Goal: Task Accomplishment & Management: Manage account settings

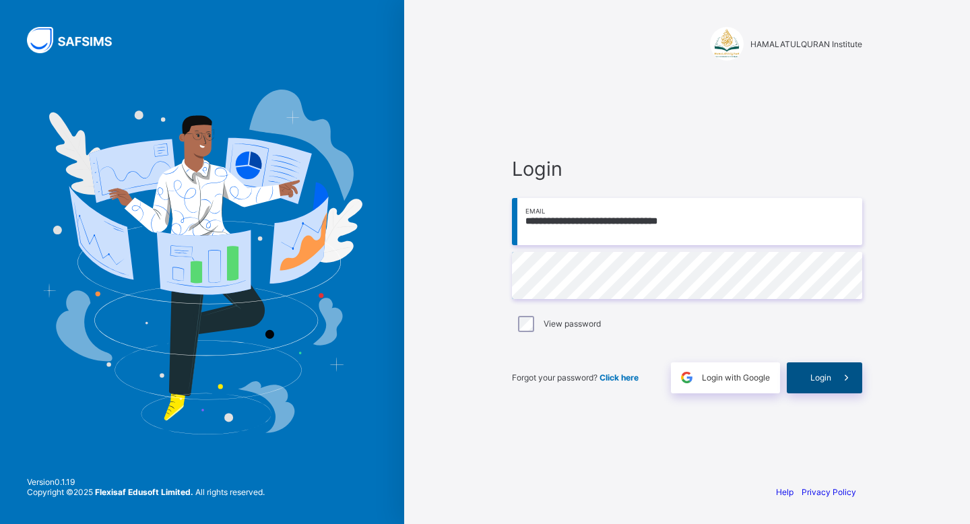
click at [805, 365] on div "Login" at bounding box center [824, 378] width 75 height 31
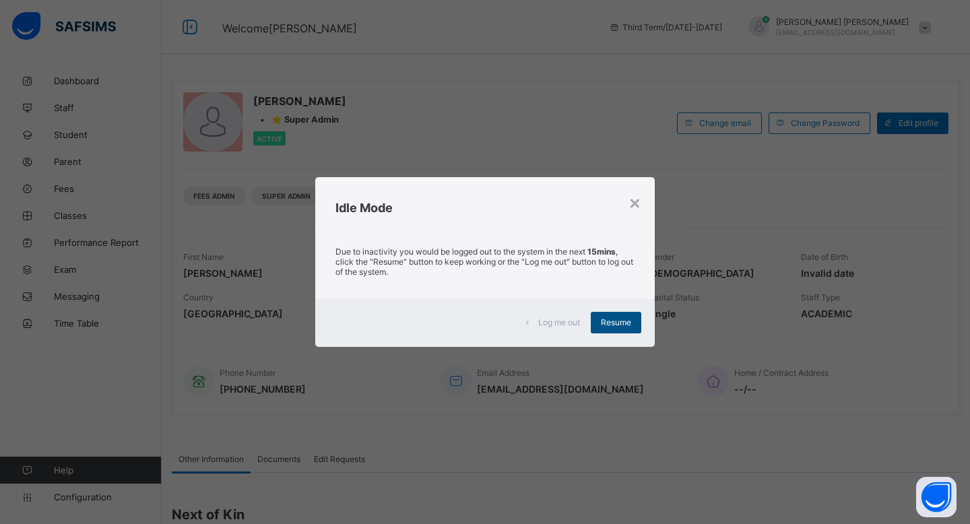
click at [614, 312] on div "Resume" at bounding box center [616, 323] width 51 height 22
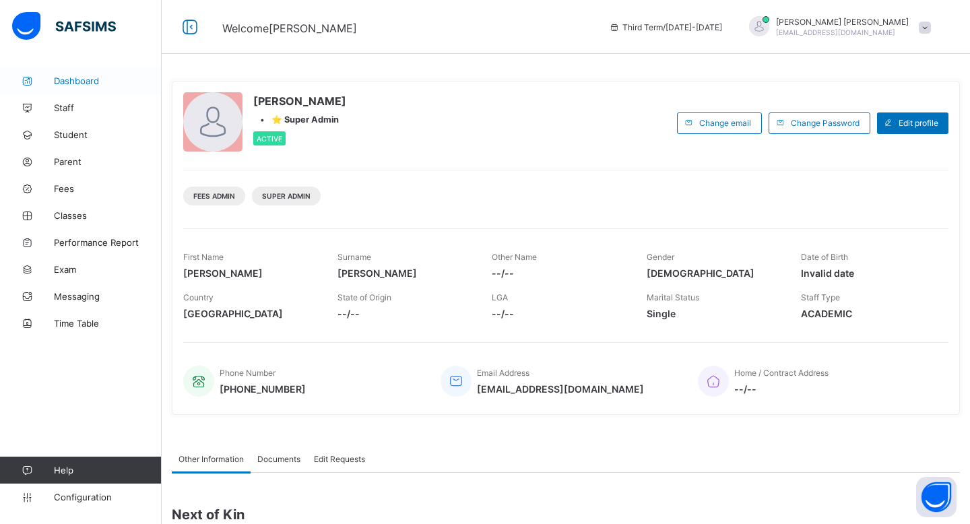
click at [109, 82] on span "Dashboard" at bounding box center [108, 80] width 108 height 11
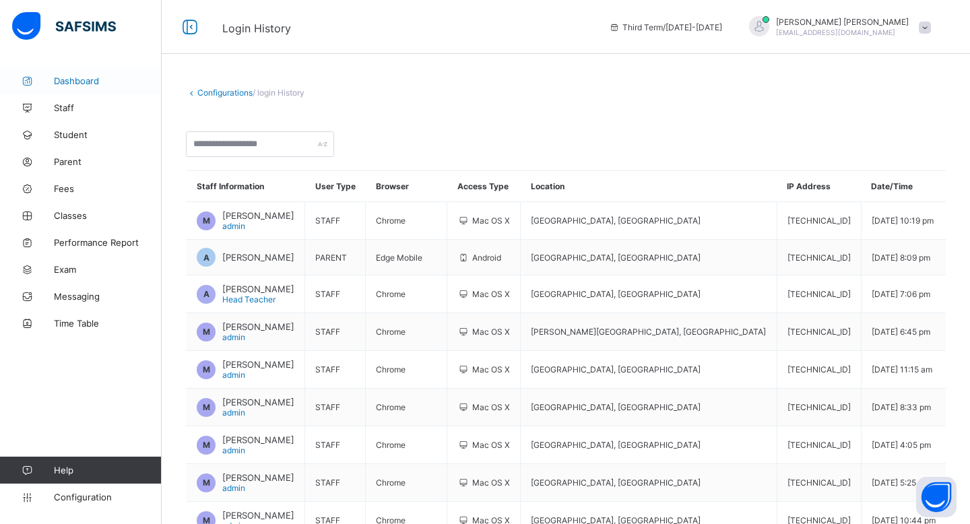
click at [67, 84] on span "Dashboard" at bounding box center [108, 80] width 108 height 11
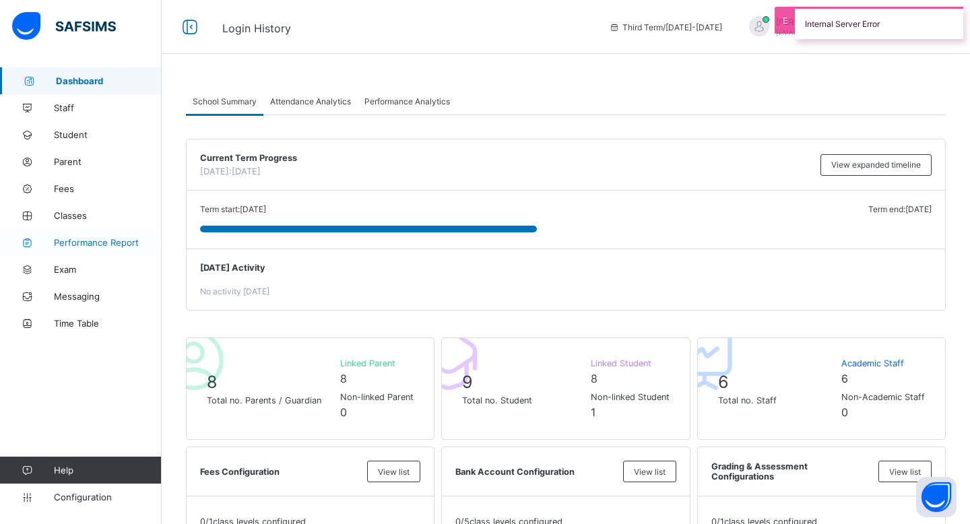
click at [97, 251] on link "Performance Report" at bounding box center [81, 242] width 162 height 27
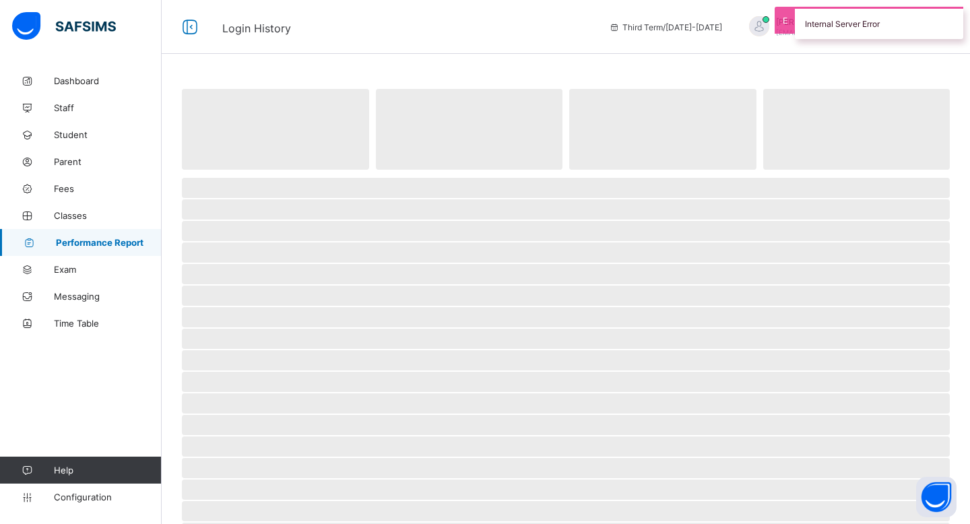
select select "****"
select select "*"
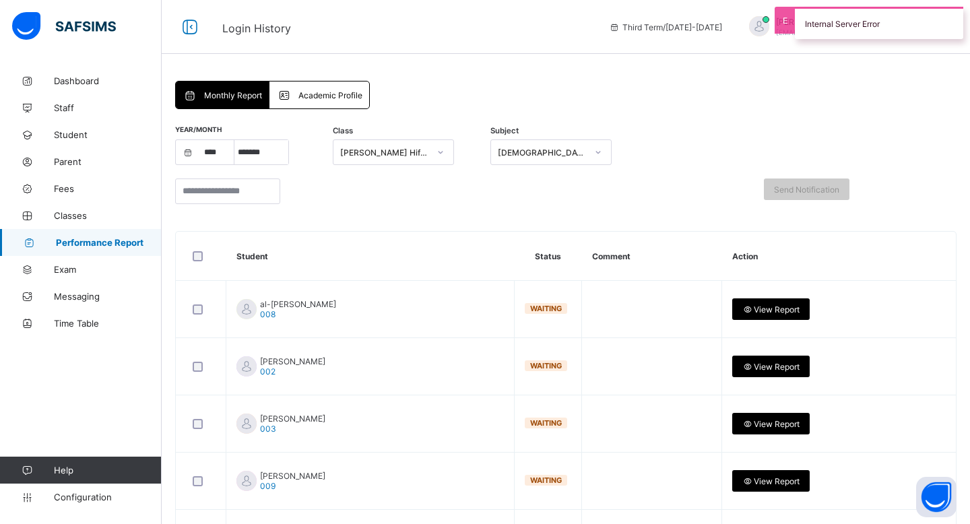
click at [318, 102] on div "Academic Profile" at bounding box center [319, 95] width 99 height 27
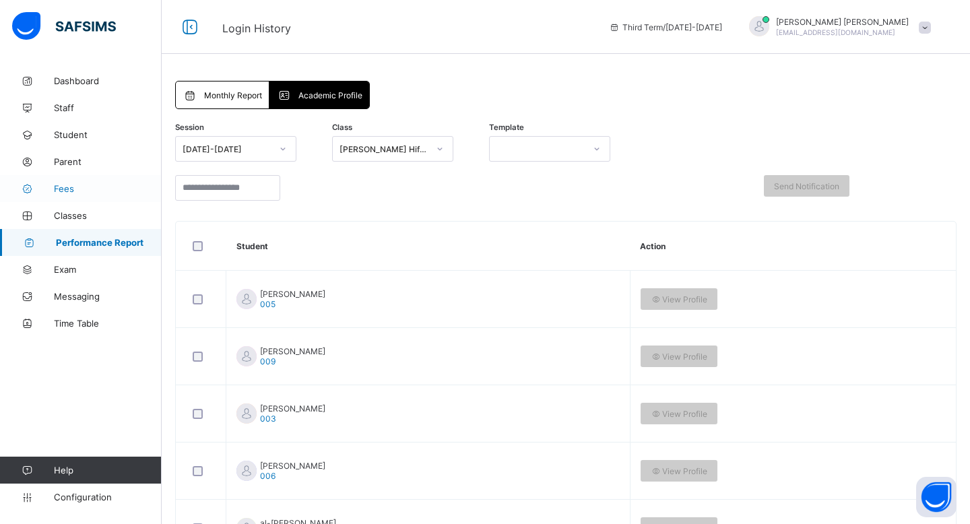
click at [76, 177] on link "Fees" at bounding box center [81, 188] width 162 height 27
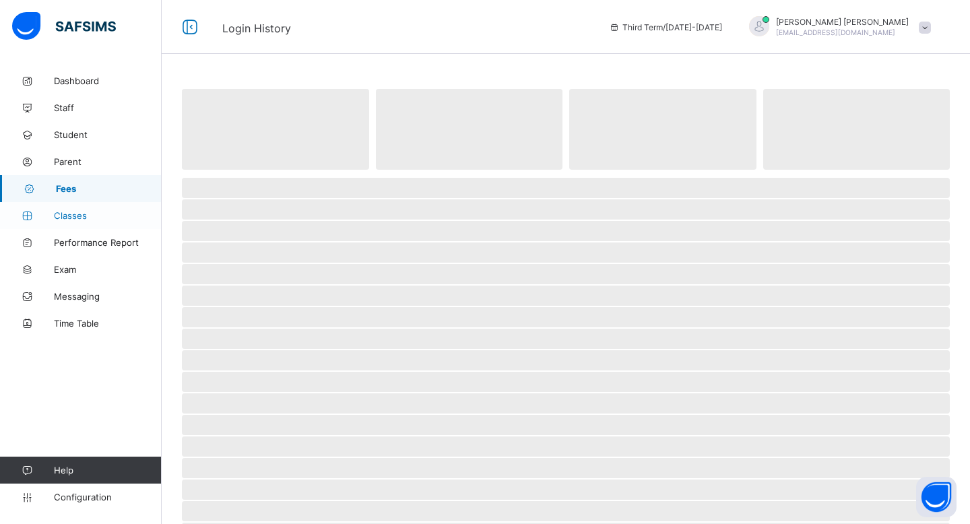
select select "****"
select select "*"
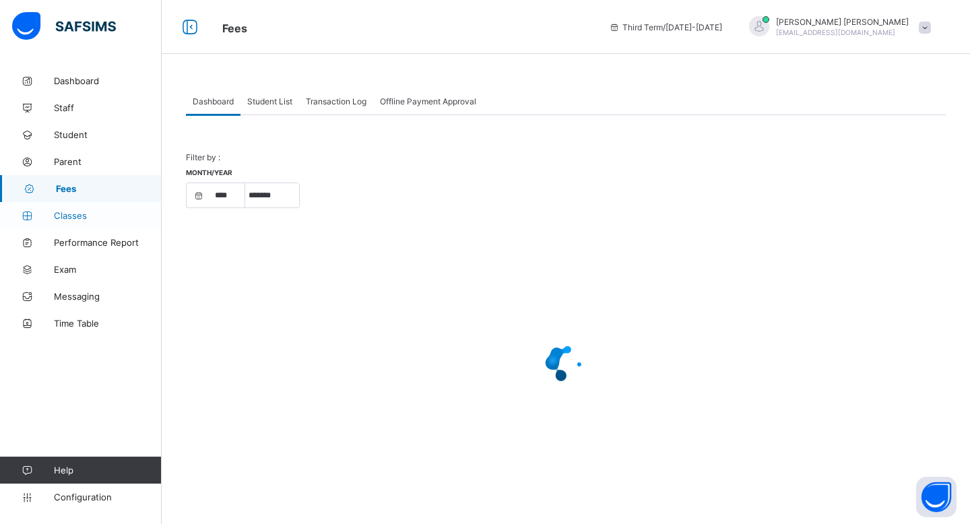
click at [99, 212] on span "Classes" at bounding box center [108, 215] width 108 height 11
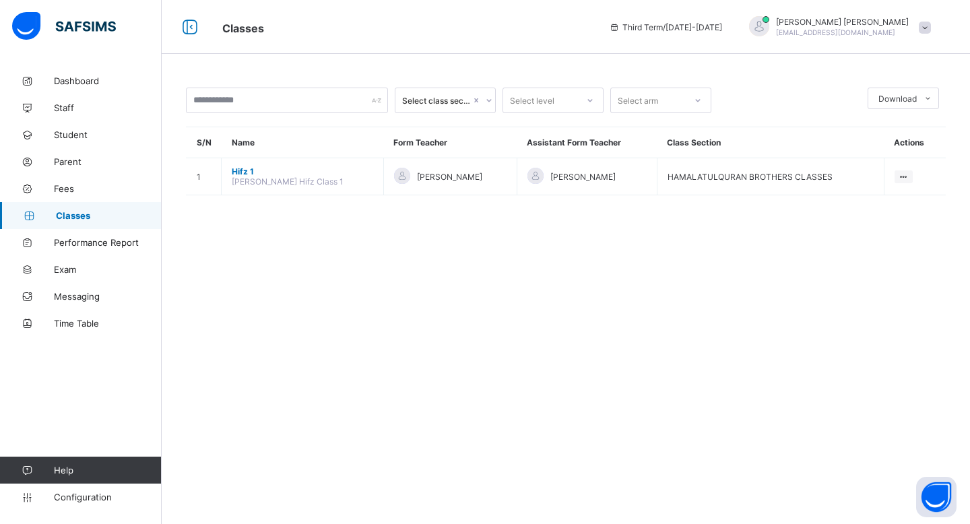
click at [424, 177] on span "[PERSON_NAME]" at bounding box center [449, 177] width 65 height 10
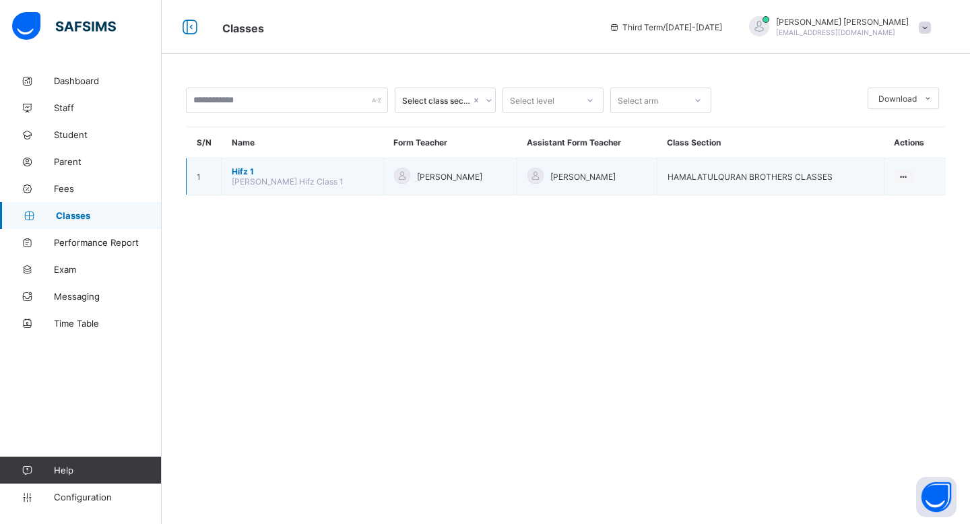
click at [260, 172] on span "Hifz 1" at bounding box center [302, 171] width 141 height 10
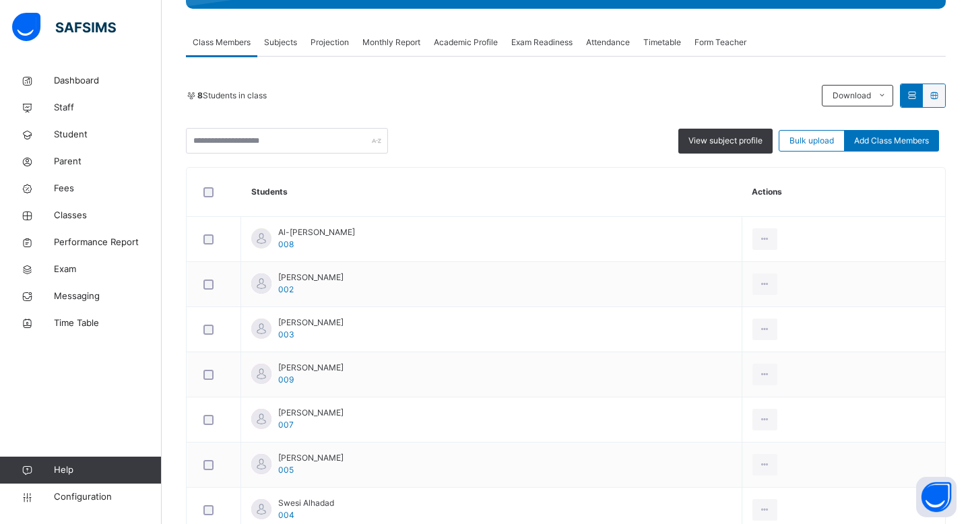
click at [282, 46] on span "Subjects" at bounding box center [280, 42] width 33 height 12
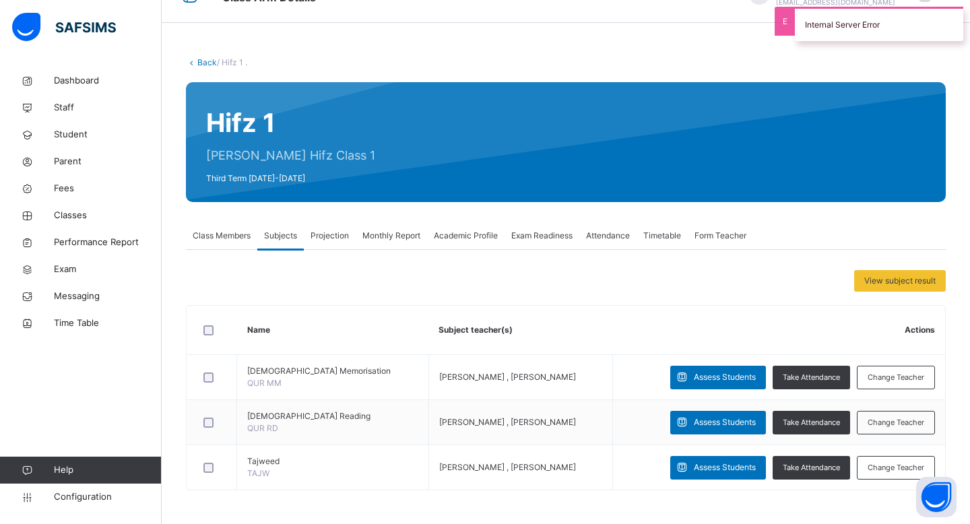
click at [341, 234] on span "Projection" at bounding box center [330, 236] width 38 height 12
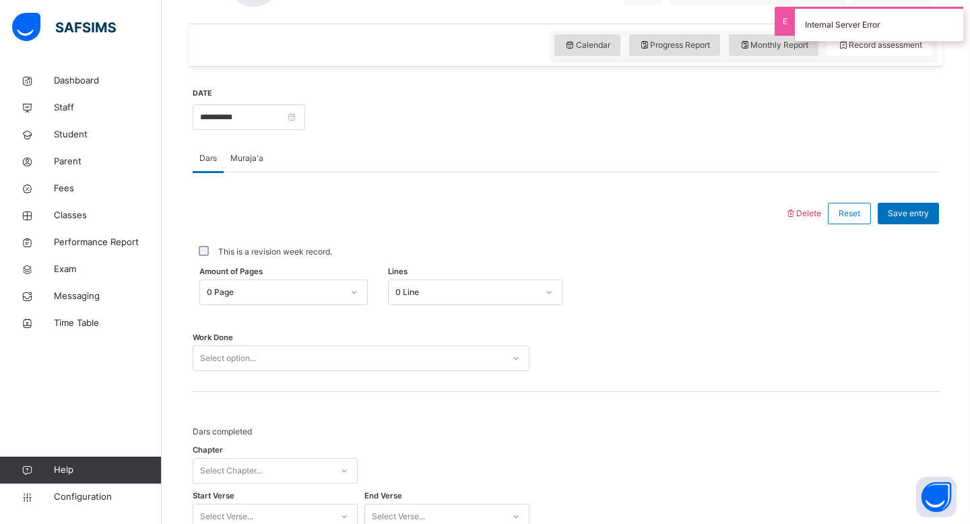
scroll to position [573, 0]
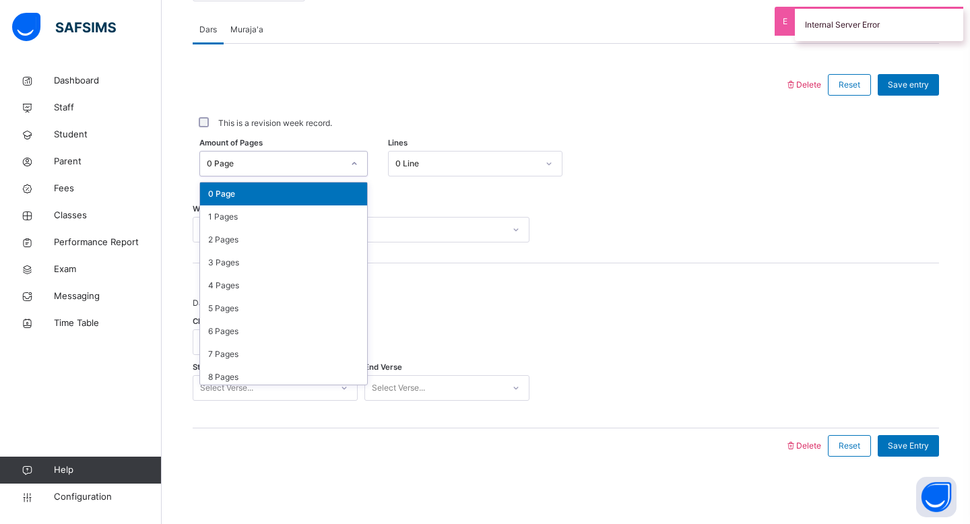
click at [296, 166] on div "0 Page" at bounding box center [275, 164] width 136 height 12
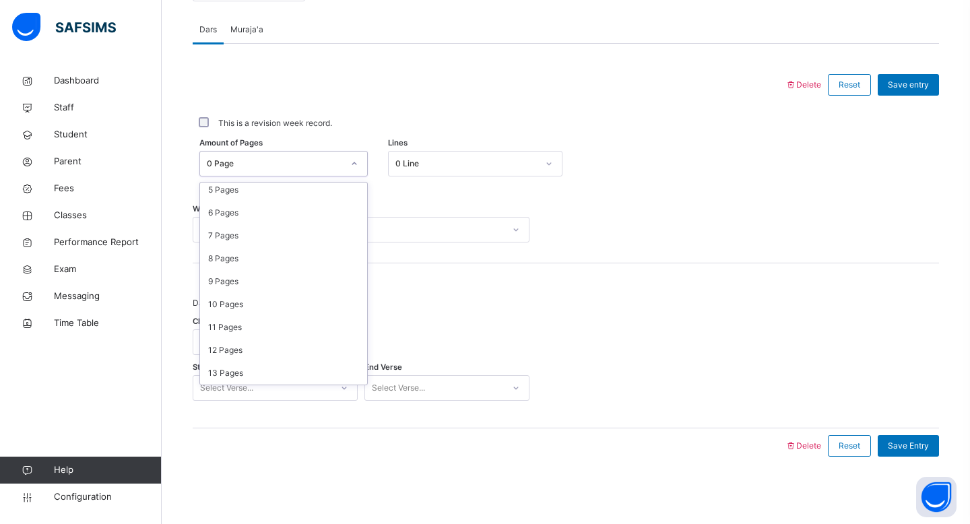
scroll to position [135, 0]
click at [417, 163] on div "0 Line" at bounding box center [467, 164] width 143 height 12
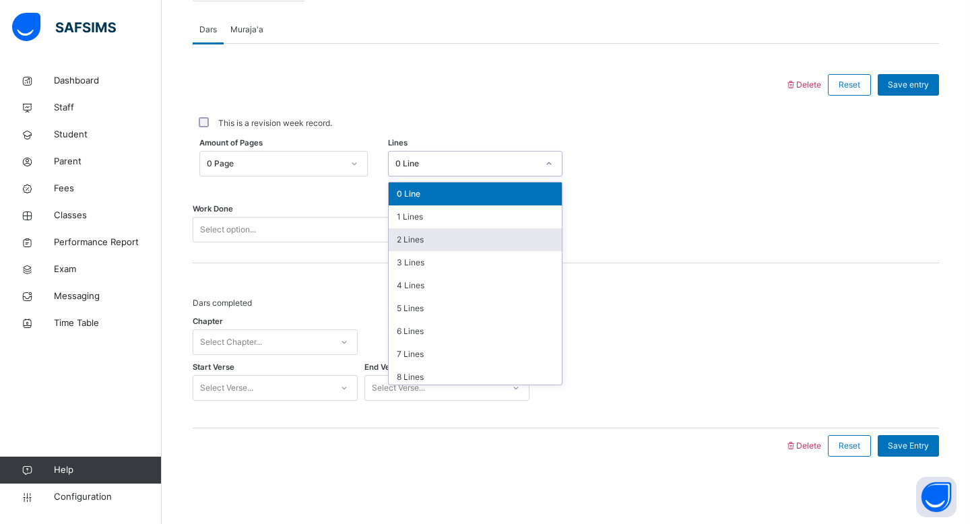
scroll to position [164, 0]
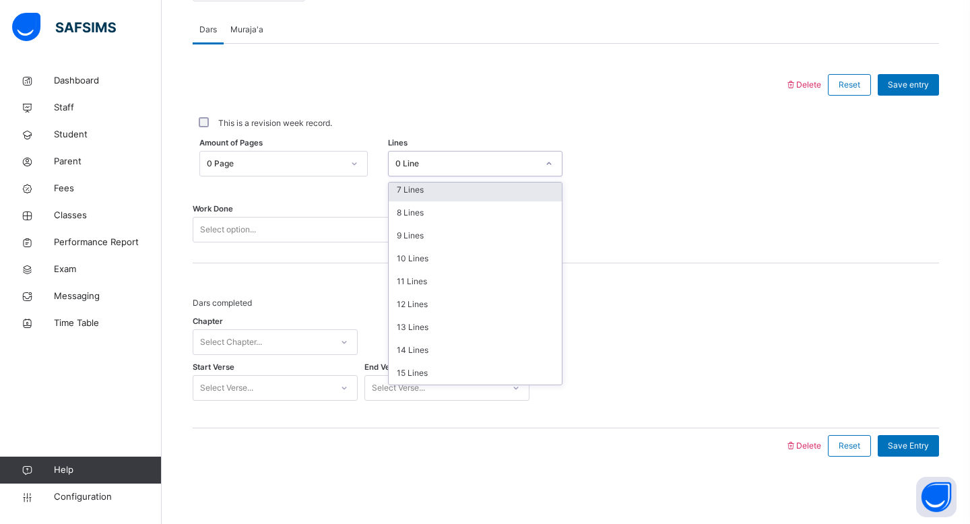
click at [676, 156] on div "Amount of Pages 0 Page Lines option 7 Lines focused, 8 of 16. 16 results availa…" at bounding box center [566, 164] width 747 height 26
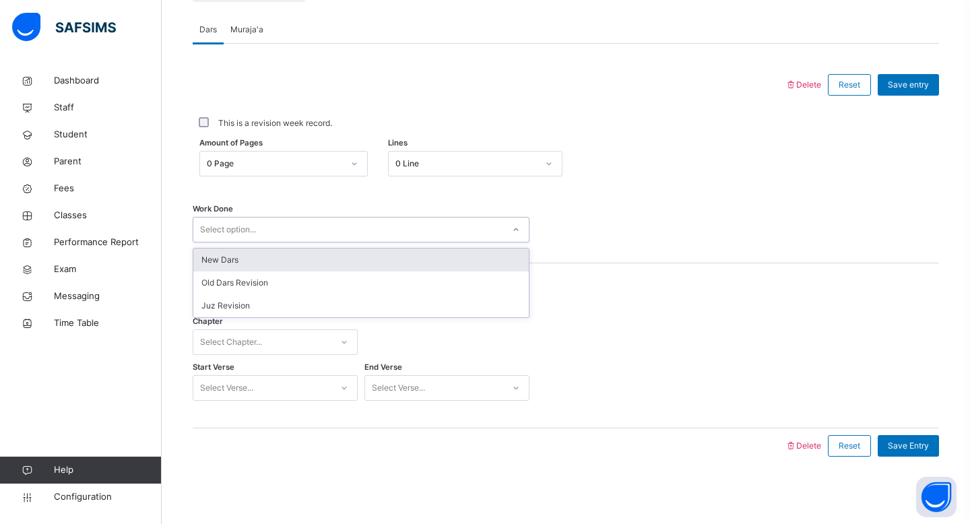
click at [444, 225] on div "Select option..." at bounding box center [348, 230] width 310 height 21
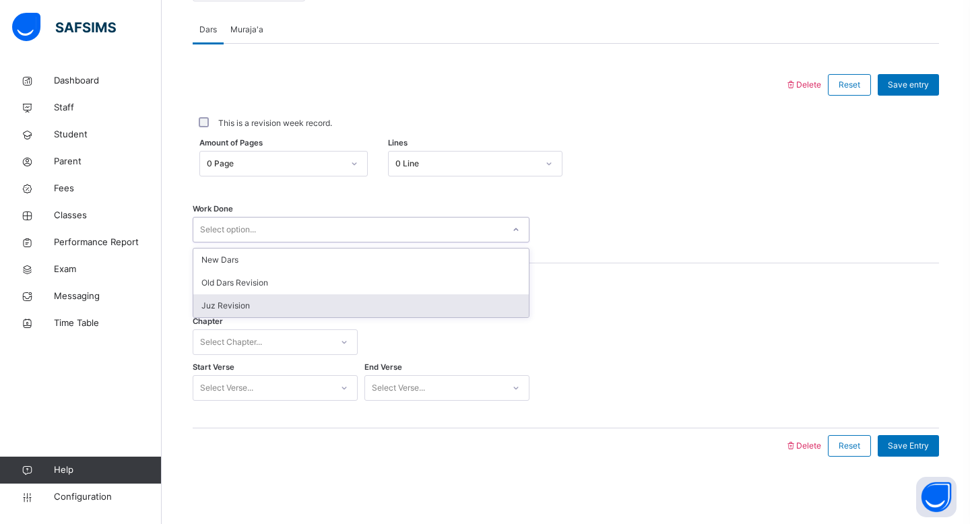
click at [472, 332] on div at bounding box center [447, 342] width 165 height 39
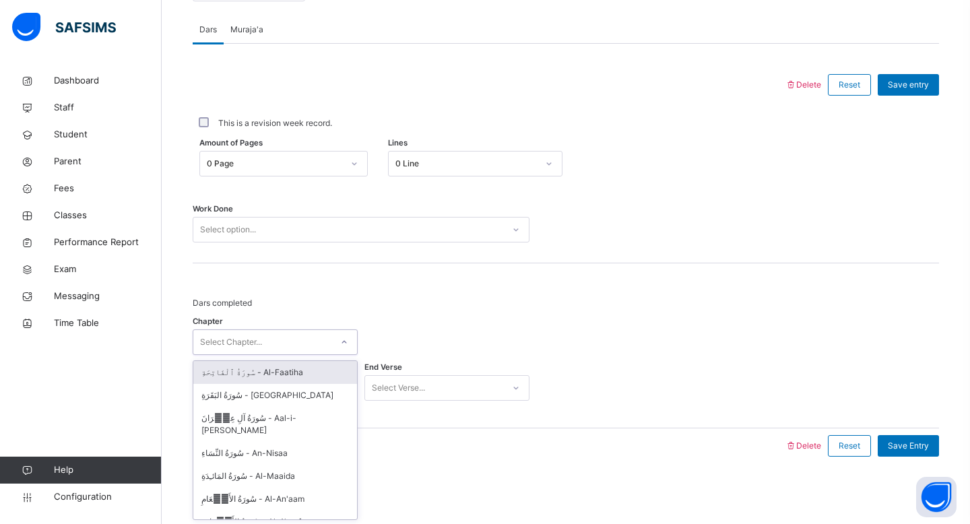
click at [323, 339] on div "Select Chapter..." at bounding box center [262, 342] width 138 height 21
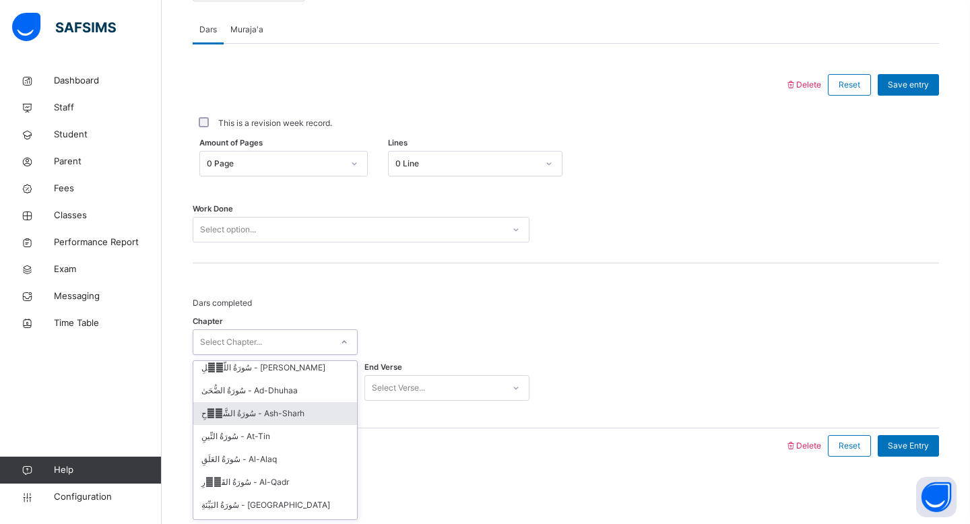
scroll to position [2453, 0]
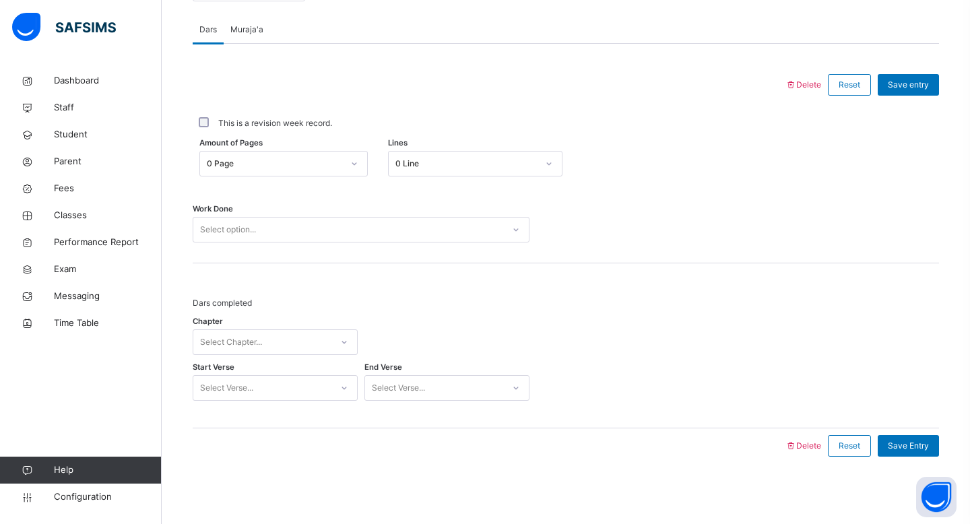
click at [514, 515] on div "Back / Hifz 1 . Hifz 1 Ustadth Abdullahi Hifz Class 1 Third Term 2025-2026 Clas…" at bounding box center [566, 10] width 809 height 1030
click at [280, 343] on div "Select Chapter..." at bounding box center [262, 342] width 138 height 21
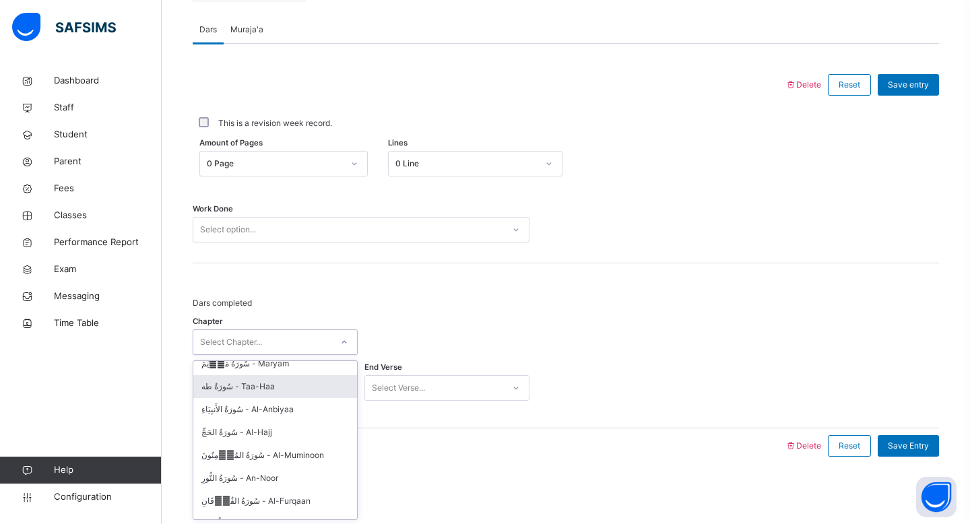
scroll to position [501, 0]
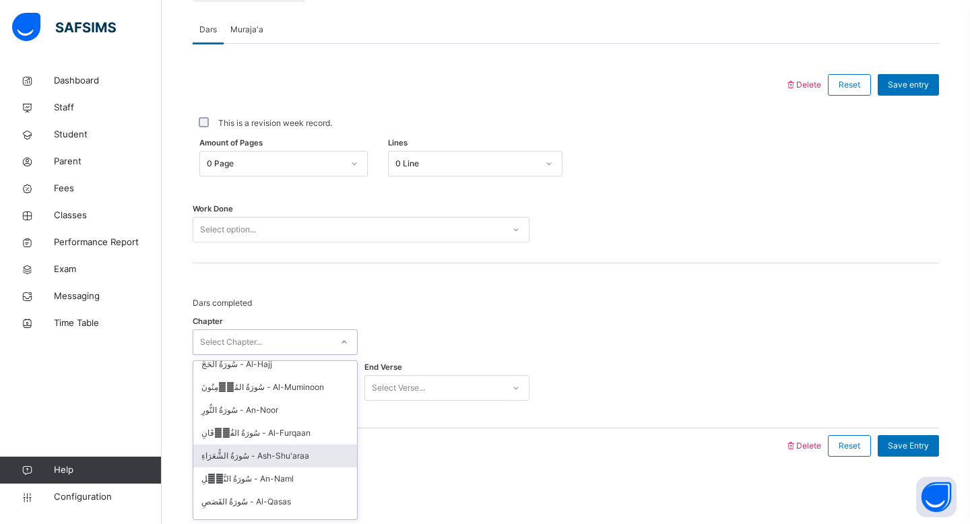
click at [387, 430] on div at bounding box center [488, 446] width 579 height 35
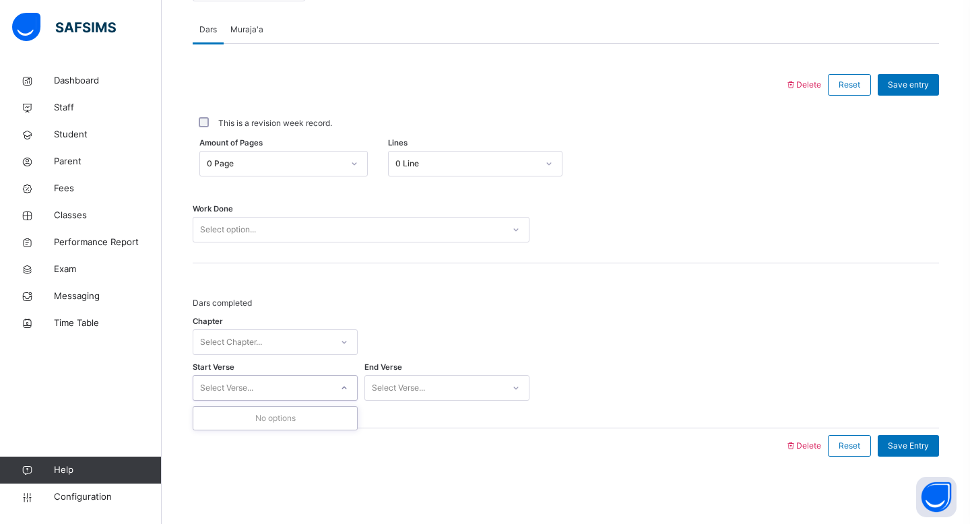
click at [314, 390] on div "Select Verse..." at bounding box center [262, 388] width 138 height 21
click at [300, 358] on div "Chapter Select Chapter..." at bounding box center [275, 342] width 165 height 39
click at [300, 348] on div "Select Chapter..." at bounding box center [262, 342] width 138 height 21
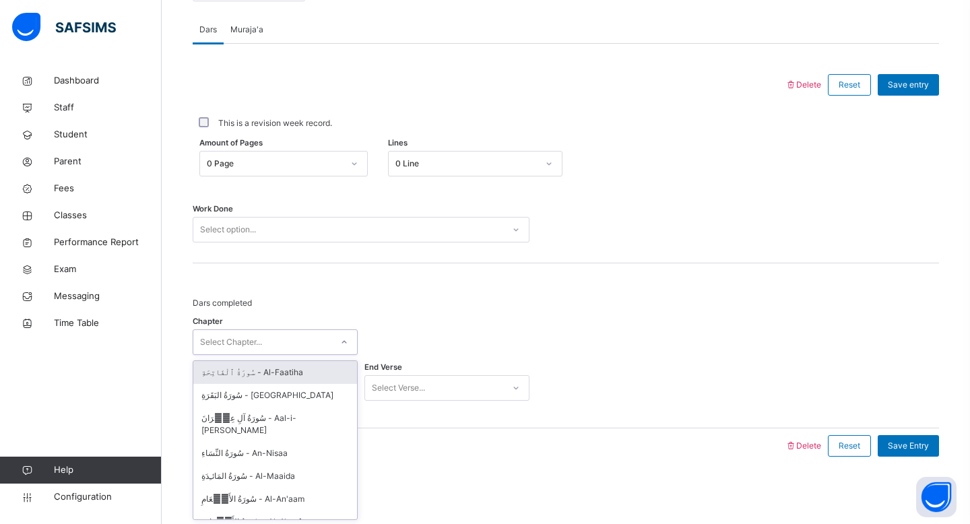
click at [300, 369] on div "سُورَةُ ٱلْفَاتِحَةِ - Al-Faatiha" at bounding box center [275, 372] width 164 height 23
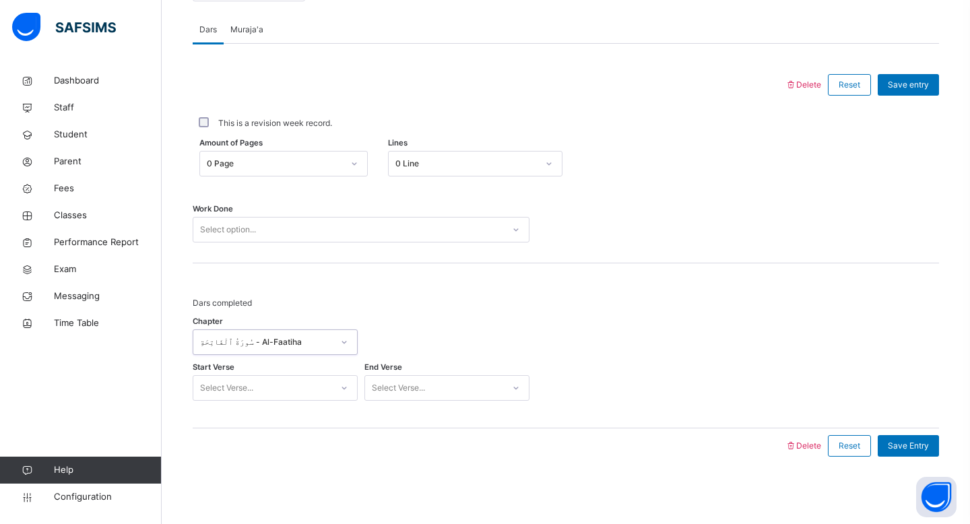
click at [299, 385] on div "Select Verse..." at bounding box center [262, 388] width 138 height 21
click at [302, 353] on div "سُورَةُ ٱلْفَاتِحَةِ - Al-Faatiha" at bounding box center [275, 342] width 165 height 26
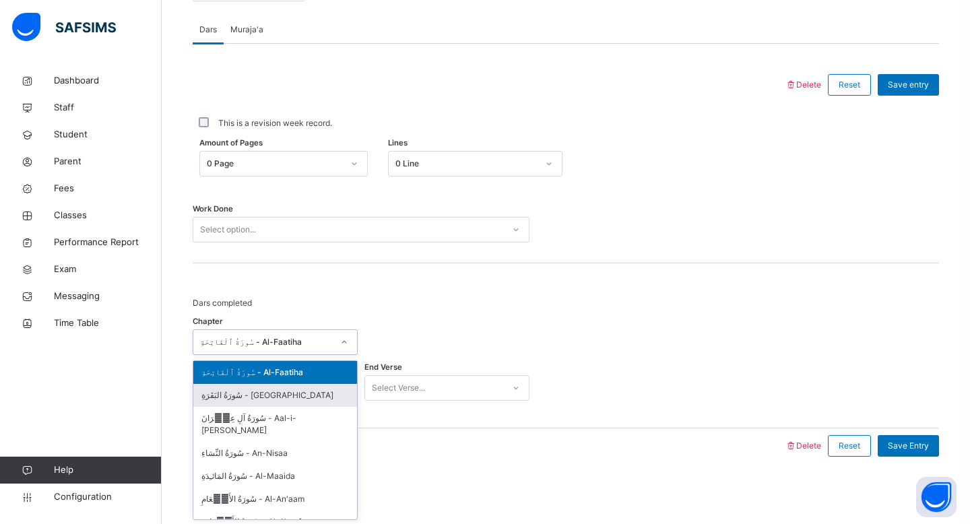
click at [300, 395] on div "سُورَةُ البَقَرَةِ - Al-Baqara" at bounding box center [275, 395] width 164 height 23
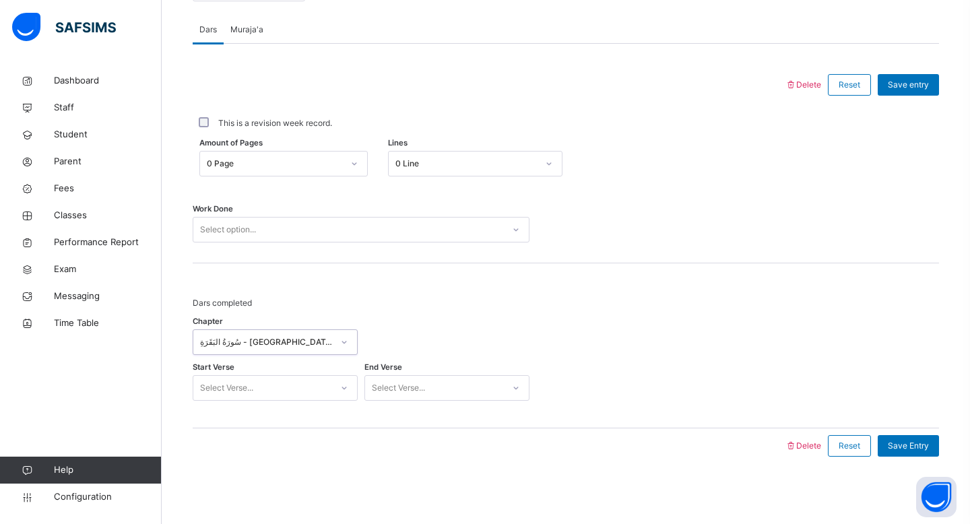
click at [298, 389] on div "Select Verse..." at bounding box center [262, 388] width 138 height 21
click at [421, 383] on div "Select Verse..." at bounding box center [398, 388] width 53 height 26
click at [264, 478] on div "**********" at bounding box center [565, 211] width 753 height 546
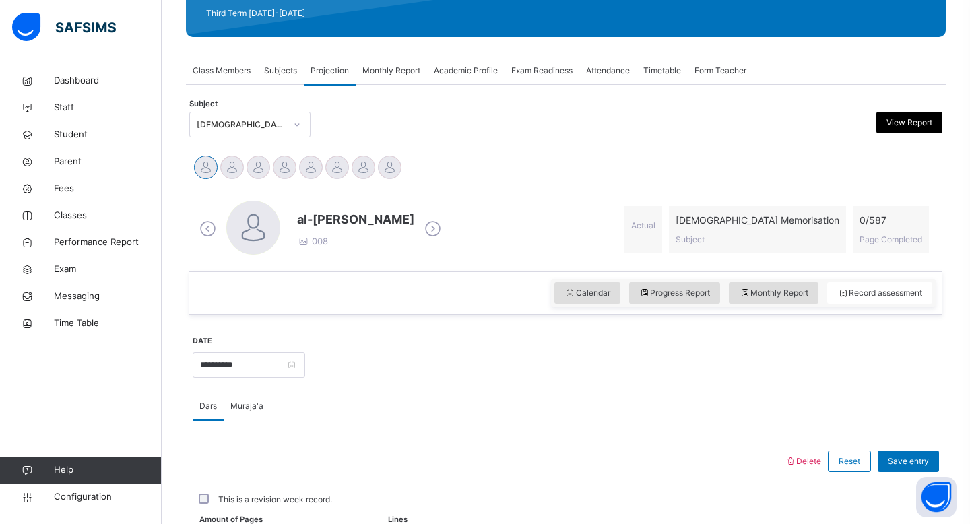
scroll to position [203, 0]
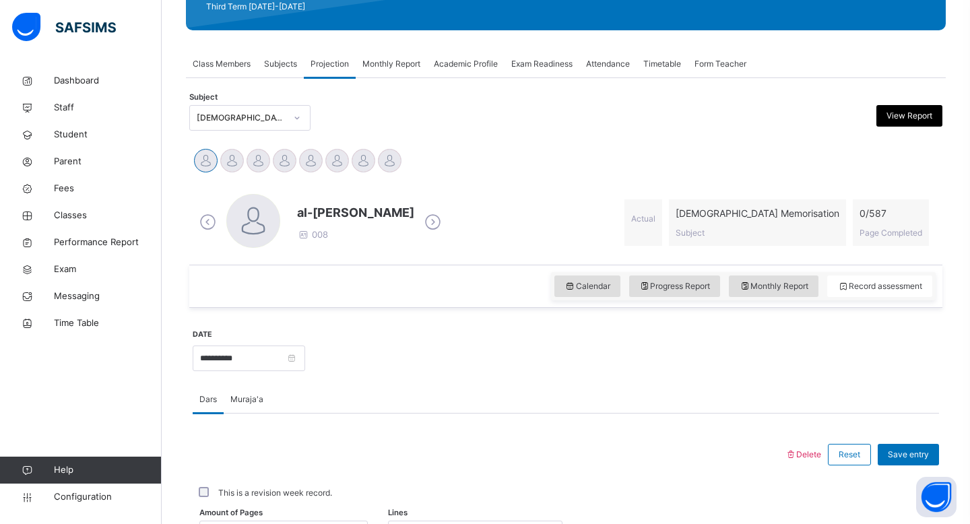
click at [253, 400] on span "Muraja'a" at bounding box center [246, 400] width 33 height 12
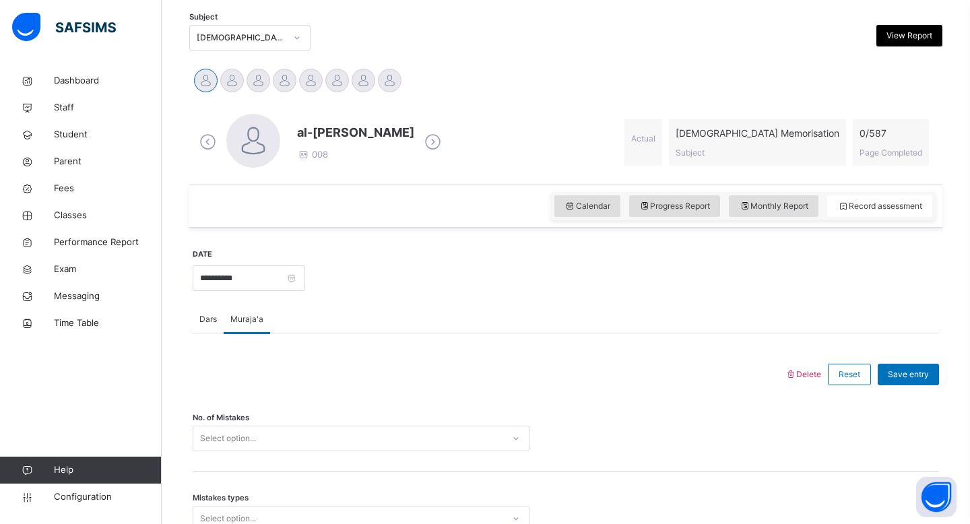
scroll to position [379, 0]
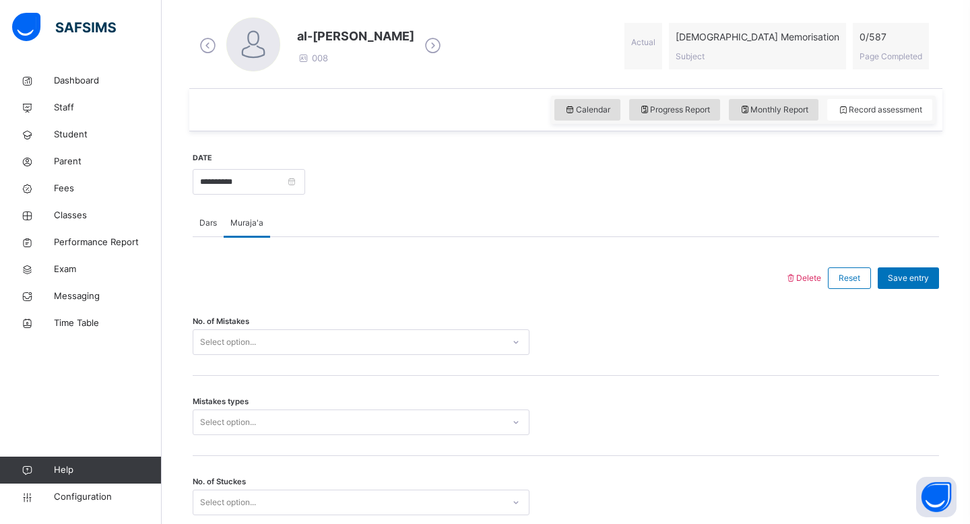
click at [210, 224] on span "Dars" at bounding box center [208, 223] width 18 height 12
click at [245, 217] on span "Muraja'a" at bounding box center [246, 223] width 33 height 12
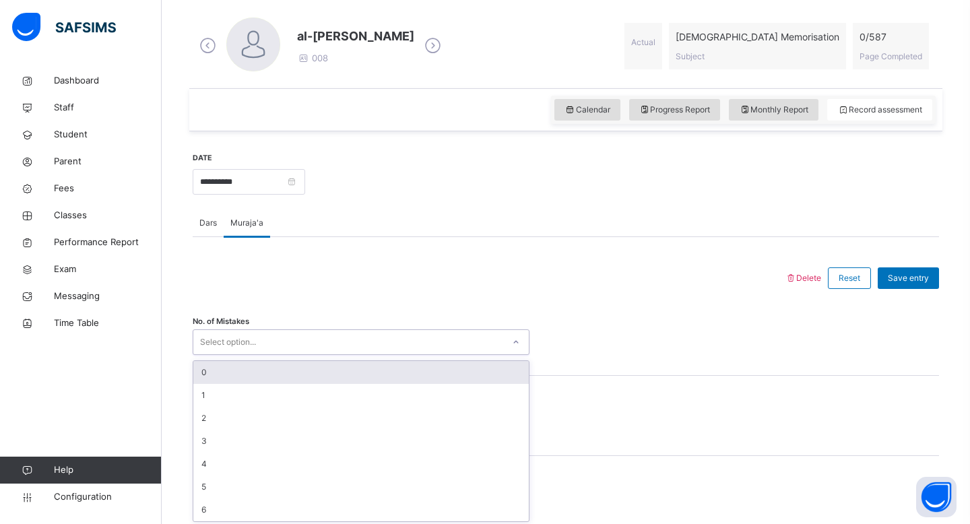
click at [218, 339] on div "Select option..." at bounding box center [228, 342] width 56 height 26
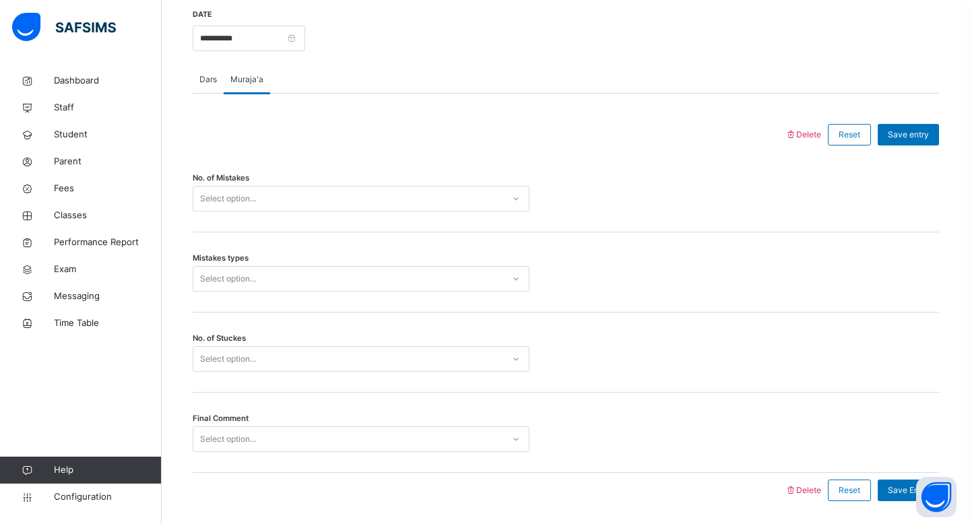
click at [303, 142] on div at bounding box center [488, 134] width 579 height 35
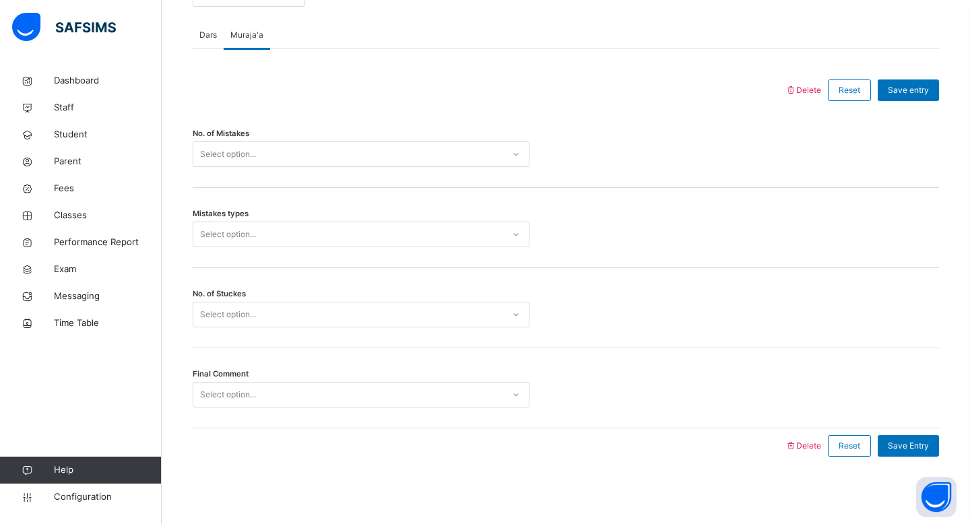
click at [282, 221] on div "Mistakes types Select option..." at bounding box center [566, 228] width 747 height 80
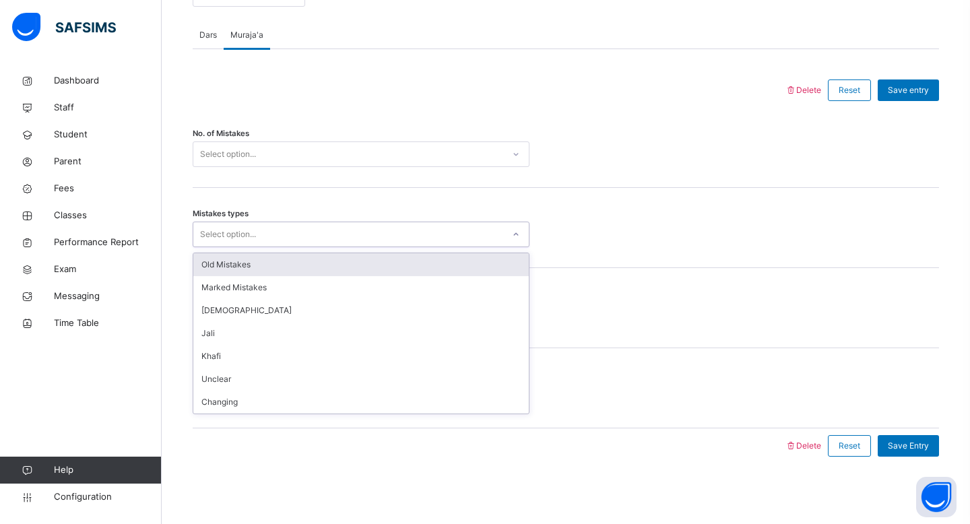
click at [282, 244] on div "Select option..." at bounding box center [348, 234] width 310 height 21
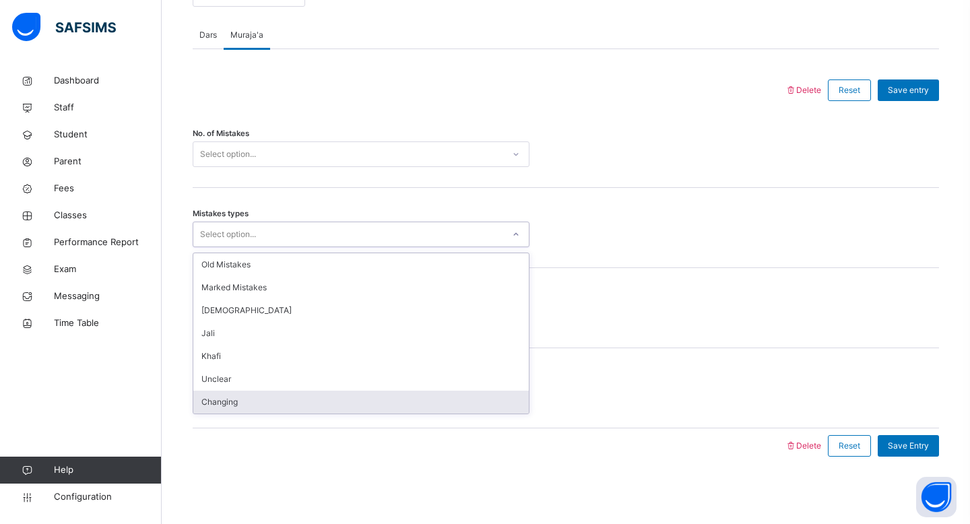
click at [457, 480] on div "**********" at bounding box center [565, 213] width 753 height 540
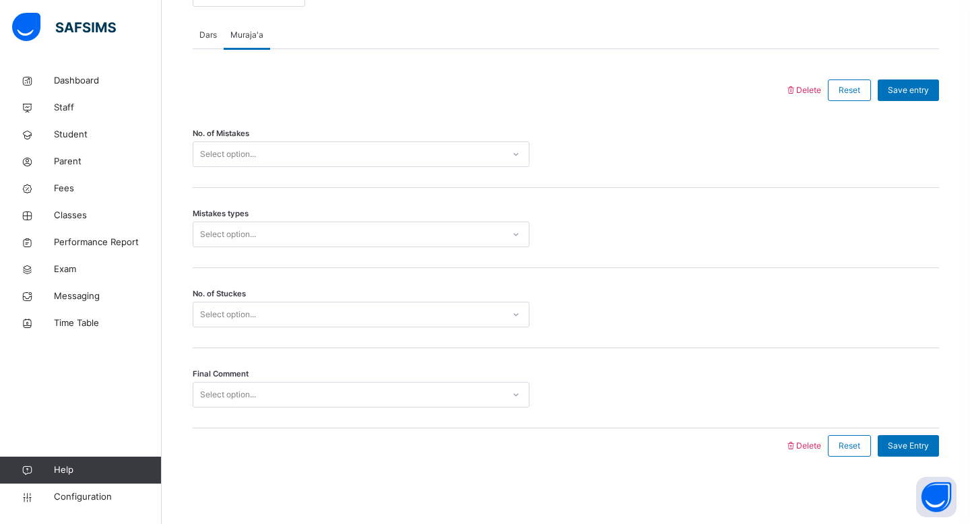
click at [354, 311] on div "Select option..." at bounding box center [348, 315] width 310 height 21
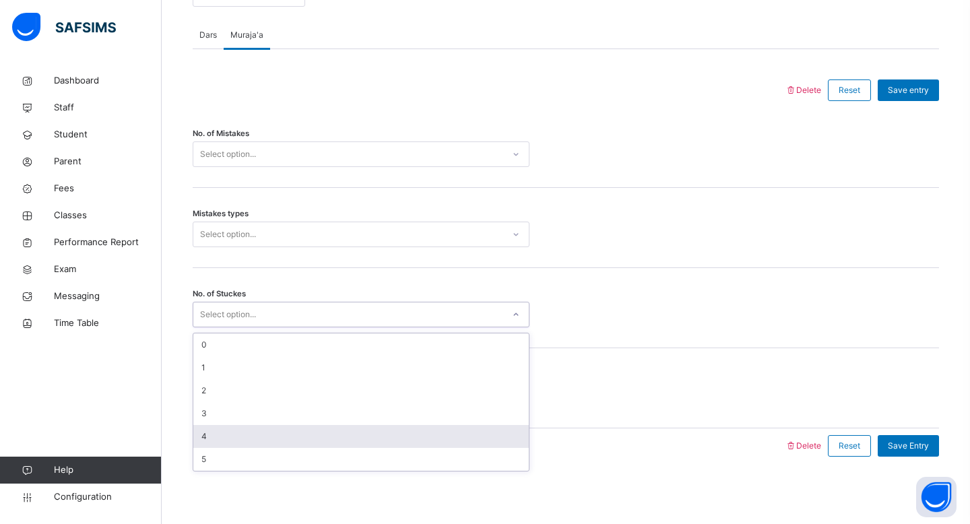
click at [367, 524] on div "Back / Hifz 1 . Hifz 1 Ustadth Abdullahi Hifz Class 1 Third Term 2025-2026 Clas…" at bounding box center [566, 12] width 809 height 1024
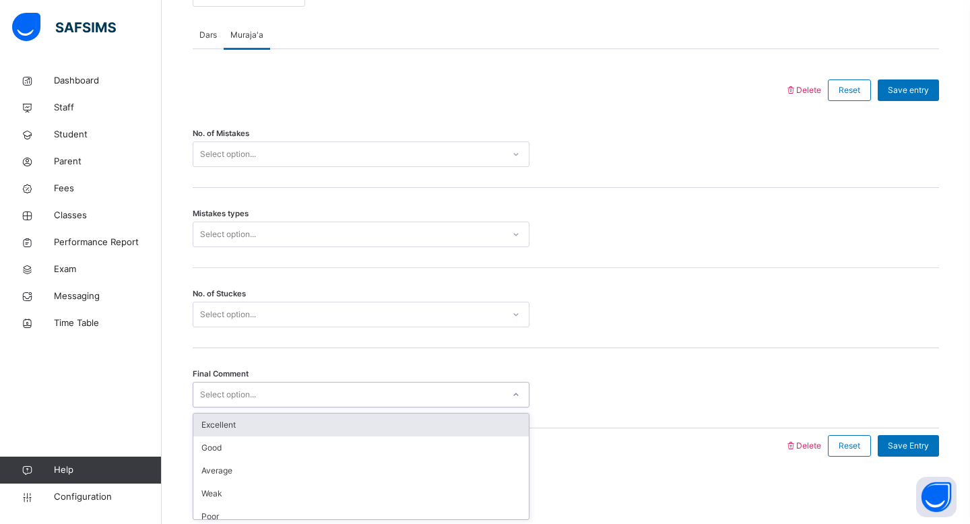
click at [349, 400] on div "Select option..." at bounding box center [348, 395] width 310 height 21
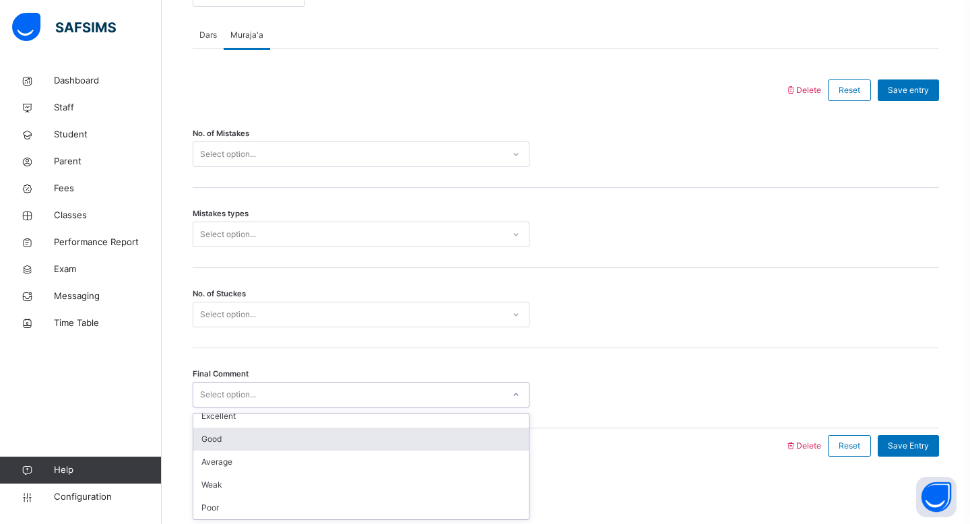
click at [654, 325] on div "No. of Stuckes Select option..." at bounding box center [566, 315] width 747 height 26
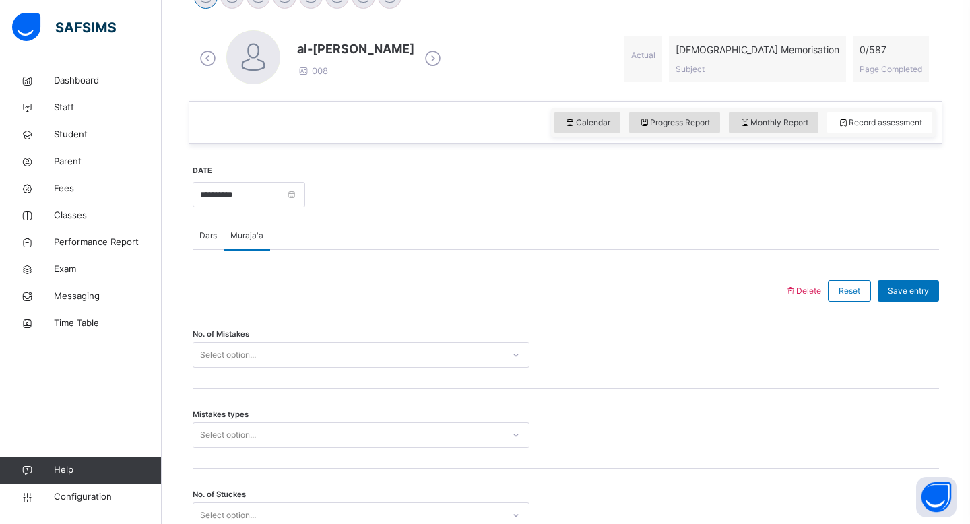
scroll to position [340, 0]
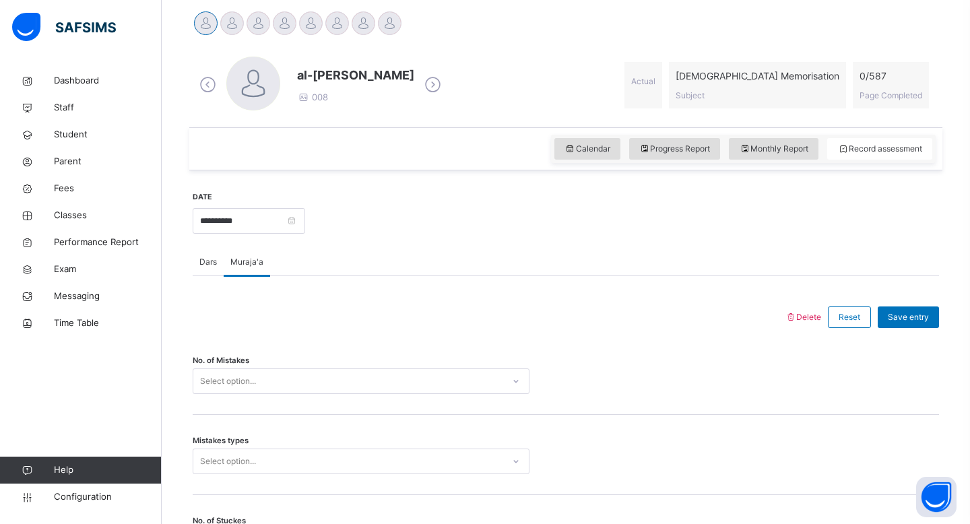
click at [780, 79] on span "[DEMOGRAPHIC_DATA] Memorisation" at bounding box center [758, 76] width 164 height 14
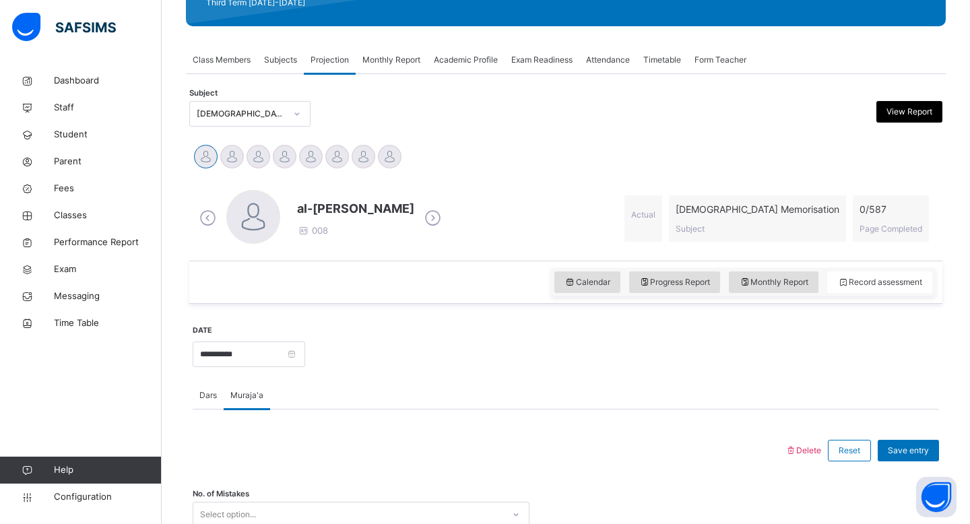
scroll to position [201, 0]
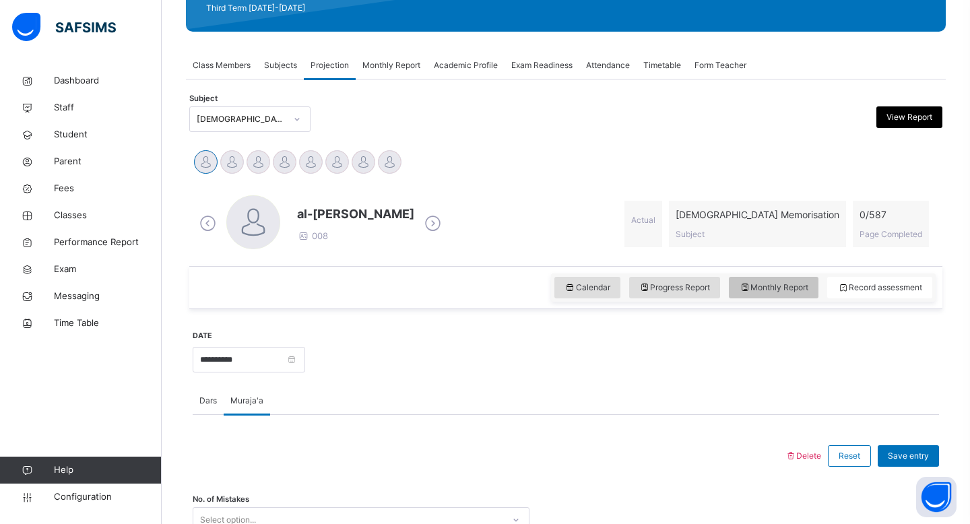
click at [769, 291] on span "Monthly Report" at bounding box center [773, 288] width 69 height 12
select select "****"
select select "*"
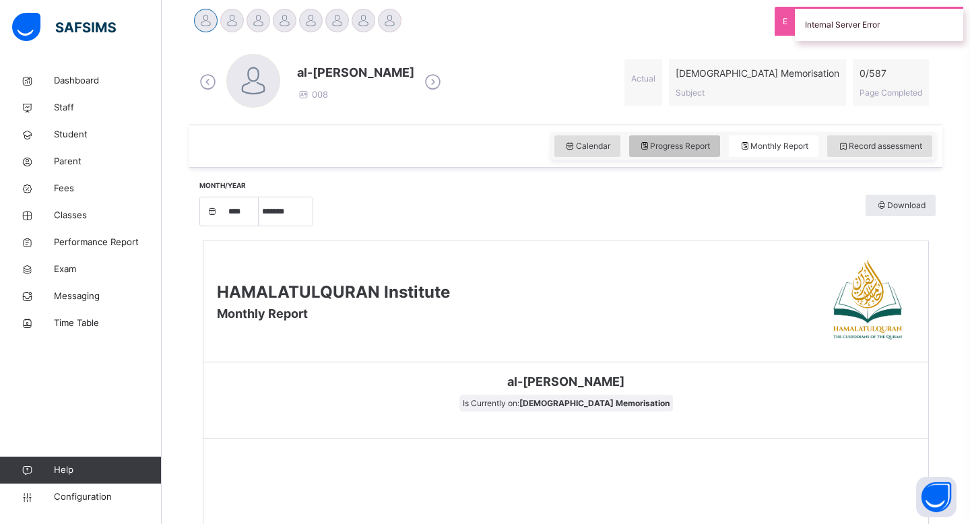
click at [698, 137] on div "Progress Report" at bounding box center [675, 146] width 92 height 22
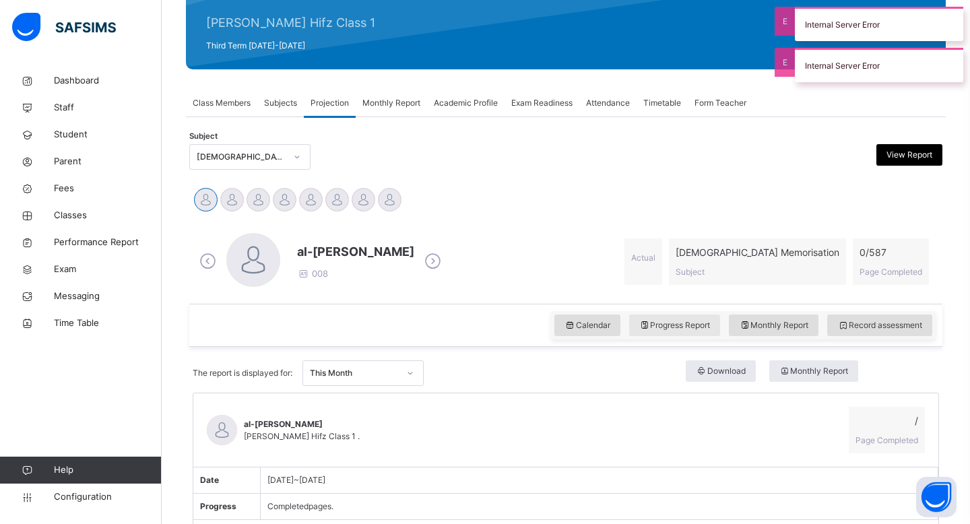
scroll to position [343, 0]
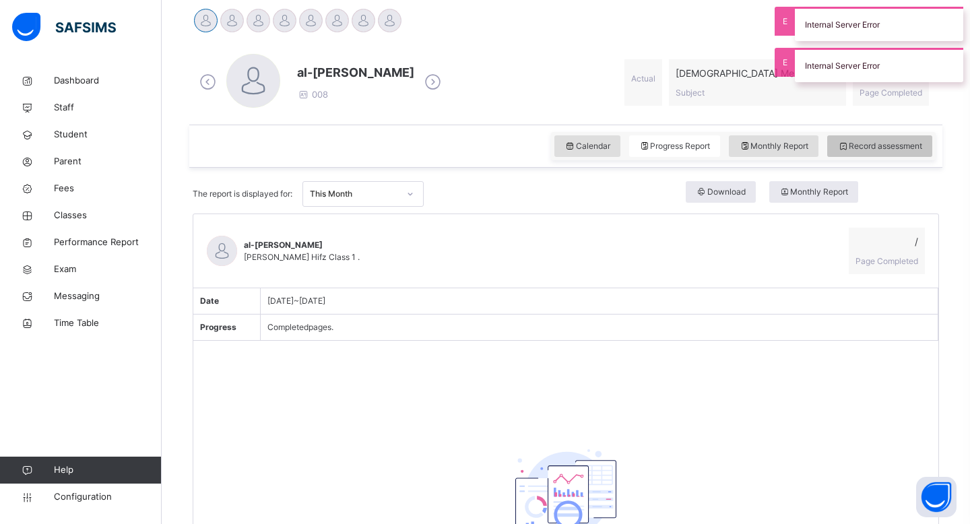
click at [841, 145] on icon at bounding box center [843, 146] width 11 height 12
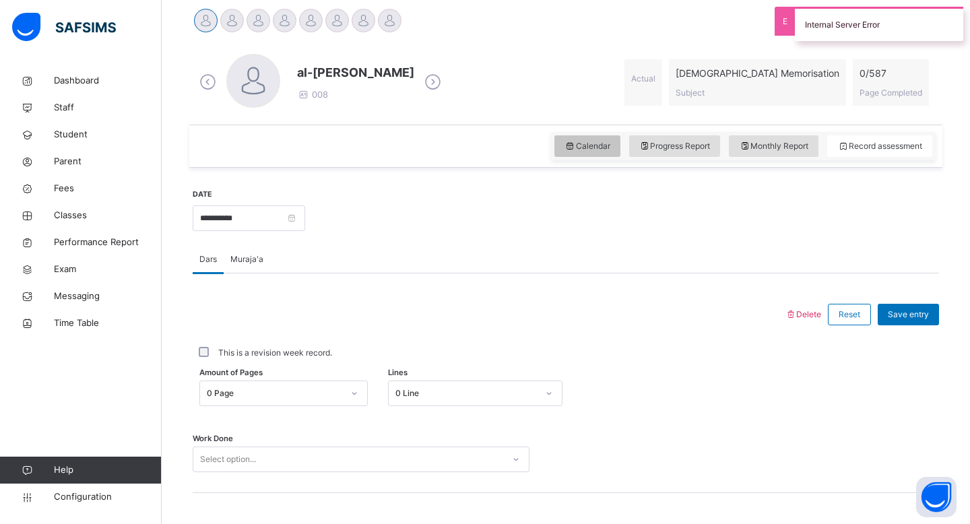
click at [591, 155] on div "Calendar" at bounding box center [588, 146] width 66 height 22
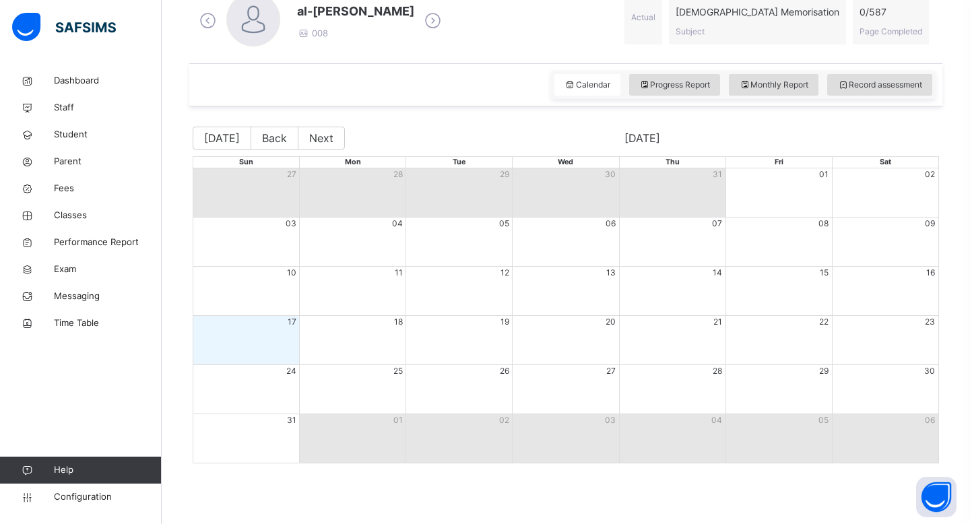
scroll to position [102, 0]
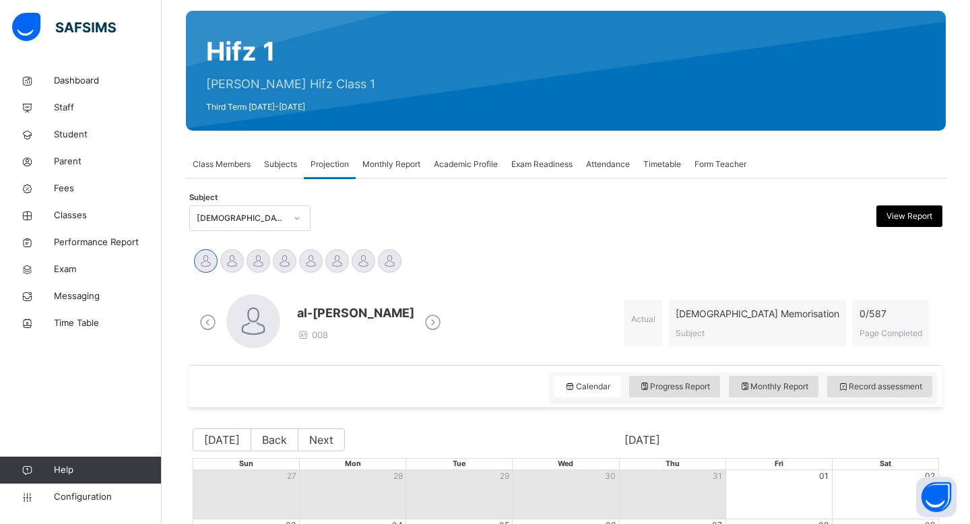
click at [215, 171] on div "Class Members" at bounding box center [221, 164] width 71 height 27
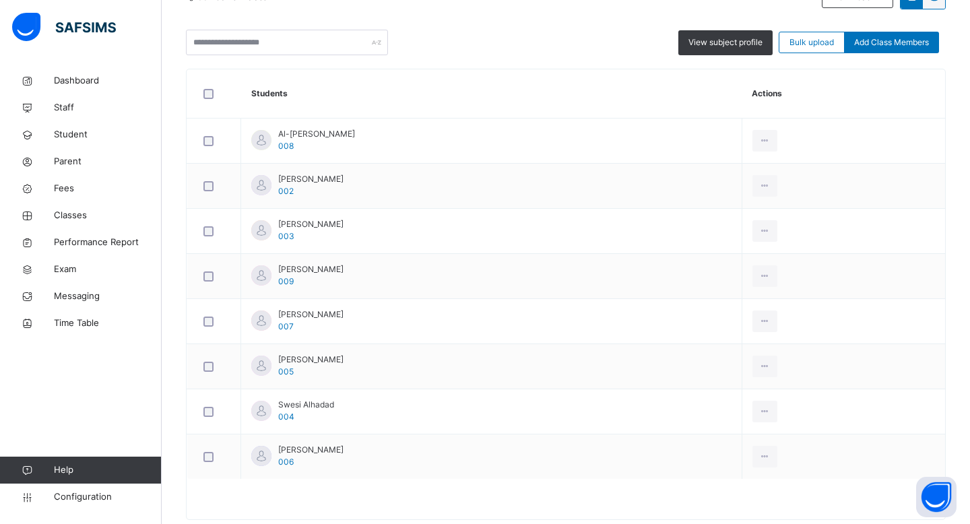
scroll to position [27, 0]
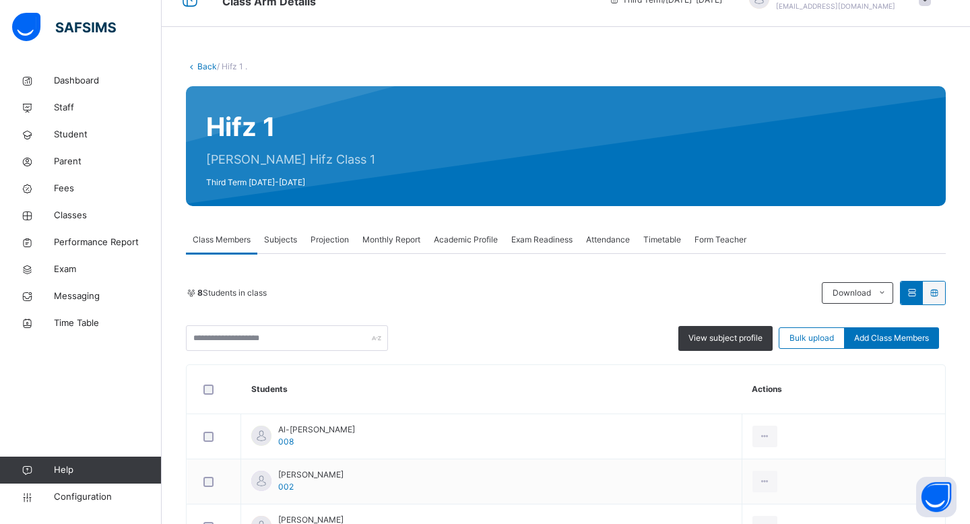
click at [623, 240] on span "Attendance" at bounding box center [608, 240] width 44 height 12
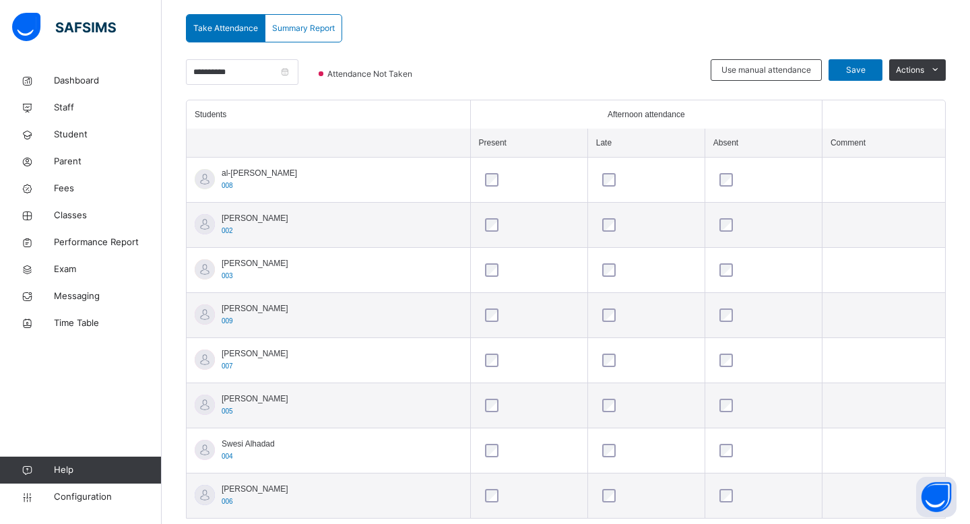
scroll to position [319, 0]
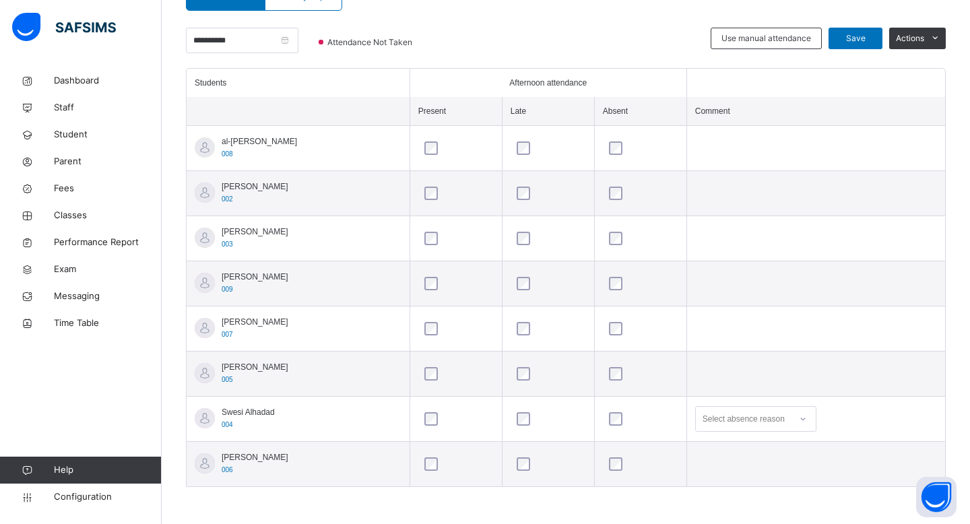
click at [732, 406] on div "Select absence reason" at bounding box center [755, 419] width 121 height 26
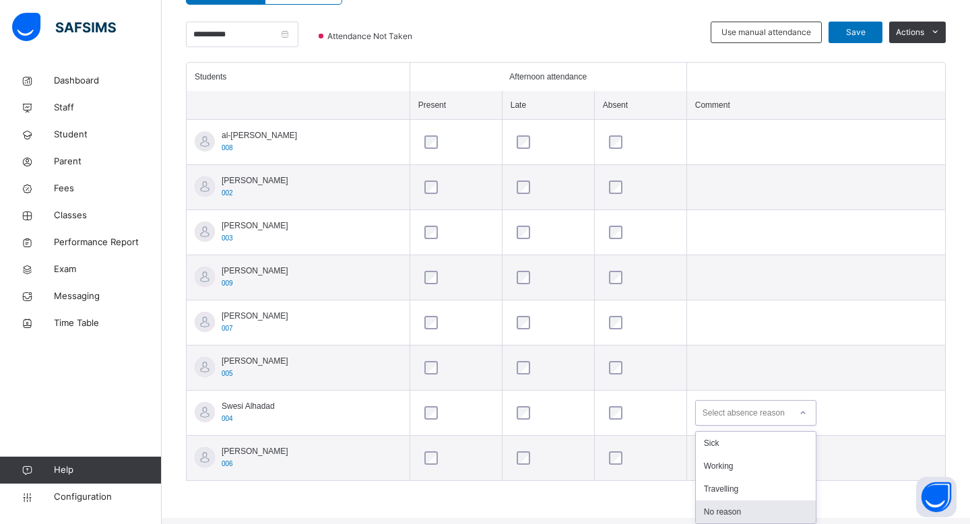
click at [732, 515] on div "No reason" at bounding box center [756, 512] width 120 height 23
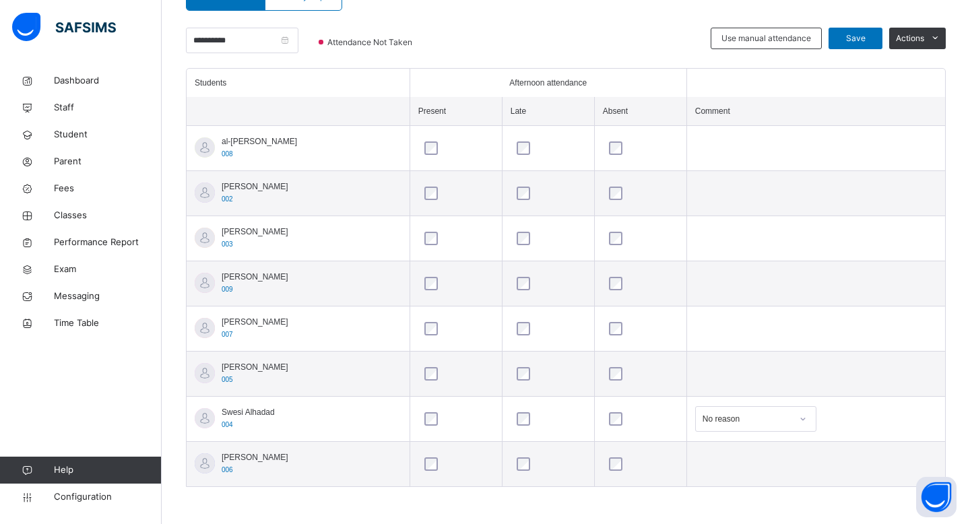
click at [695, 524] on div "Back / Hifz 1 . Hifz 1 Ustadth Abdullahi Hifz Class 1 Third Term 2025-2026 Clas…" at bounding box center [566, 137] width 809 height 776
click at [736, 453] on div "Select absence reason" at bounding box center [755, 464] width 121 height 26
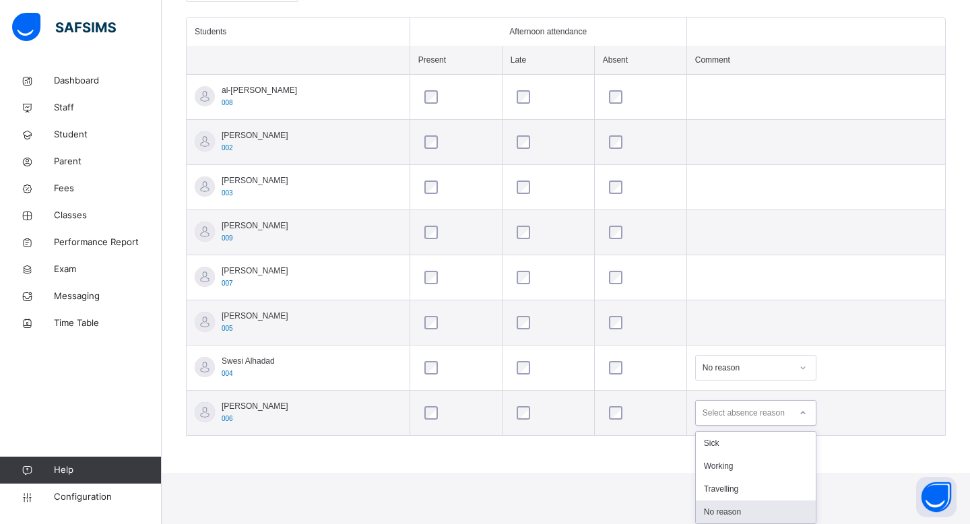
click at [734, 515] on div "No reason" at bounding box center [756, 512] width 120 height 23
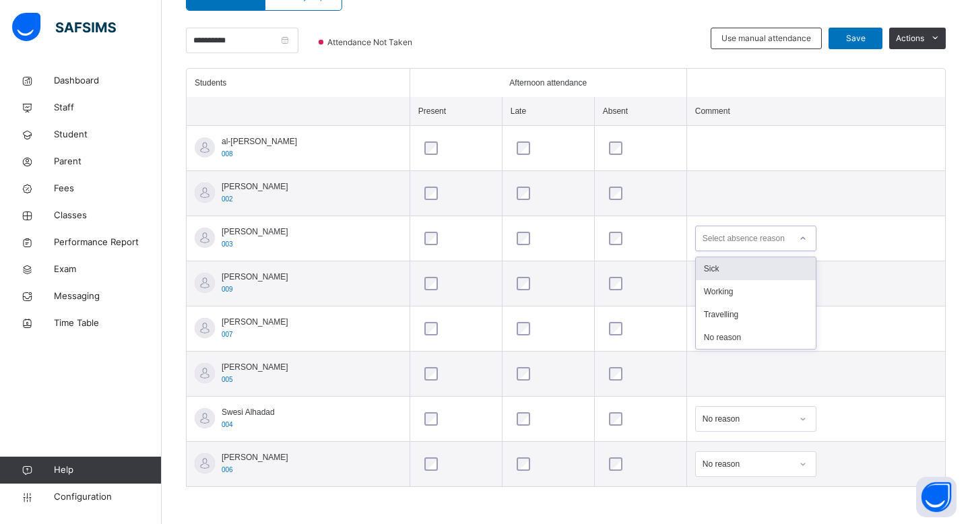
click at [703, 234] on div "Select absence reason" at bounding box center [744, 239] width 82 height 26
click at [704, 332] on div "No reason" at bounding box center [756, 337] width 120 height 23
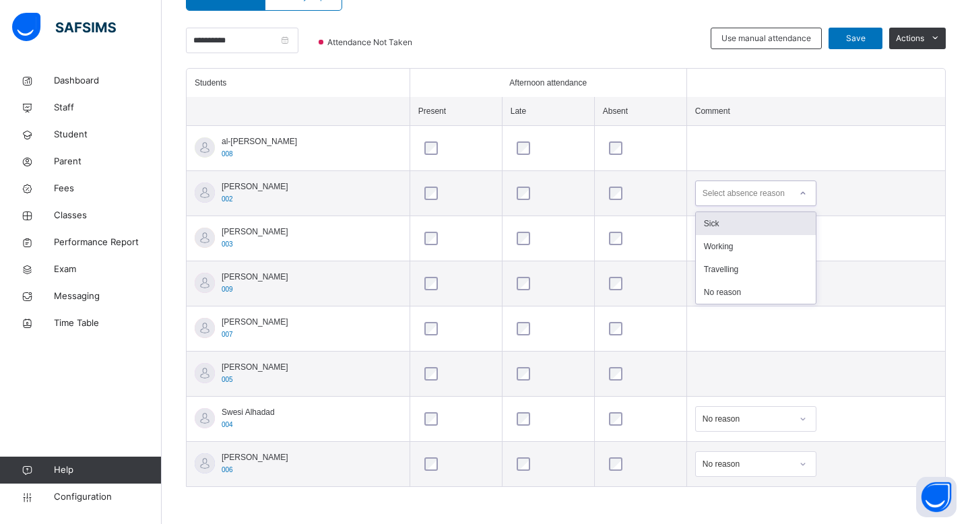
click at [703, 185] on div "Select absence reason" at bounding box center [744, 194] width 82 height 26
click at [707, 294] on div "No reason" at bounding box center [756, 292] width 120 height 23
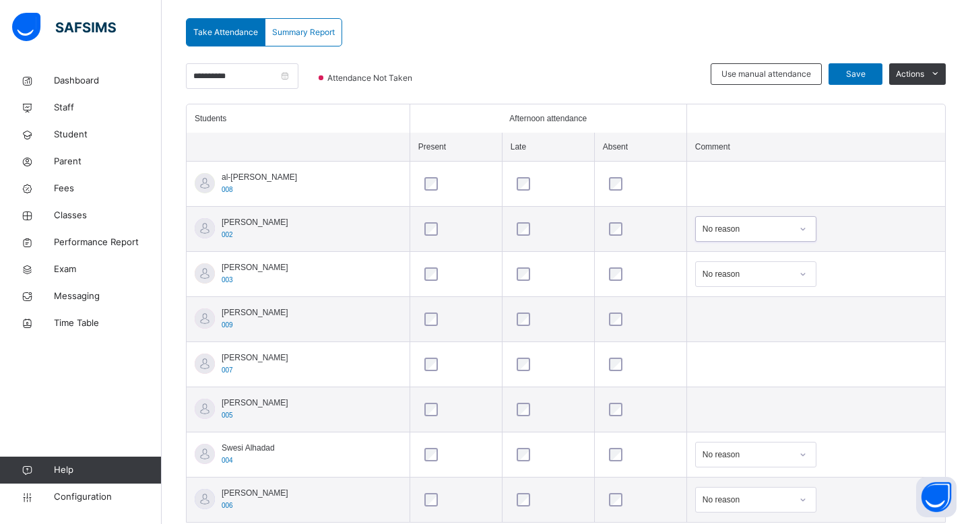
scroll to position [264, 0]
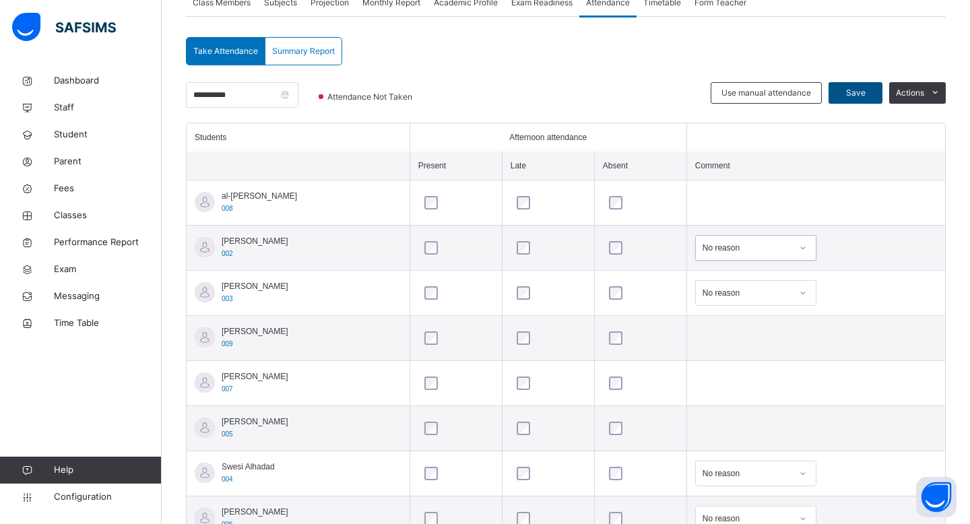
click at [842, 88] on span "Save" at bounding box center [856, 93] width 34 height 12
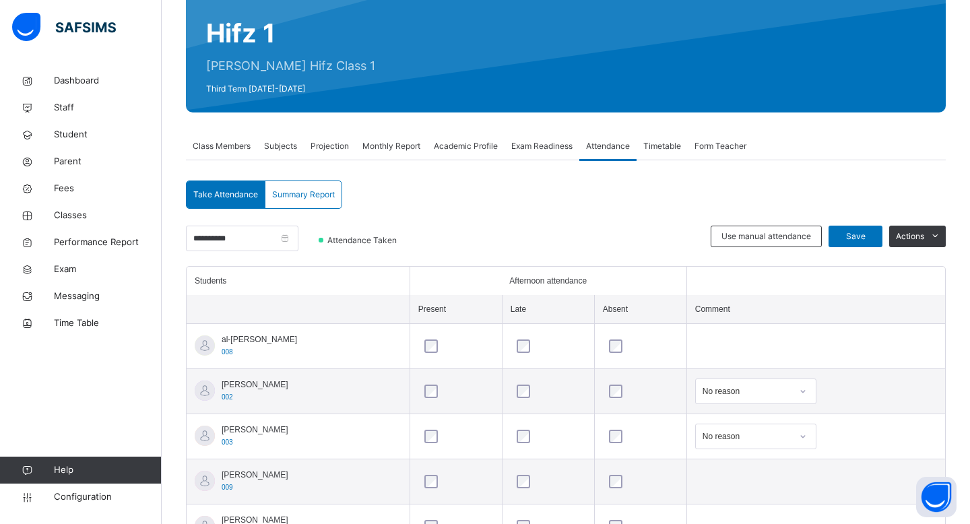
scroll to position [134, 0]
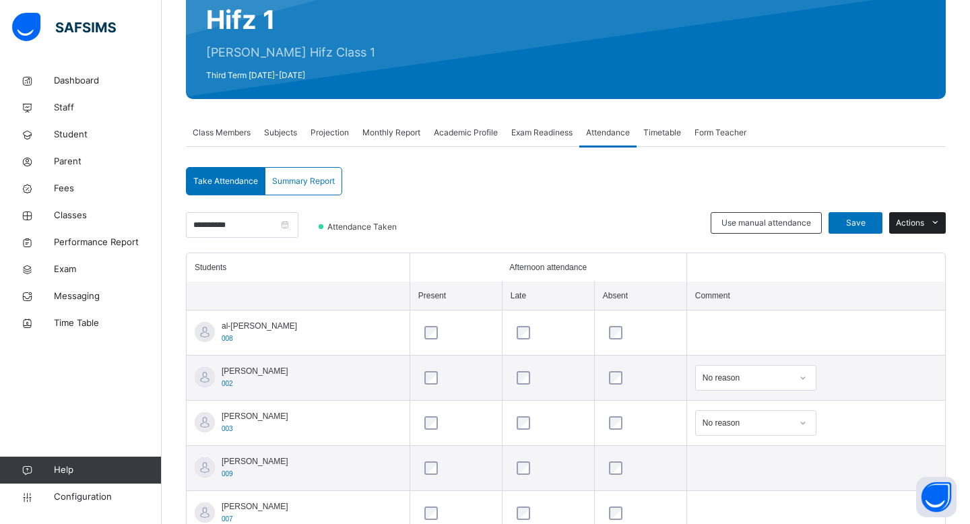
click at [910, 227] on span "Actions" at bounding box center [910, 223] width 28 height 12
click at [674, 195] on div "**********" at bounding box center [566, 421] width 760 height 508
click at [326, 168] on div "Summary Report" at bounding box center [303, 181] width 76 height 27
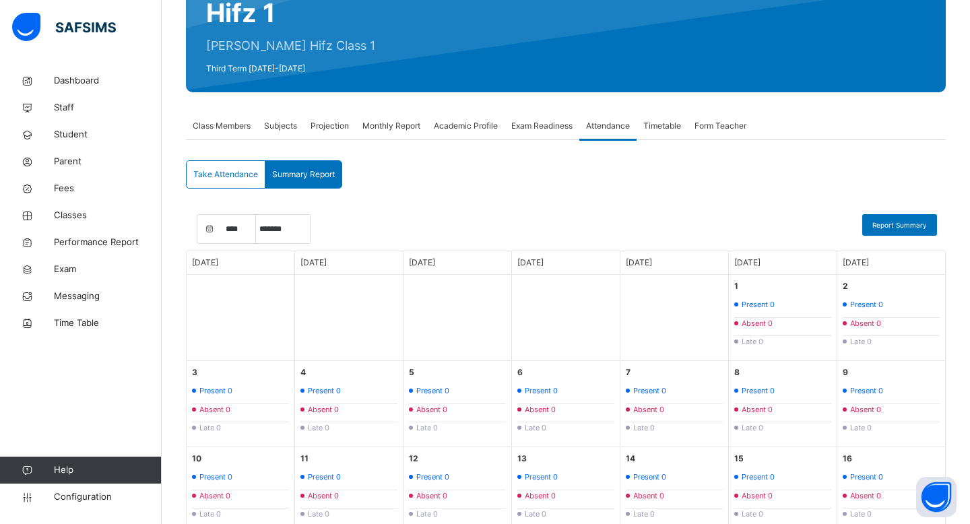
scroll to position [0, 0]
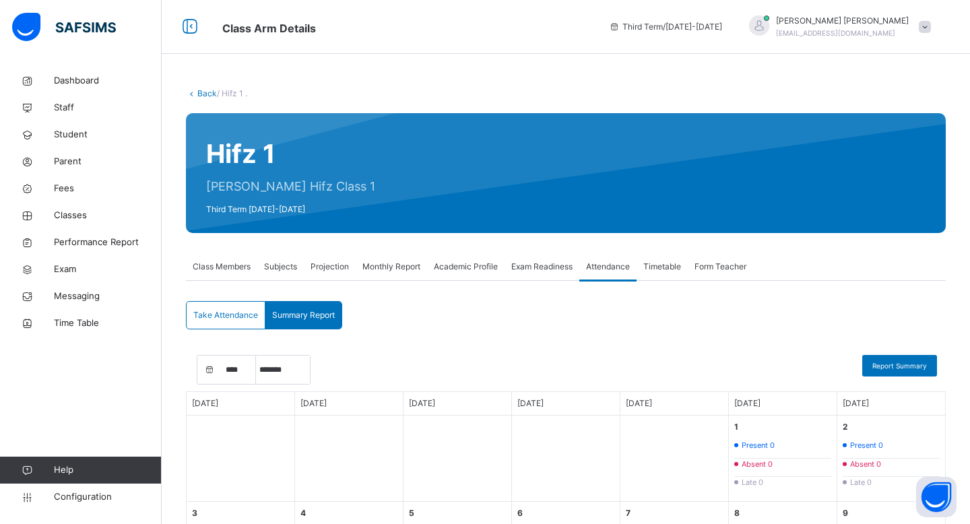
click at [286, 268] on span "Subjects" at bounding box center [280, 267] width 33 height 12
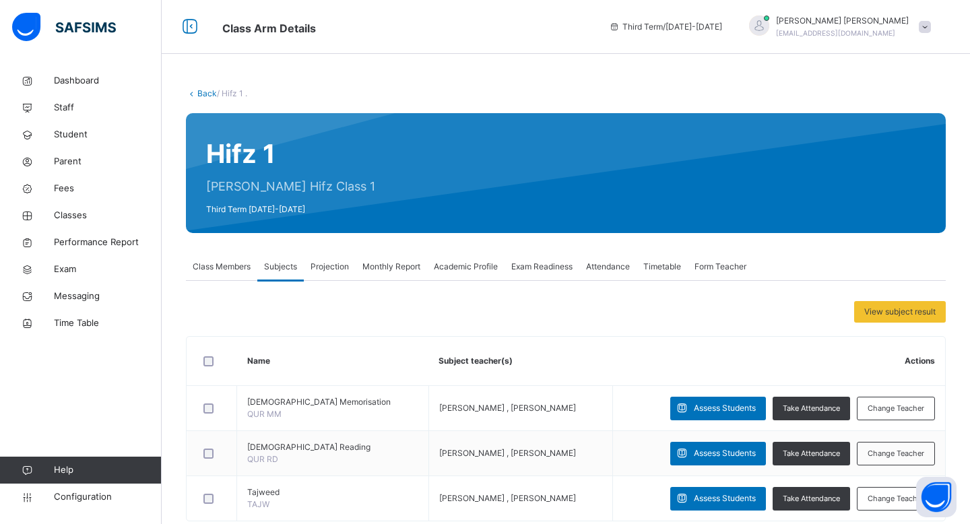
scroll to position [31, 0]
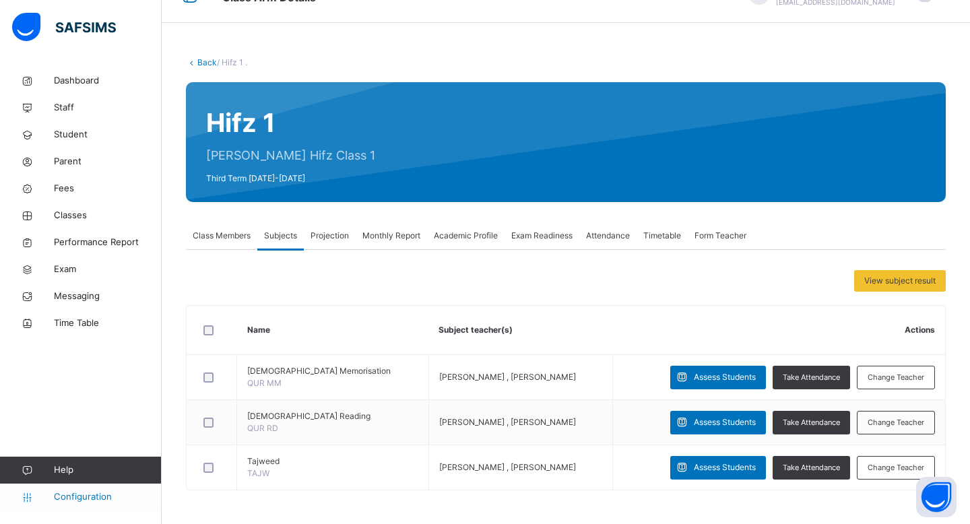
click at [91, 502] on span "Configuration" at bounding box center [107, 497] width 107 height 13
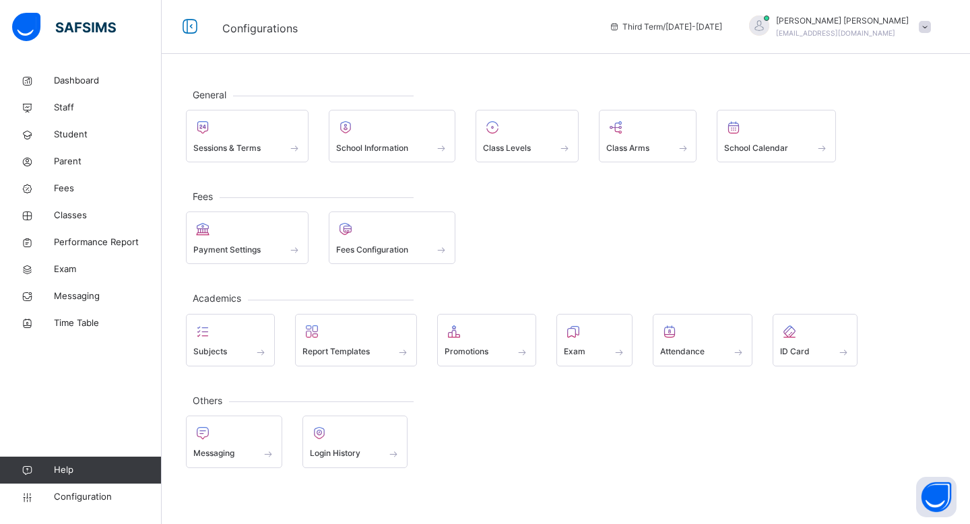
click at [232, 312] on div "Academics Subjects Report Templates Promotions Exam Attendance ID Card" at bounding box center [566, 332] width 760 height 68
click at [223, 340] on div at bounding box center [230, 331] width 74 height 20
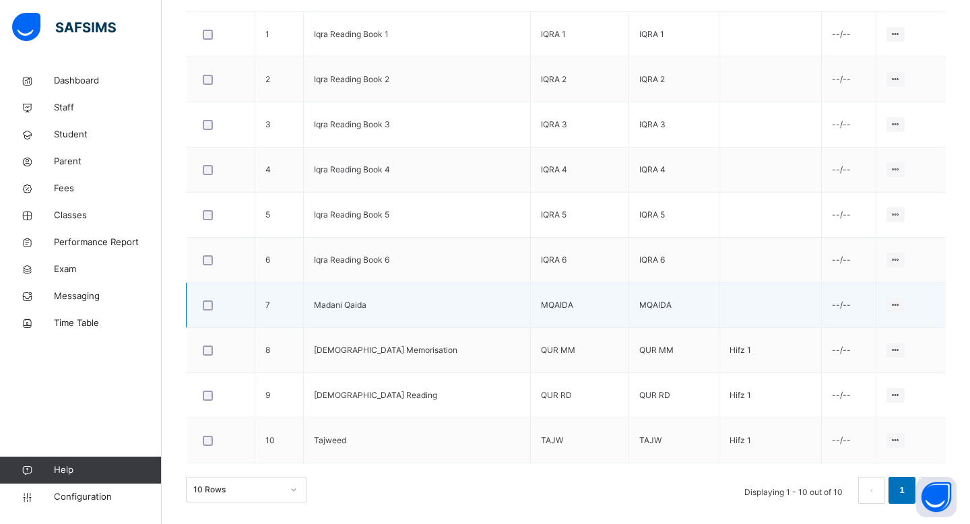
scroll to position [294, 0]
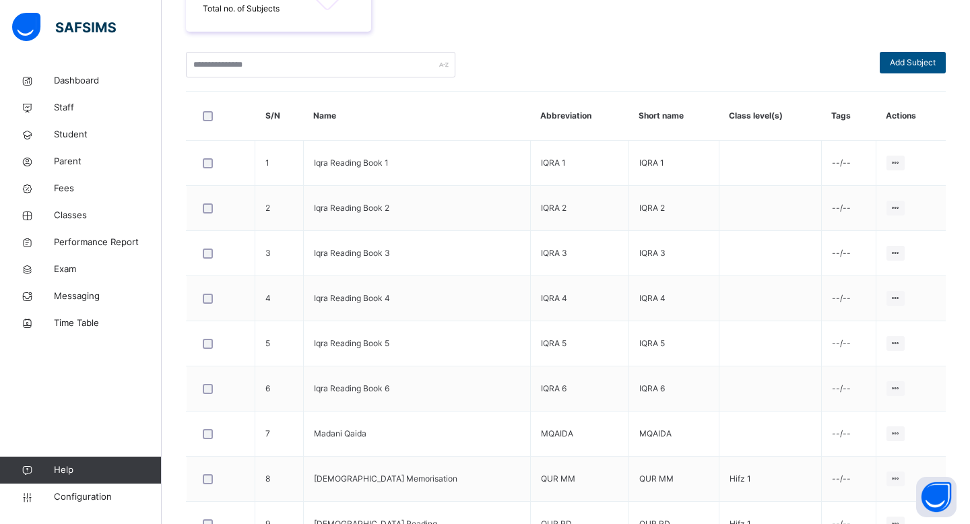
click at [914, 70] on div "Add Subject" at bounding box center [913, 63] width 66 height 22
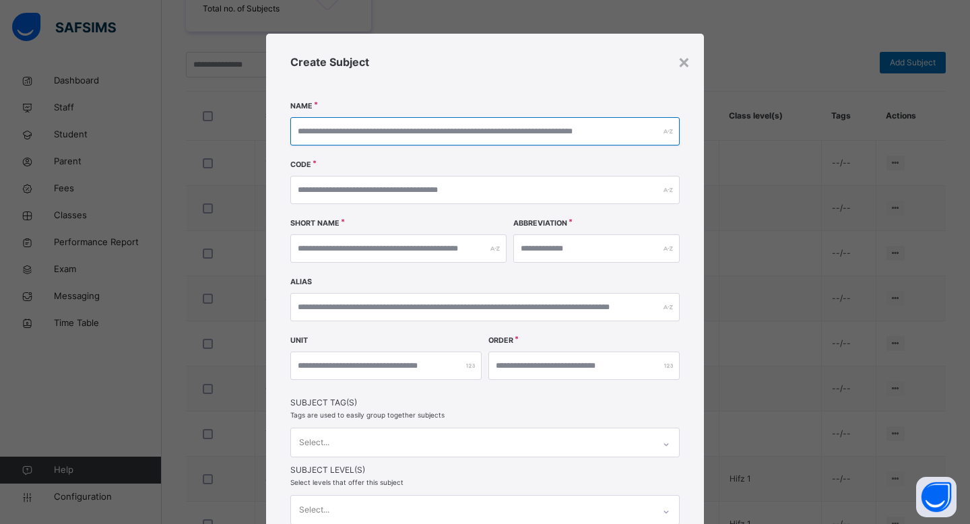
click at [429, 138] on input "text" at bounding box center [484, 131] width 389 height 28
type input "*"
type input "****"
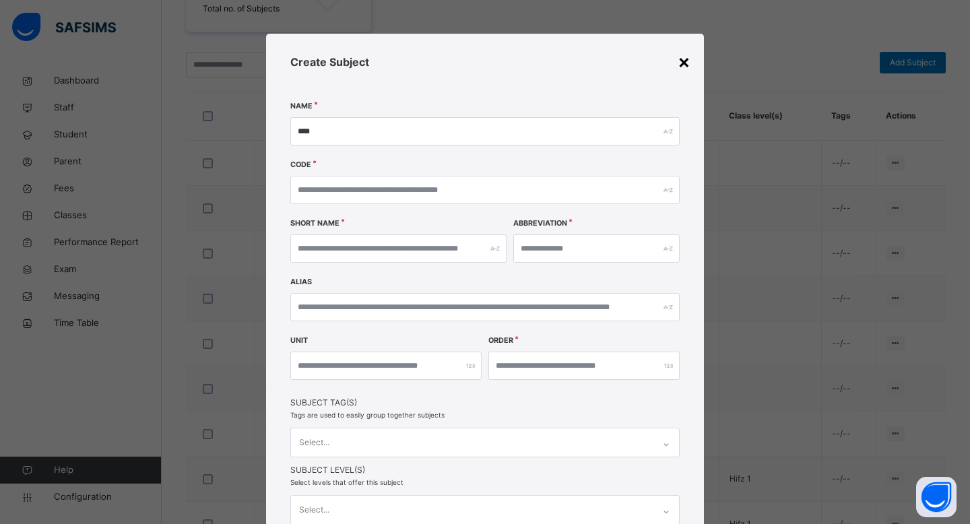
click at [684, 57] on div "×" at bounding box center [684, 61] width 13 height 28
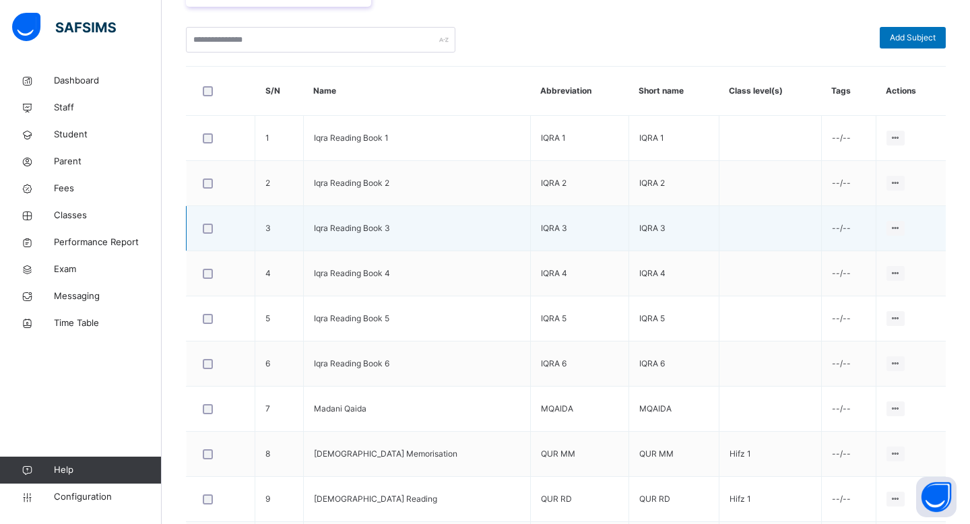
scroll to position [262, 0]
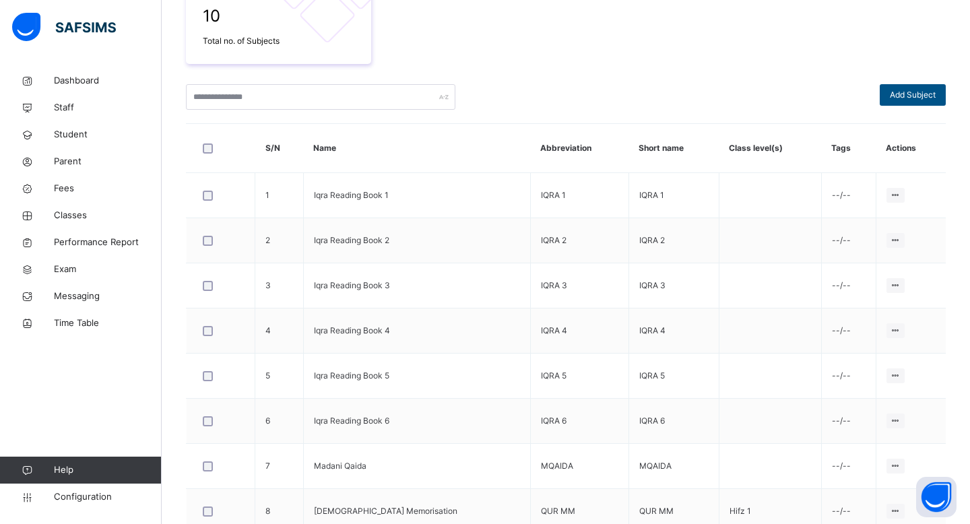
click at [928, 100] on span "Add Subject" at bounding box center [913, 95] width 46 height 12
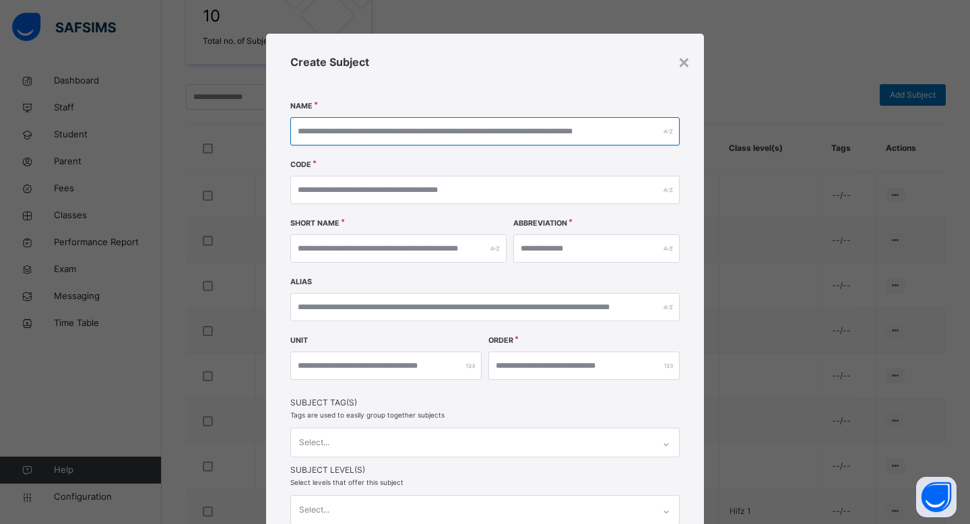
click at [548, 139] on input "text" at bounding box center [484, 131] width 389 height 28
type input "******"
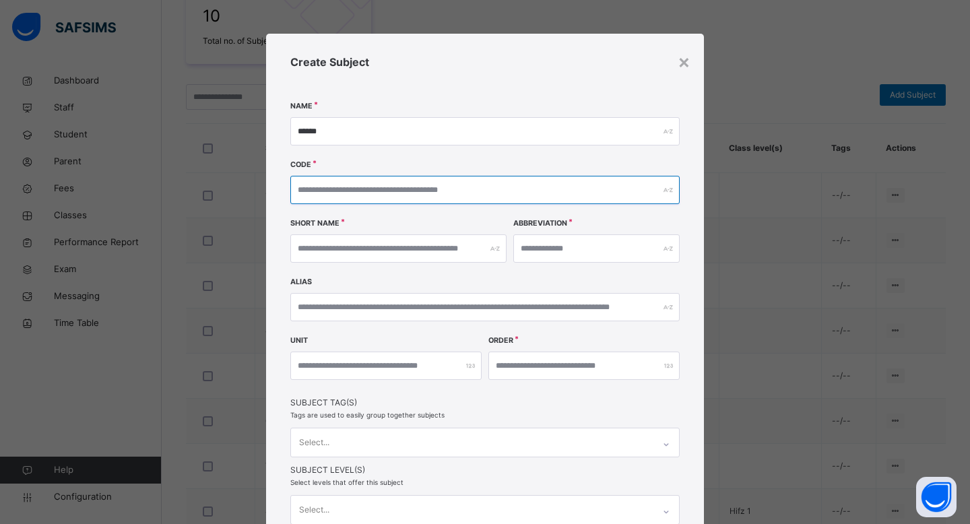
click at [491, 185] on input "text" at bounding box center [484, 190] width 389 height 28
type input "******"
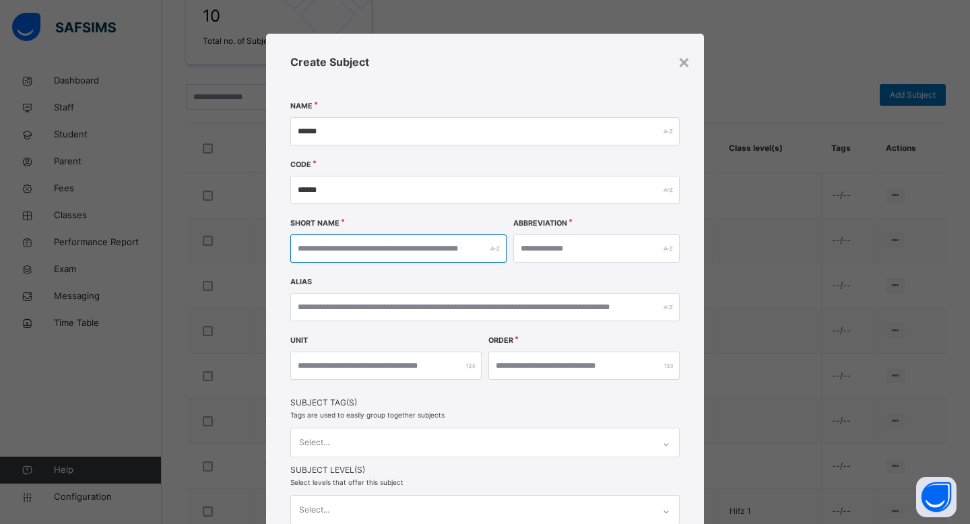
click at [422, 248] on input "text" at bounding box center [398, 248] width 216 height 28
type input "******"
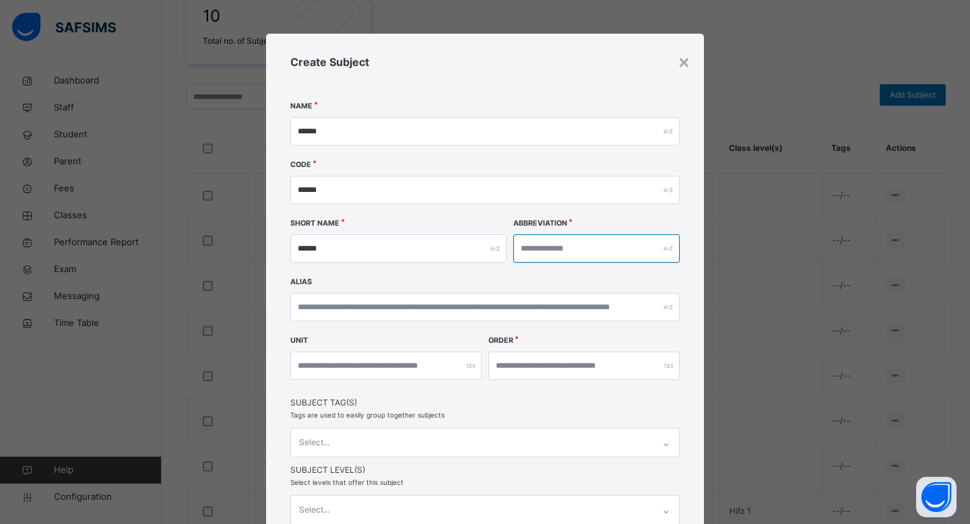
click at [579, 241] on input "text" at bounding box center [596, 248] width 166 height 28
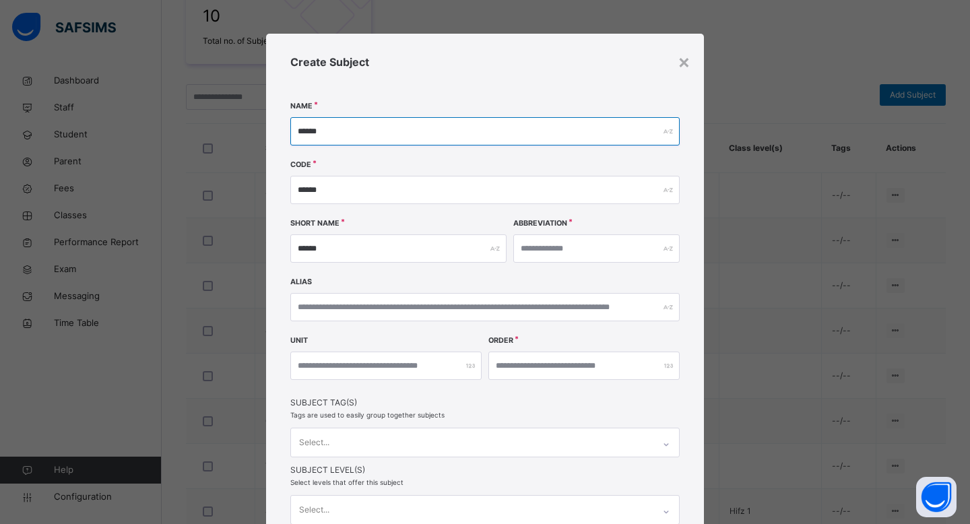
click at [395, 131] on input "******" at bounding box center [484, 131] width 389 height 28
type input "**********"
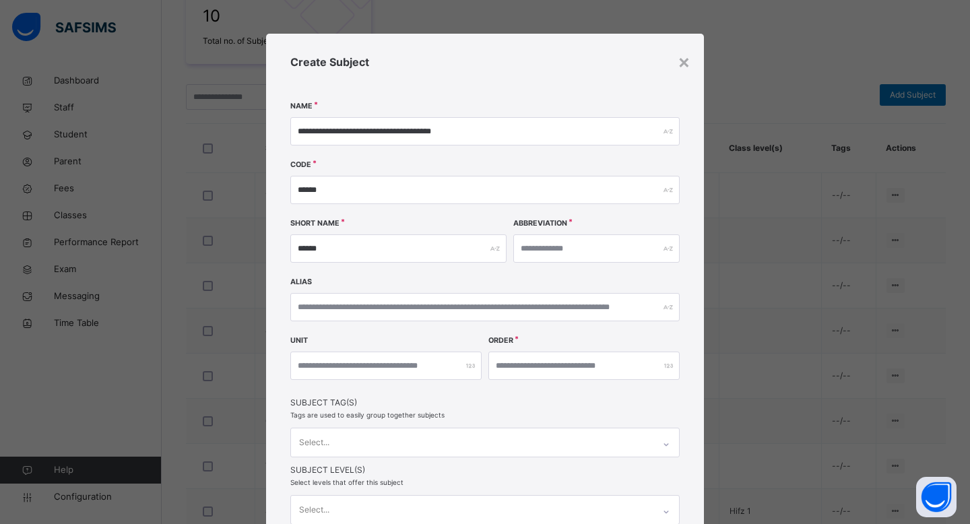
click at [428, 158] on div "**********" at bounding box center [485, 293] width 438 height 518
click at [384, 312] on input "text" at bounding box center [484, 307] width 389 height 28
click at [416, 332] on div "**********" at bounding box center [485, 293] width 438 height 518
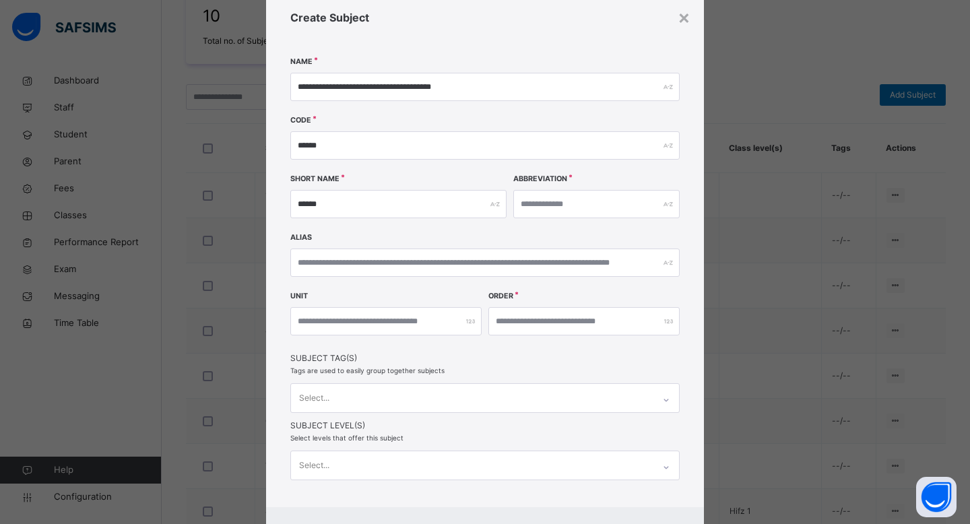
scroll to position [46, 0]
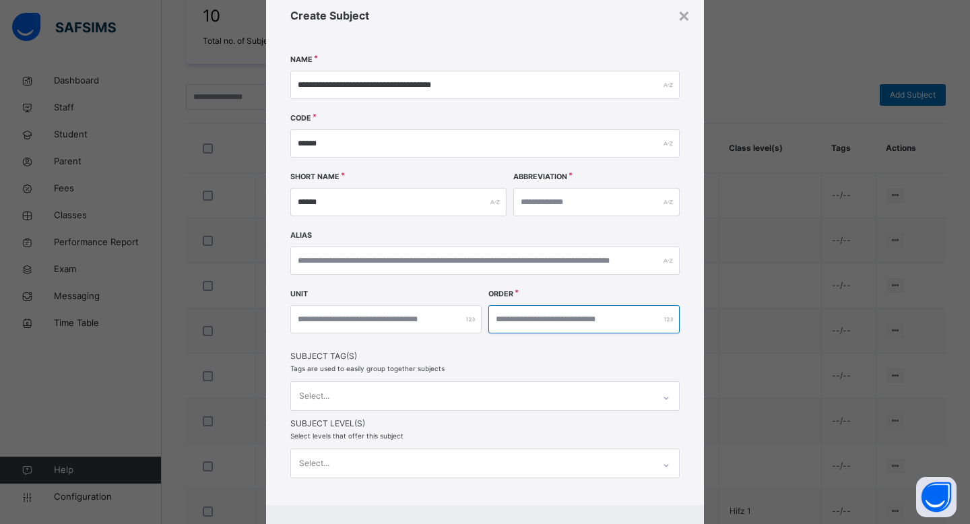
click at [526, 311] on input "number" at bounding box center [584, 319] width 191 height 28
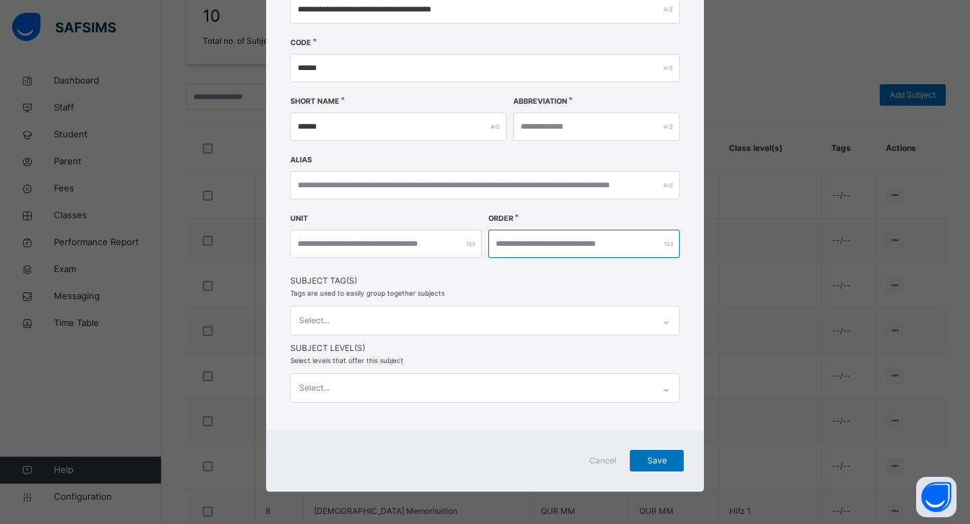
type input "**"
click at [563, 280] on span "Subject Tag(s)" at bounding box center [484, 281] width 389 height 12
click at [511, 321] on div "Select..." at bounding box center [472, 320] width 363 height 28
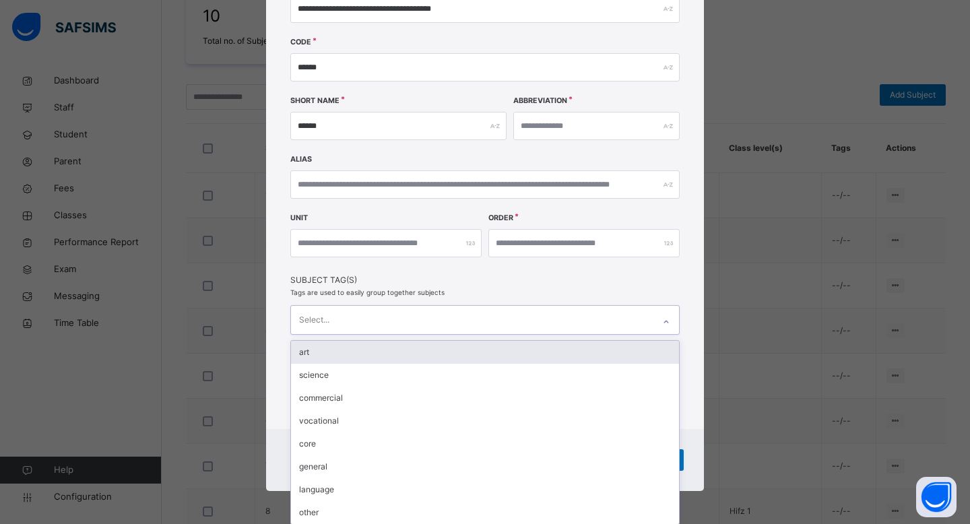
click at [482, 283] on span "Subject Tag(s)" at bounding box center [484, 280] width 389 height 12
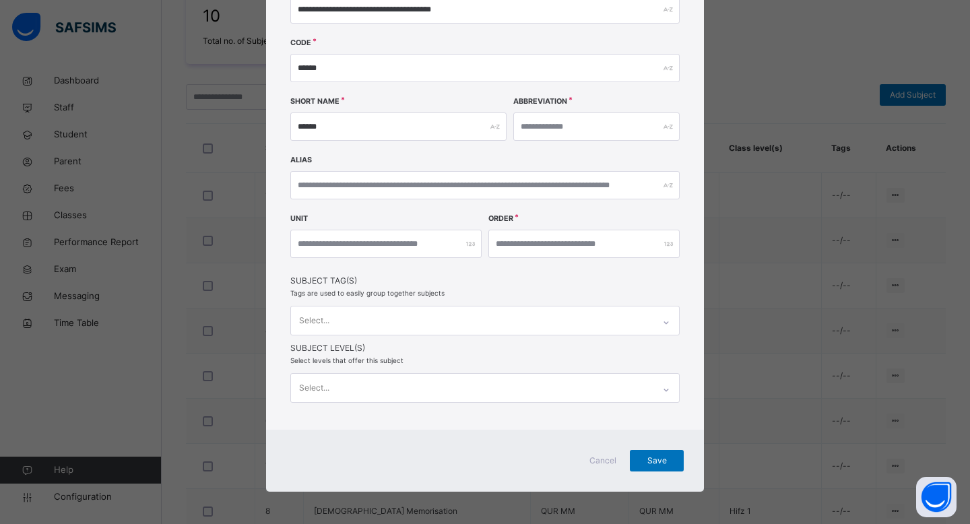
scroll to position [123, 0]
click at [478, 319] on div "Select..." at bounding box center [472, 320] width 363 height 28
click at [471, 273] on div "Unit Order **" at bounding box center [484, 245] width 389 height 59
click at [568, 387] on div "Select..." at bounding box center [472, 388] width 363 height 28
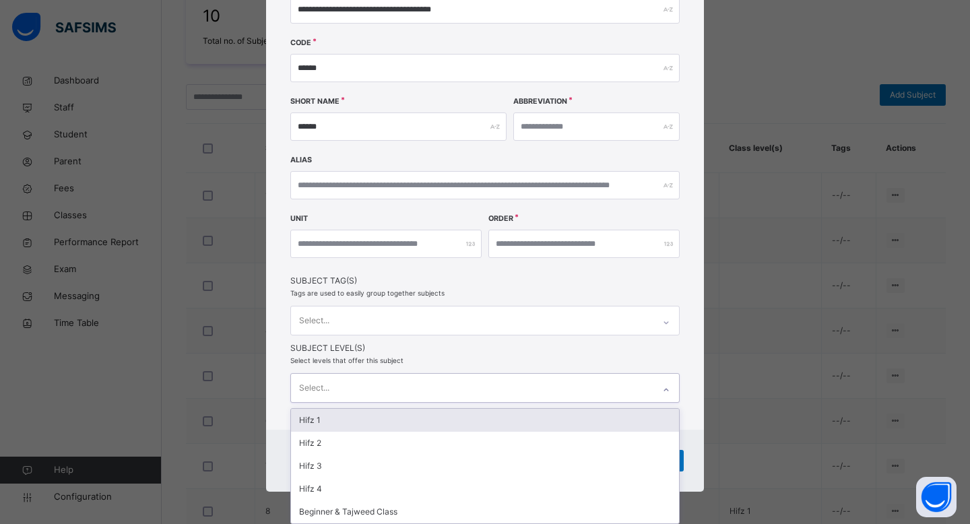
click at [556, 416] on div "Hifz 1" at bounding box center [485, 420] width 388 height 23
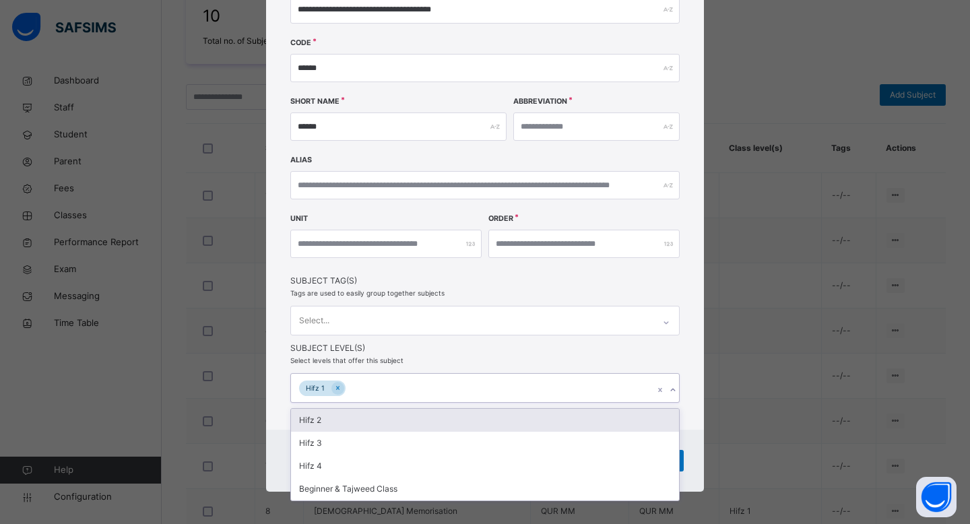
click at [517, 423] on div "Hifz 2" at bounding box center [485, 420] width 388 height 23
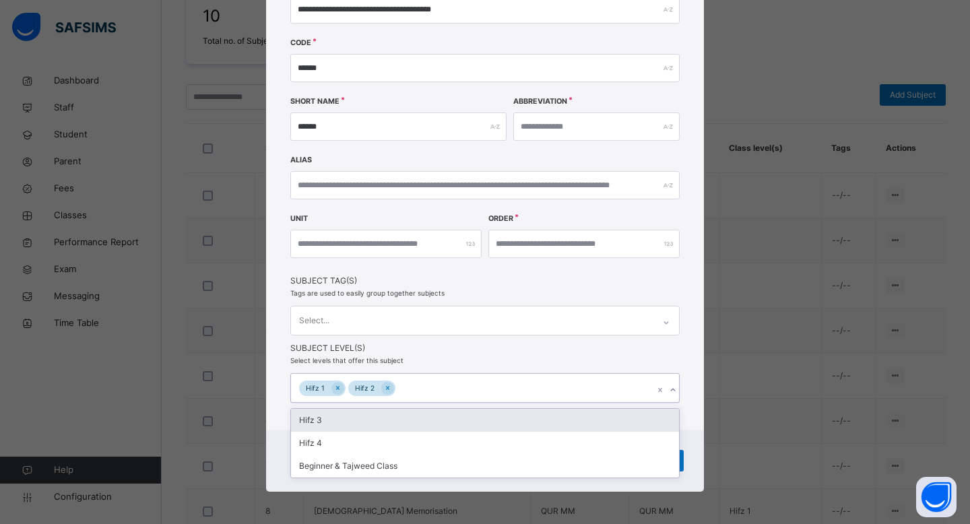
click at [517, 423] on div "Hifz 3" at bounding box center [485, 420] width 388 height 23
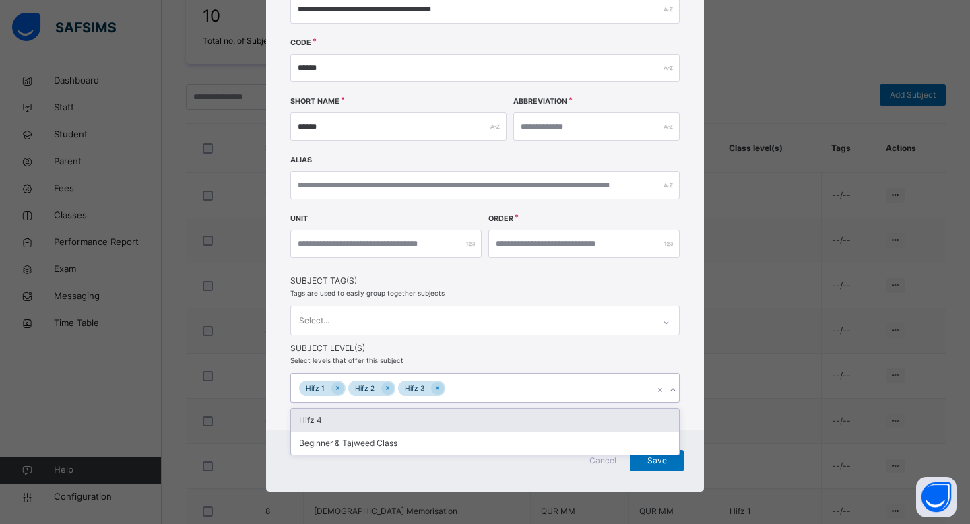
click at [517, 423] on div "Hifz 4" at bounding box center [485, 420] width 388 height 23
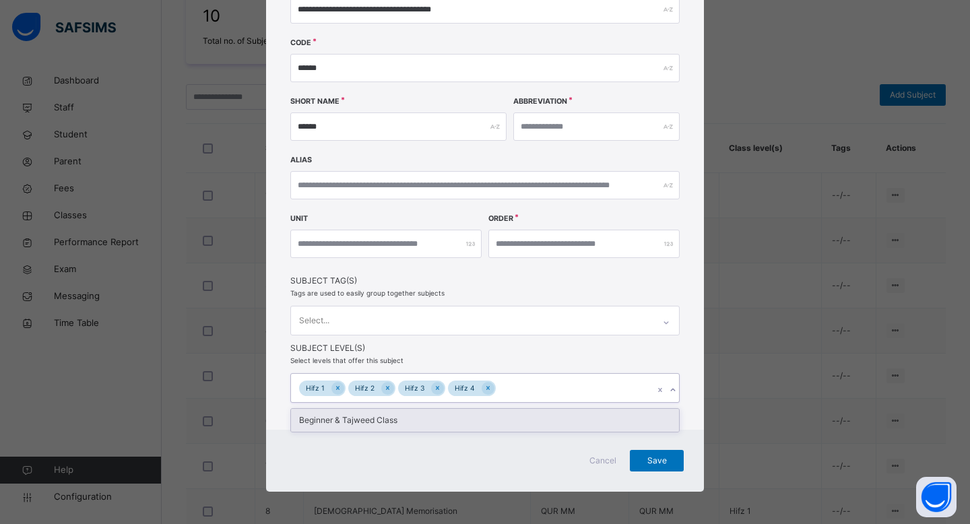
click at [517, 423] on div "Beginner & Tajweed Class" at bounding box center [485, 420] width 388 height 23
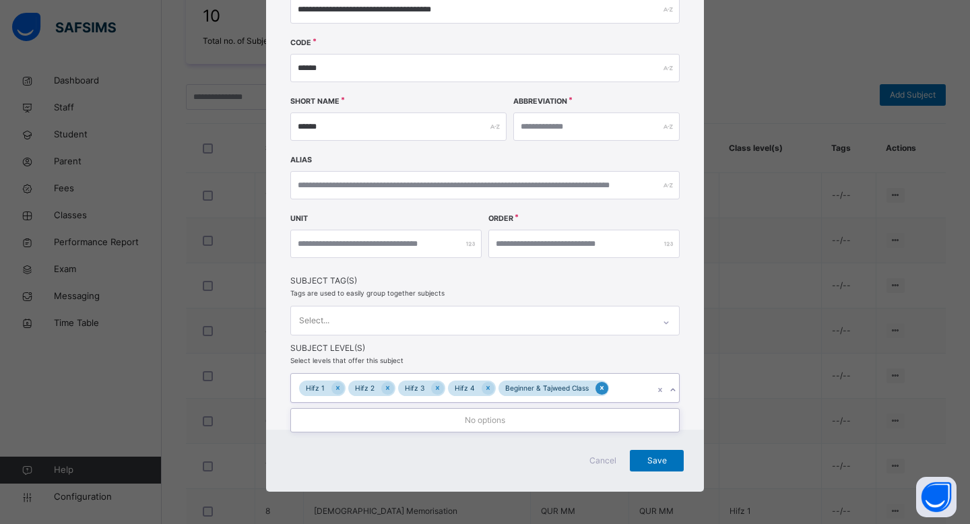
click at [598, 385] on icon at bounding box center [601, 387] width 7 height 9
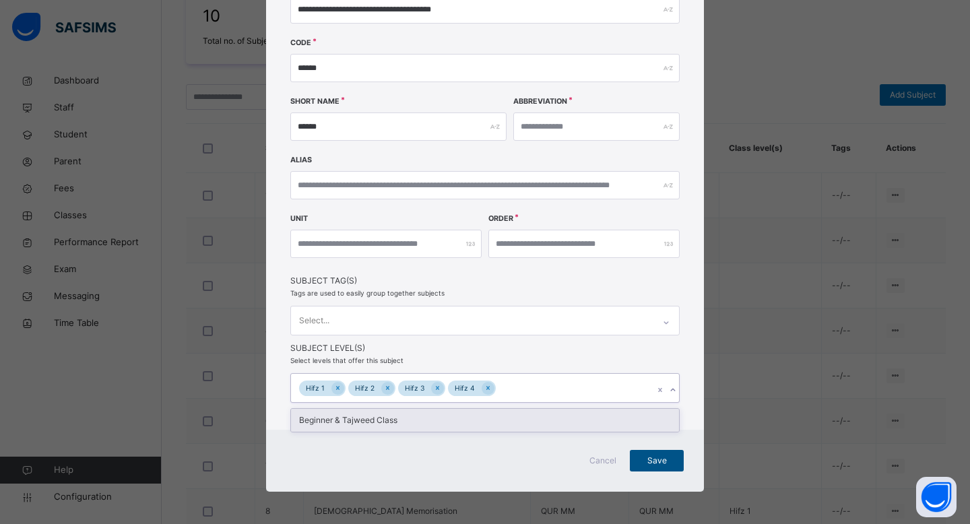
click at [660, 457] on span "Save" at bounding box center [657, 461] width 34 height 12
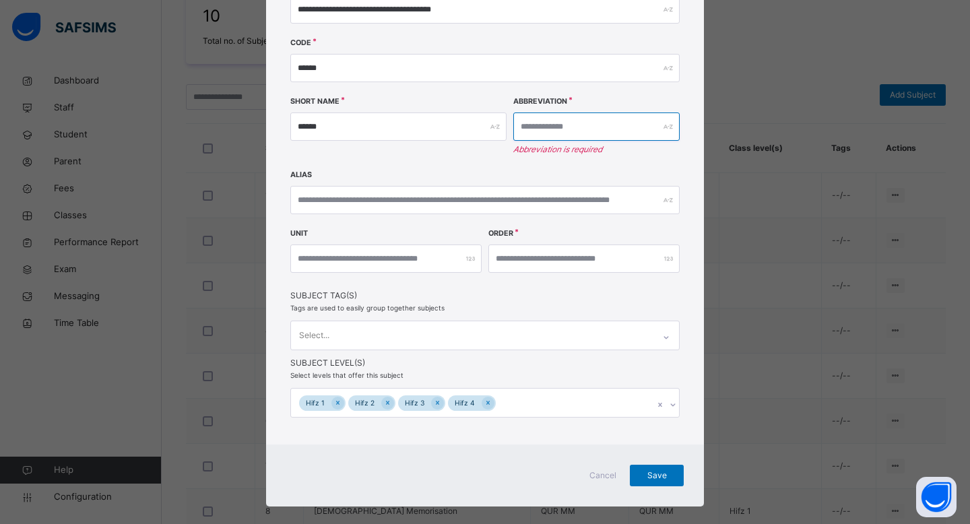
click at [571, 131] on input "text" at bounding box center [596, 127] width 166 height 28
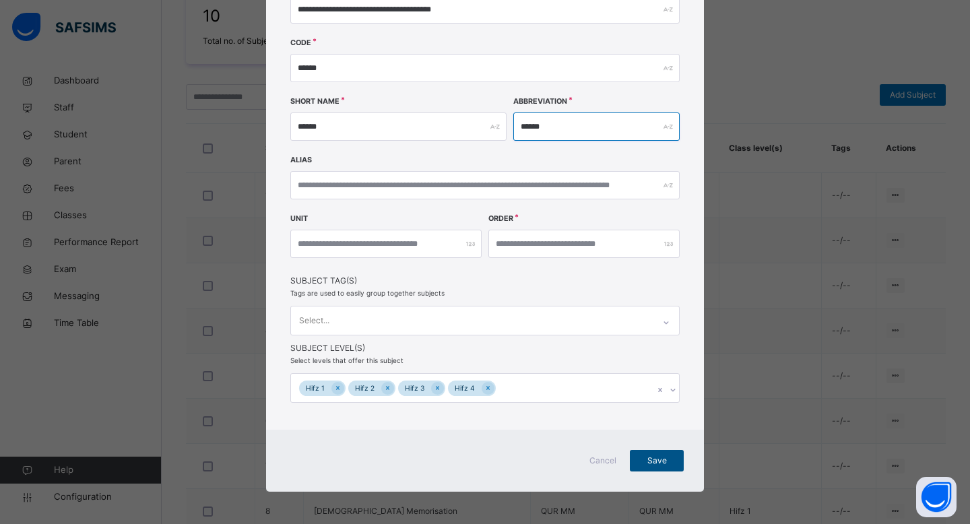
type input "******"
click at [660, 469] on div "Save" at bounding box center [657, 461] width 54 height 22
click at [653, 455] on span "Save" at bounding box center [657, 461] width 34 height 12
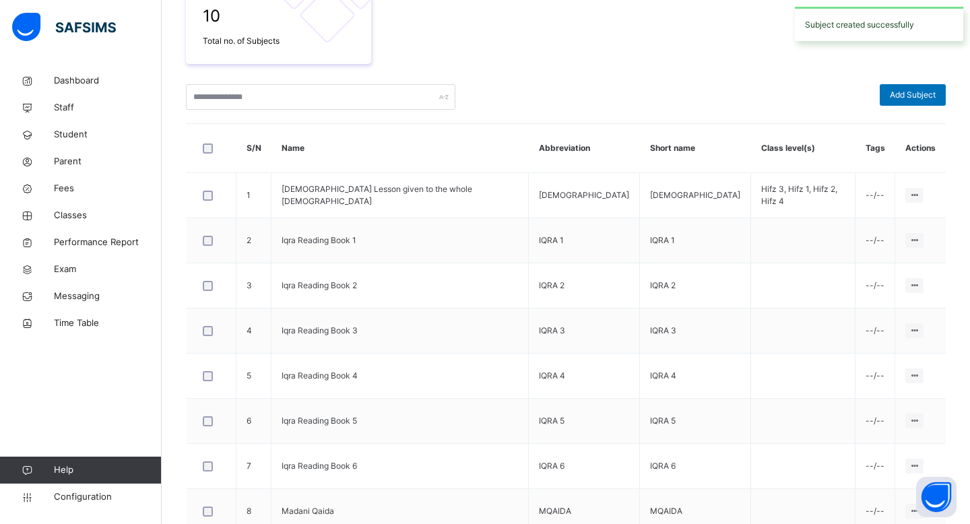
scroll to position [423, 0]
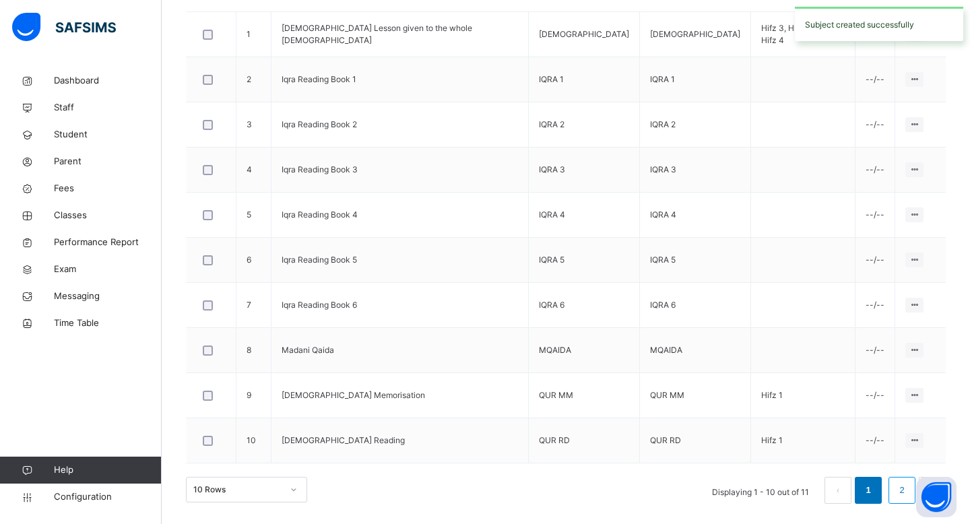
click at [895, 487] on li "2" at bounding box center [902, 490] width 27 height 27
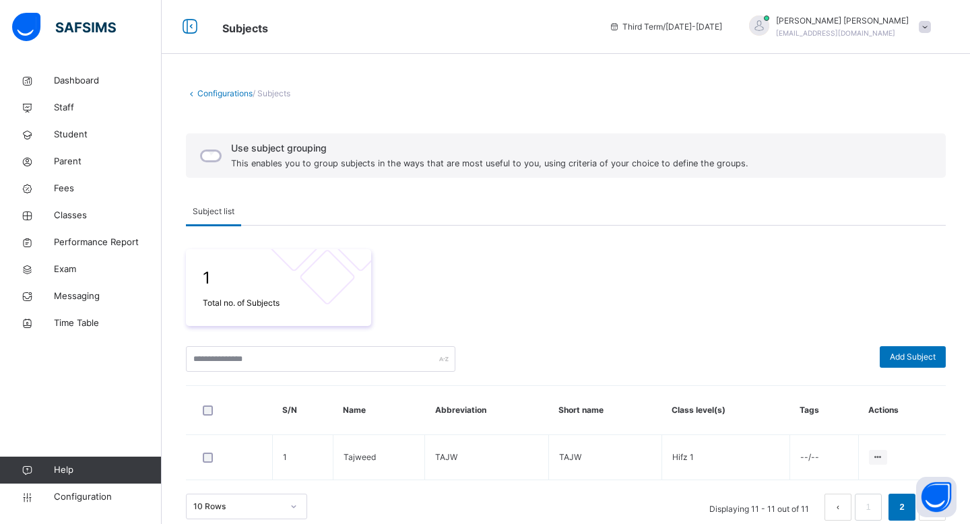
scroll to position [17, 0]
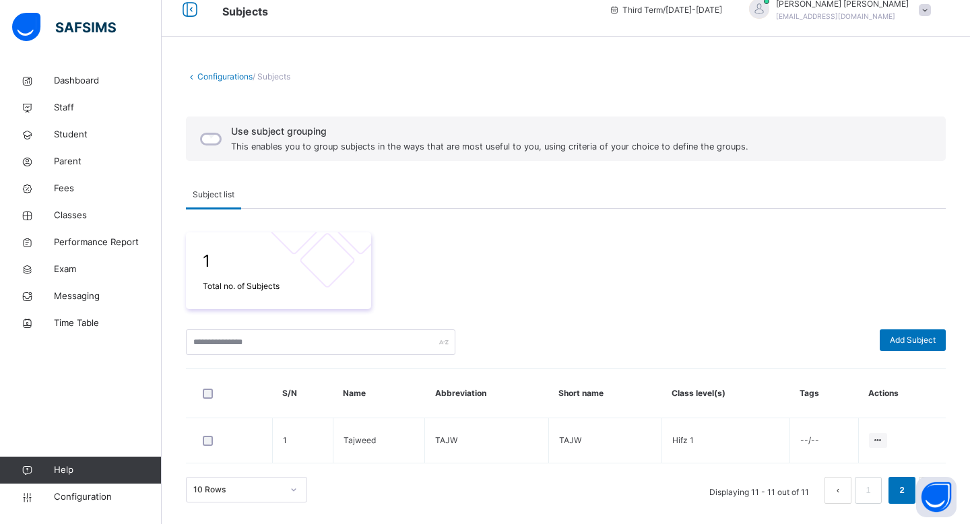
click at [900, 506] on div "Configurations / Subjects Use subject grouping This enables you to group subjec…" at bounding box center [566, 288] width 809 height 474
click at [865, 495] on link "1" at bounding box center [868, 491] width 13 height 18
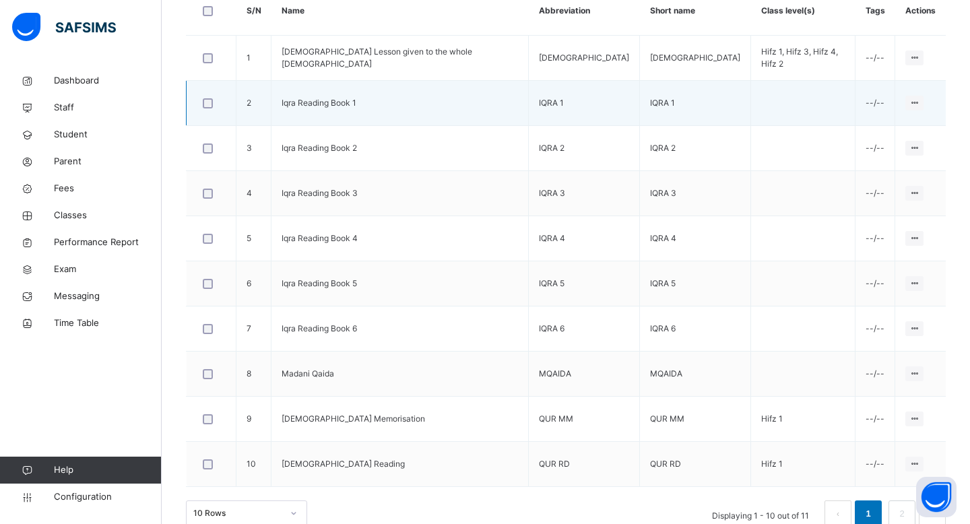
scroll to position [406, 0]
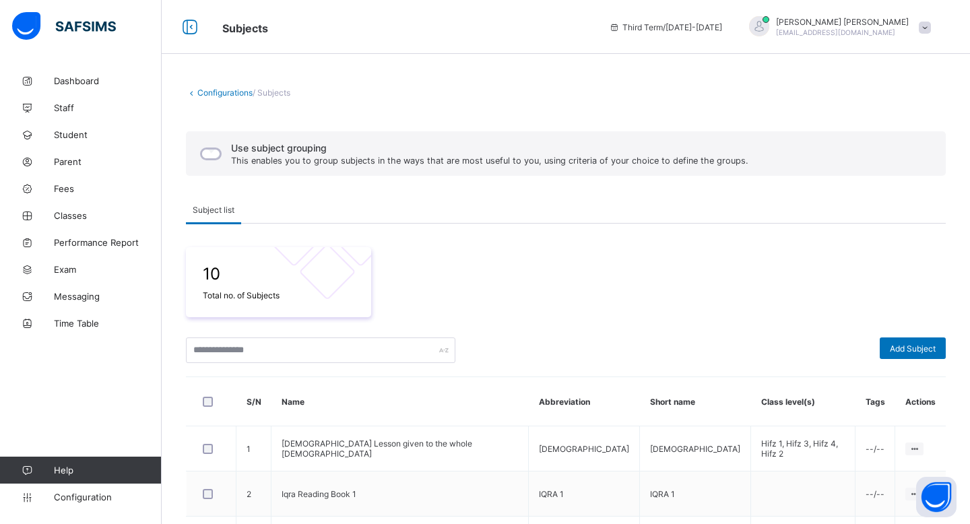
scroll to position [372, 0]
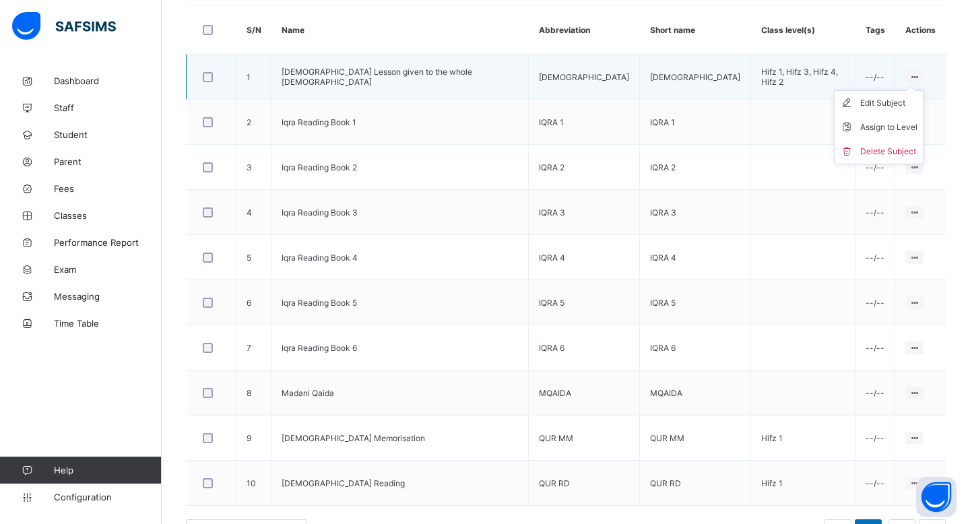
click at [909, 75] on icon at bounding box center [914, 77] width 11 height 10
click at [885, 99] on div "Edit Subject" at bounding box center [888, 102] width 57 height 13
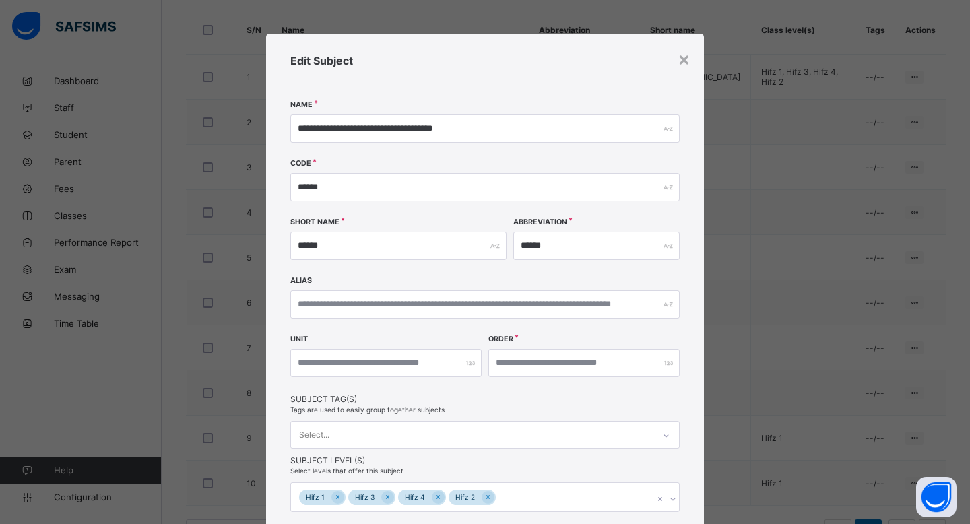
scroll to position [108, 0]
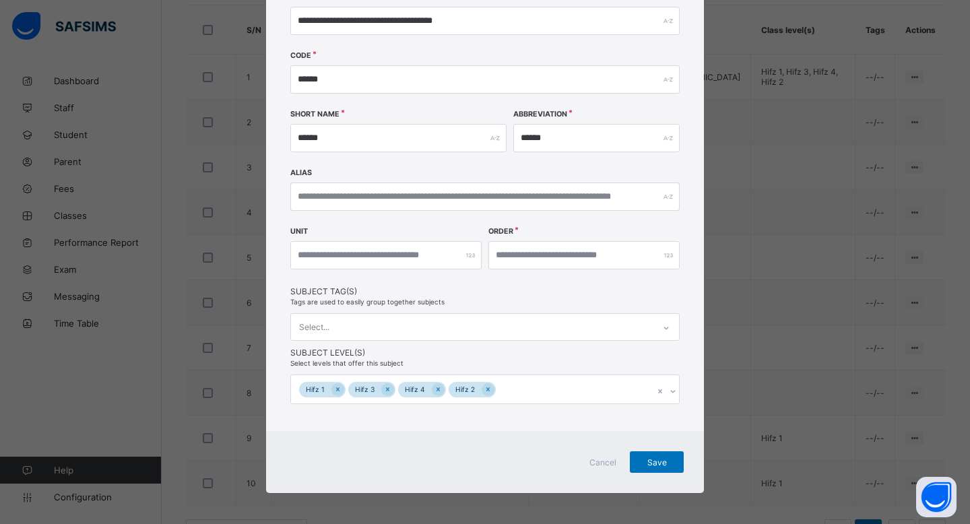
click at [594, 461] on span "Cancel" at bounding box center [603, 463] width 32 height 10
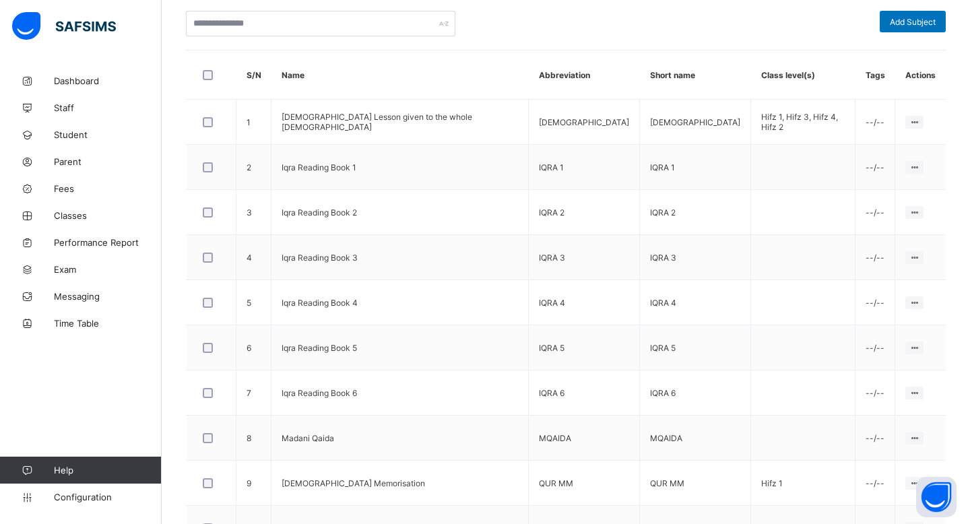
scroll to position [414, 0]
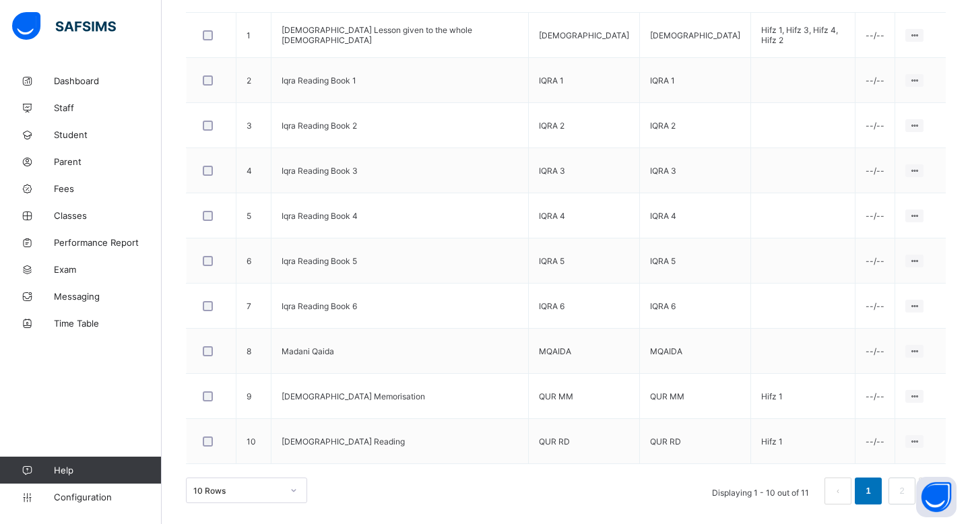
click at [86, 32] on img at bounding box center [64, 26] width 104 height 28
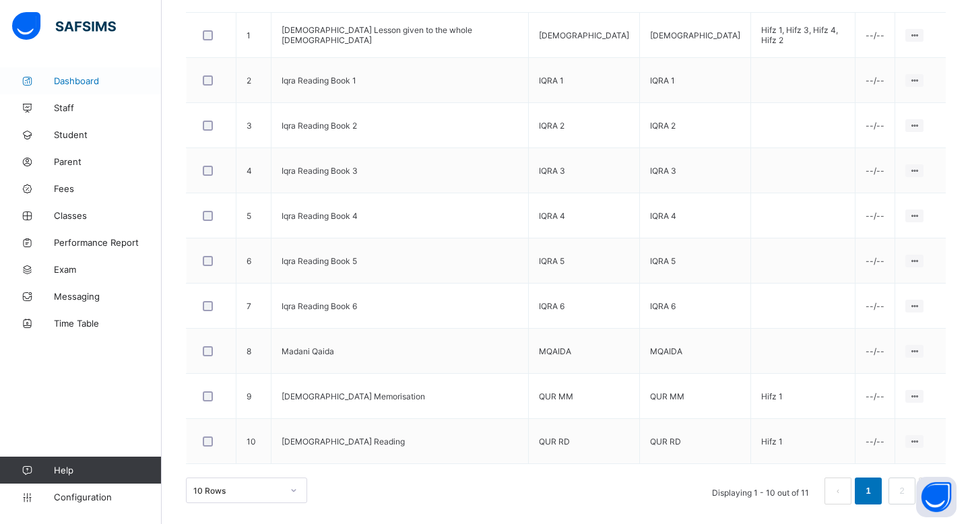
click at [65, 75] on span "Dashboard" at bounding box center [108, 80] width 108 height 11
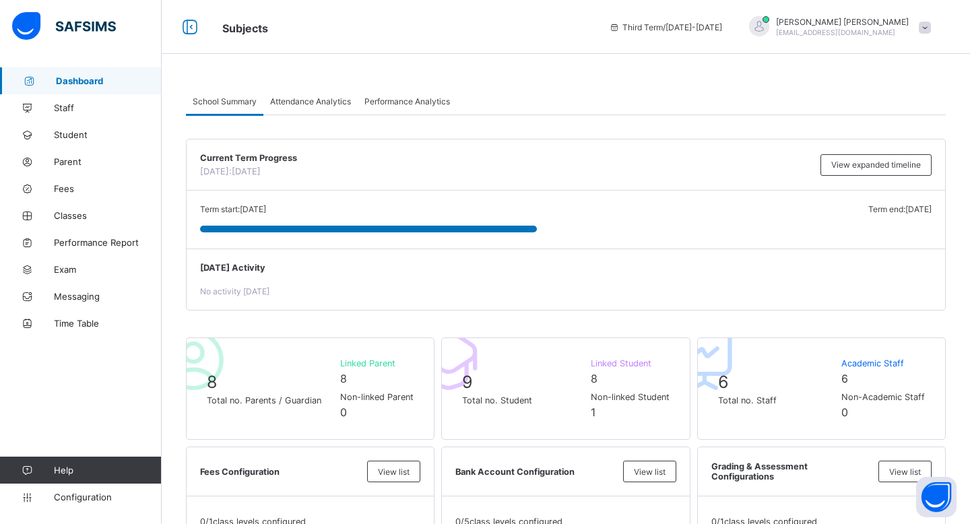
click at [39, 24] on img at bounding box center [64, 26] width 104 height 28
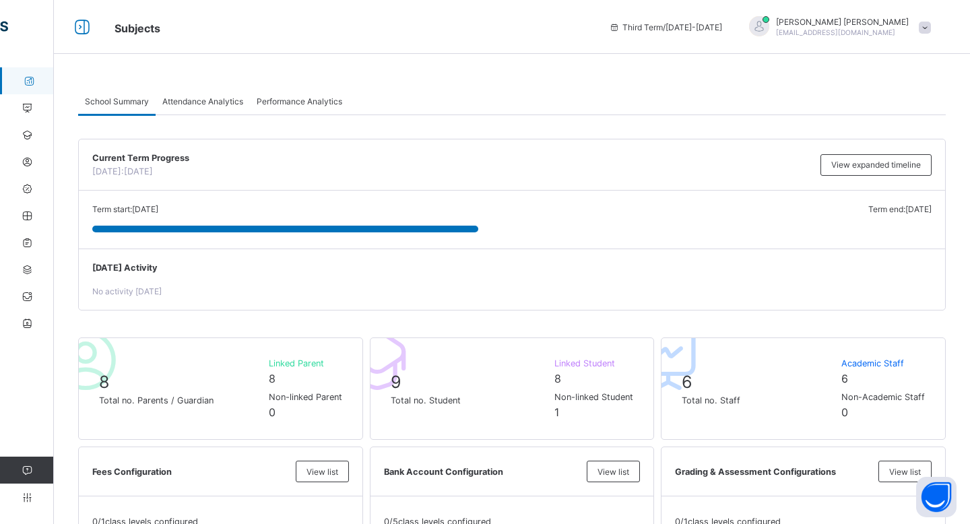
click at [26, 73] on link "Dashboard" at bounding box center [81, 80] width 162 height 27
click at [79, 24] on icon at bounding box center [82, 28] width 23 height 20
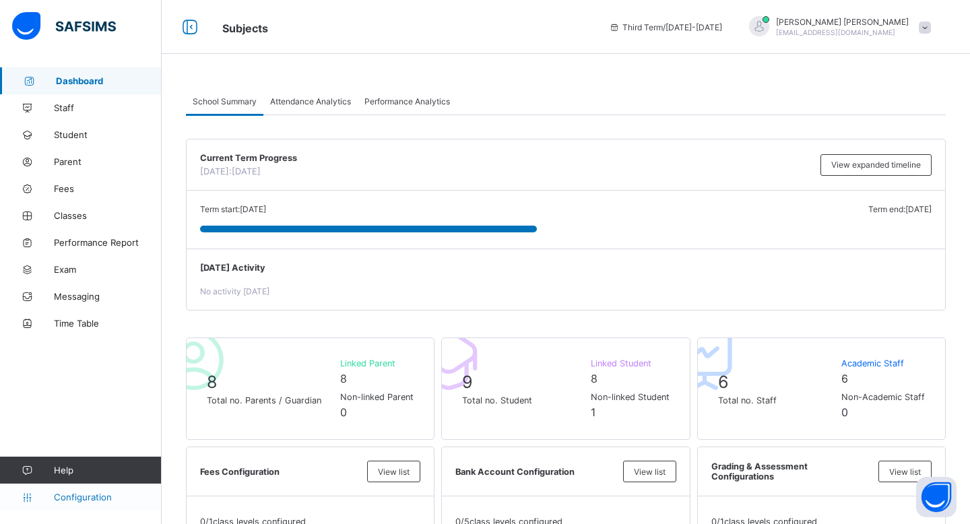
click at [86, 489] on link "Configuration" at bounding box center [80, 497] width 161 height 27
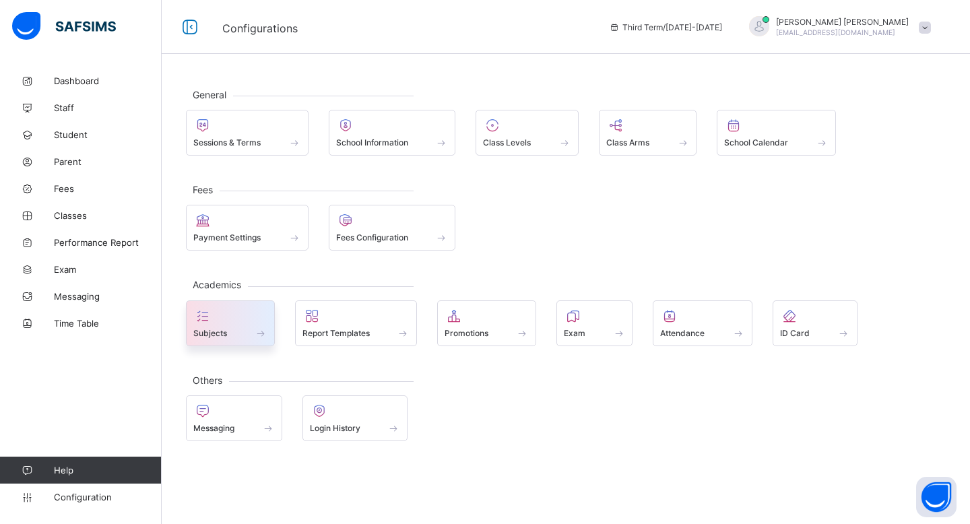
click at [231, 343] on div "Subjects" at bounding box center [230, 324] width 89 height 46
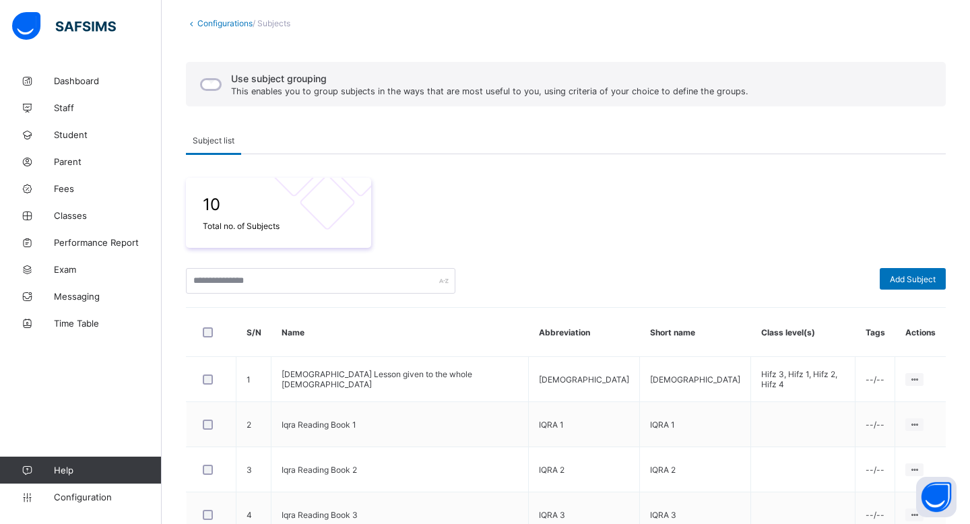
scroll to position [203, 0]
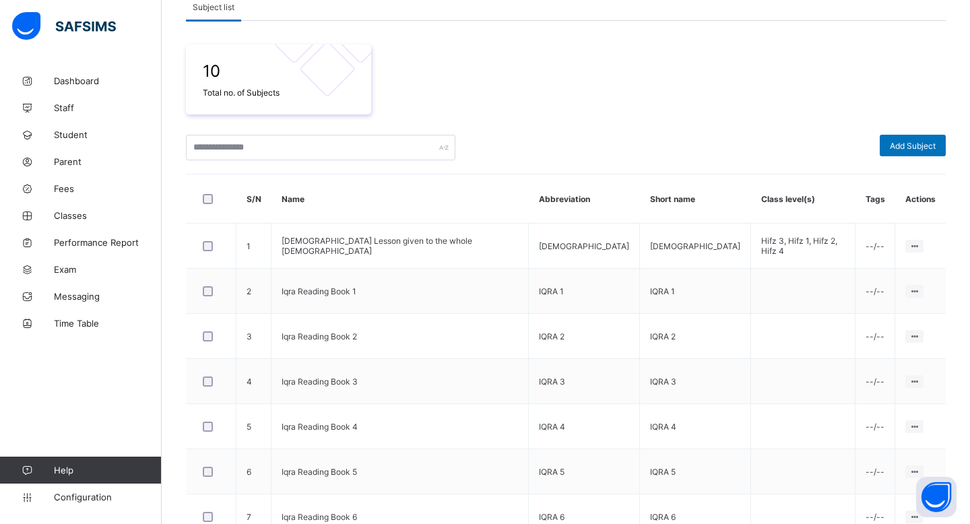
click at [563, 198] on th "Abbreviation" at bounding box center [584, 199] width 111 height 49
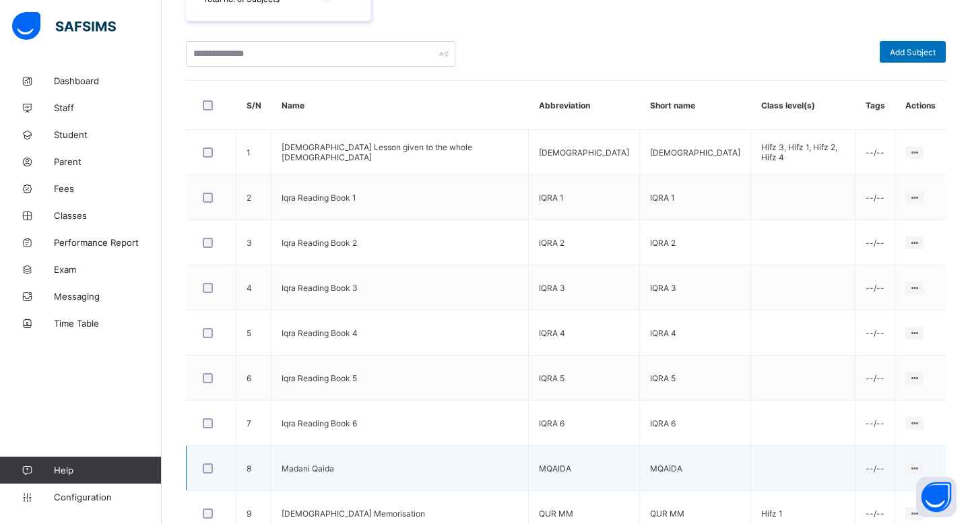
scroll to position [414, 0]
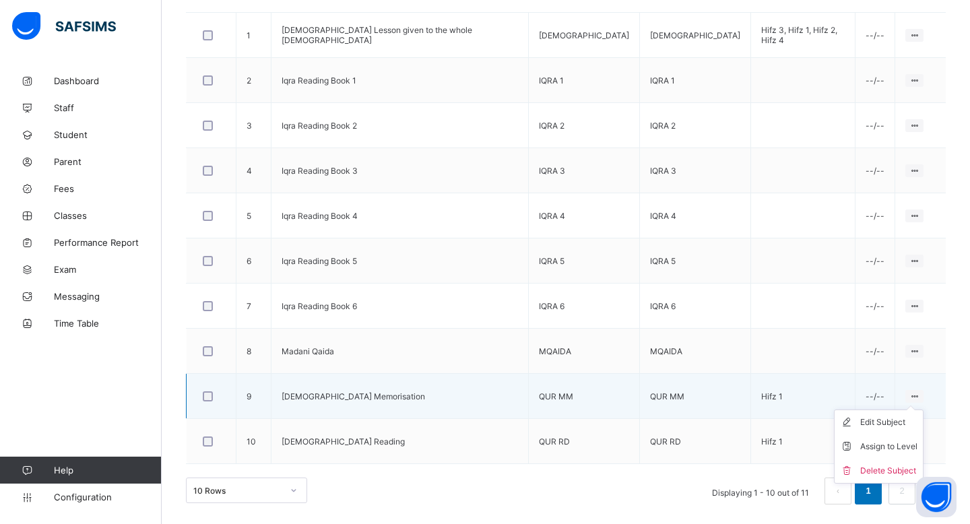
click at [879, 415] on ul "Edit Subject Assign to Level Delete Subject" at bounding box center [879, 447] width 90 height 74
click at [878, 418] on div "Edit Subject" at bounding box center [888, 422] width 57 height 13
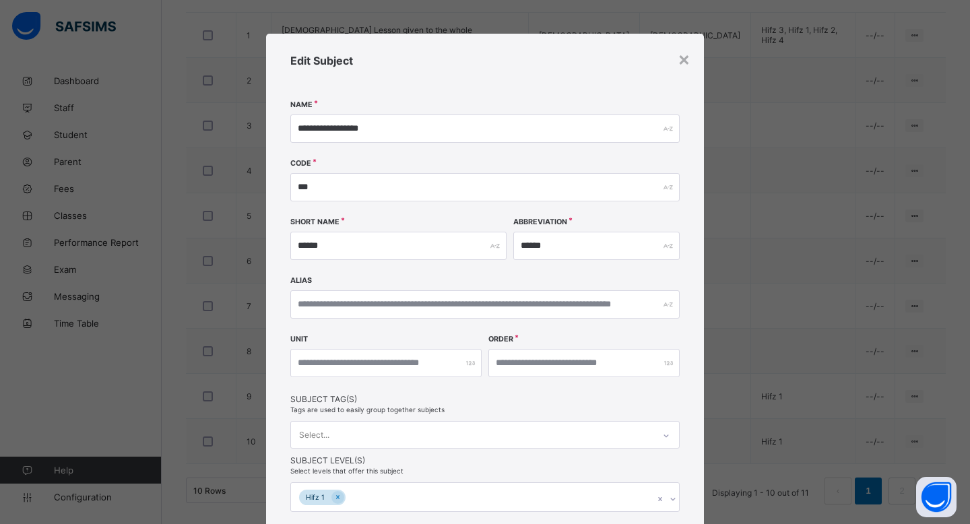
scroll to position [96, 0]
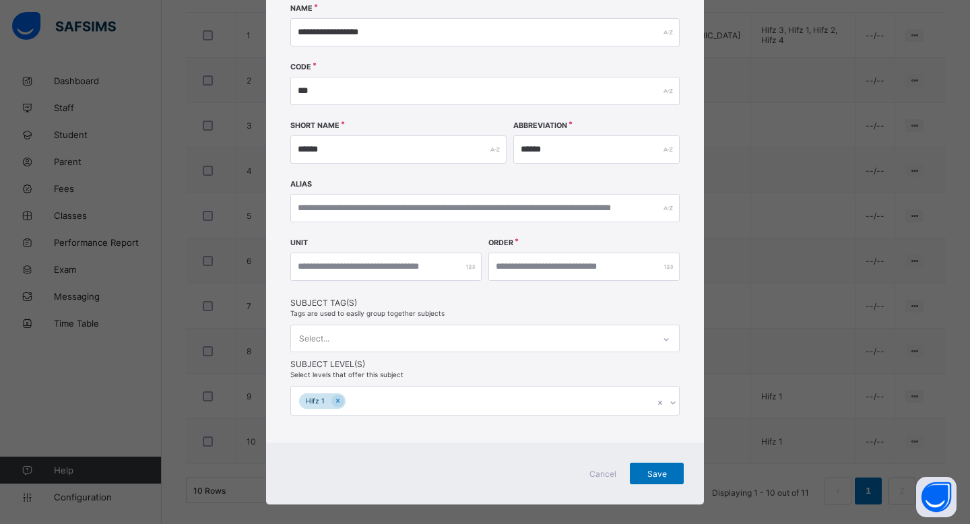
click at [412, 420] on div "**********" at bounding box center [485, 189] width 438 height 505
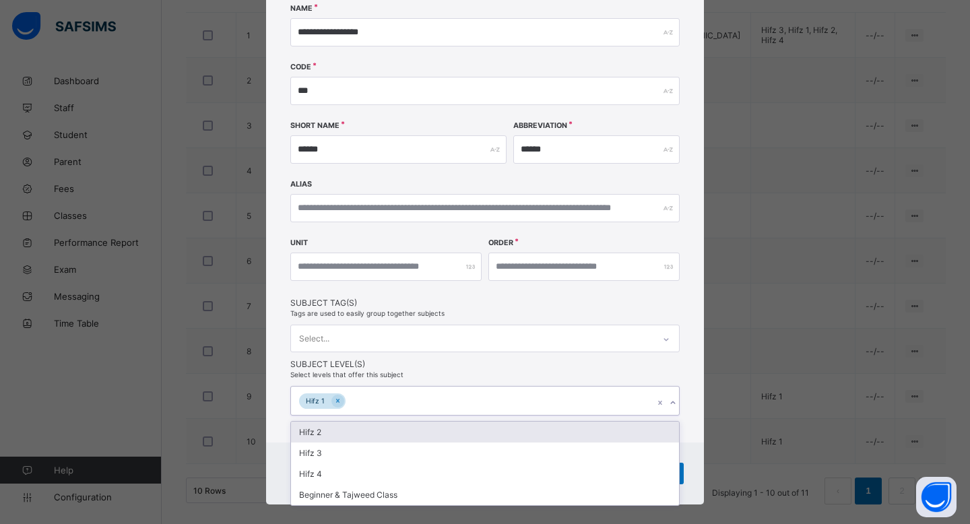
click at [409, 410] on div "Hifz 1" at bounding box center [472, 401] width 363 height 28
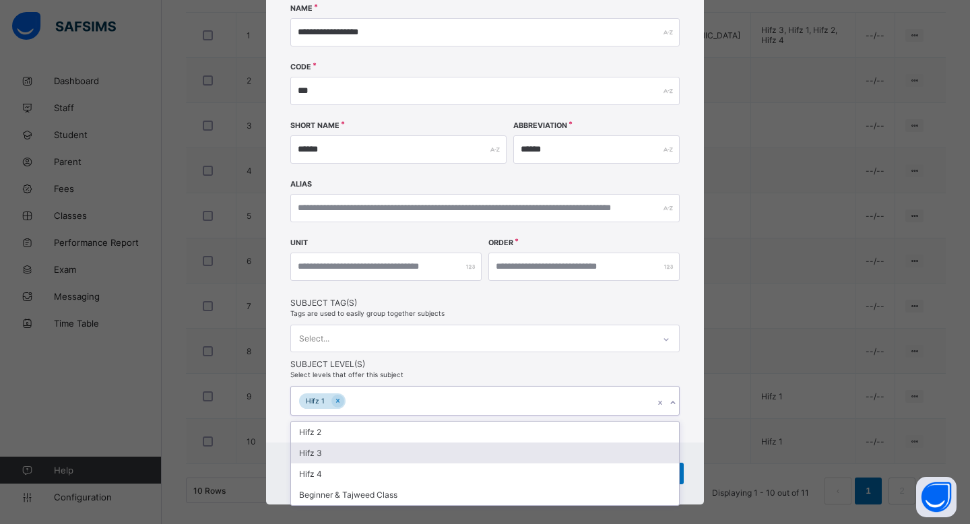
click at [392, 443] on div "Hifz 3" at bounding box center [485, 453] width 388 height 21
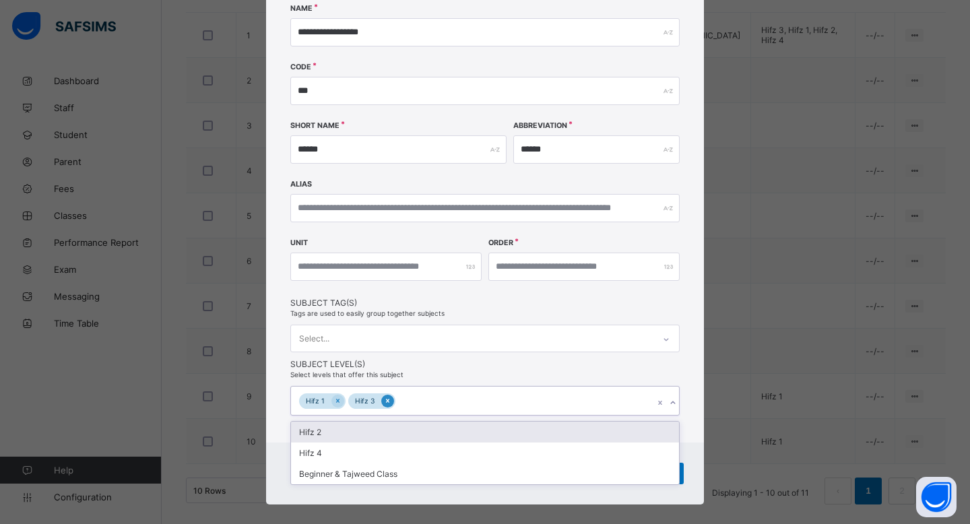
click at [384, 396] on icon at bounding box center [387, 400] width 7 height 9
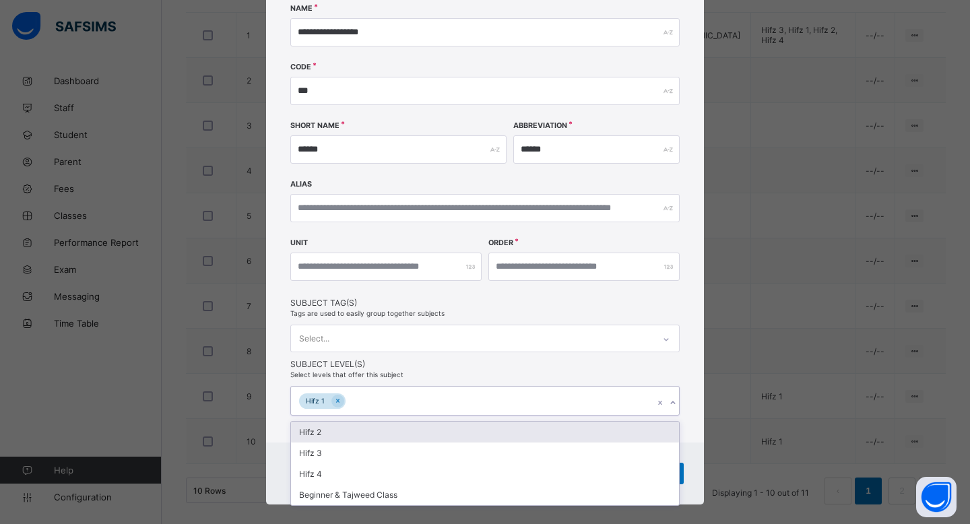
click at [379, 431] on div "Hifz 2" at bounding box center [485, 432] width 388 height 21
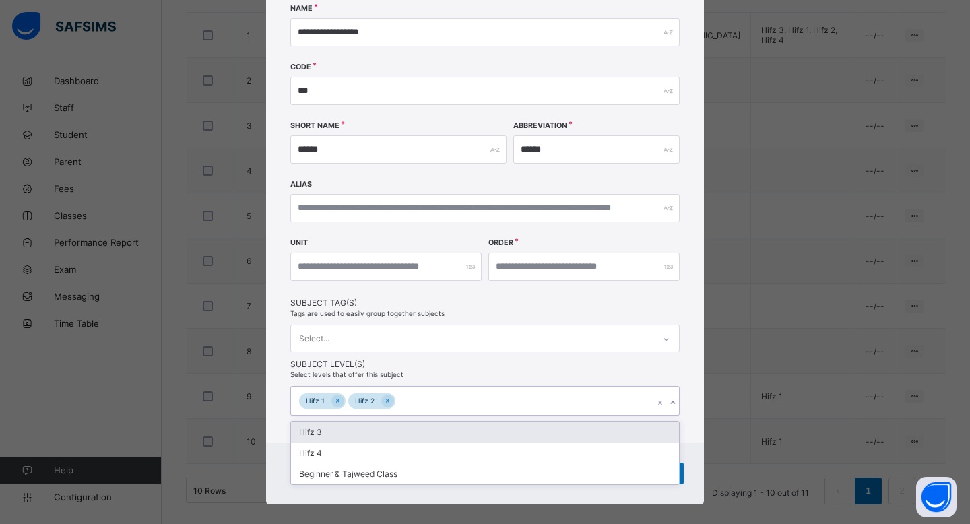
click at [378, 427] on div "Hifz 3" at bounding box center [485, 432] width 388 height 21
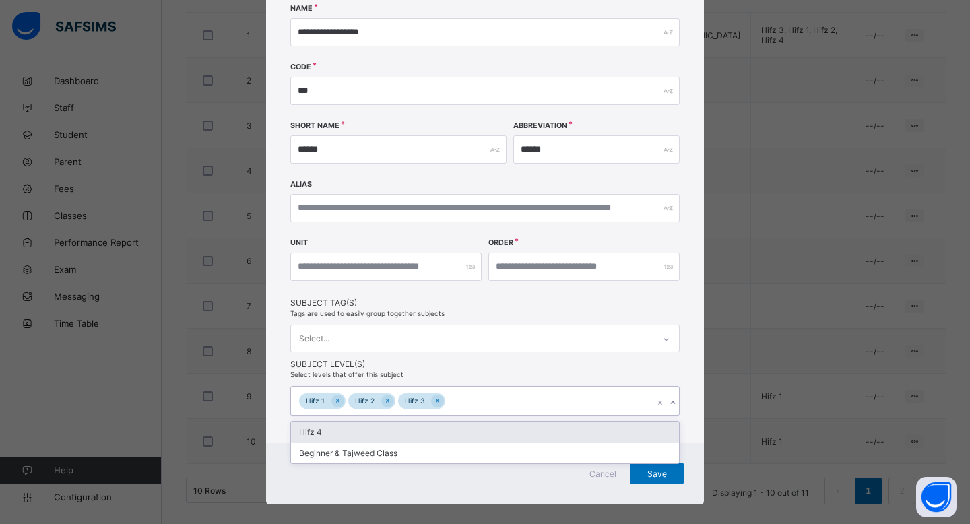
click at [378, 427] on div "Hifz 4" at bounding box center [485, 432] width 388 height 21
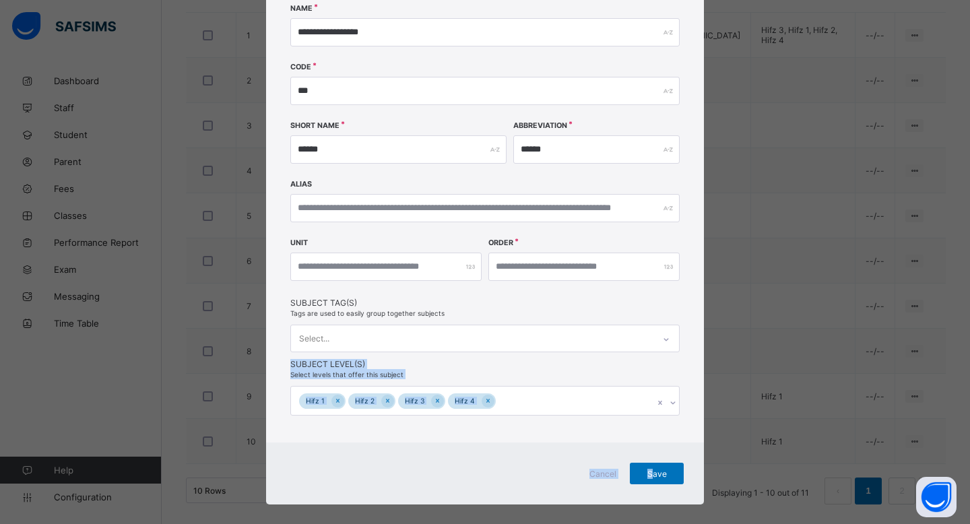
drag, startPoint x: 650, startPoint y: 468, endPoint x: 585, endPoint y: 334, distance: 148.9
click at [585, 334] on div "**********" at bounding box center [485, 220] width 438 height 567
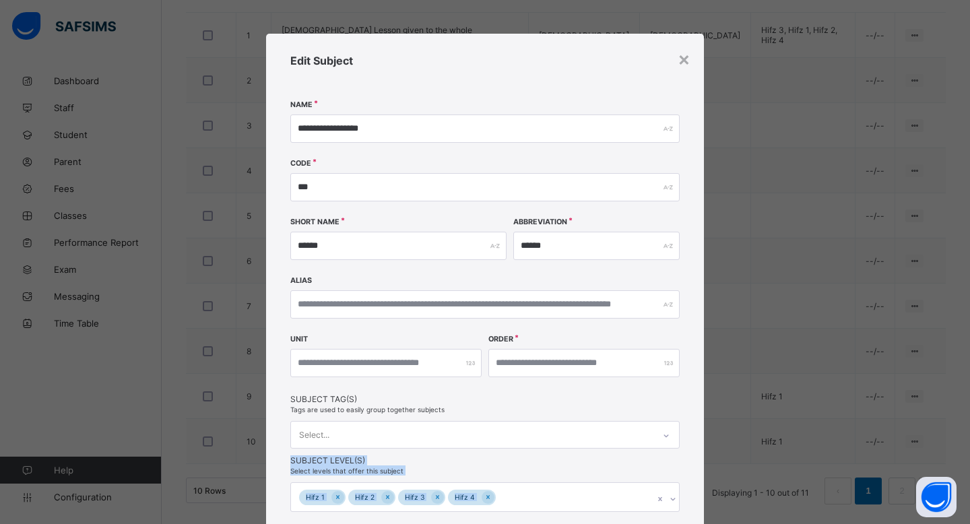
scroll to position [108, 0]
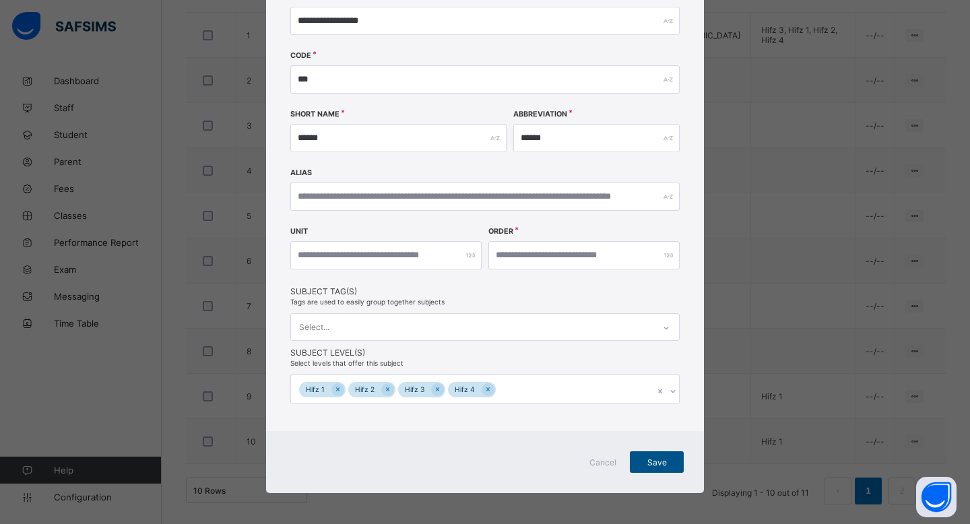
click at [661, 458] on span "Save" at bounding box center [657, 463] width 34 height 10
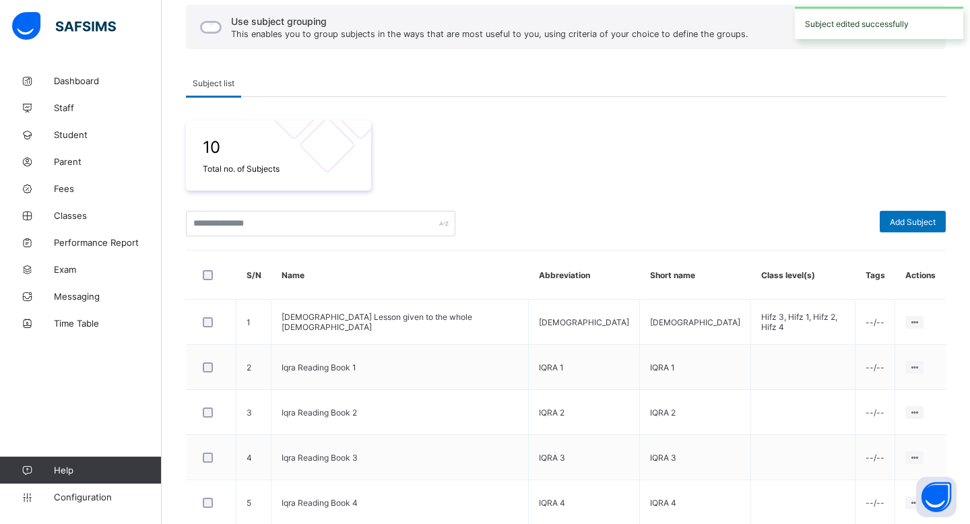
scroll to position [414, 0]
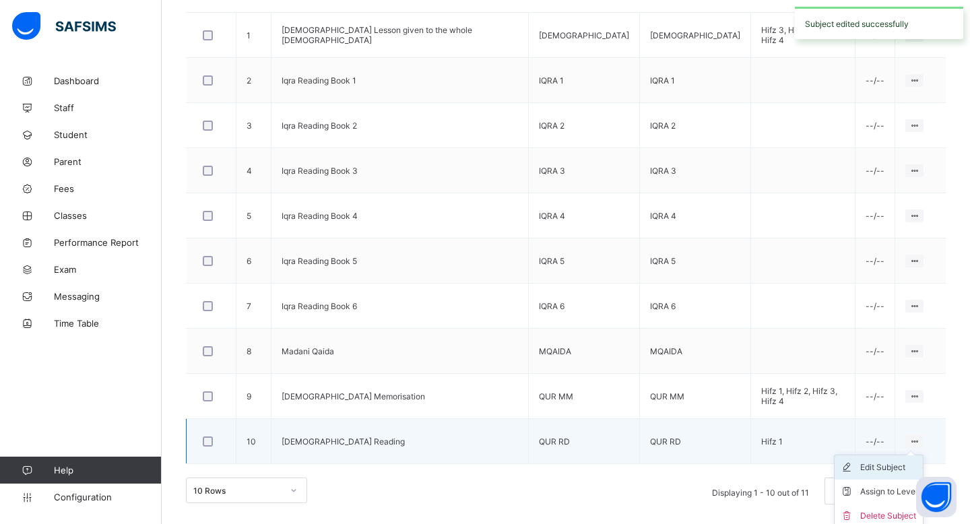
click at [867, 464] on div "Edit Subject" at bounding box center [888, 467] width 57 height 13
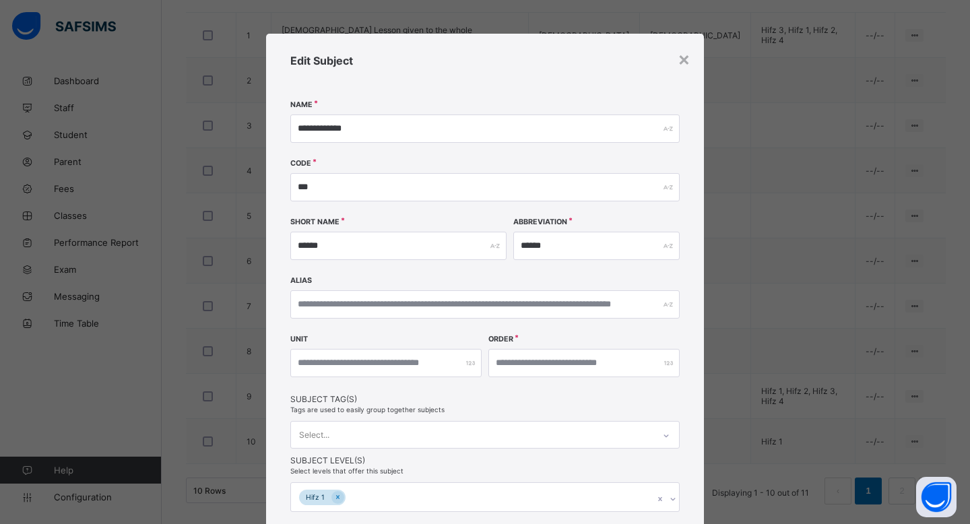
click at [383, 497] on div "Hifz 1" at bounding box center [484, 497] width 389 height 30
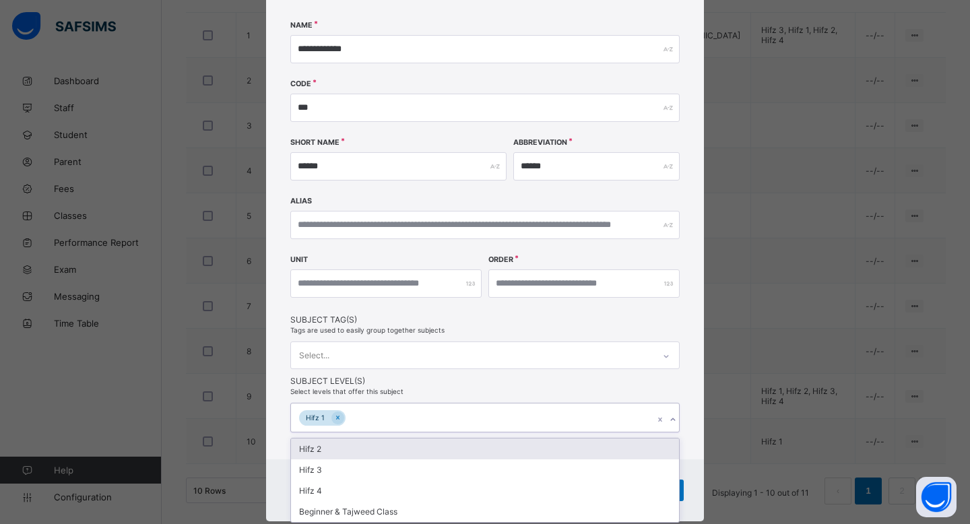
click at [379, 450] on div "Hifz 2" at bounding box center [485, 449] width 388 height 21
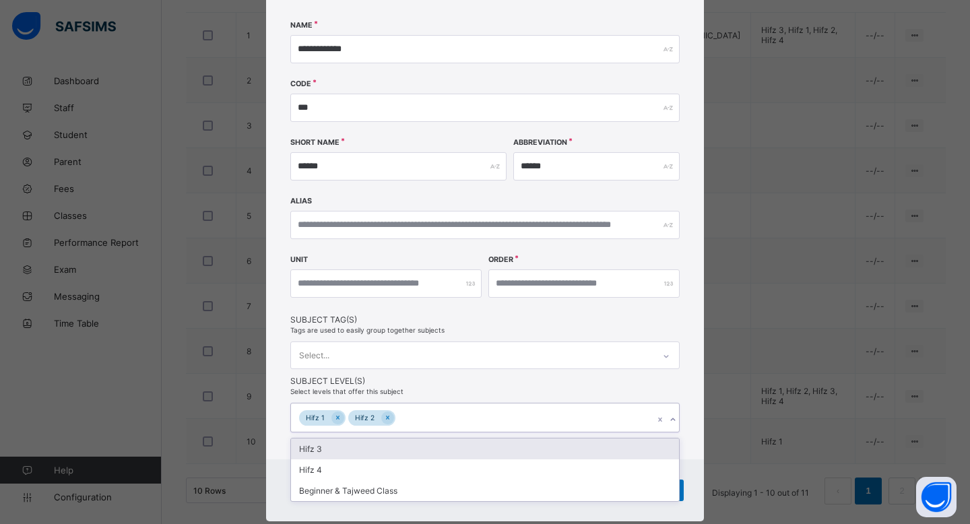
click at [379, 450] on div "Hifz 3" at bounding box center [485, 449] width 388 height 21
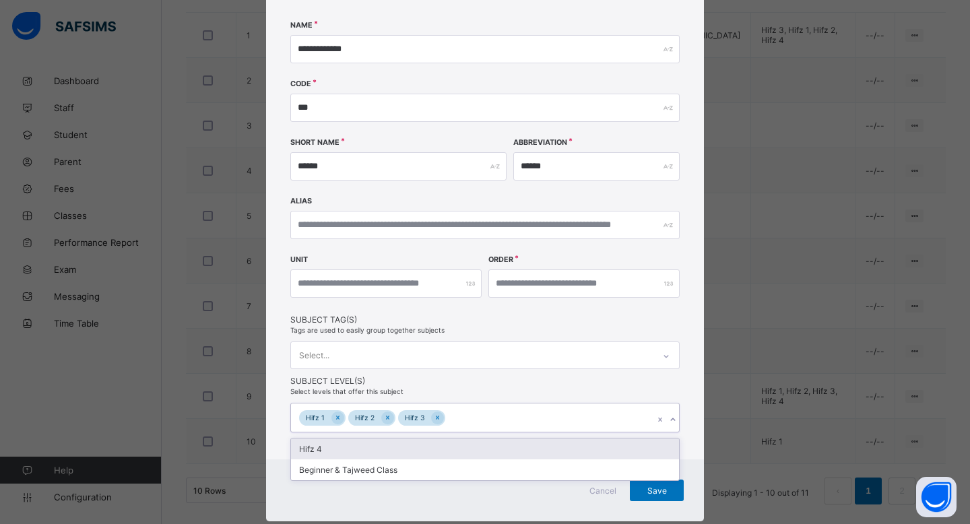
click at [379, 450] on div "Hifz 4" at bounding box center [485, 449] width 388 height 21
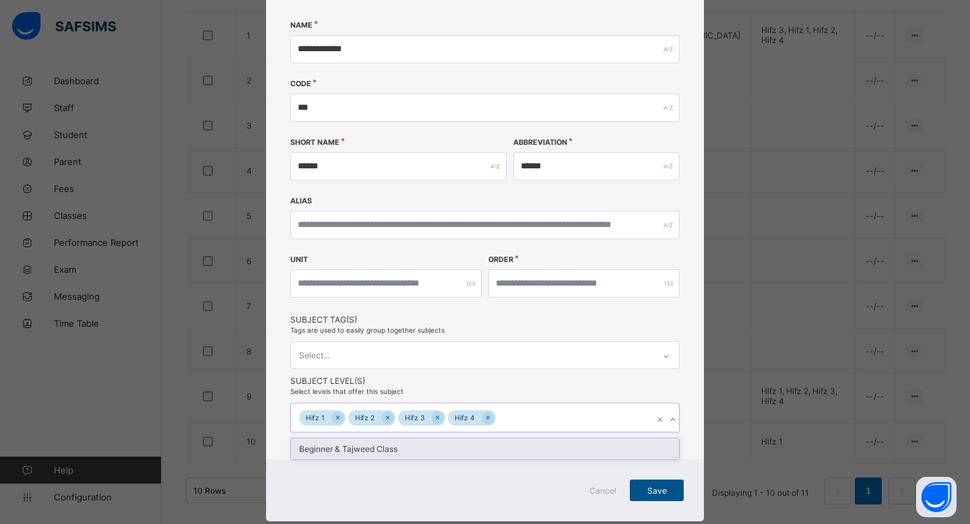
click at [653, 490] on span "Save" at bounding box center [657, 491] width 34 height 10
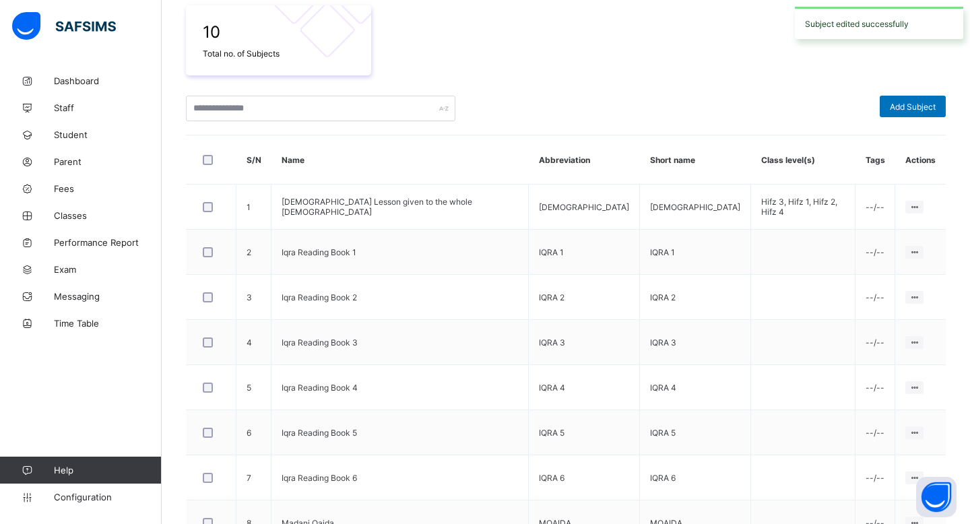
scroll to position [414, 0]
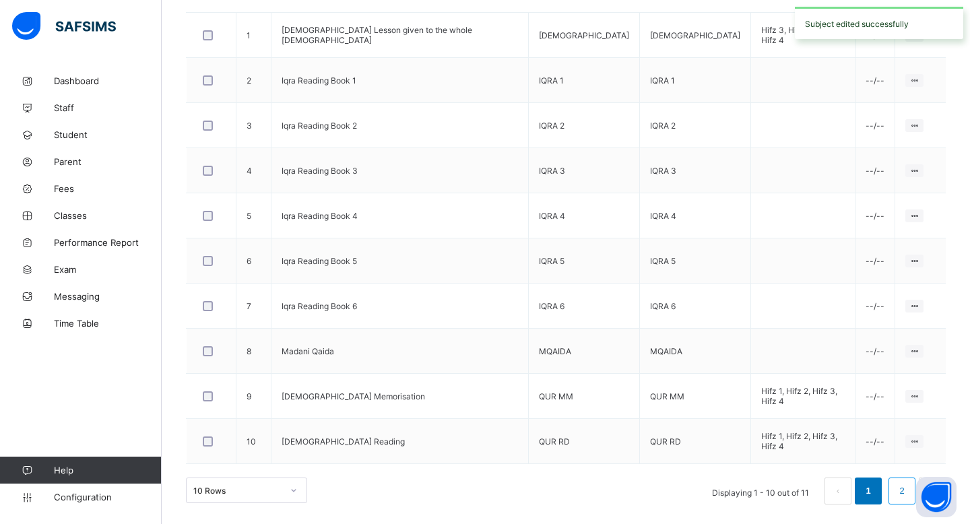
click at [896, 490] on link "2" at bounding box center [901, 491] width 13 height 18
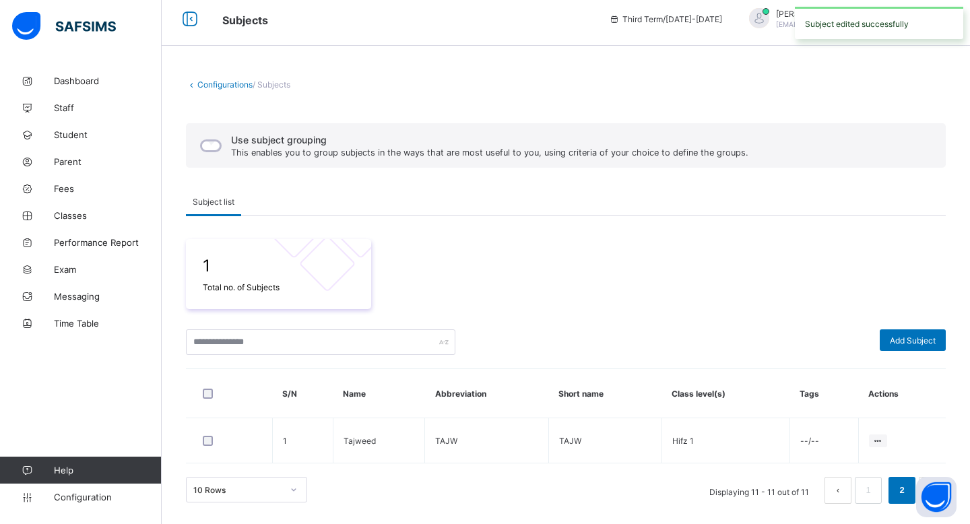
scroll to position [7, 0]
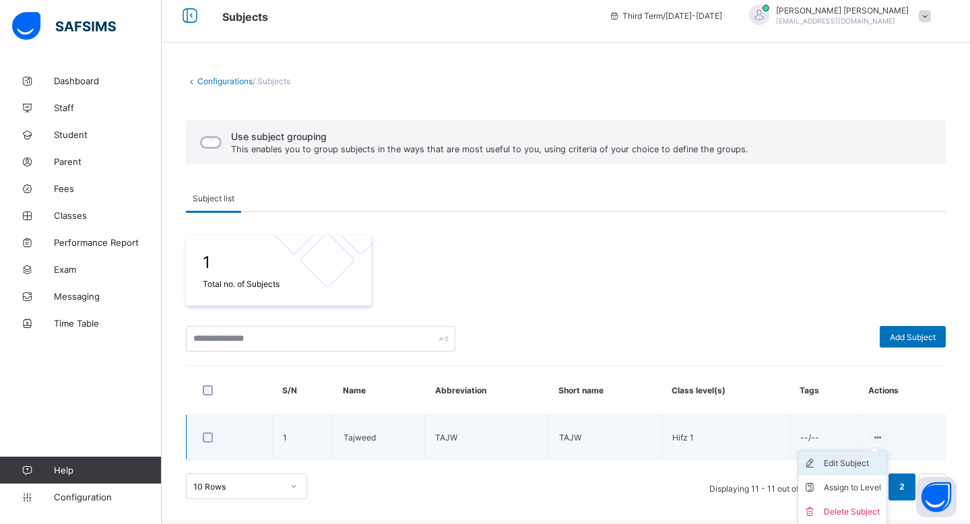
click at [860, 461] on div "Edit Subject" at bounding box center [852, 463] width 57 height 13
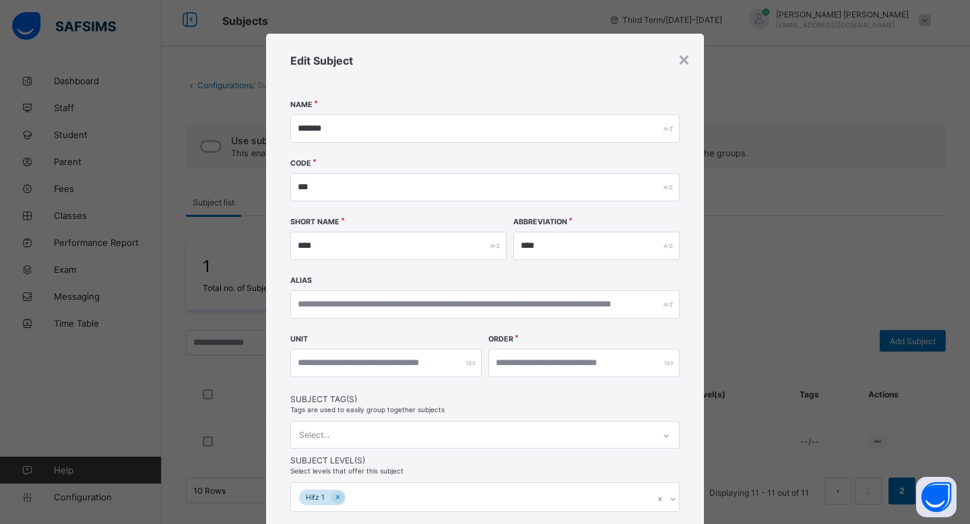
click at [445, 491] on div "Hifz 1" at bounding box center [484, 497] width 389 height 30
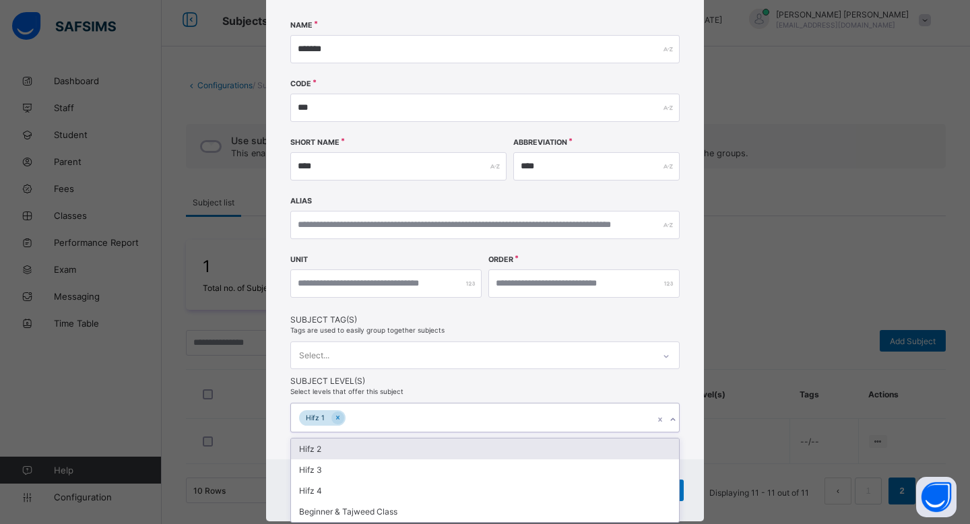
click at [414, 443] on div "Hifz 2" at bounding box center [485, 449] width 388 height 21
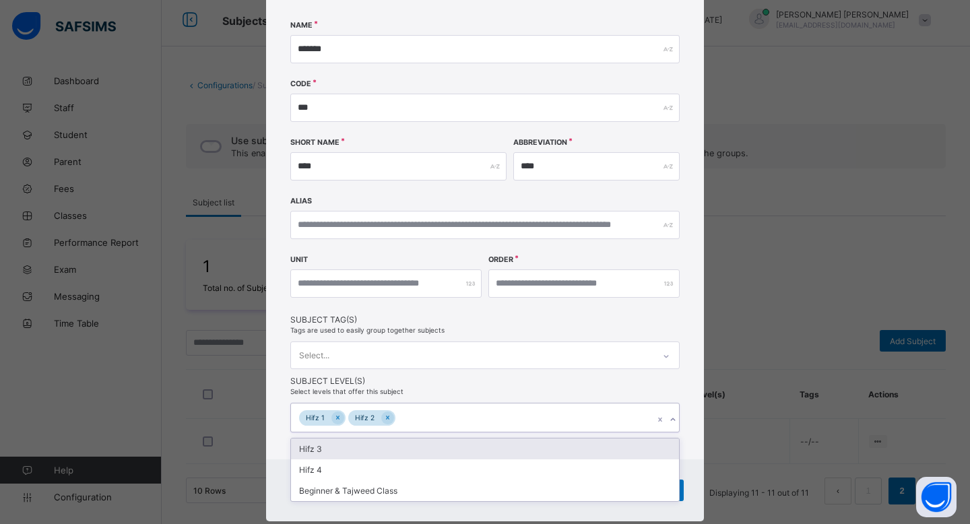
click at [414, 443] on div "Hifz 3" at bounding box center [485, 449] width 388 height 21
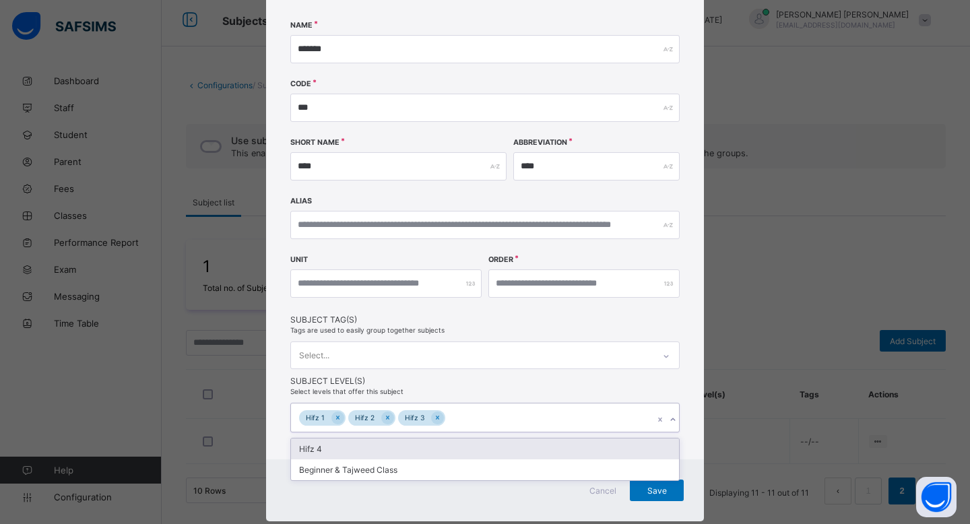
click at [414, 443] on div "Hifz 4" at bounding box center [485, 449] width 388 height 21
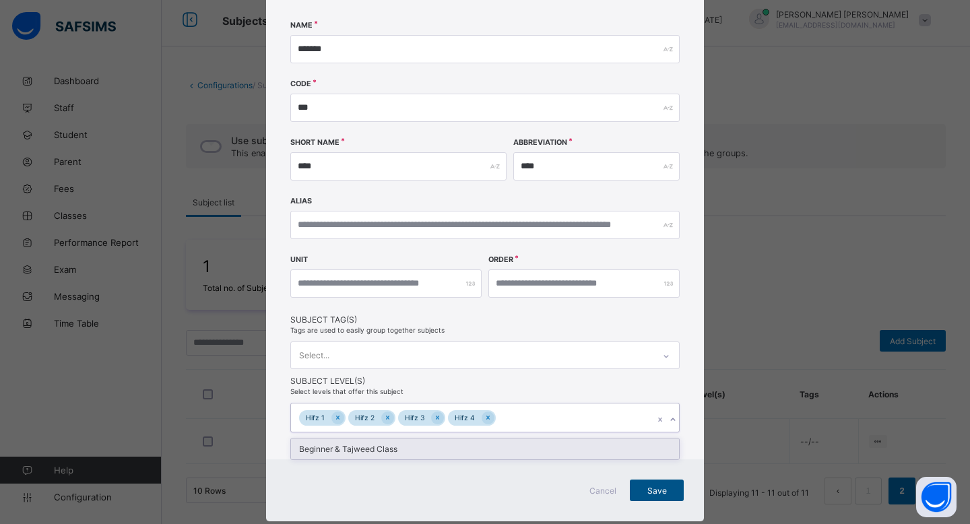
click at [652, 486] on span "Save" at bounding box center [657, 491] width 34 height 10
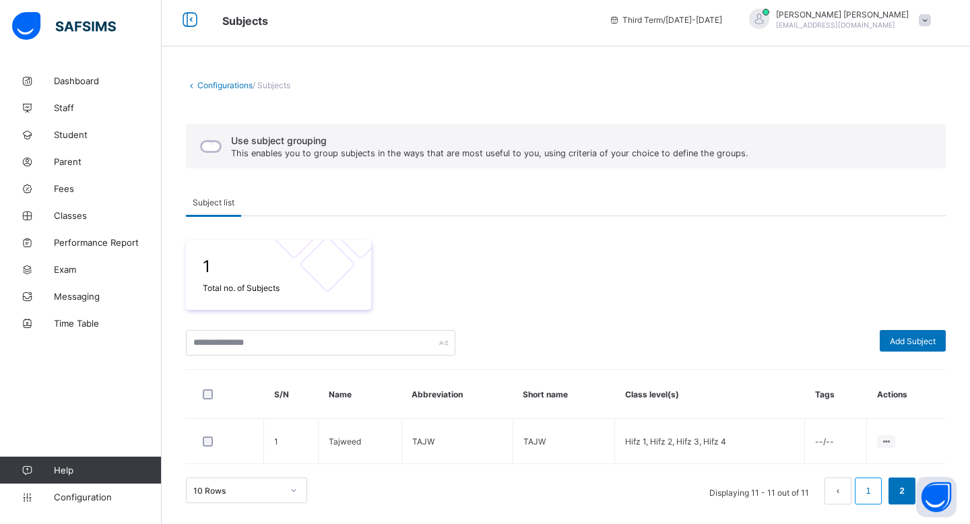
click at [869, 489] on link "1" at bounding box center [868, 491] width 13 height 18
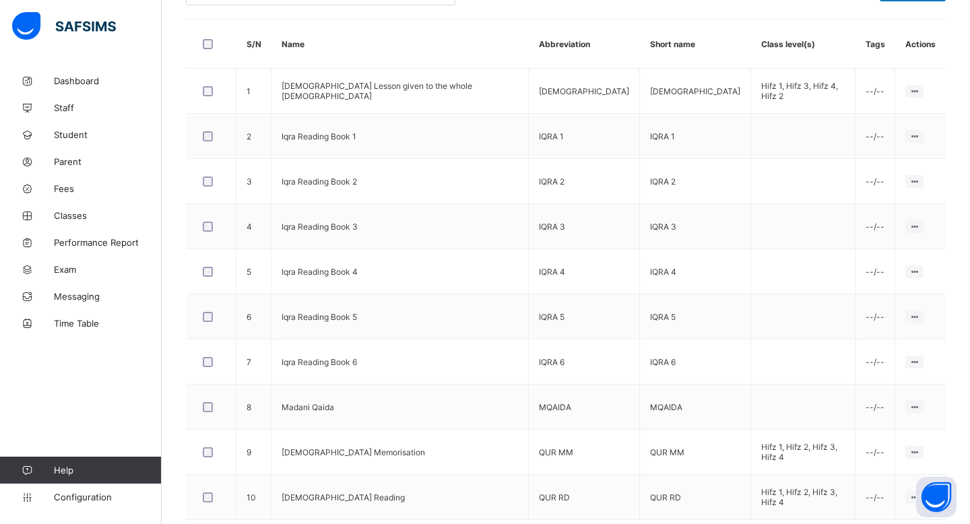
scroll to position [347, 0]
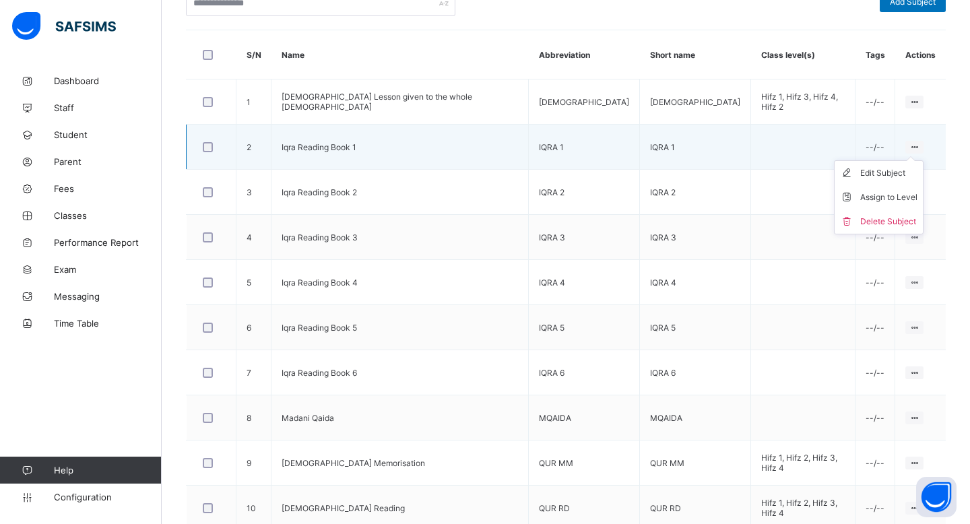
click at [909, 142] on icon at bounding box center [914, 147] width 11 height 10
click at [871, 164] on ul "Edit Subject Assign to Level Delete Subject" at bounding box center [879, 197] width 90 height 74
click at [867, 168] on div "Edit Subject" at bounding box center [888, 172] width 57 height 13
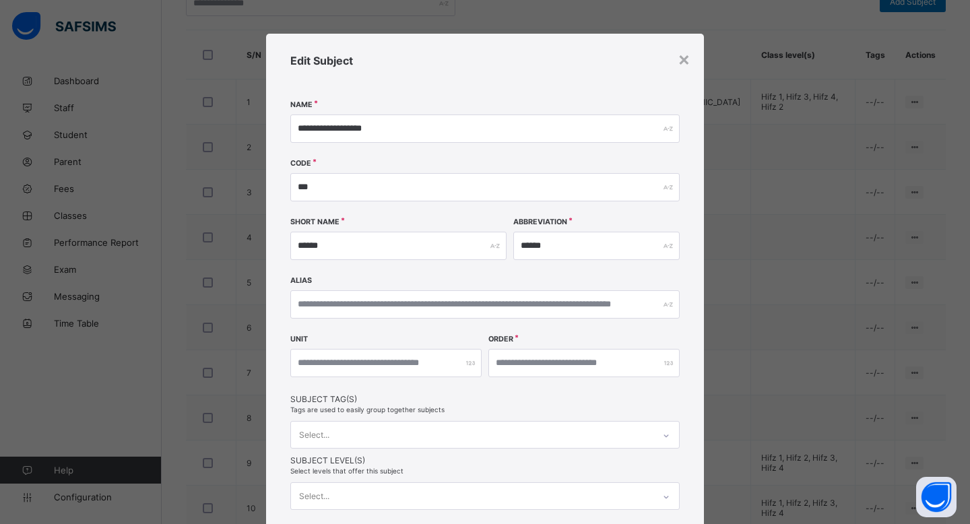
scroll to position [104, 0]
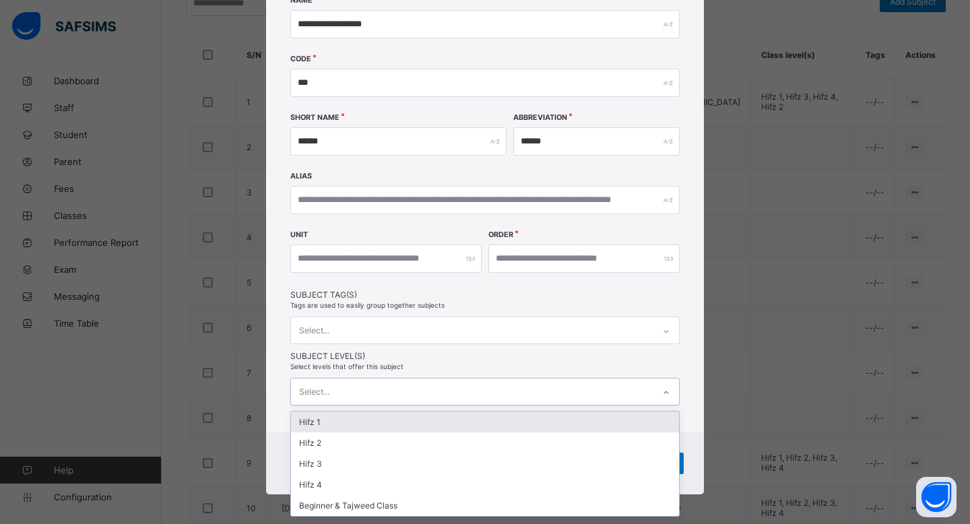
click at [419, 383] on div "Select..." at bounding box center [472, 392] width 363 height 26
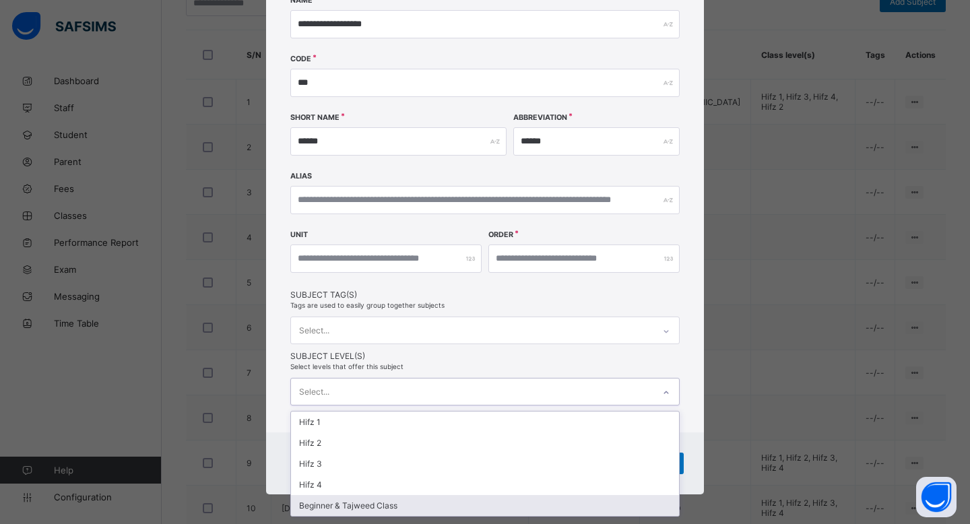
click at [427, 499] on div "Beginner & Tajweed Class" at bounding box center [485, 505] width 388 height 21
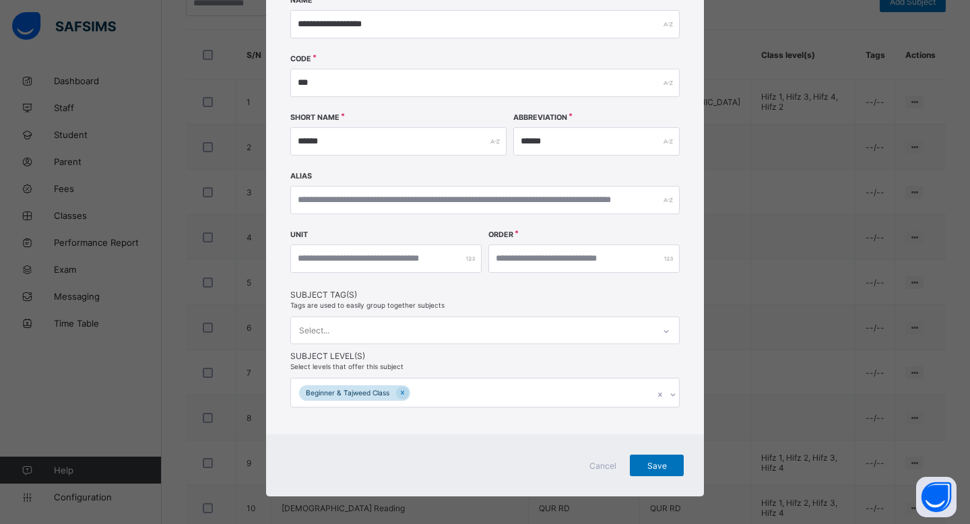
click at [694, 413] on div "**********" at bounding box center [485, 181] width 438 height 505
click at [657, 461] on span "Save" at bounding box center [657, 466] width 34 height 10
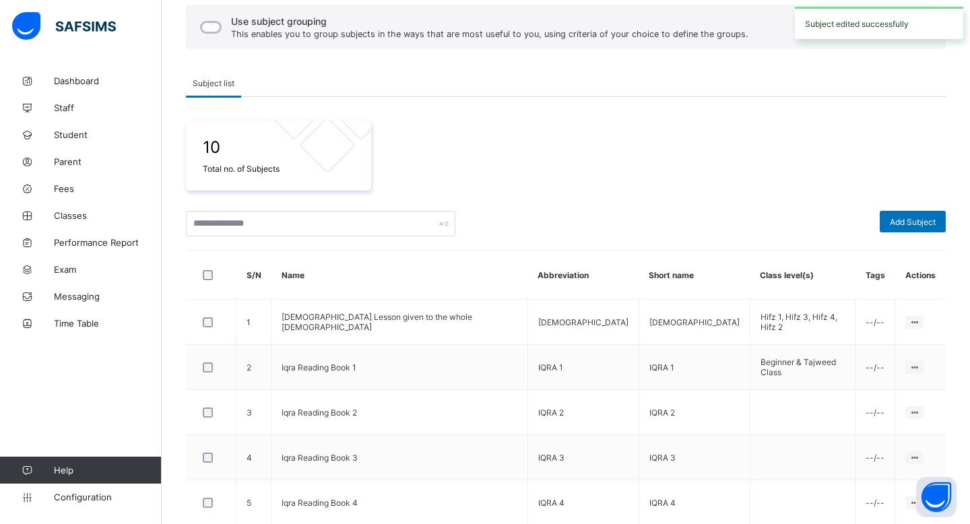
scroll to position [347, 0]
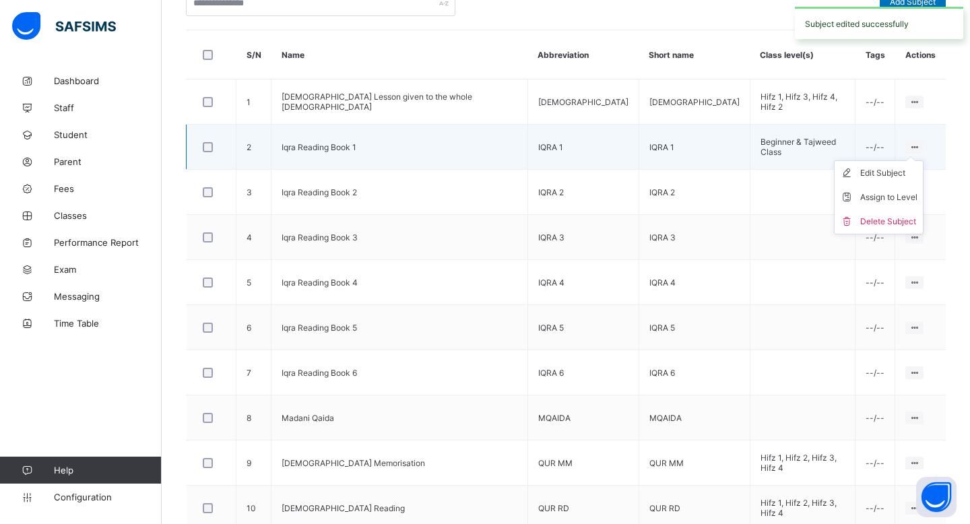
click at [910, 160] on ul "Edit Subject Assign to Level Delete Subject" at bounding box center [879, 197] width 90 height 74
click at [871, 176] on div "Edit Subject" at bounding box center [888, 172] width 57 height 13
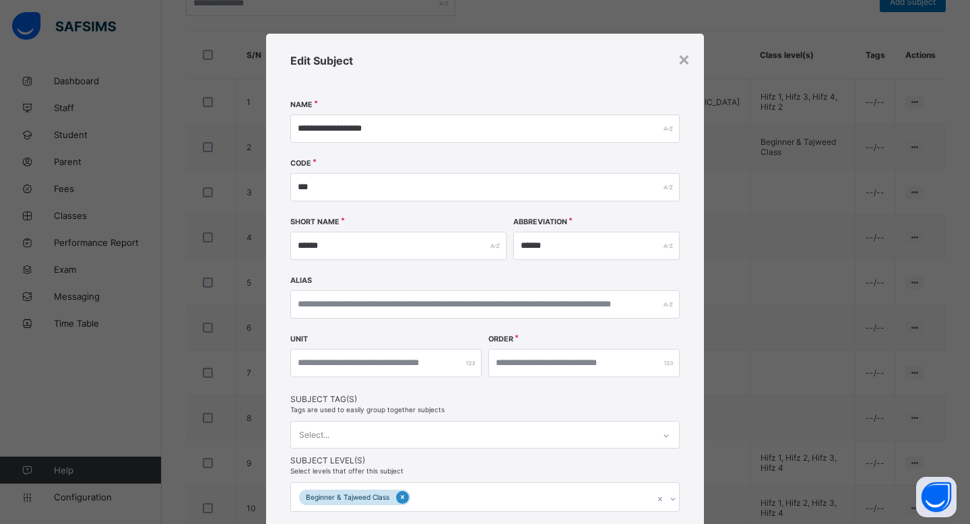
click at [401, 491] on div at bounding box center [402, 497] width 13 height 13
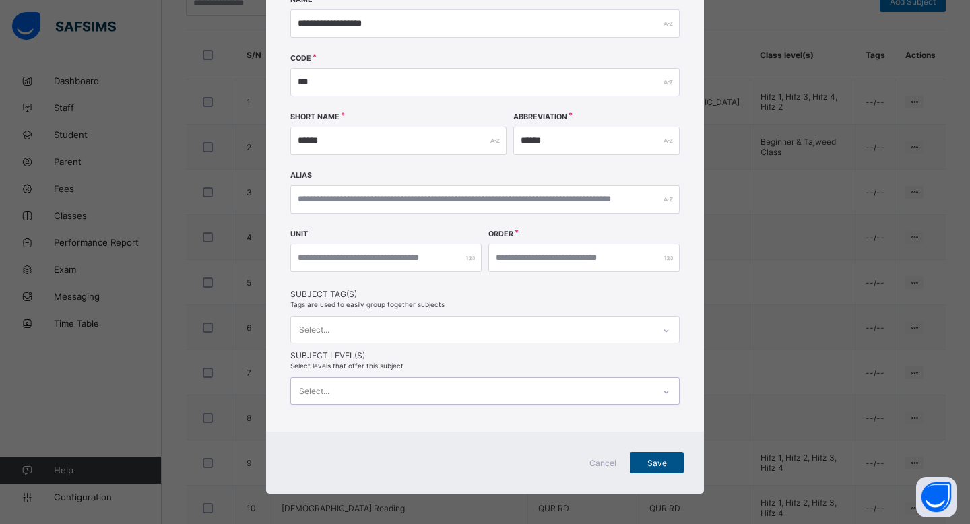
click at [636, 462] on div "Save" at bounding box center [657, 463] width 54 height 22
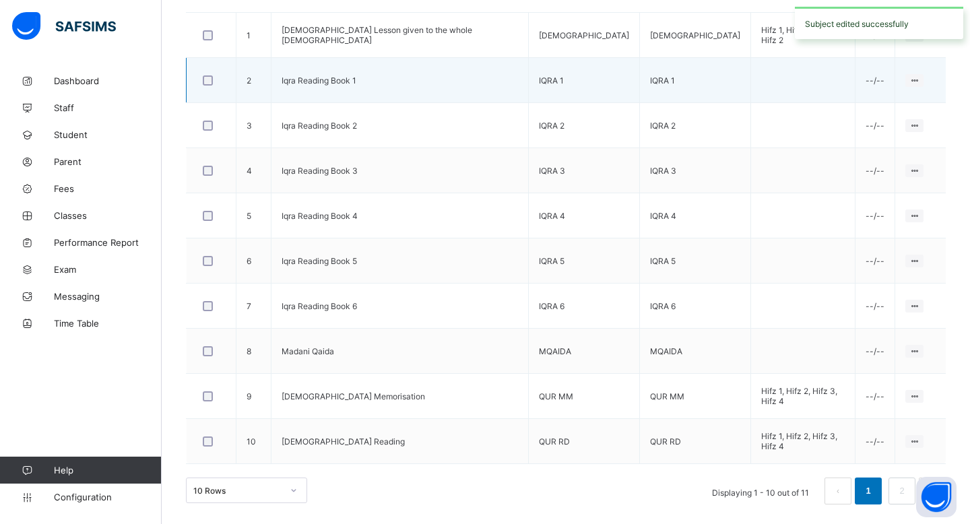
scroll to position [462, 0]
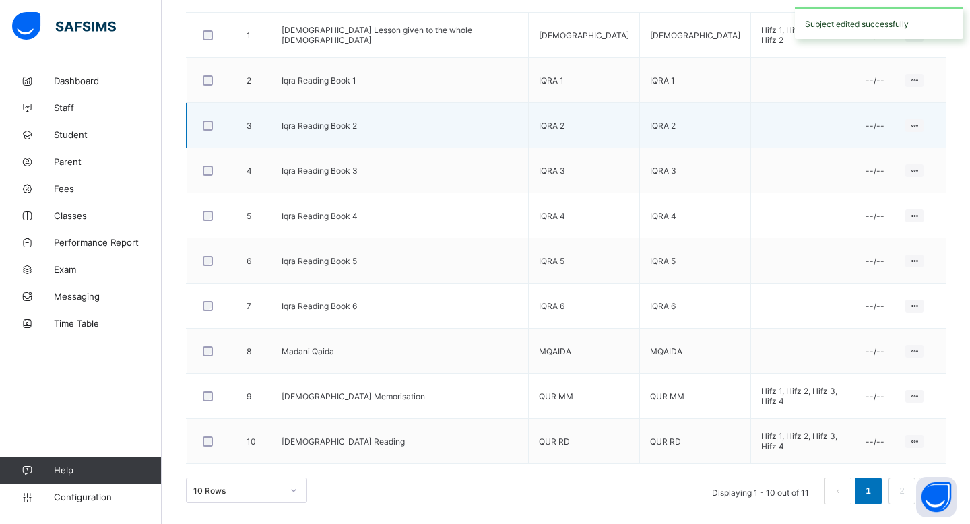
click at [208, 113] on div at bounding box center [211, 125] width 29 height 28
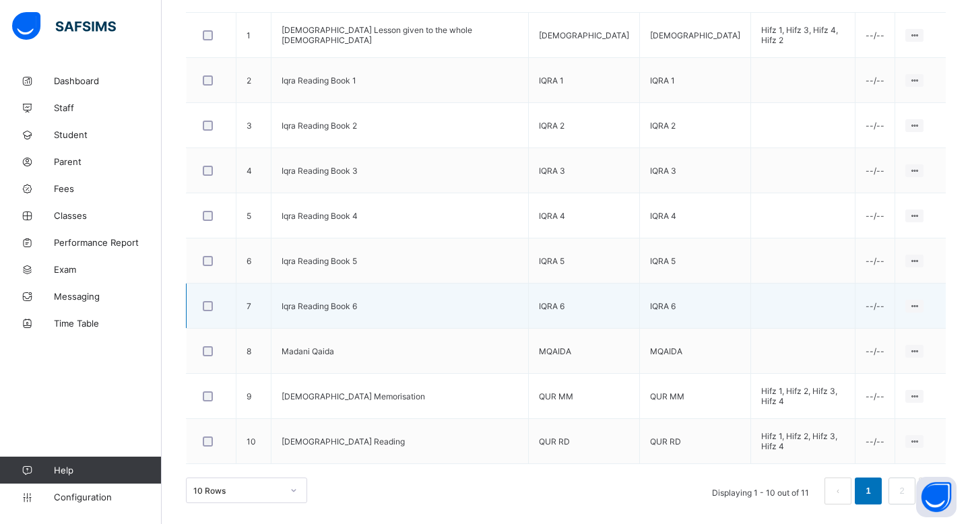
click at [213, 304] on div at bounding box center [211, 306] width 22 height 10
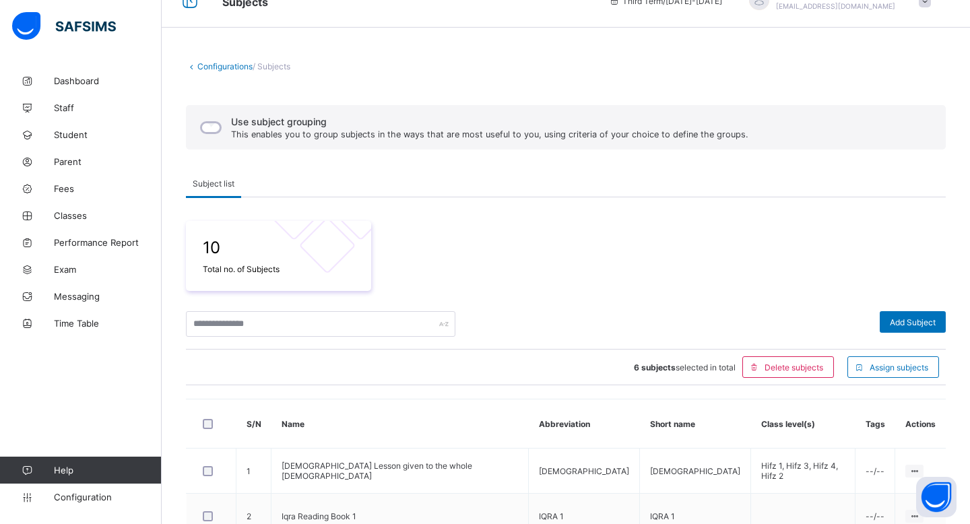
scroll to position [0, 0]
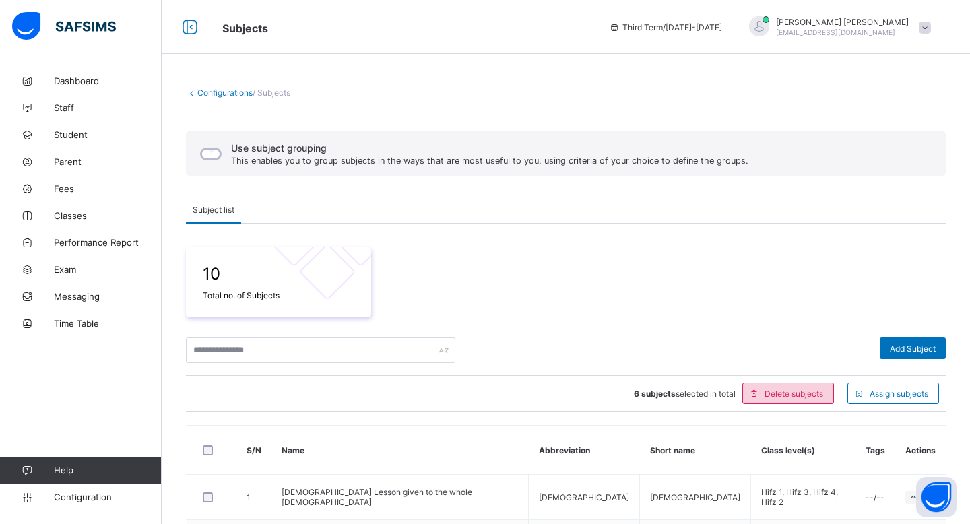
click at [794, 393] on span "Delete subjects" at bounding box center [794, 394] width 59 height 10
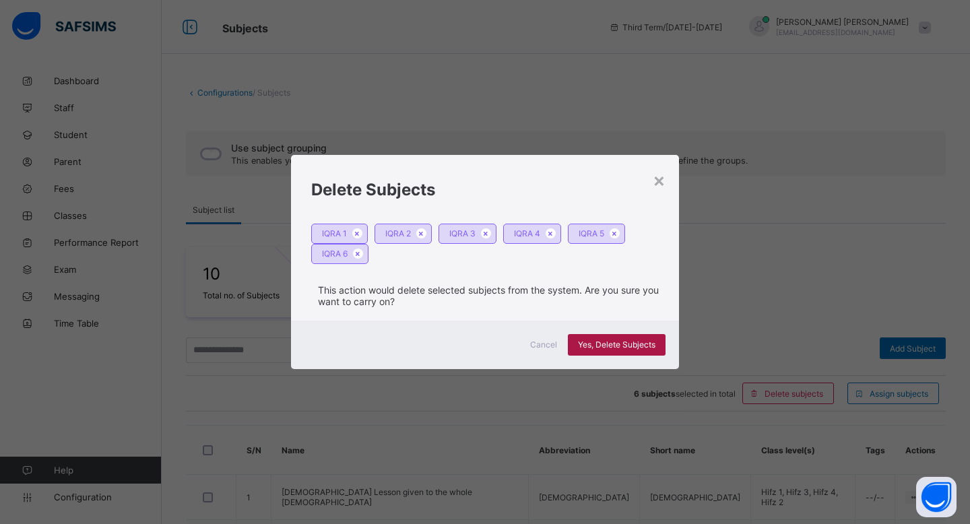
click at [617, 346] on span "Yes, Delete Subjects" at bounding box center [616, 345] width 77 height 10
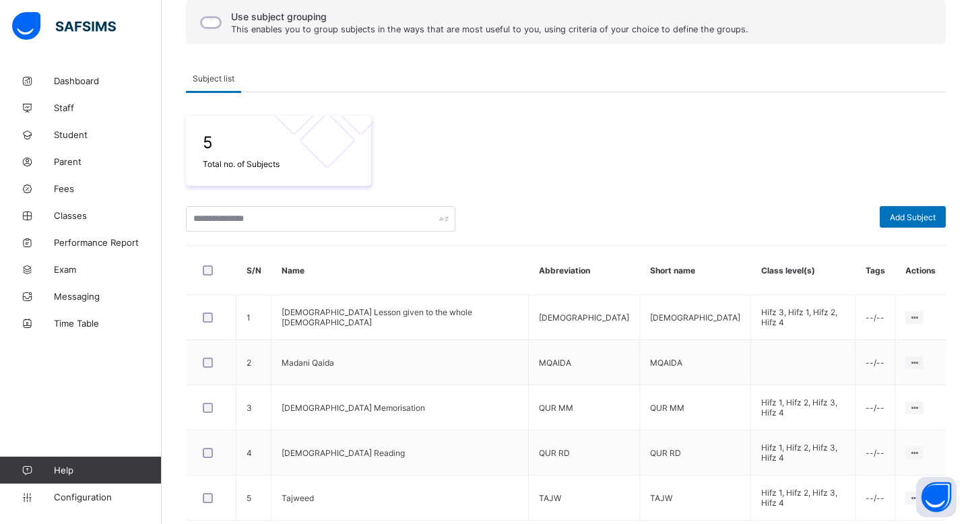
scroll to position [188, 0]
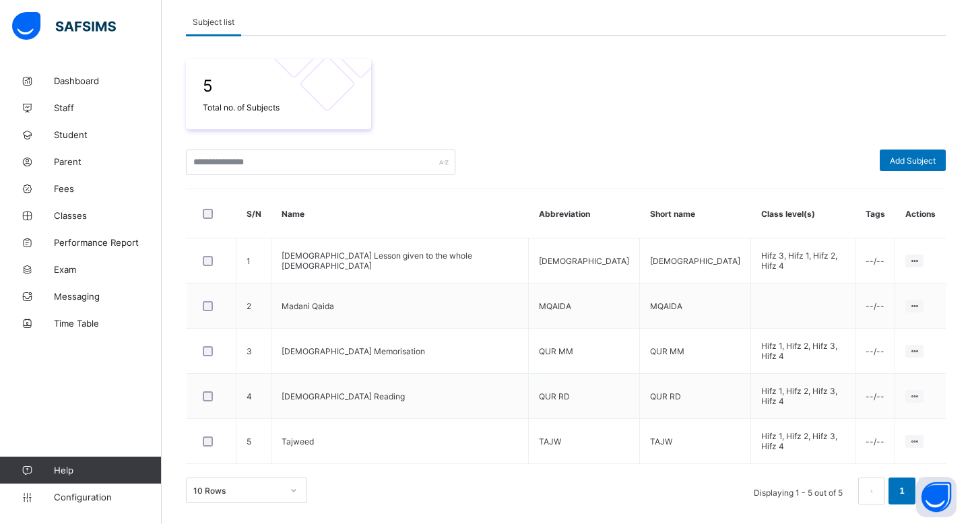
click at [640, 208] on th "Short name" at bounding box center [695, 213] width 111 height 49
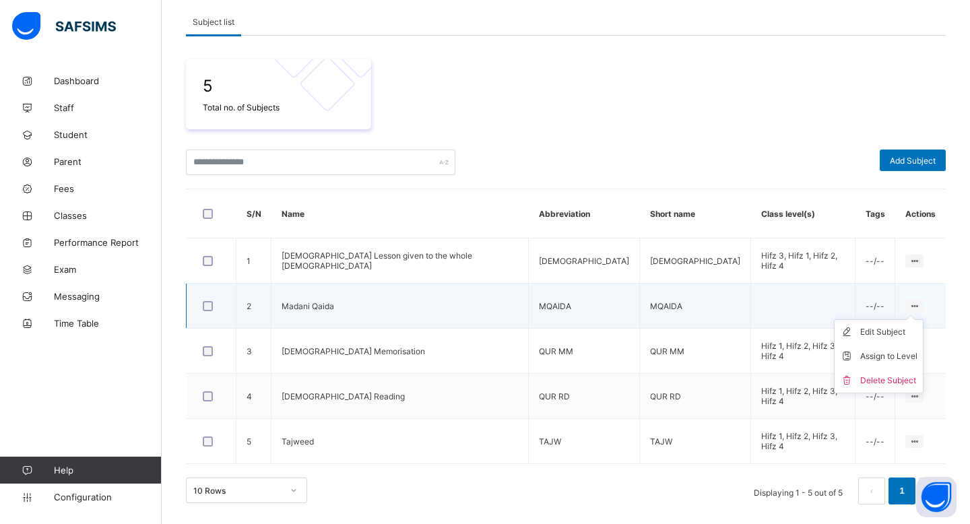
click at [899, 319] on ul "Edit Subject Assign to Level Delete Subject" at bounding box center [879, 356] width 90 height 74
click at [879, 331] on div "Edit Subject" at bounding box center [888, 331] width 57 height 13
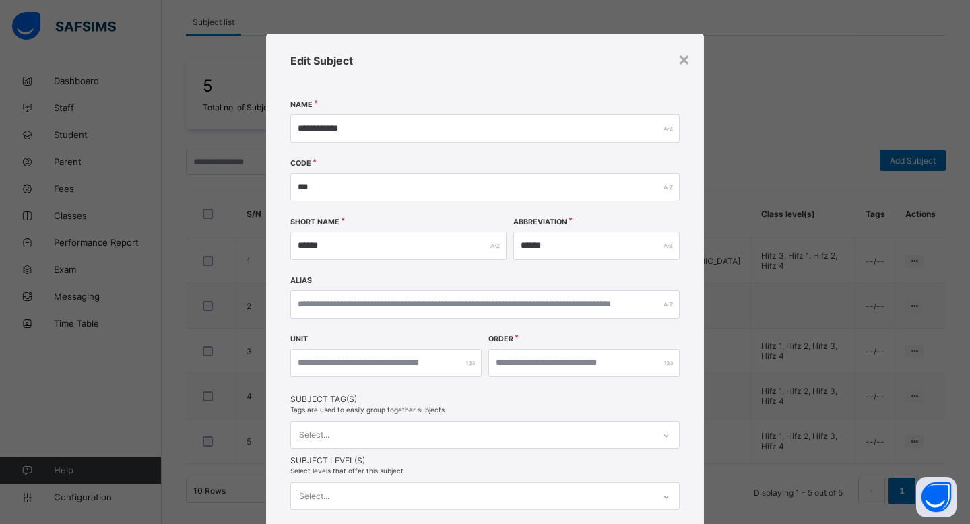
scroll to position [105, 0]
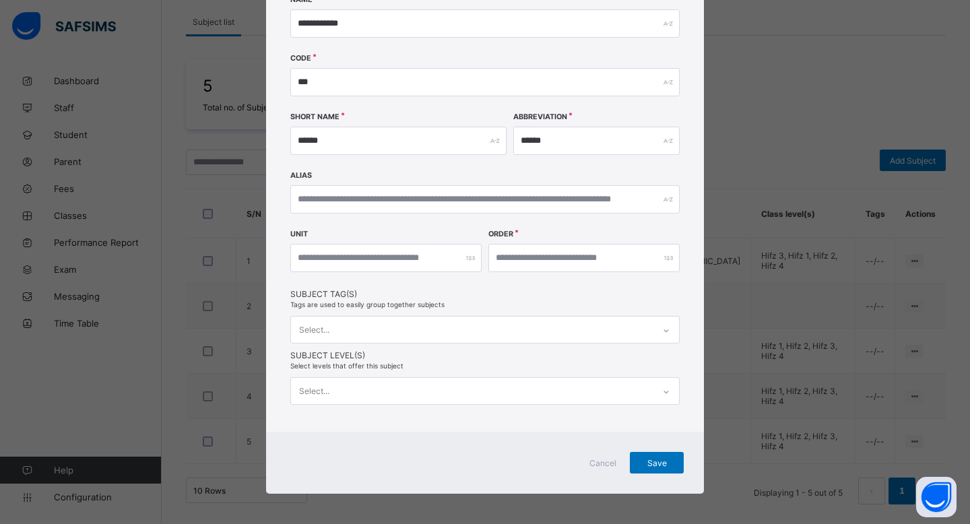
click at [455, 387] on div "Select..." at bounding box center [472, 391] width 363 height 26
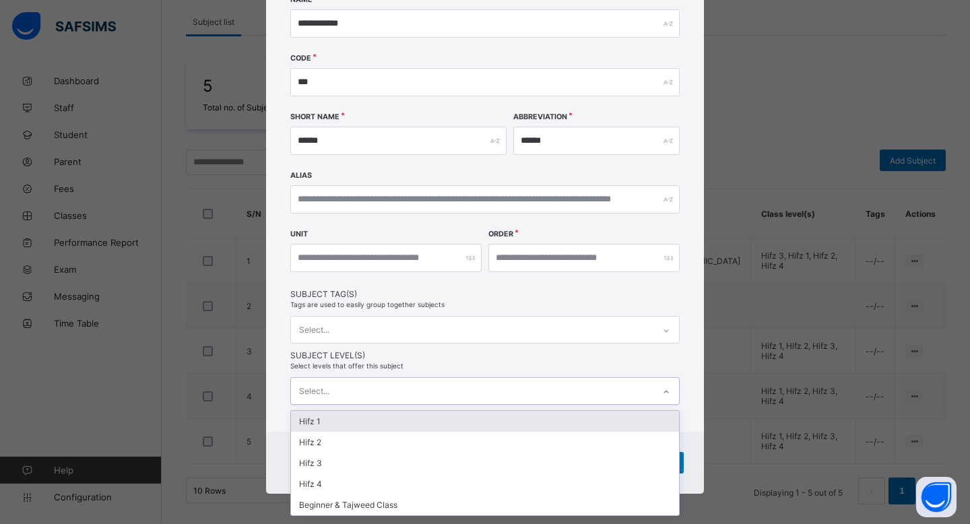
click at [376, 417] on div "Hifz 1" at bounding box center [485, 421] width 388 height 21
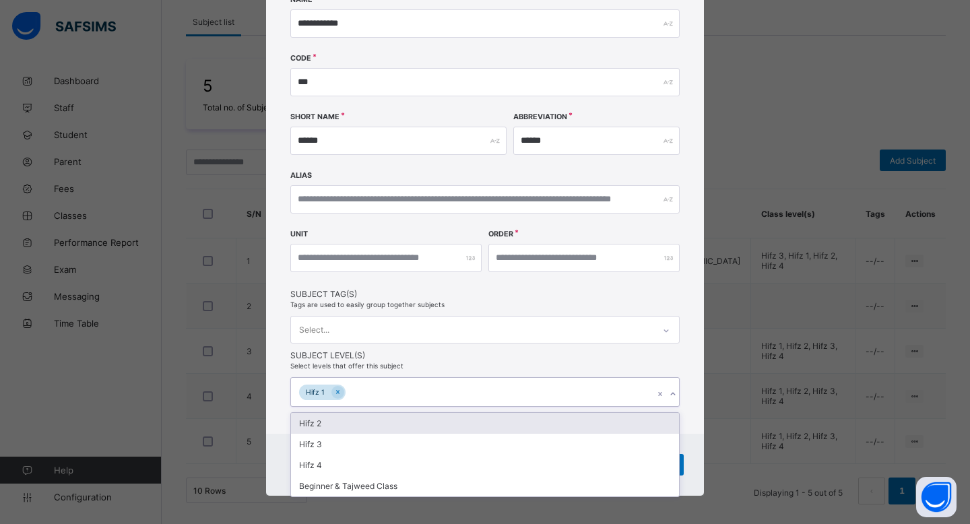
click at [376, 430] on div "Hifz 2" at bounding box center [485, 423] width 388 height 21
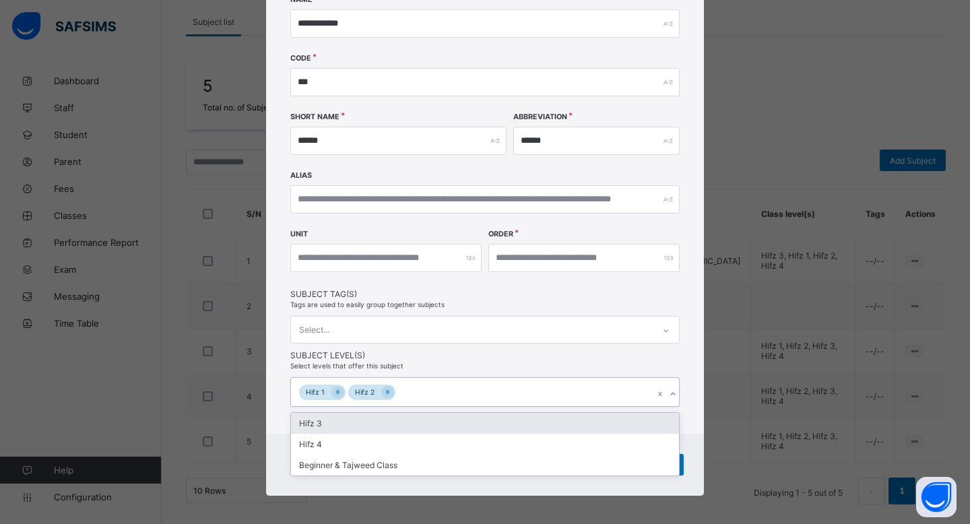
click at [376, 429] on div "Hifz 3" at bounding box center [485, 423] width 388 height 21
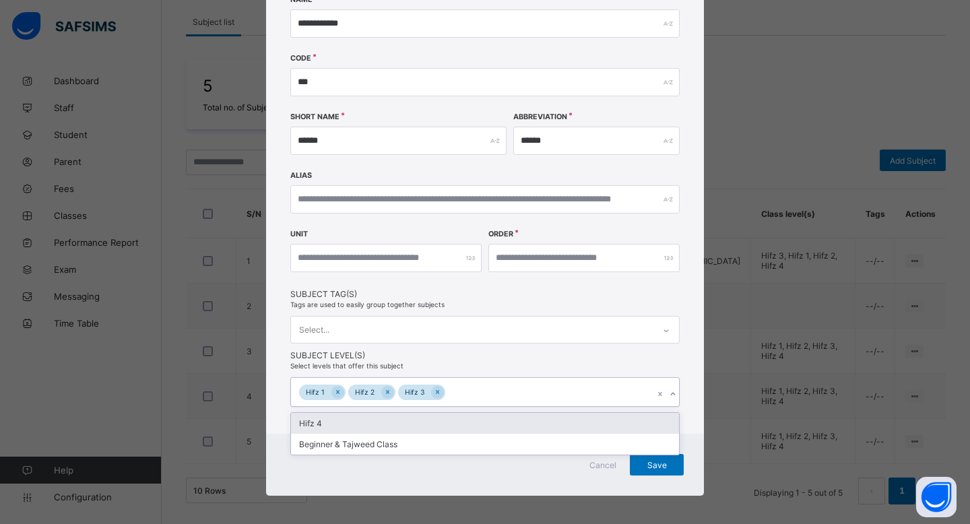
click at [376, 429] on div "Hifz 4" at bounding box center [485, 423] width 388 height 21
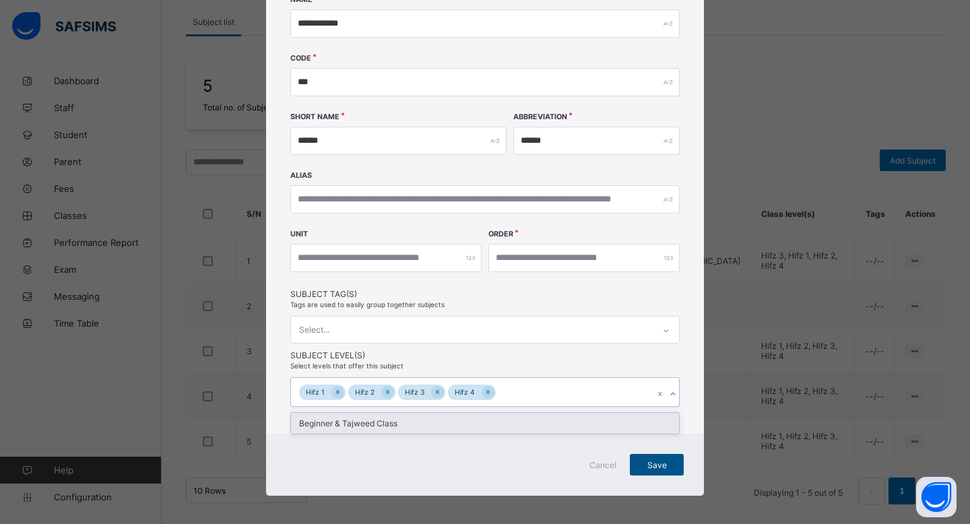
click at [635, 457] on div "Save" at bounding box center [657, 465] width 54 height 22
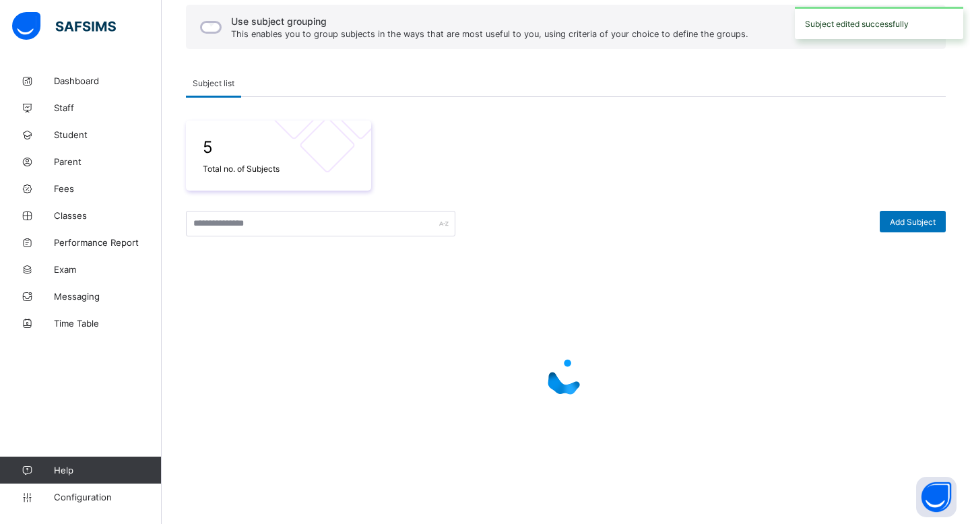
scroll to position [188, 0]
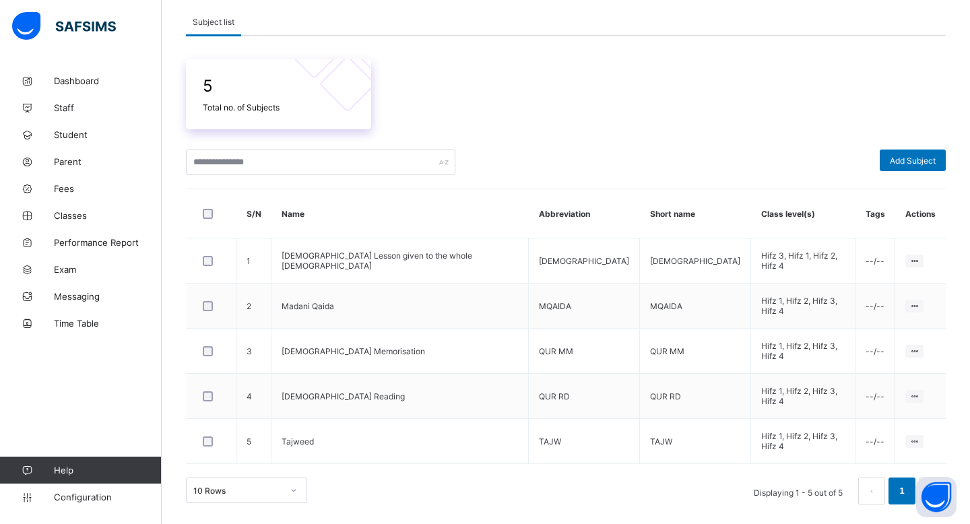
click at [263, 114] on div "5 Total no. of Subjects" at bounding box center [278, 94] width 158 height 43
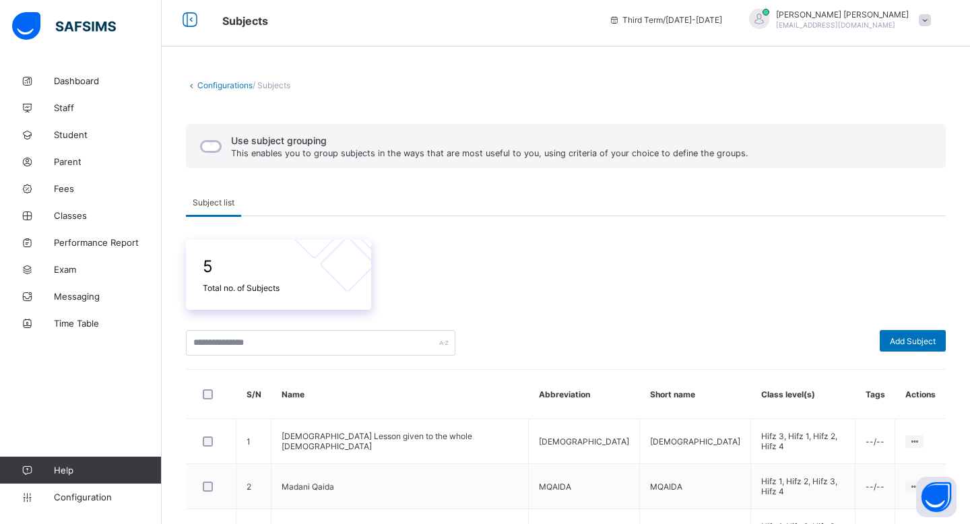
scroll to position [0, 0]
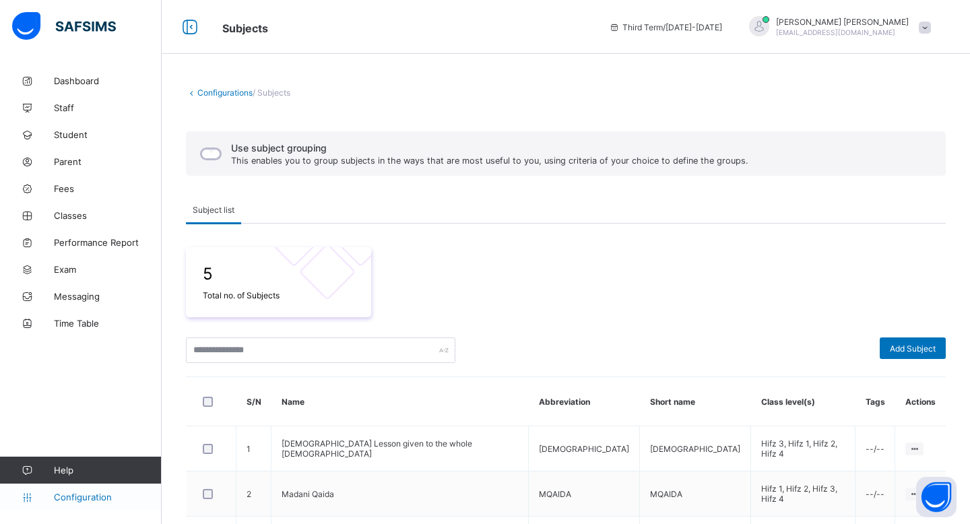
click at [111, 498] on span "Configuration" at bounding box center [107, 497] width 107 height 11
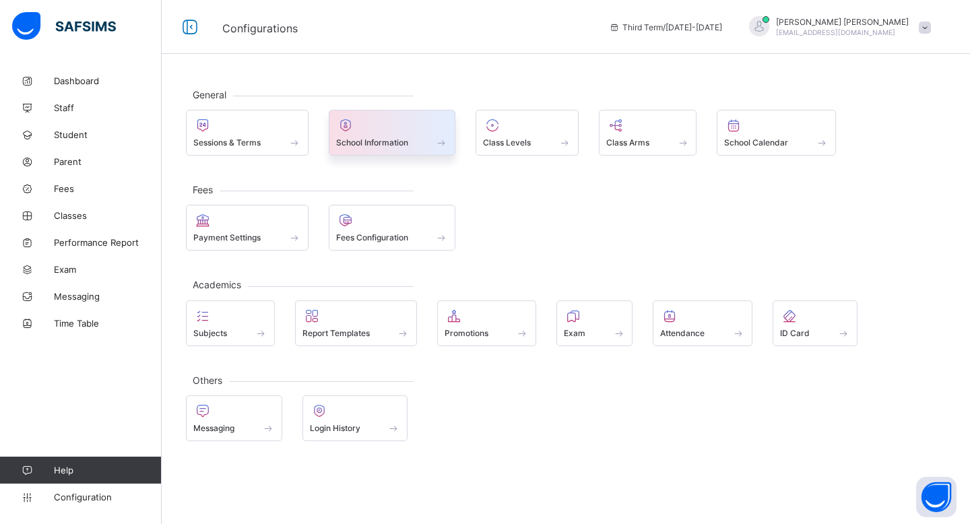
click at [406, 131] on div at bounding box center [392, 125] width 113 height 16
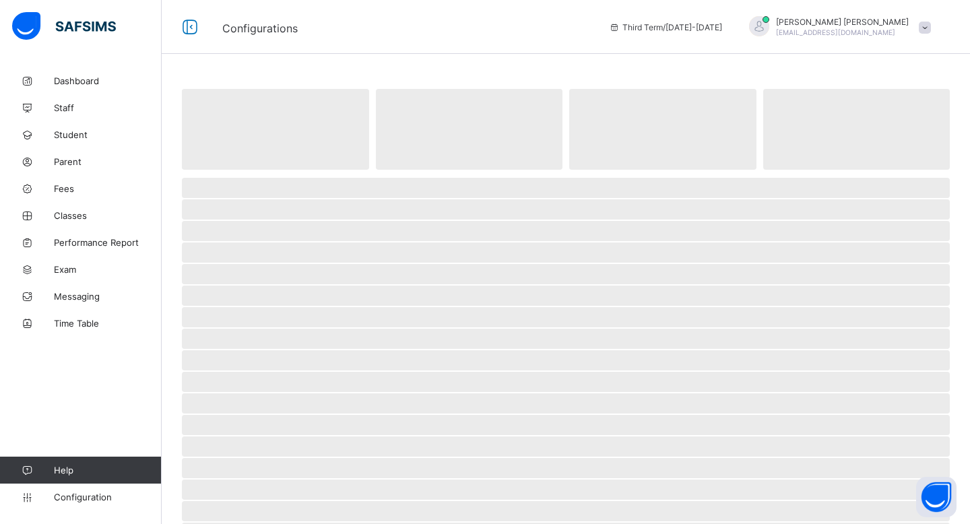
select select "**"
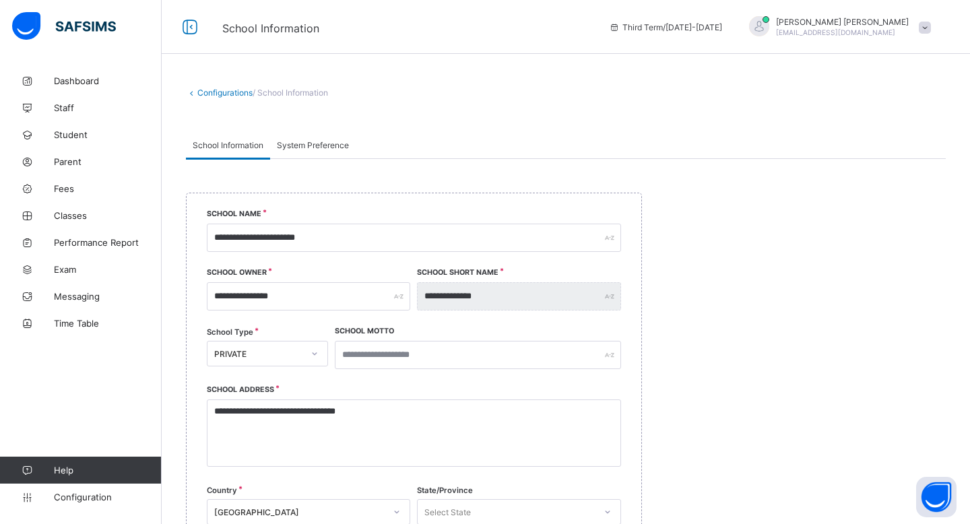
scroll to position [545, 0]
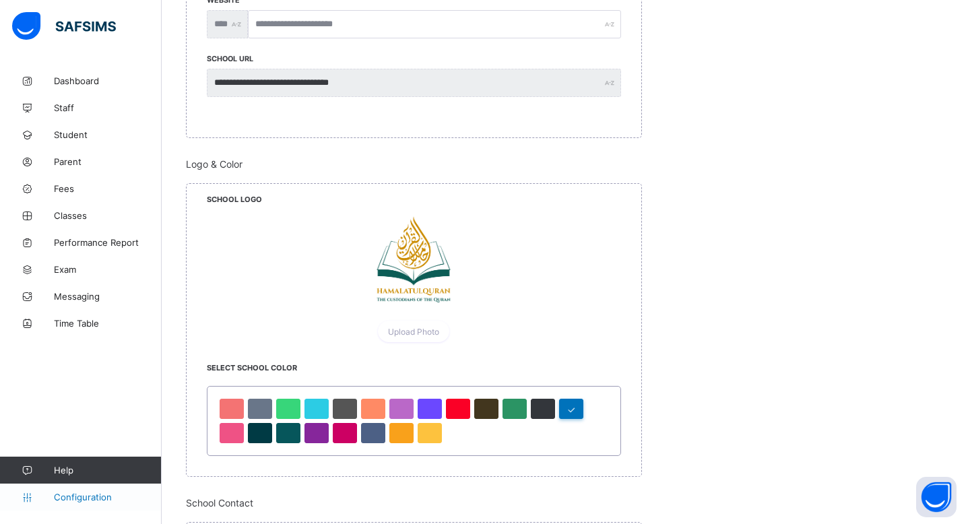
click at [85, 506] on link "Configuration" at bounding box center [80, 497] width 161 height 27
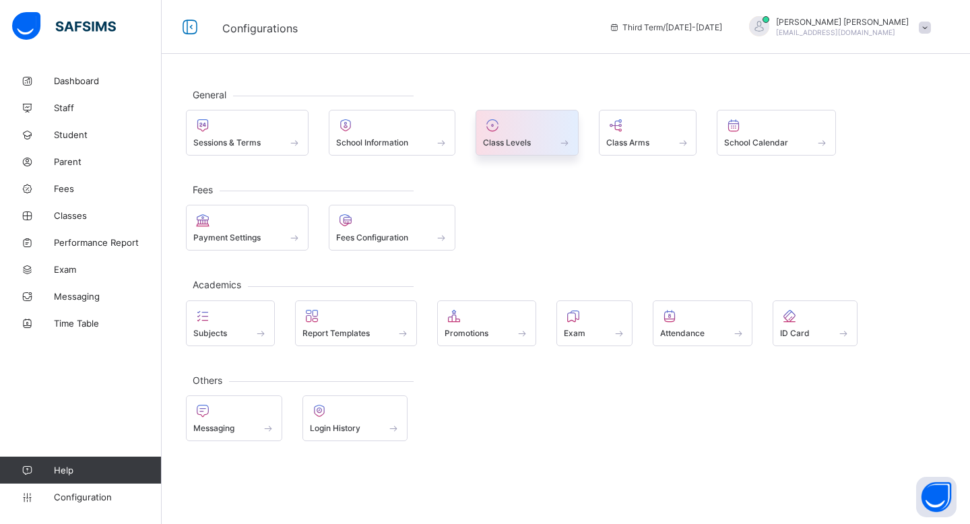
click at [541, 135] on span at bounding box center [527, 134] width 88 height 3
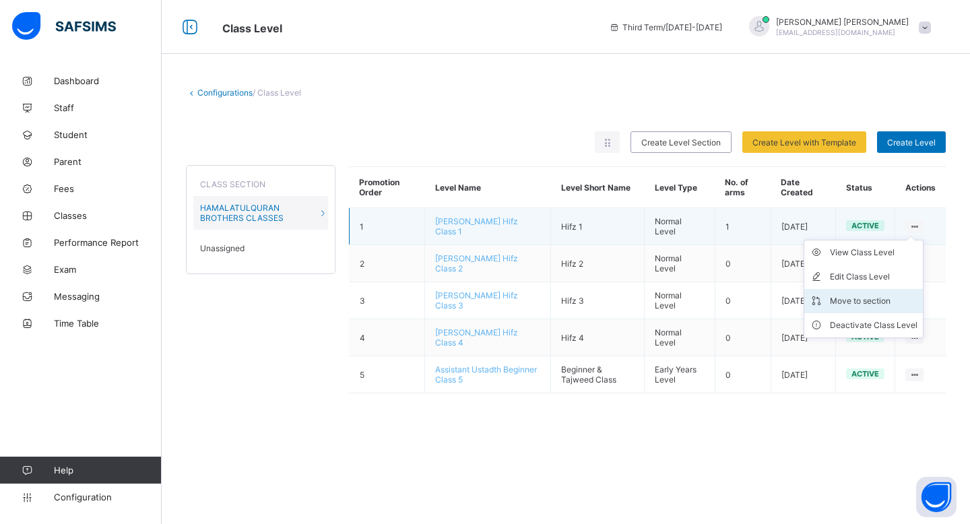
click at [879, 304] on div "Move to section" at bounding box center [874, 300] width 88 height 13
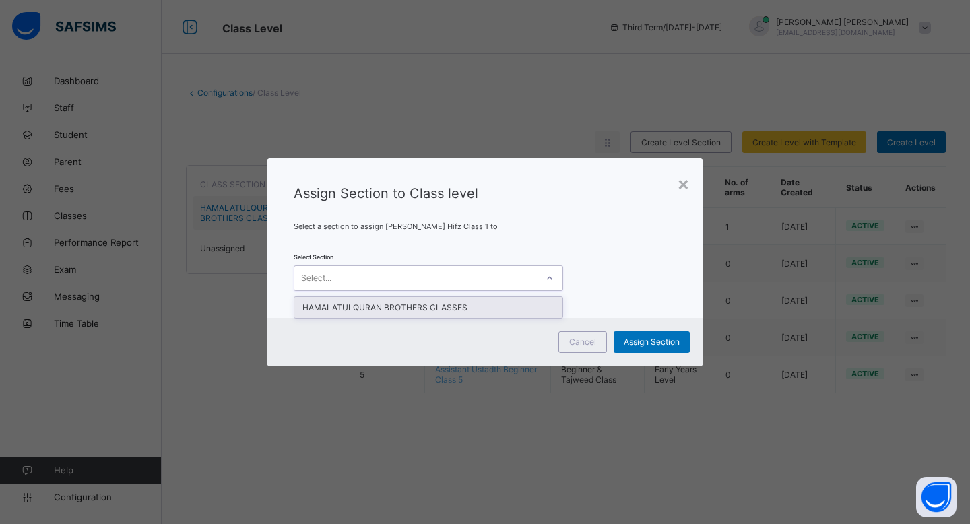
click at [537, 288] on div at bounding box center [550, 278] width 26 height 24
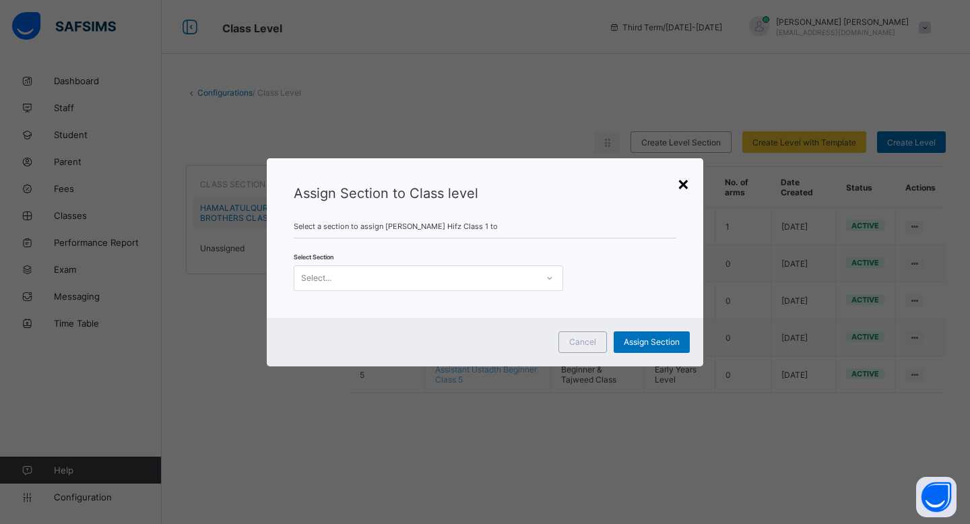
click at [679, 182] on div "×" at bounding box center [683, 183] width 13 height 23
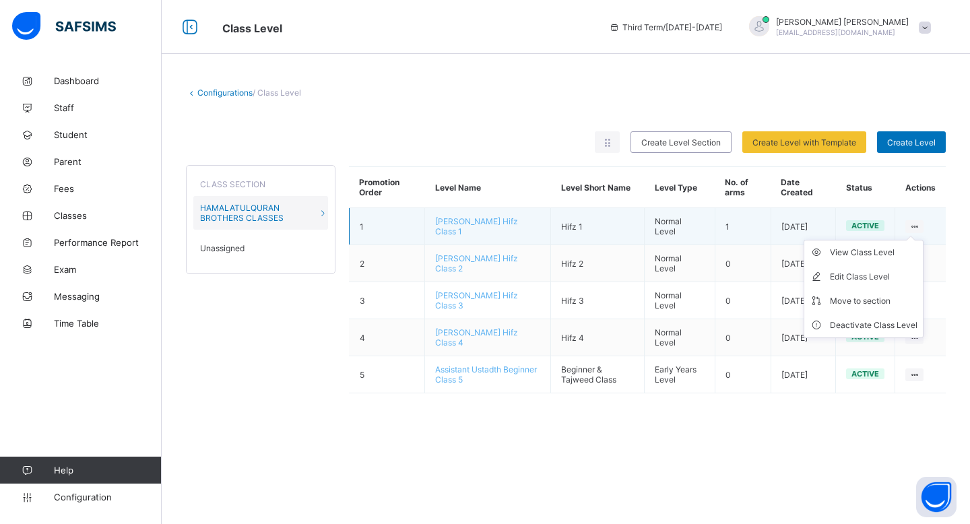
click at [917, 240] on ul "View Class Level Edit Class Level Move to section Deactivate Class Level" at bounding box center [864, 289] width 120 height 98
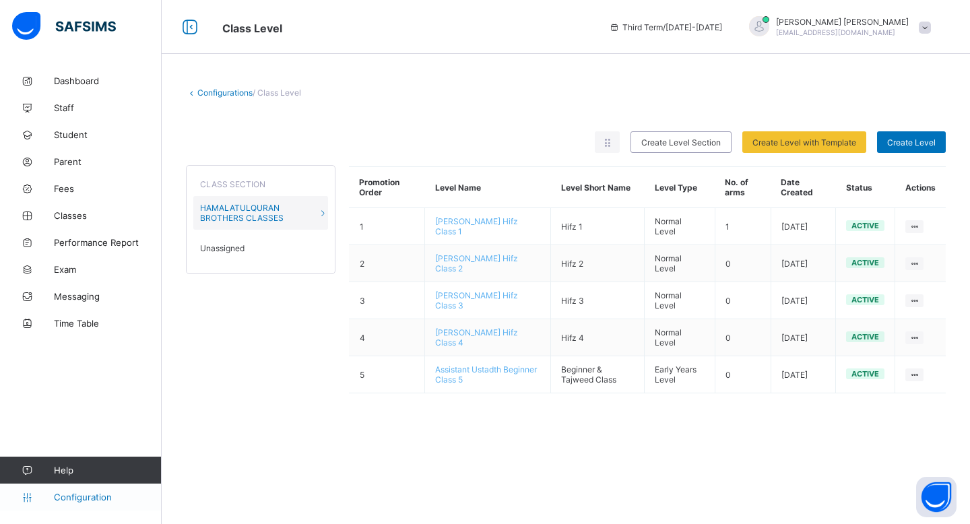
click at [75, 498] on span "Configuration" at bounding box center [107, 497] width 107 height 11
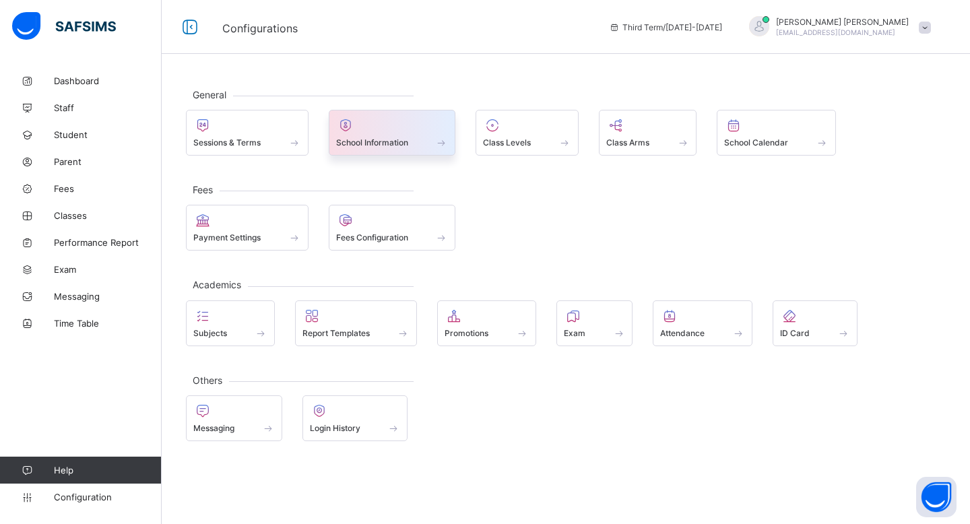
click at [399, 143] on span "School Information" at bounding box center [372, 142] width 72 height 10
select select "**"
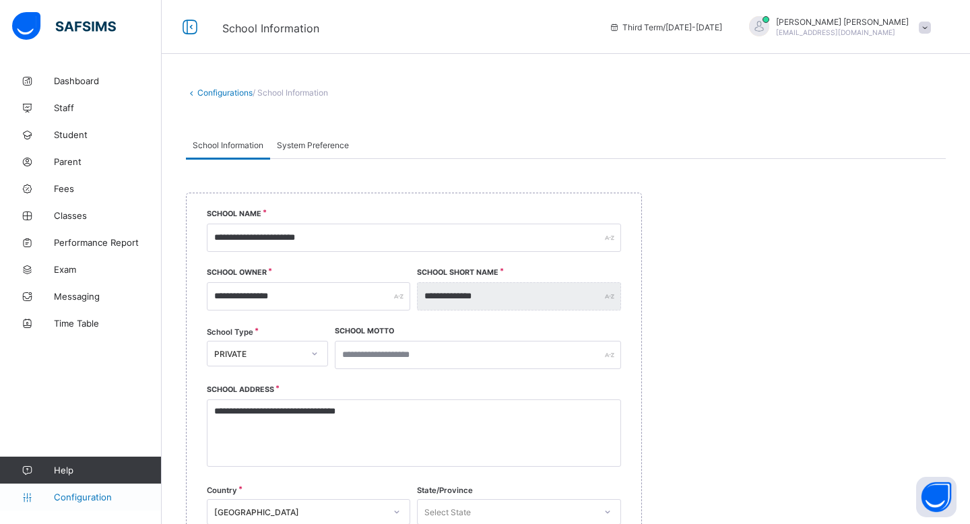
click at [69, 500] on span "Configuration" at bounding box center [107, 497] width 107 height 11
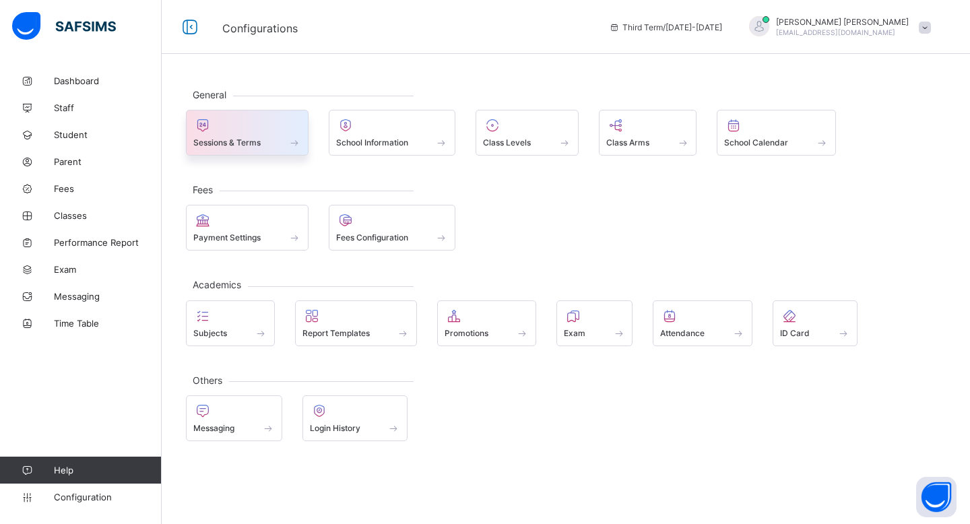
click at [232, 139] on span "Sessions & Terms" at bounding box center [226, 142] width 67 height 10
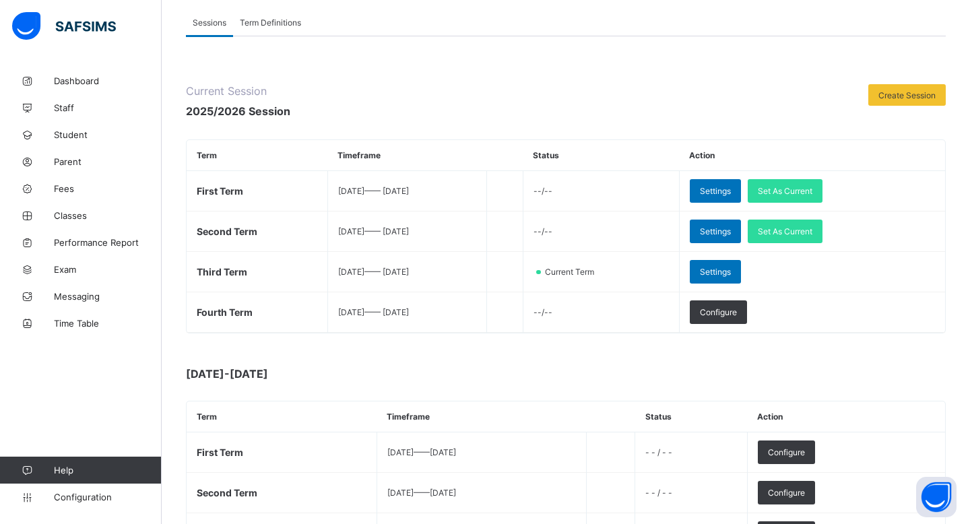
scroll to position [226, 0]
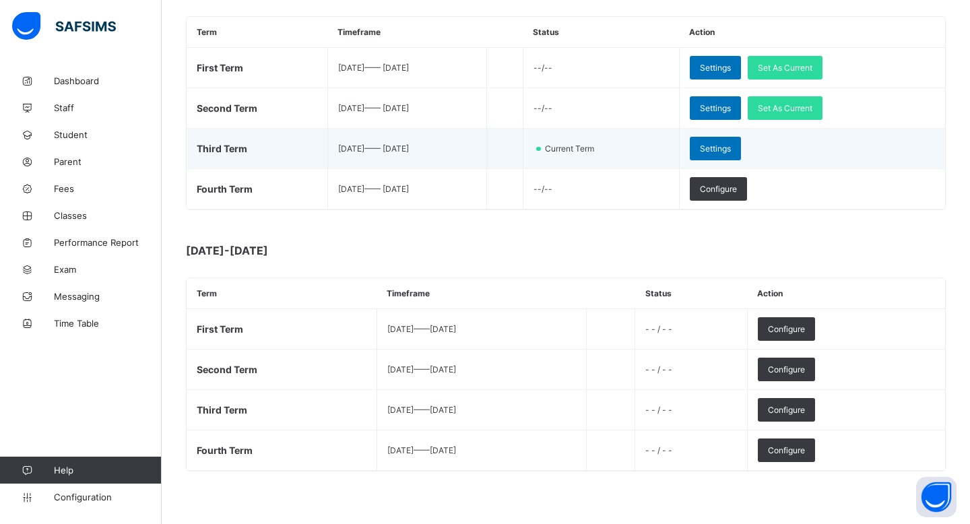
click at [749, 163] on td "Settings" at bounding box center [812, 149] width 266 height 40
click at [731, 150] on span "Settings" at bounding box center [715, 149] width 31 height 10
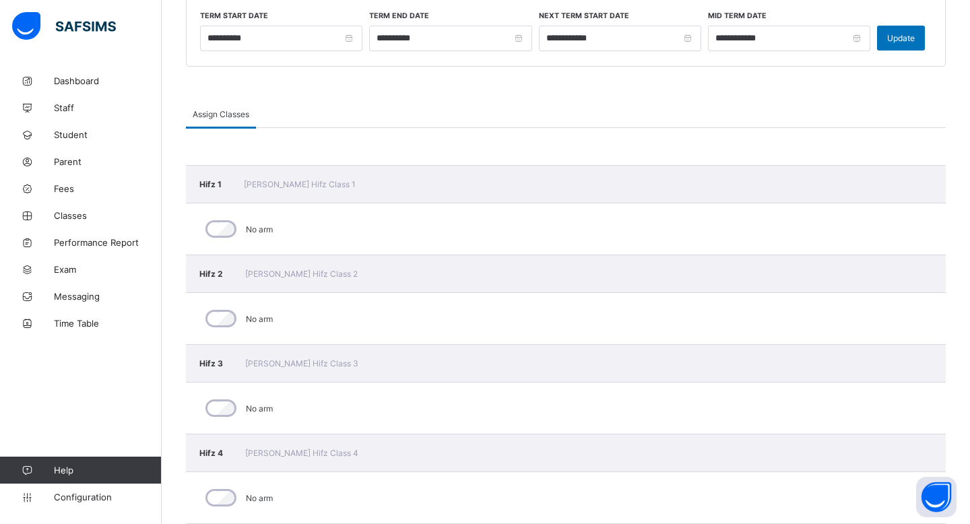
scroll to position [284, 0]
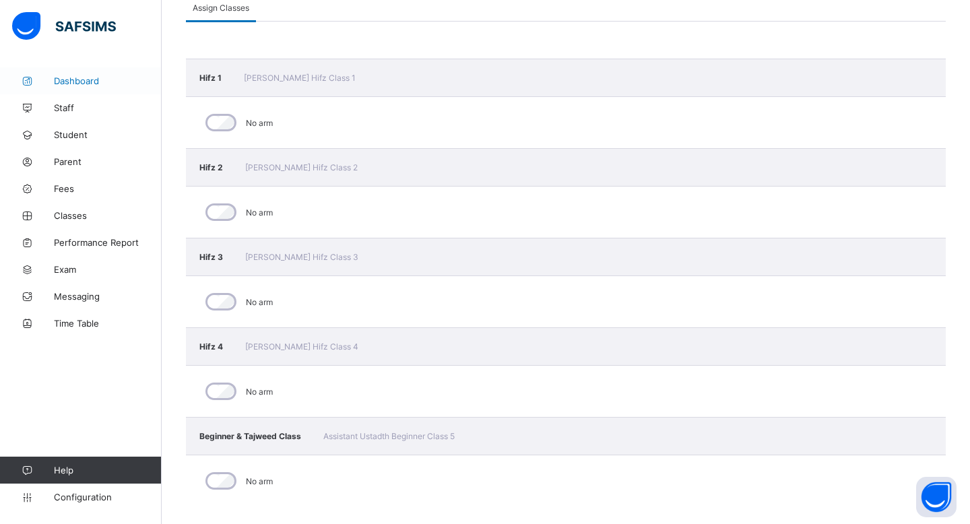
click at [64, 79] on span "Dashboard" at bounding box center [108, 80] width 108 height 11
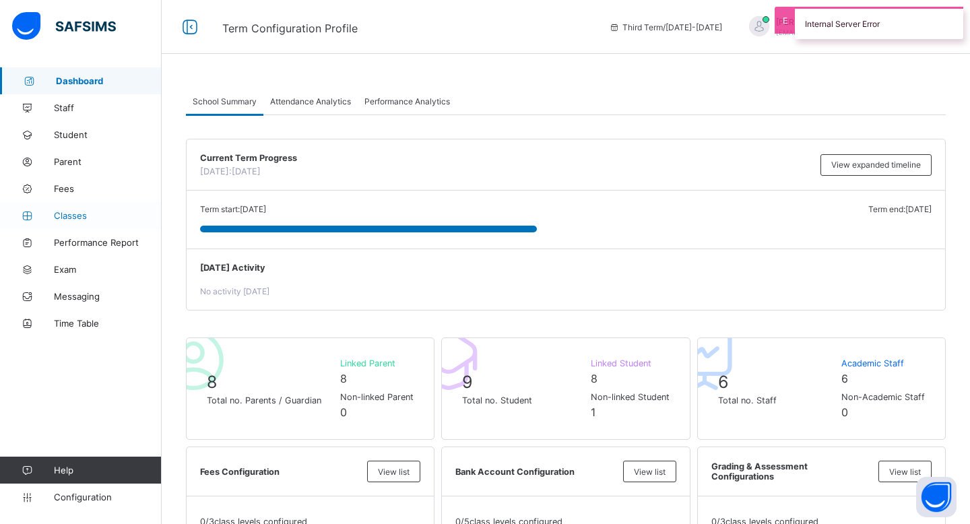
click at [100, 212] on span "Classes" at bounding box center [108, 215] width 108 height 11
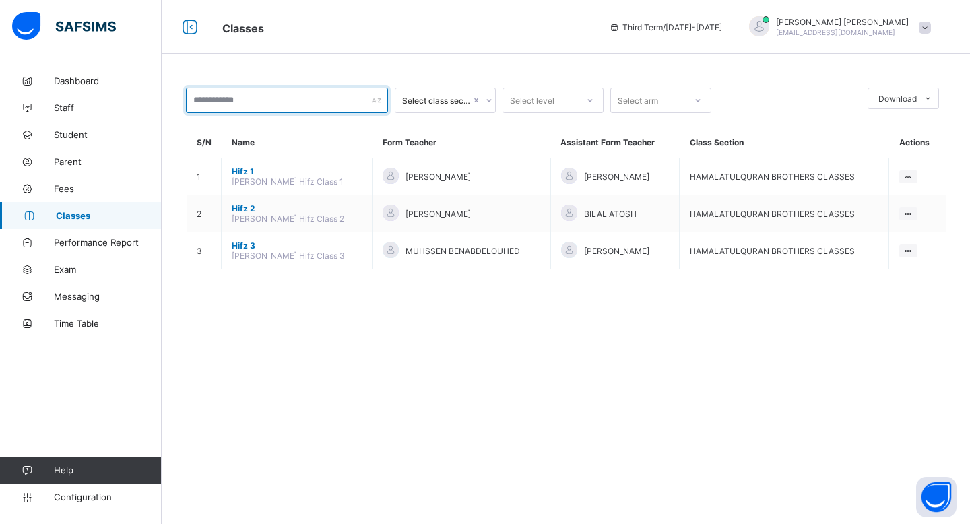
click at [327, 103] on input "text" at bounding box center [287, 101] width 202 height 26
click at [574, 94] on div "Select level" at bounding box center [540, 100] width 74 height 19
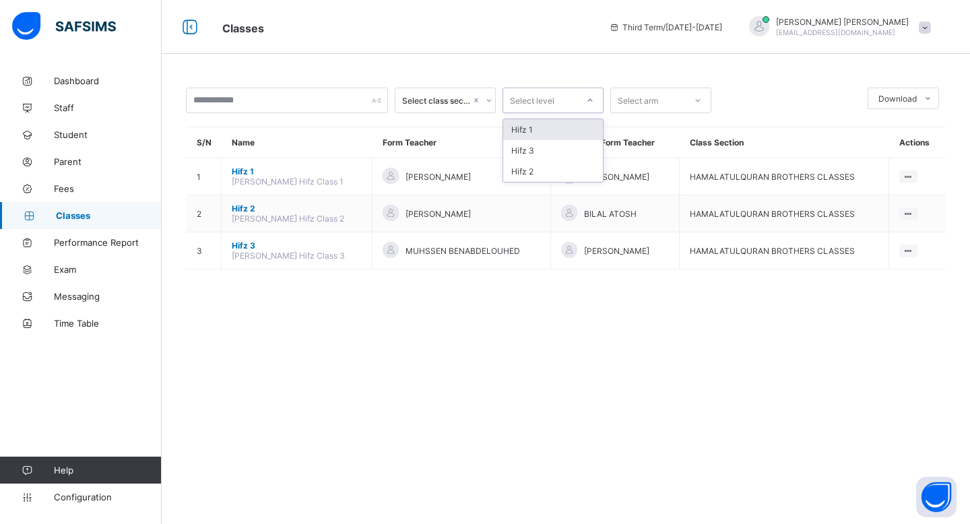
click at [664, 100] on div "Select arm" at bounding box center [648, 100] width 74 height 19
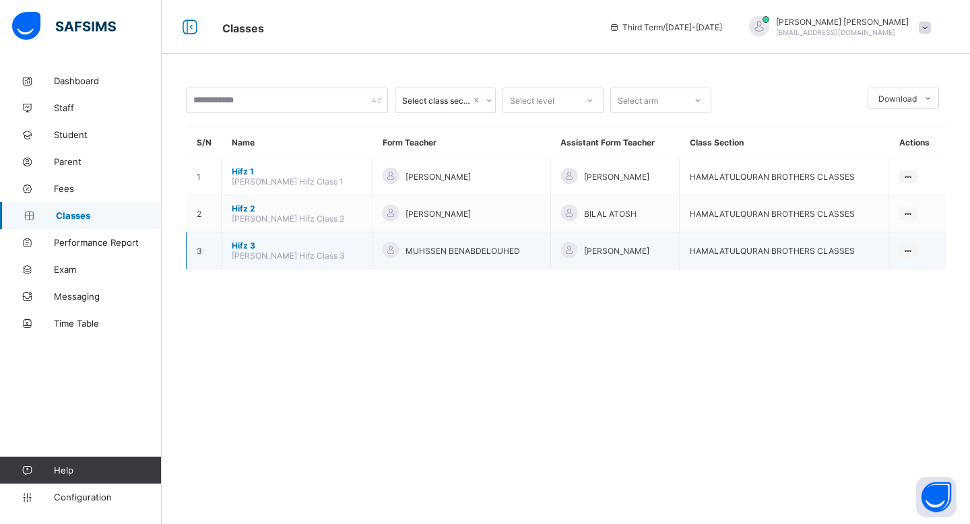
click at [598, 257] on div "[PERSON_NAME]" at bounding box center [615, 251] width 108 height 18
click at [604, 247] on span "[PERSON_NAME]" at bounding box center [616, 251] width 65 height 10
click at [261, 245] on span "Hifz 3" at bounding box center [297, 246] width 130 height 10
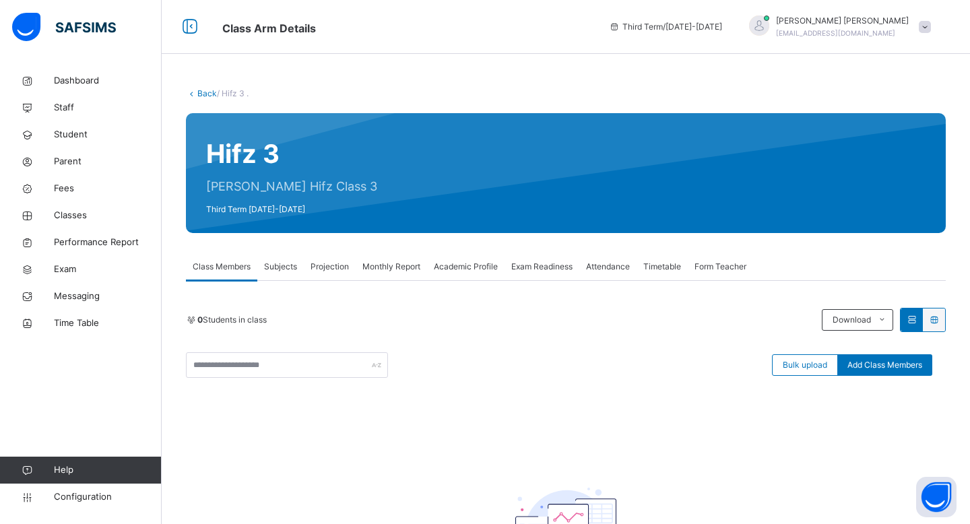
scroll to position [44, 0]
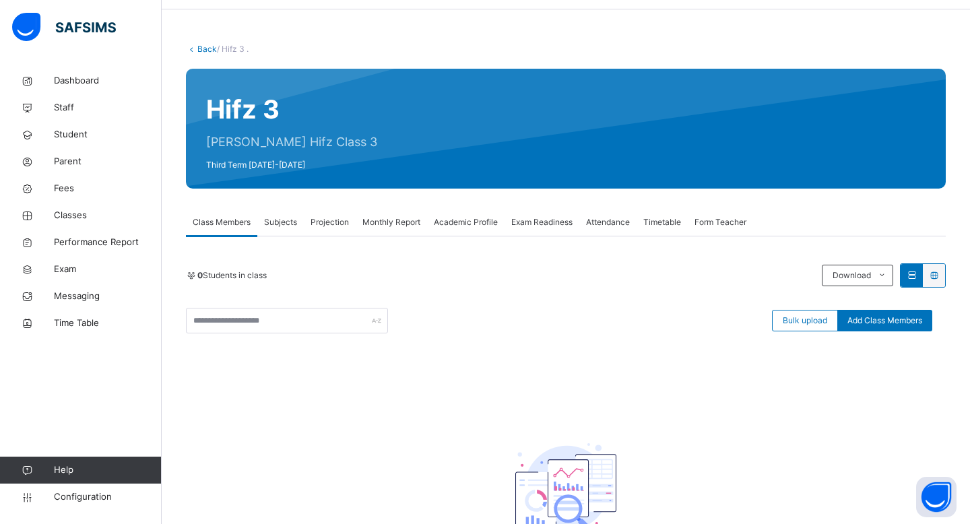
click at [268, 224] on span "Subjects" at bounding box center [280, 222] width 33 height 12
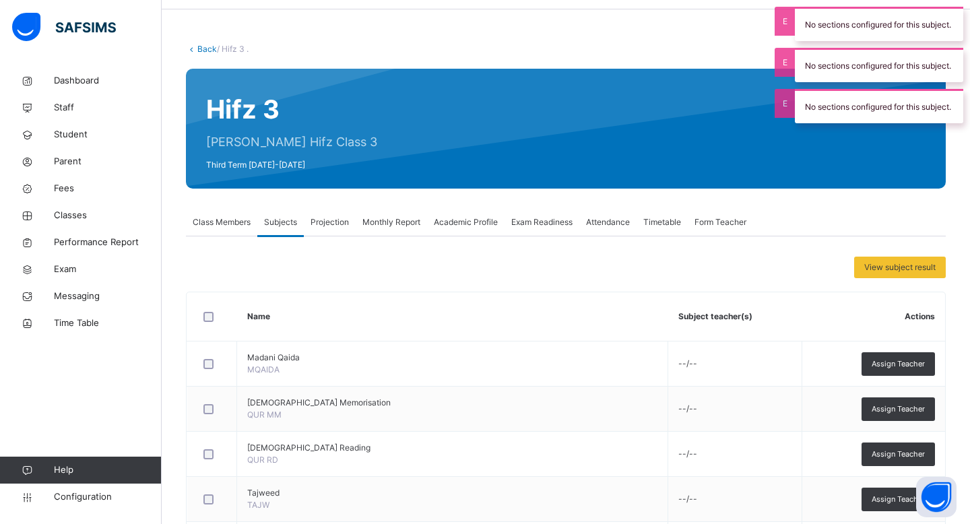
click at [338, 220] on span "Projection" at bounding box center [330, 222] width 38 height 12
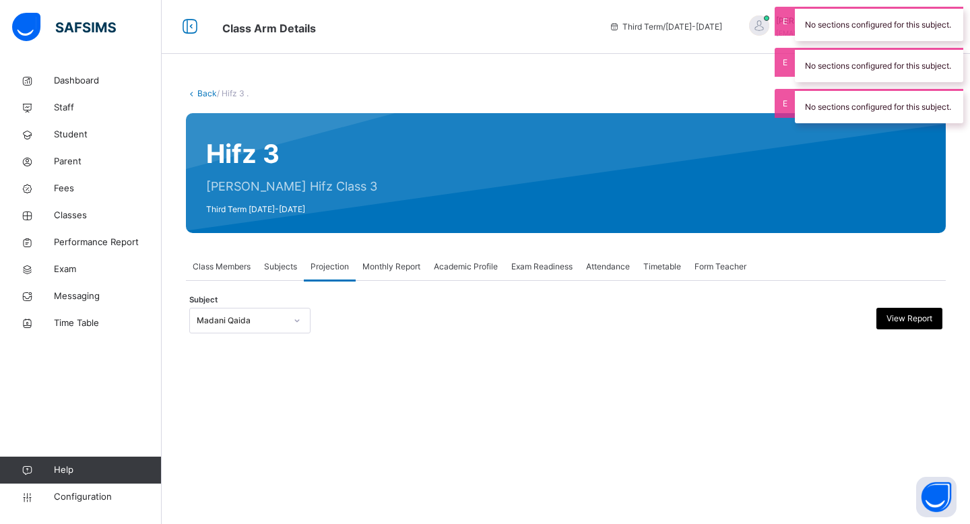
scroll to position [0, 0]
click at [276, 267] on span "Subjects" at bounding box center [280, 267] width 33 height 12
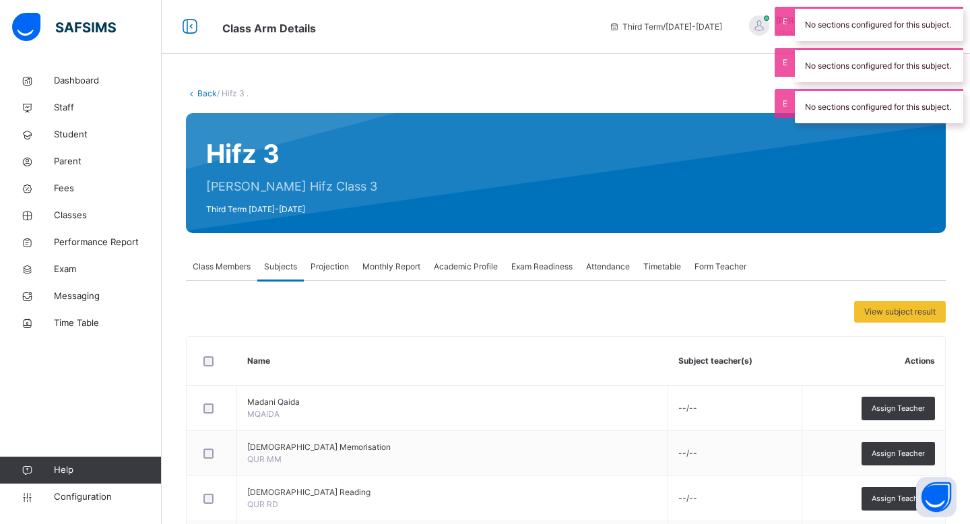
scroll to position [121, 0]
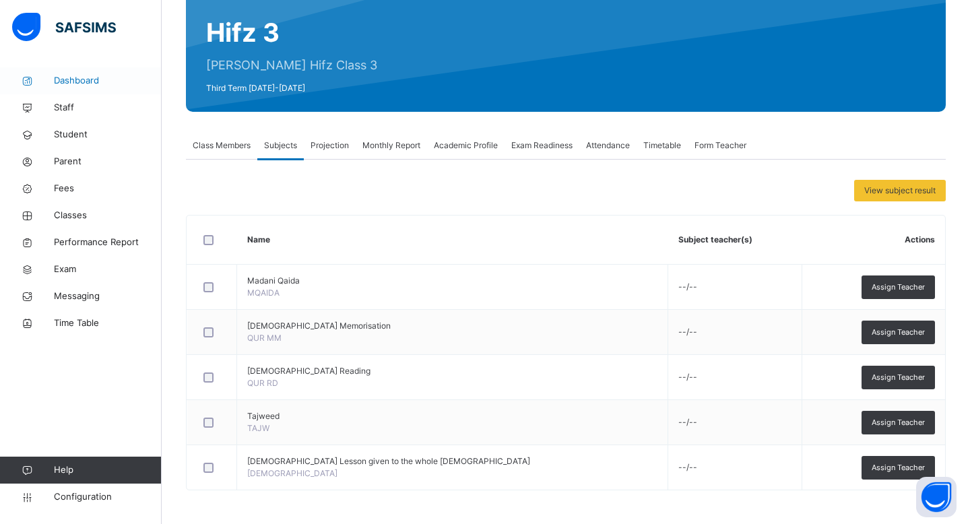
click at [96, 86] on span "Dashboard" at bounding box center [108, 80] width 108 height 13
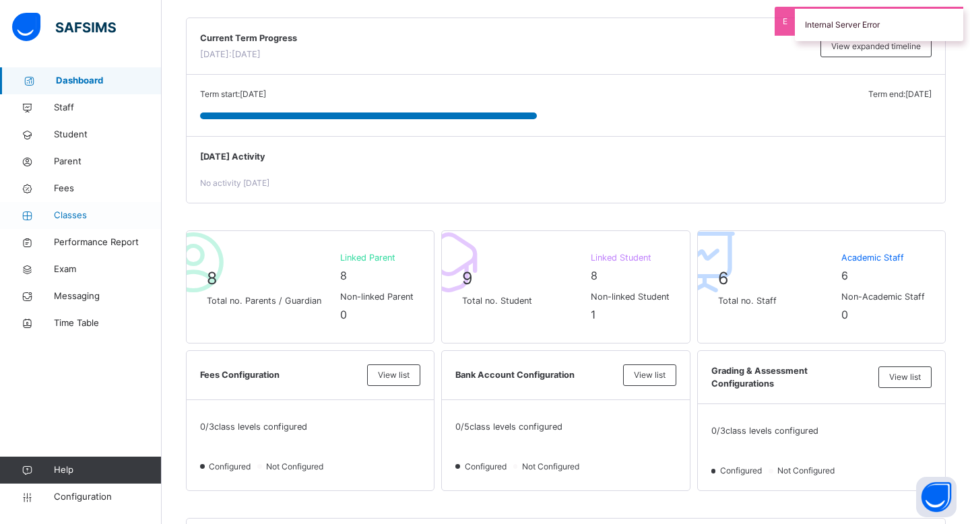
click at [87, 219] on span "Classes" at bounding box center [108, 215] width 108 height 13
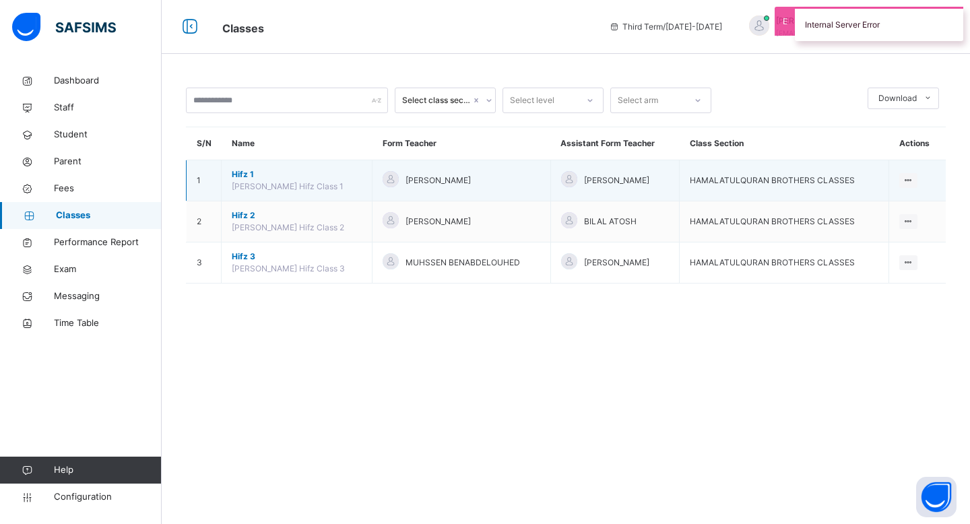
click at [251, 178] on span "Hifz 1" at bounding box center [297, 174] width 130 height 12
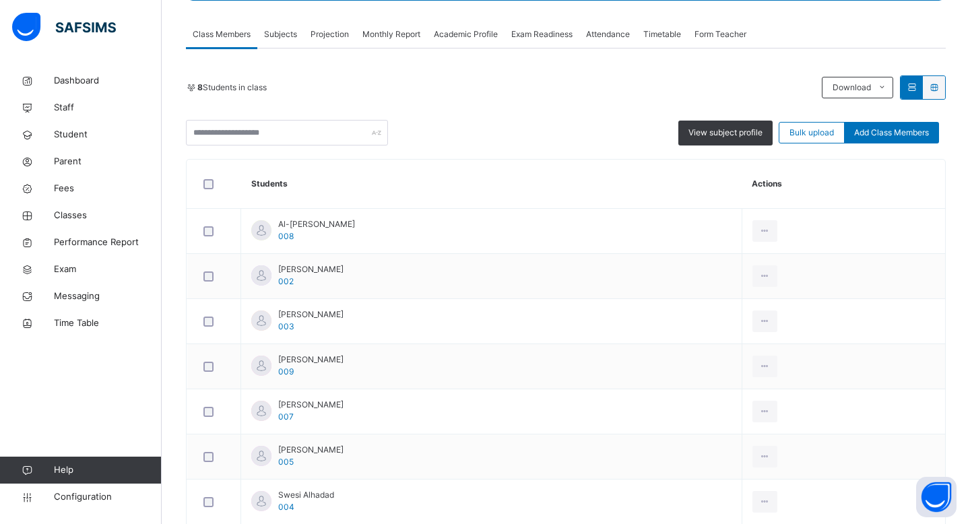
click at [274, 48] on div "Subjects" at bounding box center [280, 34] width 46 height 27
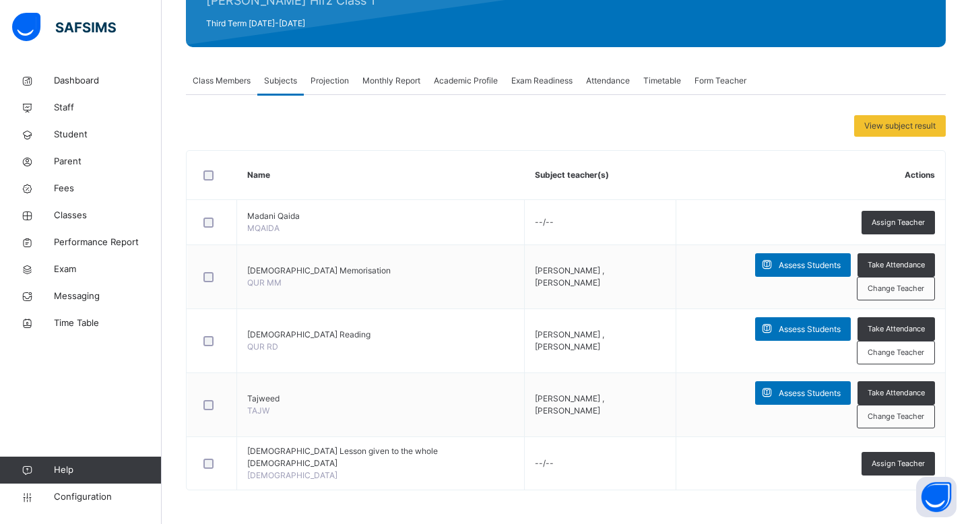
scroll to position [121, 0]
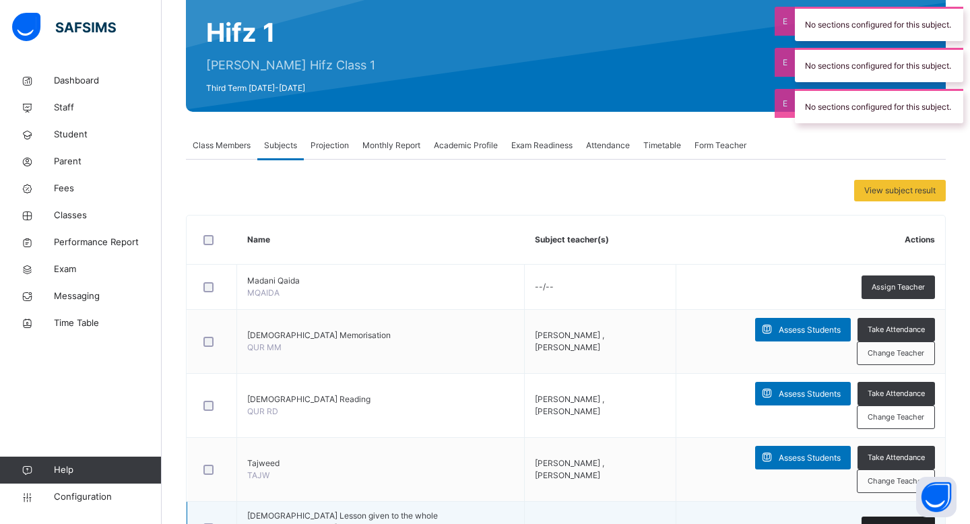
click at [891, 517] on div "Assign Teacher" at bounding box center [898, 529] width 73 height 24
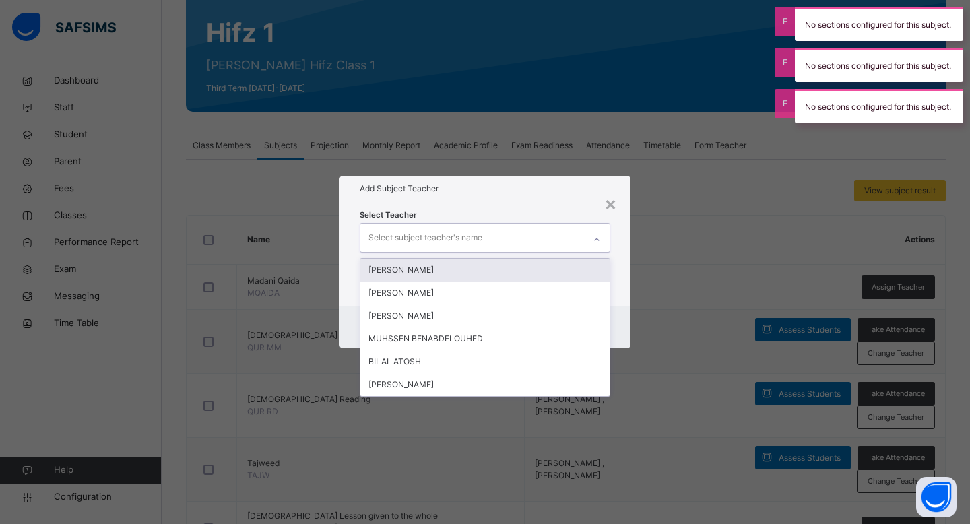
click at [505, 243] on div "Select subject teacher's name" at bounding box center [472, 238] width 224 height 28
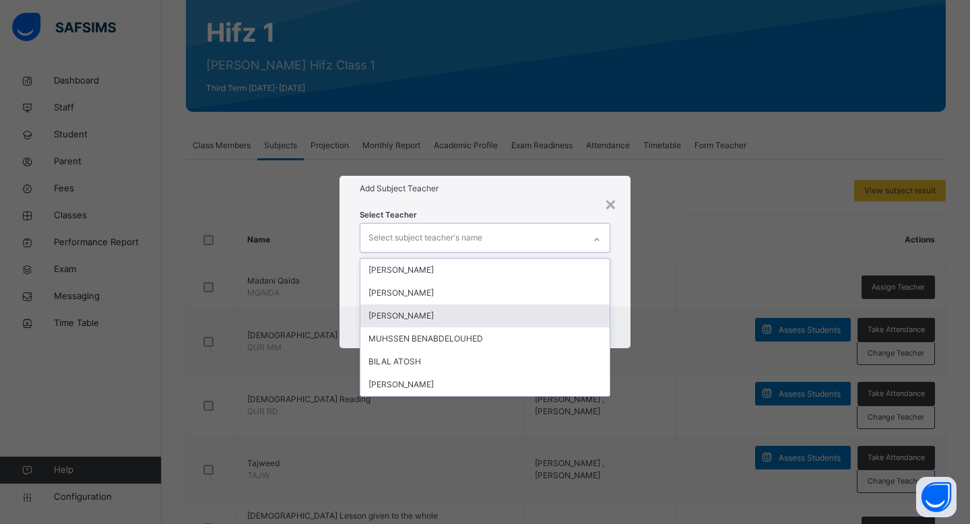
click at [460, 313] on div "[PERSON_NAME]" at bounding box center [484, 316] width 249 height 23
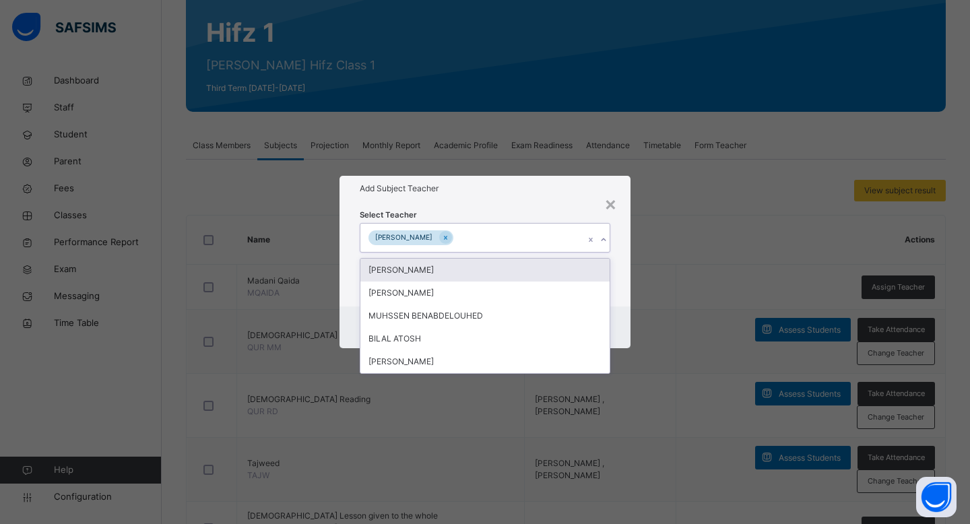
click at [537, 210] on div "Select Teacher option ABDULLAHI MOALLIM, selected. option MOHAMED MOHAMED focus…" at bounding box center [485, 254] width 251 height 92
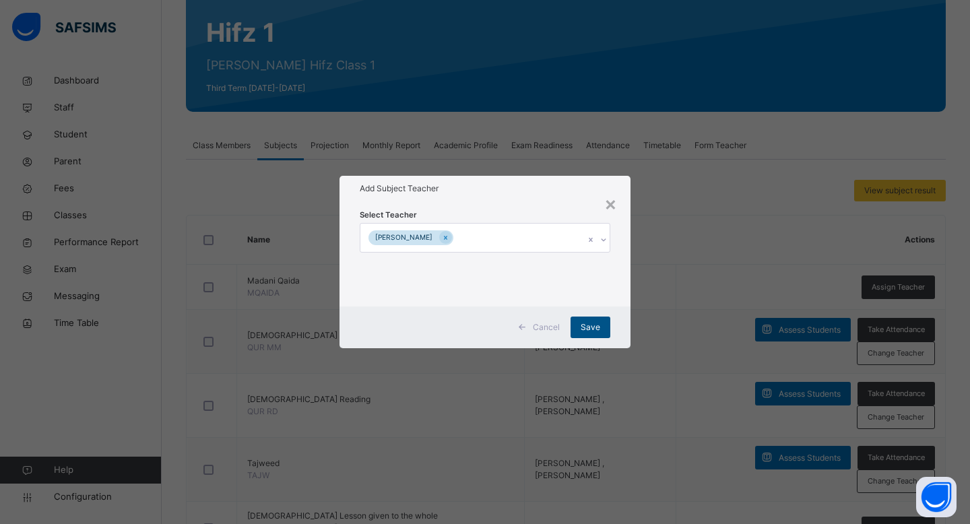
click at [593, 319] on div "Save" at bounding box center [591, 328] width 40 height 22
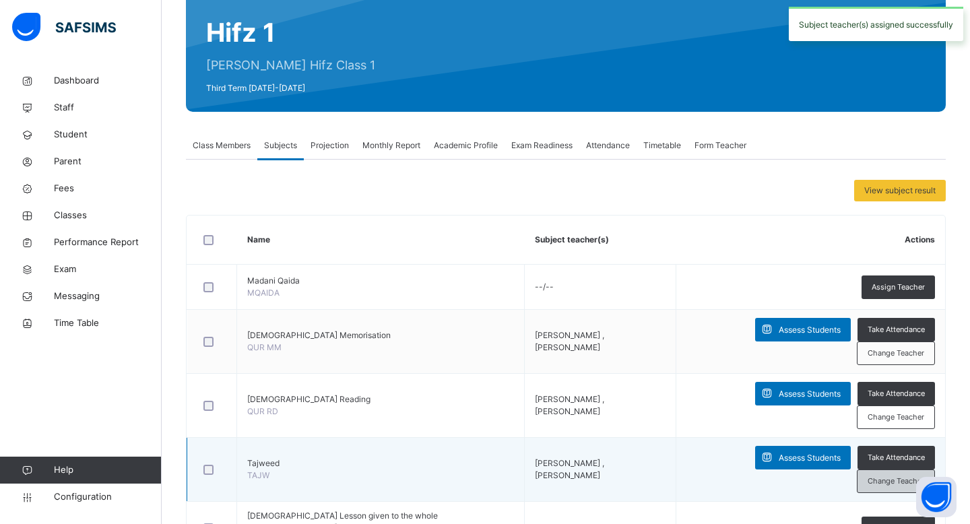
click at [885, 476] on span "Change Teacher" at bounding box center [896, 481] width 57 height 11
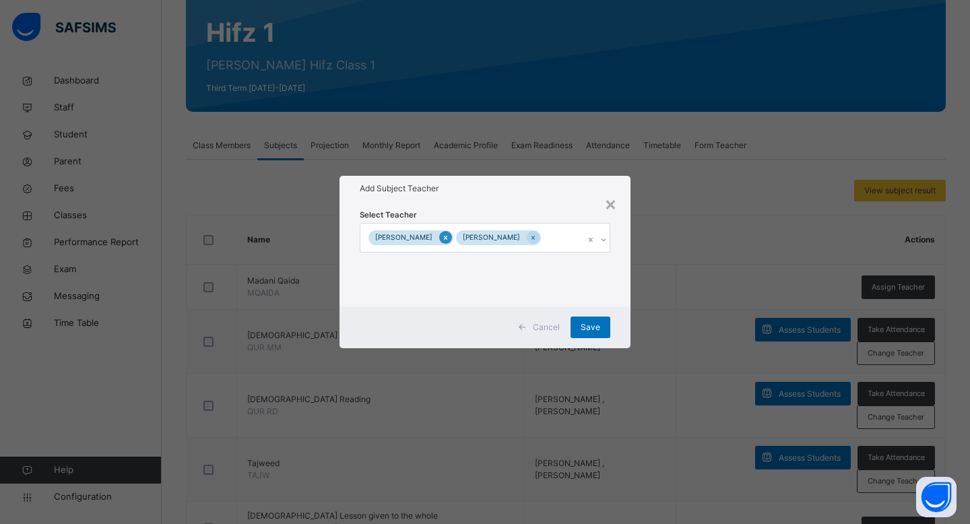
click at [449, 233] on icon at bounding box center [445, 237] width 7 height 9
click at [588, 330] on span "Save" at bounding box center [591, 327] width 20 height 12
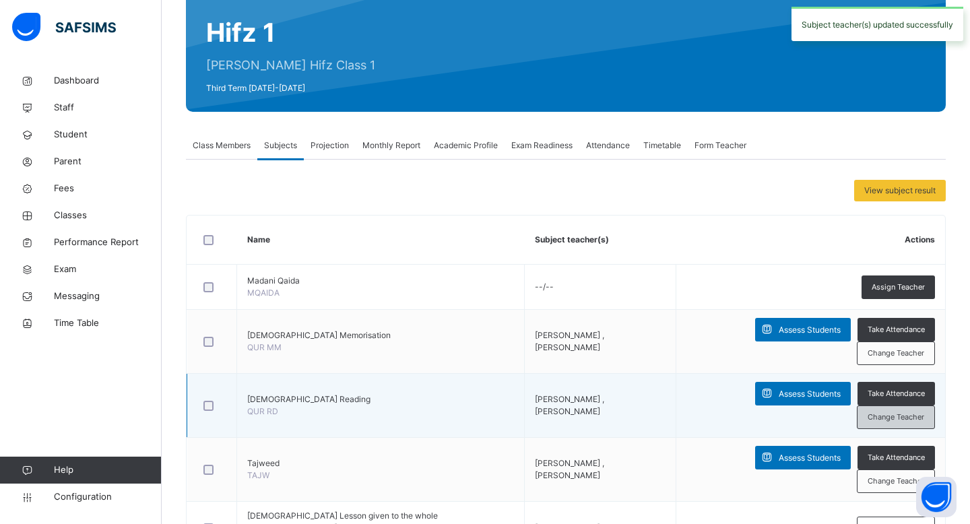
click at [897, 412] on span "Change Teacher" at bounding box center [896, 417] width 57 height 11
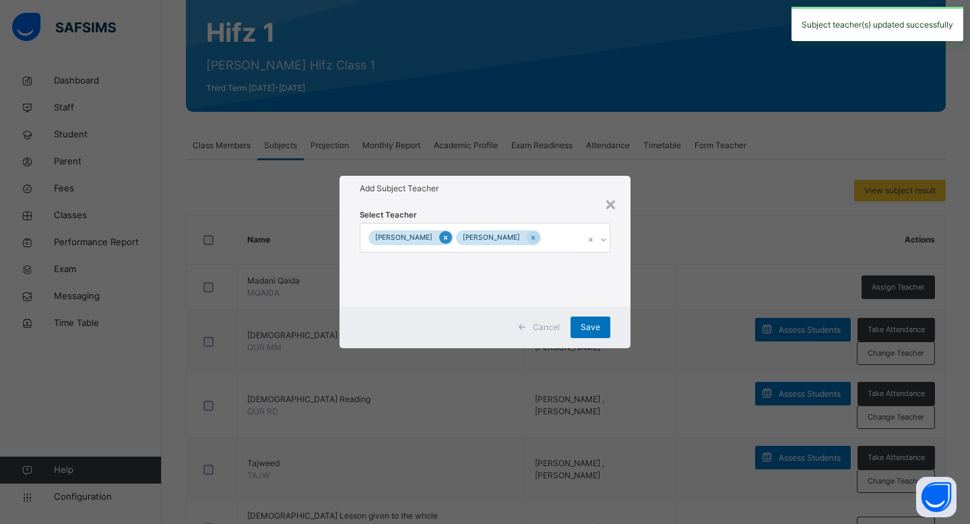
click at [449, 233] on icon at bounding box center [445, 237] width 7 height 9
click at [590, 323] on span "Save" at bounding box center [591, 327] width 20 height 12
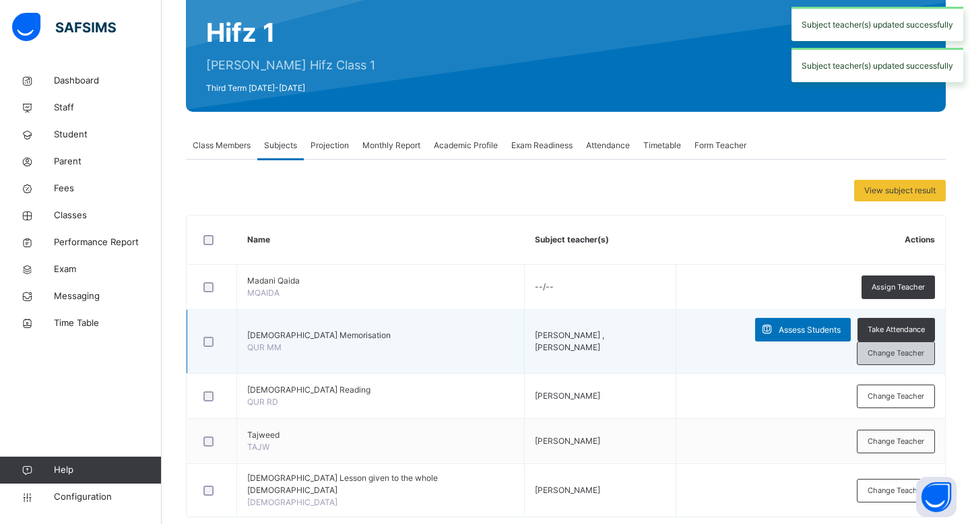
click at [900, 348] on span "Change Teacher" at bounding box center [896, 353] width 57 height 11
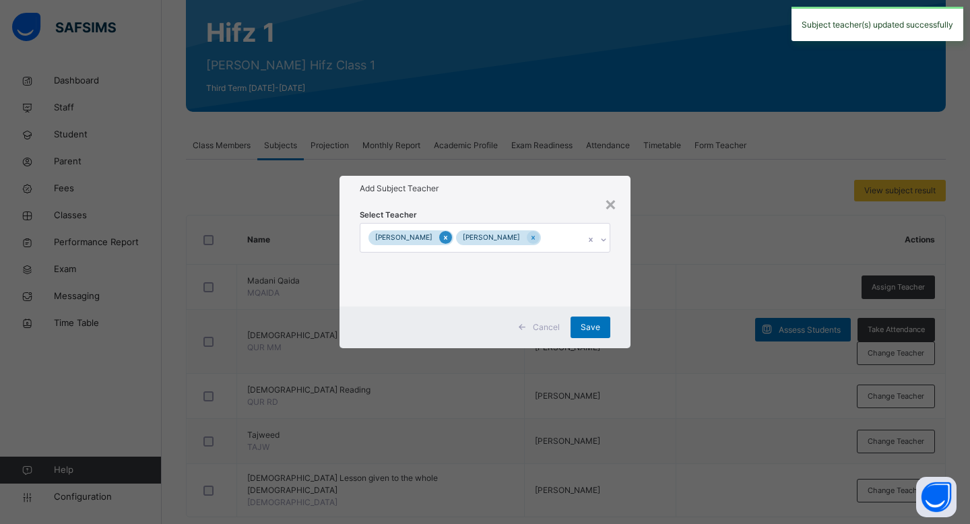
click at [449, 233] on icon at bounding box center [445, 237] width 7 height 9
click at [592, 323] on span "Save" at bounding box center [591, 327] width 20 height 12
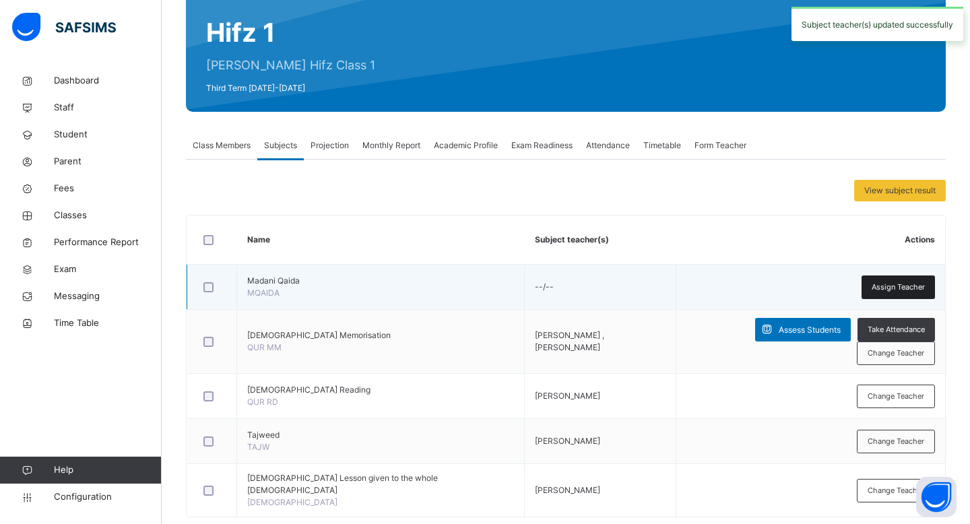
click at [887, 286] on span "Assign Teacher" at bounding box center [898, 287] width 53 height 11
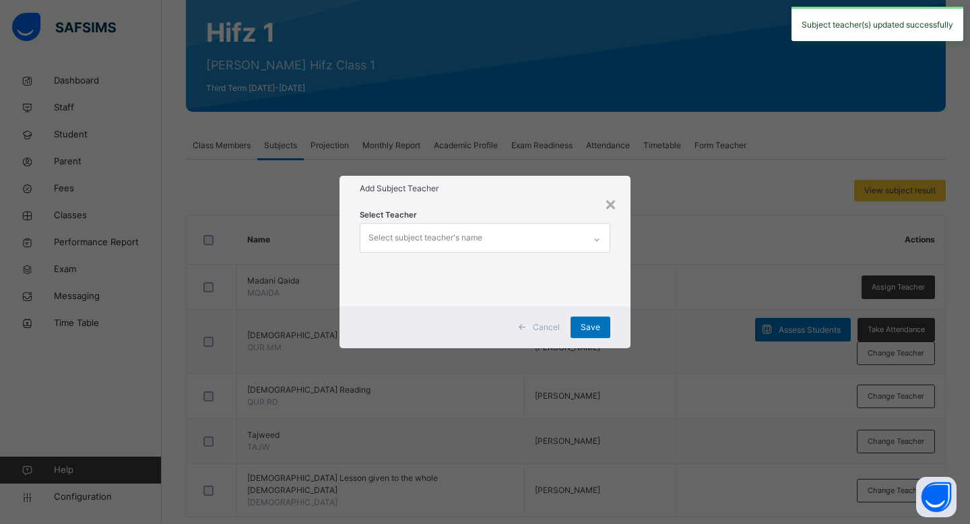
click at [453, 244] on div "Select subject teacher's name" at bounding box center [426, 238] width 114 height 26
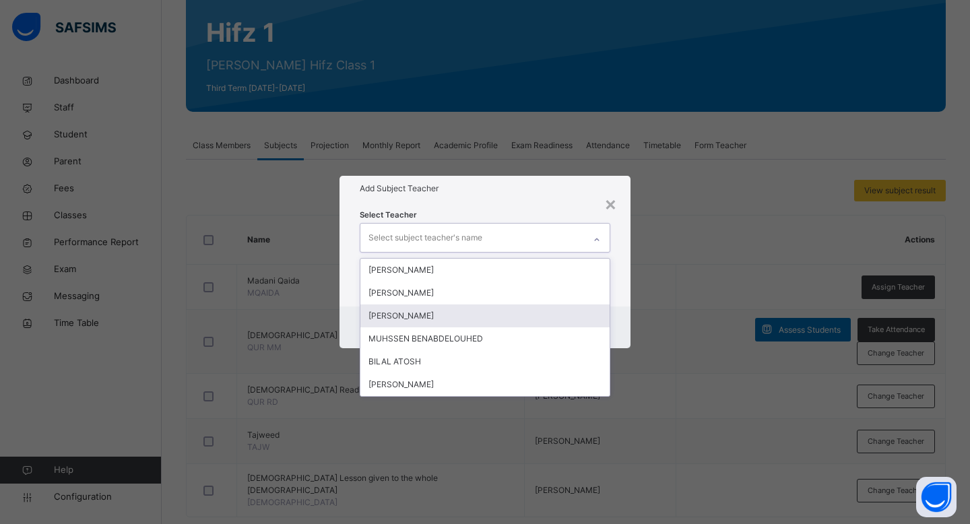
click at [444, 323] on div "[PERSON_NAME]" at bounding box center [484, 316] width 249 height 23
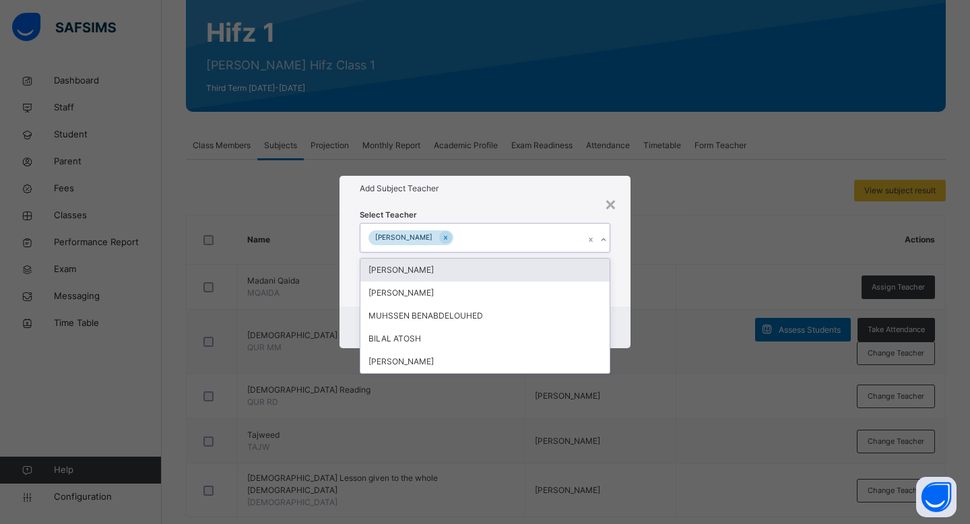
click at [624, 259] on div "Select Teacher option ABDULLAHI MOALLIM, selected. option MOHAMED MOHAMED focus…" at bounding box center [485, 253] width 291 height 105
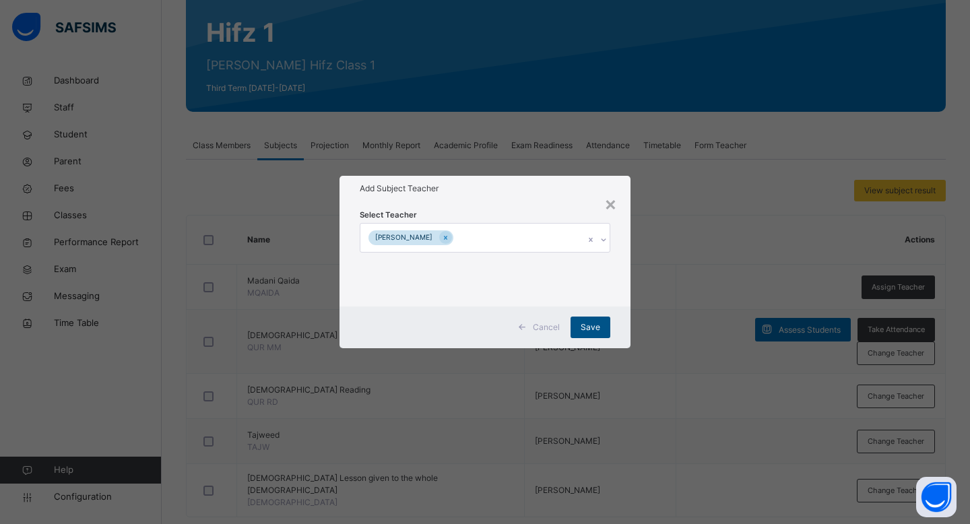
click at [592, 325] on span "Save" at bounding box center [591, 327] width 20 height 12
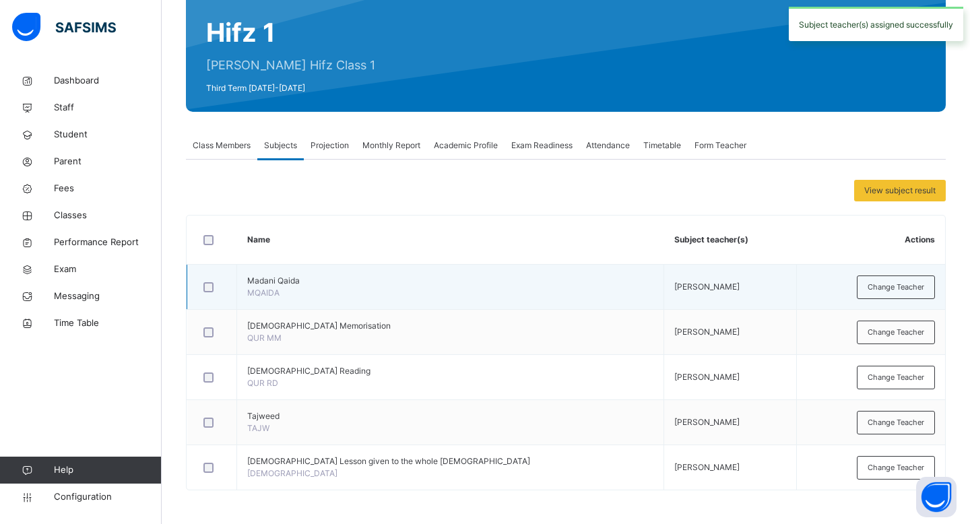
click at [664, 292] on td "[PERSON_NAME]" at bounding box center [730, 287] width 133 height 45
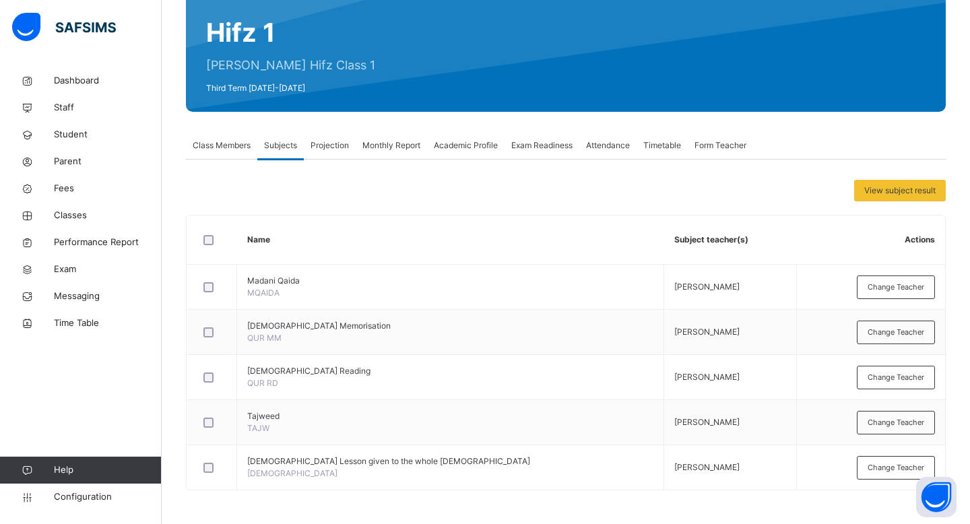
click at [215, 146] on span "Class Members" at bounding box center [222, 145] width 58 height 12
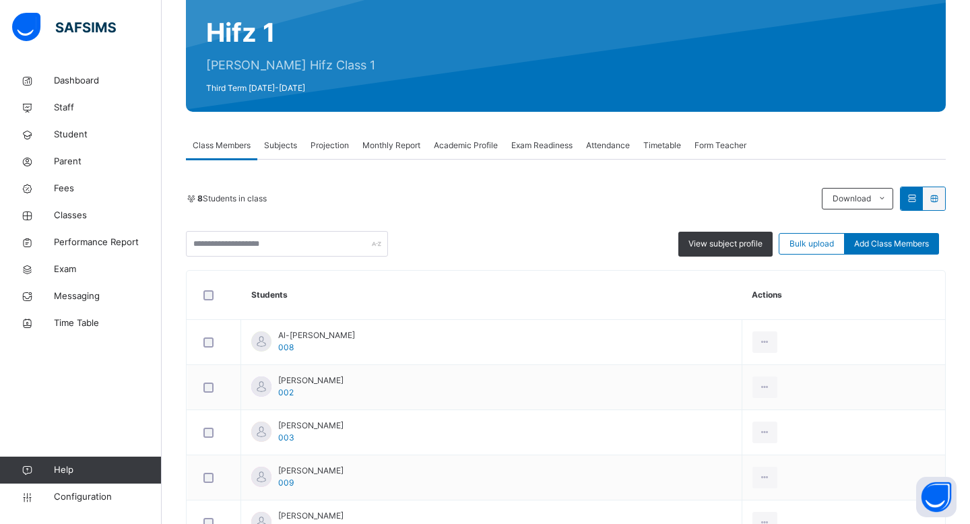
click at [296, 143] on span "Subjects" at bounding box center [280, 145] width 33 height 12
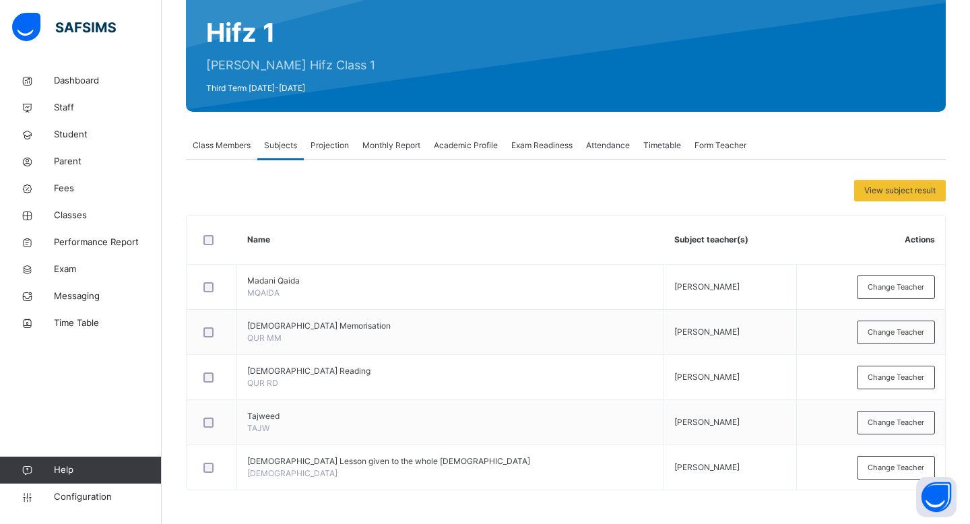
click at [329, 150] on span "Projection" at bounding box center [330, 145] width 38 height 12
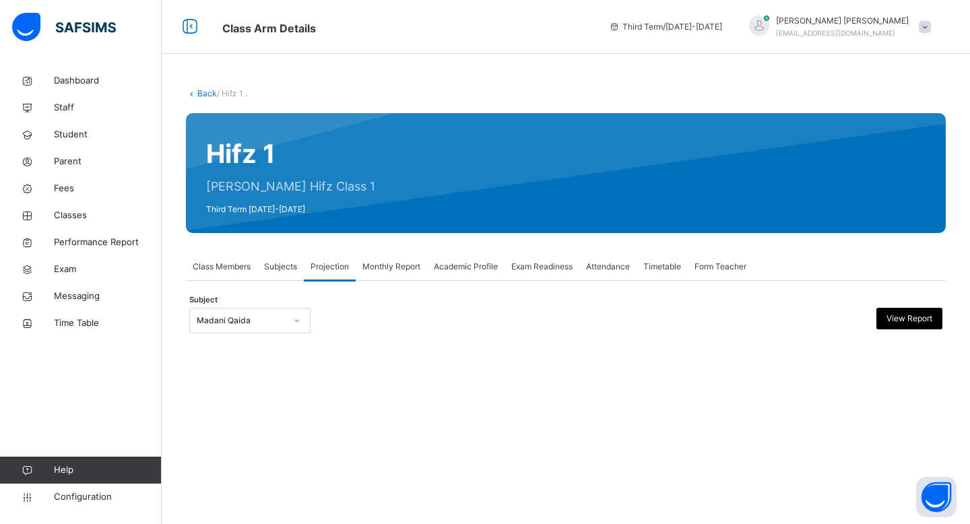
scroll to position [0, 0]
click at [212, 262] on span "Class Members" at bounding box center [222, 267] width 58 height 12
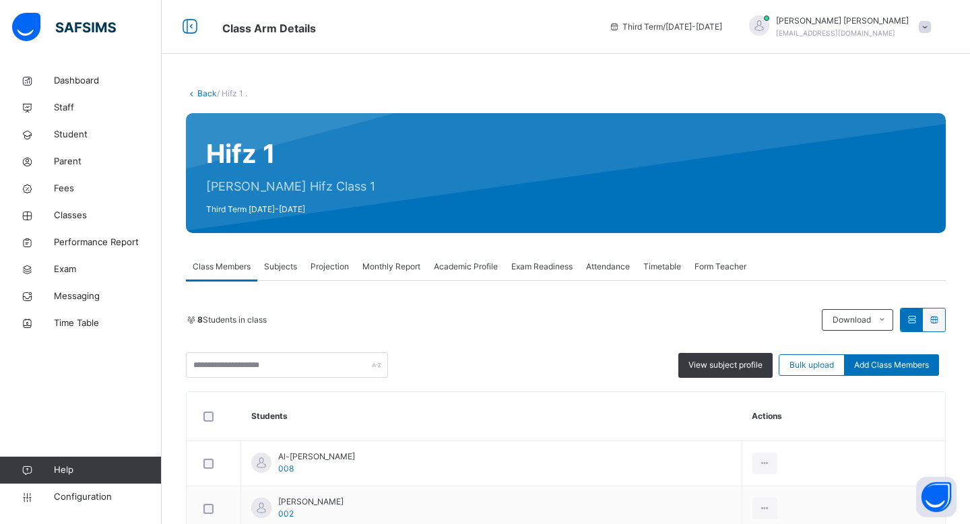
click at [279, 271] on span "Subjects" at bounding box center [280, 267] width 33 height 12
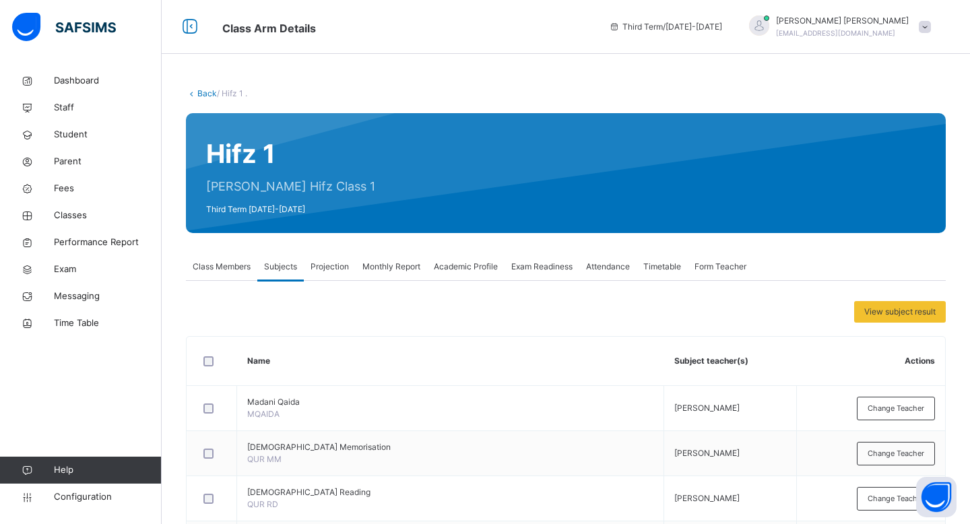
click at [332, 274] on div "Projection" at bounding box center [330, 266] width 52 height 27
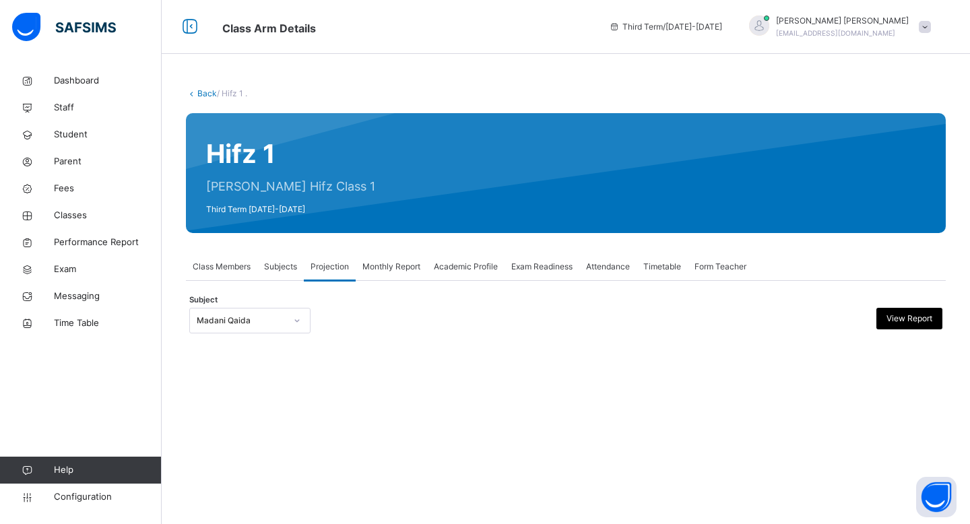
click at [301, 313] on div at bounding box center [297, 321] width 23 height 22
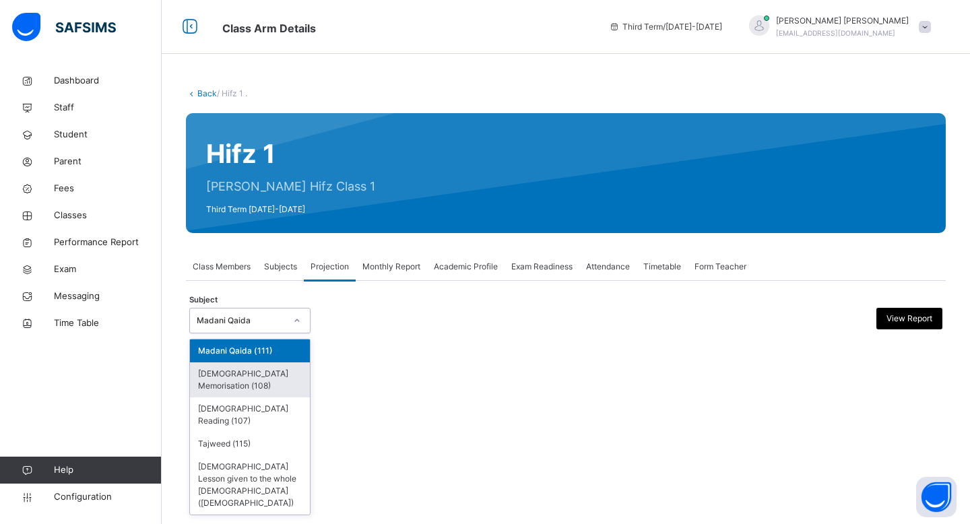
click at [276, 379] on div "[DEMOGRAPHIC_DATA] Memorisation (108)" at bounding box center [250, 380] width 120 height 35
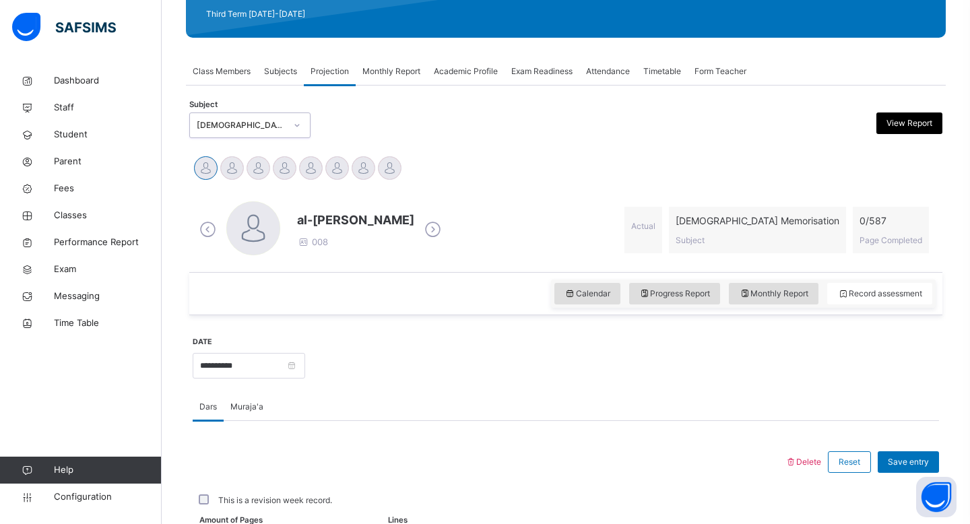
scroll to position [235, 0]
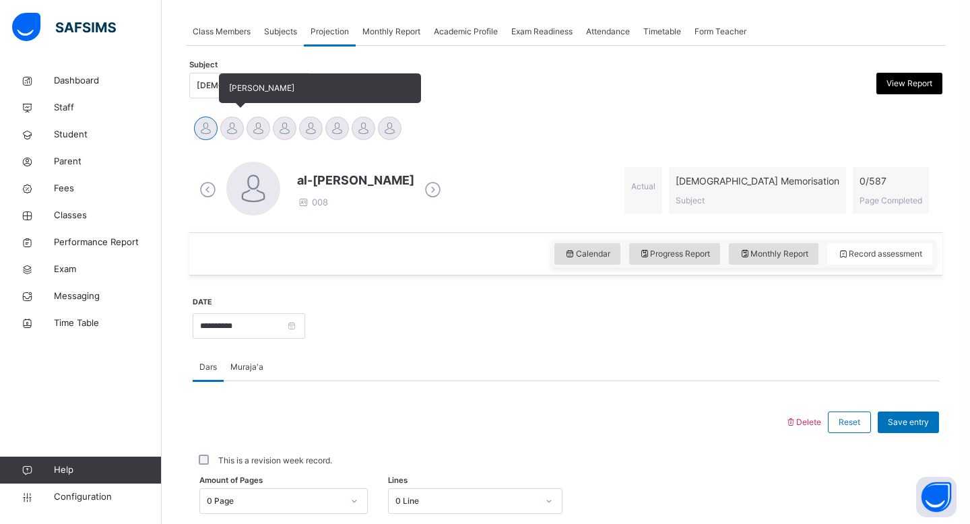
click at [229, 127] on div at bounding box center [232, 129] width 24 height 24
click at [254, 92] on span "[PERSON_NAME]" at bounding box center [346, 88] width 202 height 30
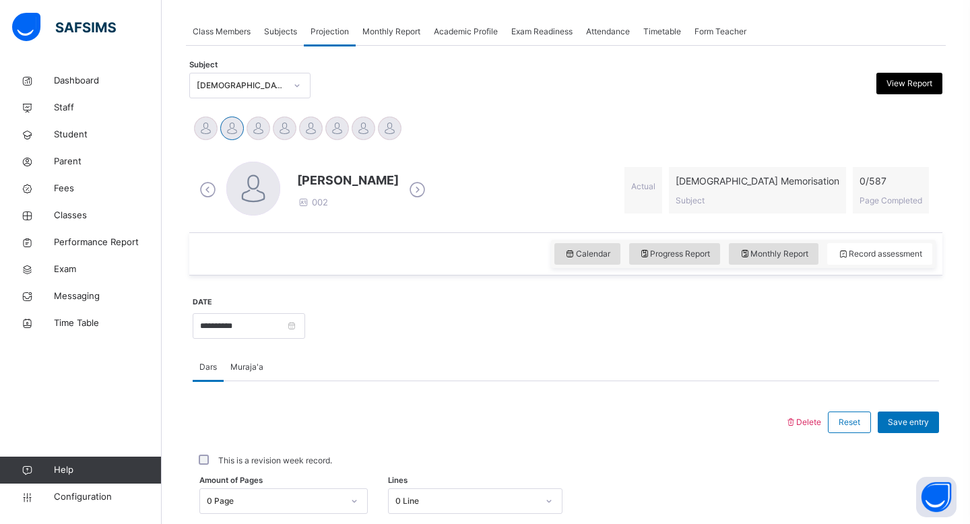
click at [233, 89] on div "[DEMOGRAPHIC_DATA] Memorisation (108)" at bounding box center [241, 86] width 89 height 12
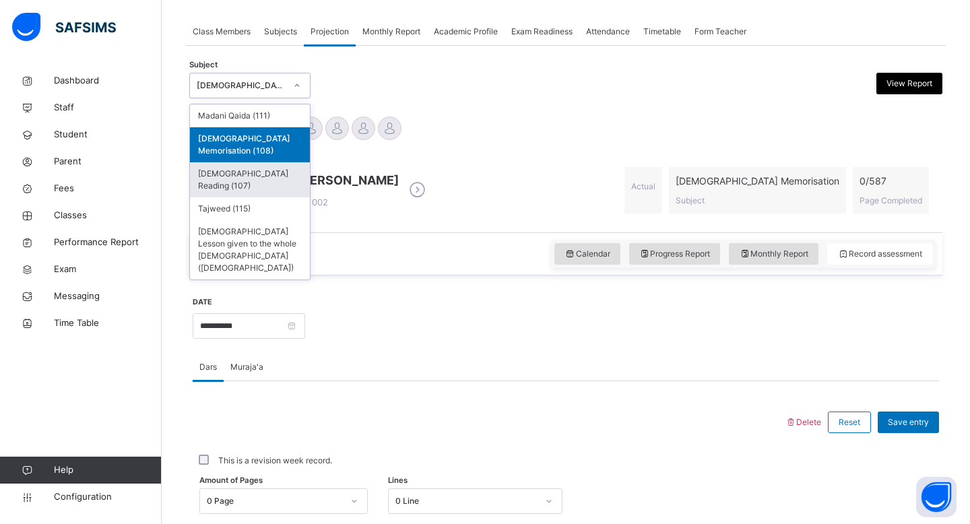
click at [244, 162] on div "[DEMOGRAPHIC_DATA] Reading (107)" at bounding box center [250, 179] width 120 height 35
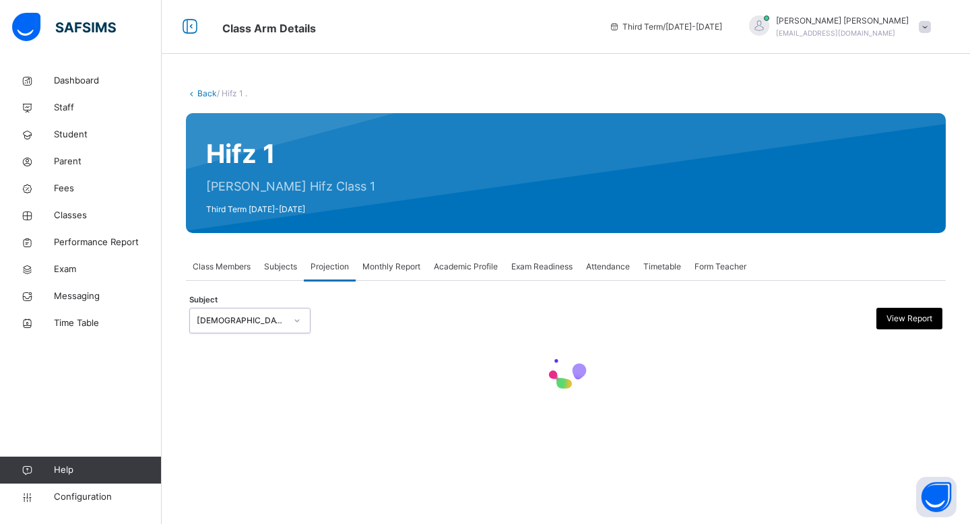
scroll to position [0, 0]
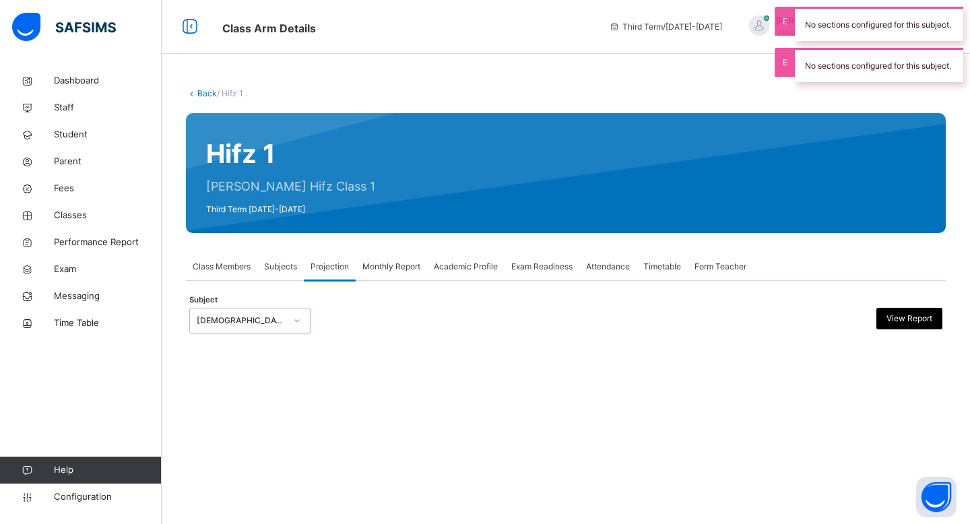
click at [270, 315] on div "[DEMOGRAPHIC_DATA] Reading (107)" at bounding box center [241, 321] width 89 height 12
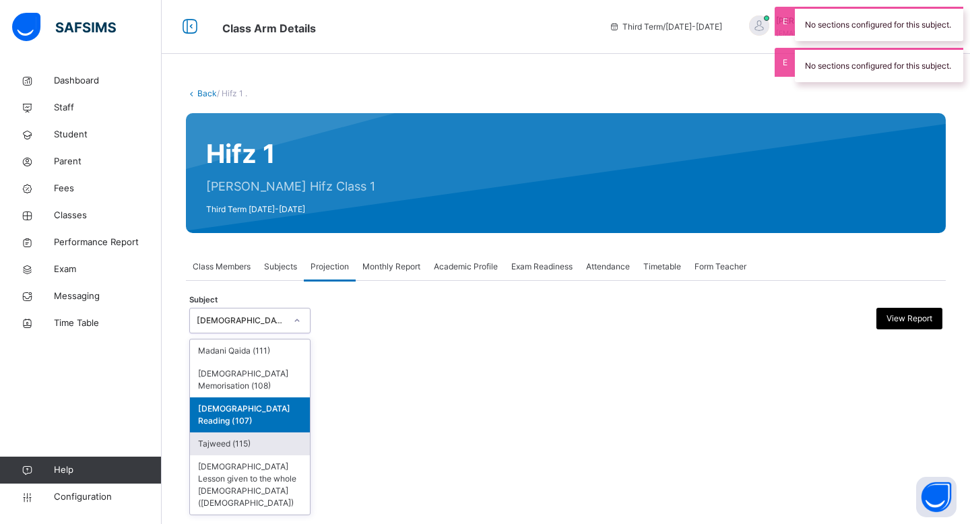
click at [247, 433] on div "Tajweed (115)" at bounding box center [250, 444] width 120 height 23
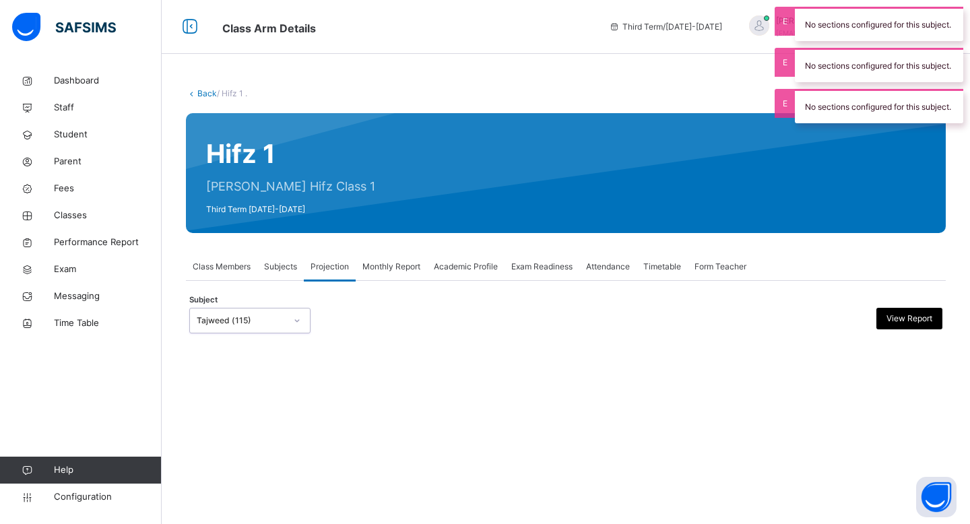
click at [260, 324] on div "Tajweed (115)" at bounding box center [241, 321] width 89 height 12
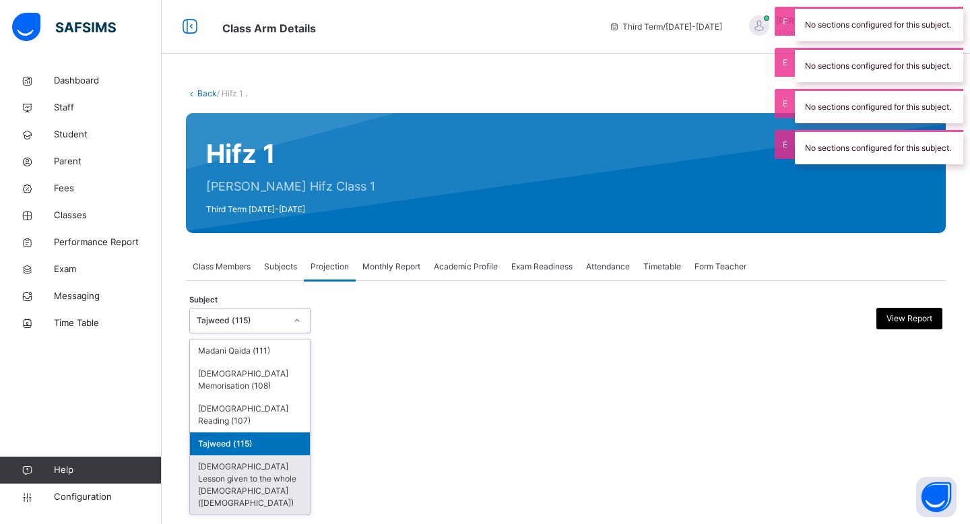
click at [259, 468] on div "Back / Hifz 1 . Hifz 1 Ustadth Abdullahi Hifz Class 1 Third Term 2025-2026 Clas…" at bounding box center [566, 262] width 809 height 524
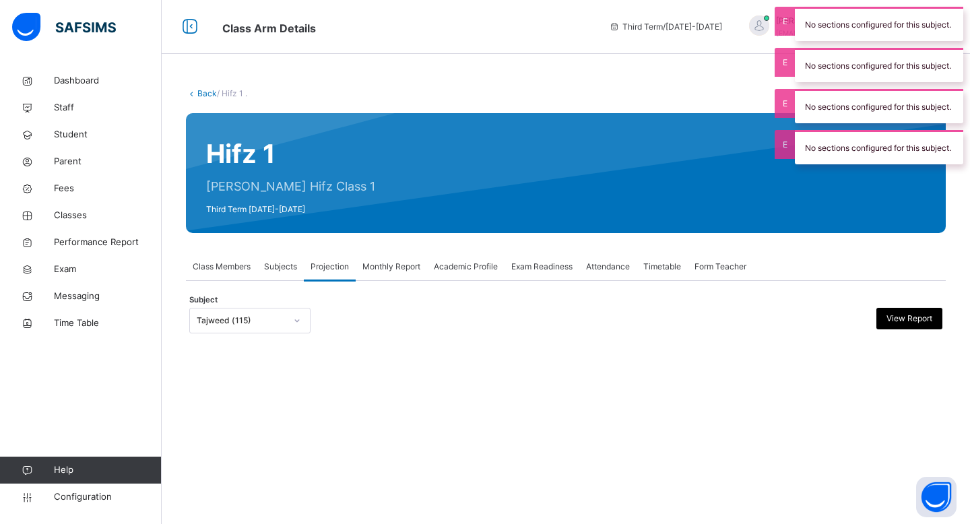
click at [241, 322] on div "Tajweed (115)" at bounding box center [241, 321] width 89 height 12
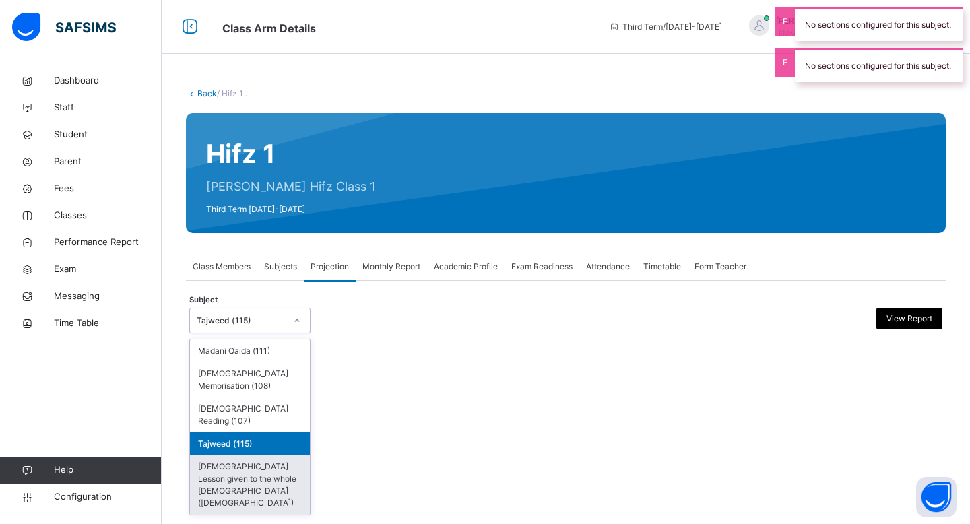
click at [245, 455] on div "[DEMOGRAPHIC_DATA] Lesson given to the whole [DEMOGRAPHIC_DATA] ([DEMOGRAPHIC_D…" at bounding box center [250, 484] width 120 height 59
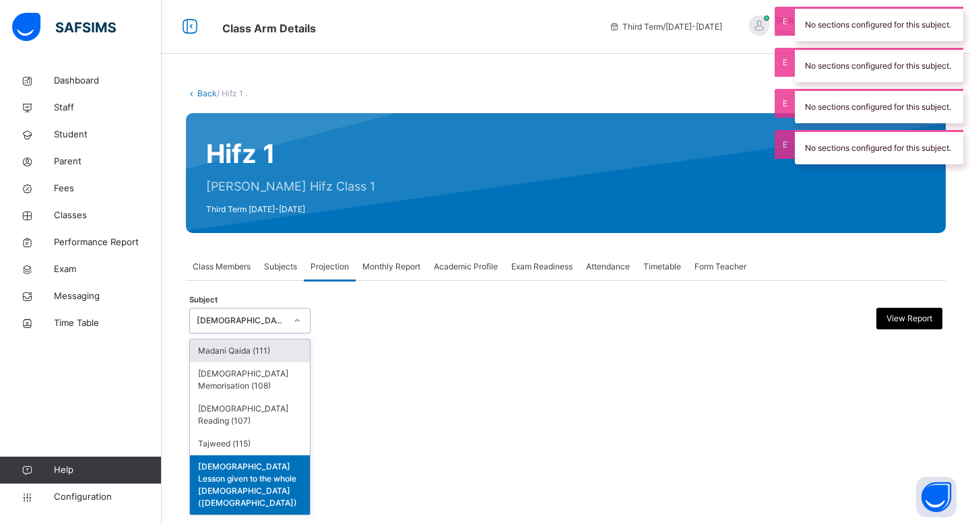
click at [276, 327] on div "[DEMOGRAPHIC_DATA] Lesson given to the whole [DEMOGRAPHIC_DATA] ([DEMOGRAPHIC_D…" at bounding box center [237, 321] width 94 height 21
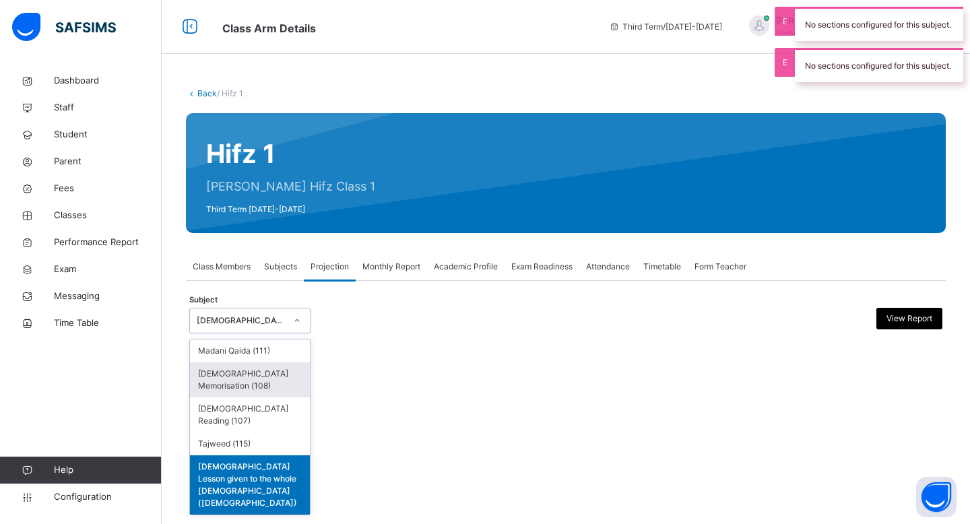
click at [274, 379] on div "[DEMOGRAPHIC_DATA] Memorisation (108)" at bounding box center [250, 380] width 120 height 35
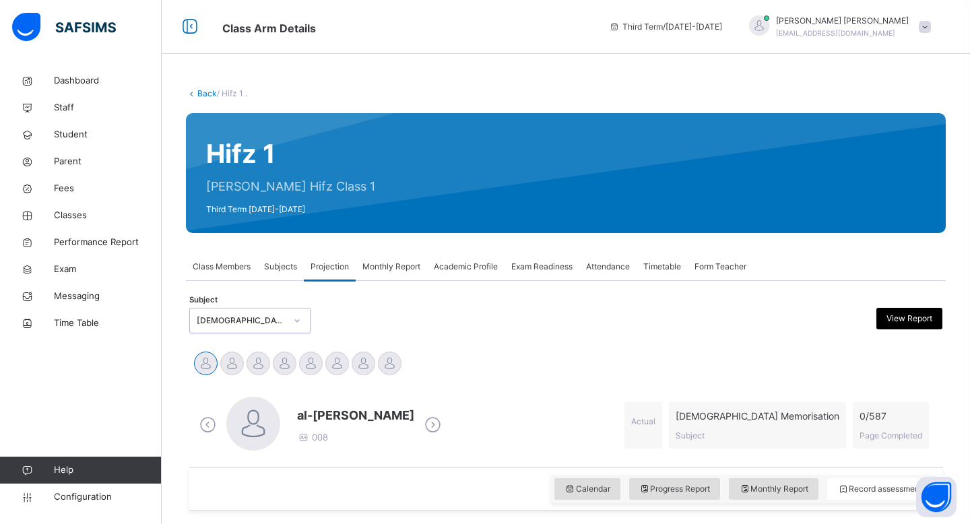
click at [263, 330] on div "[DEMOGRAPHIC_DATA] Memorisation (108)" at bounding box center [237, 321] width 94 height 21
click at [376, 263] on span "Monthly Report" at bounding box center [392, 267] width 58 height 12
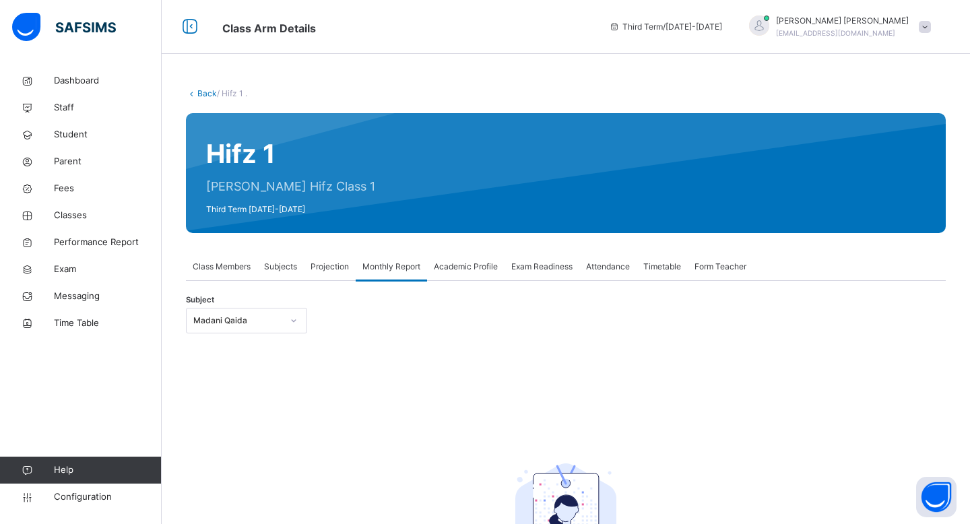
click at [458, 267] on span "Academic Profile" at bounding box center [466, 267] width 64 height 12
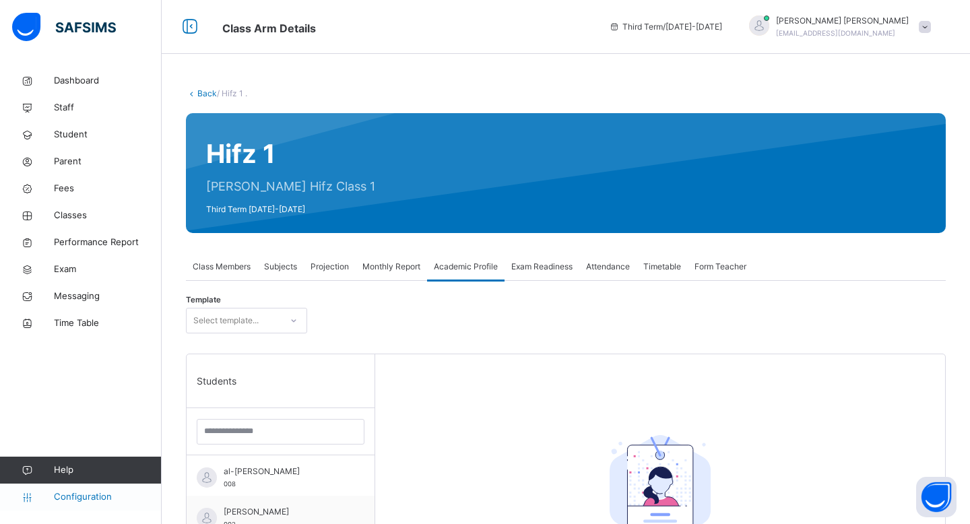
click at [92, 493] on span "Configuration" at bounding box center [107, 497] width 107 height 13
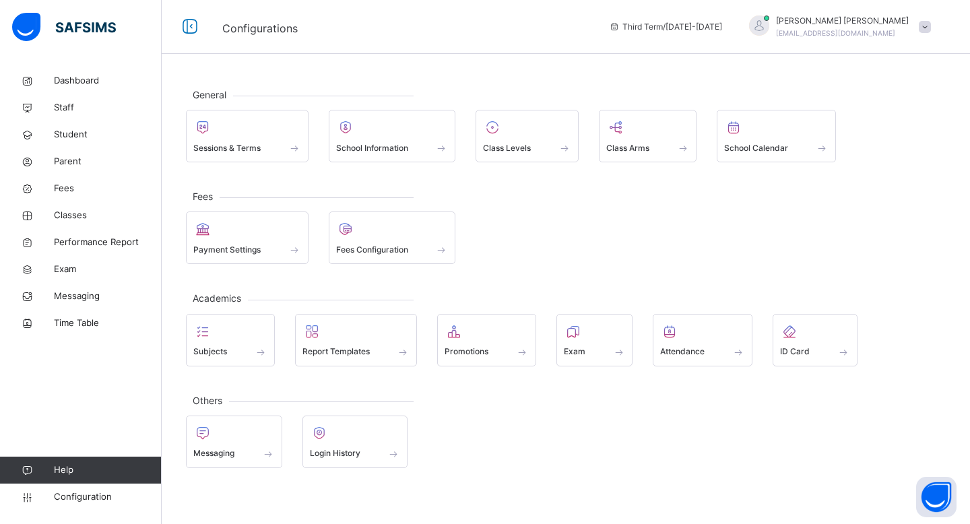
click at [580, 126] on div "Sessions & Terms School Information Class Levels Class Arms School Calendar" at bounding box center [566, 136] width 760 height 53
click at [552, 133] on div at bounding box center [527, 127] width 88 height 20
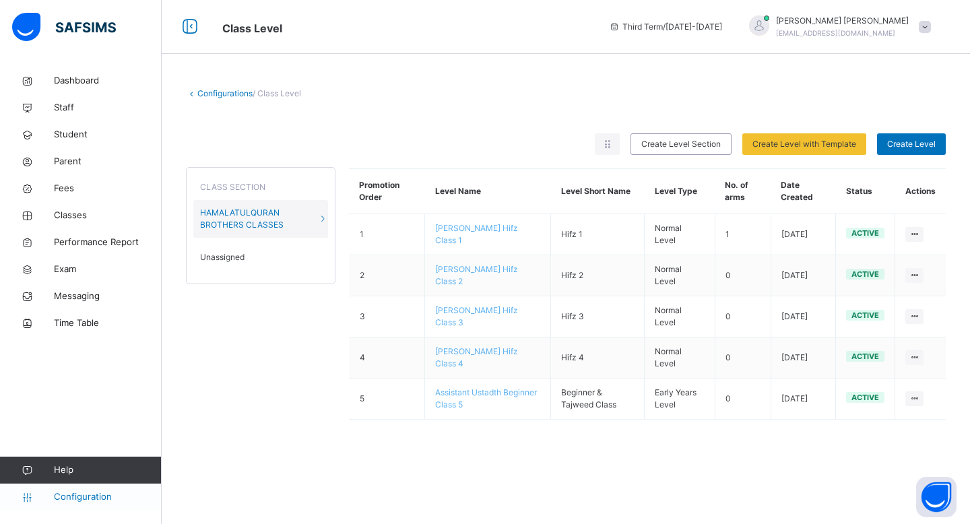
click at [85, 489] on link "Configuration" at bounding box center [80, 497] width 161 height 27
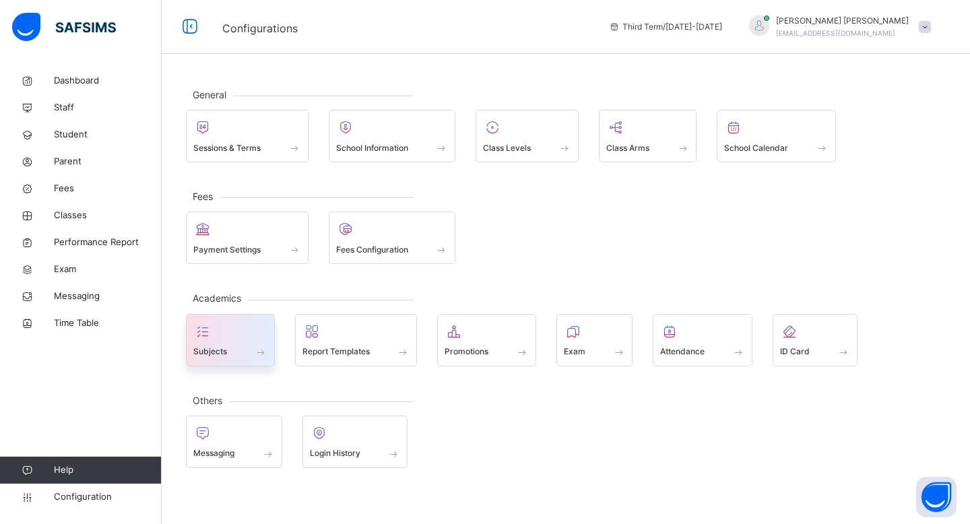
click at [239, 352] on div "Subjects" at bounding box center [230, 352] width 74 height 14
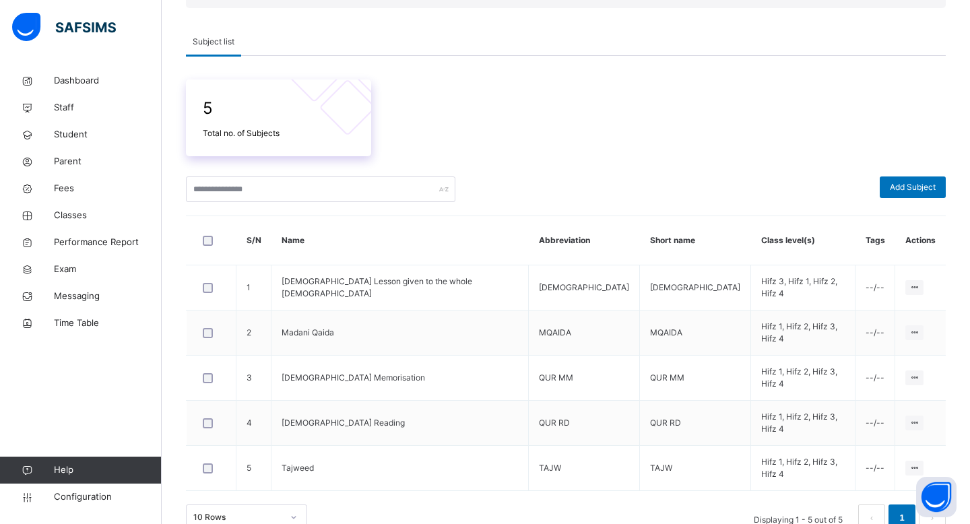
scroll to position [197, 0]
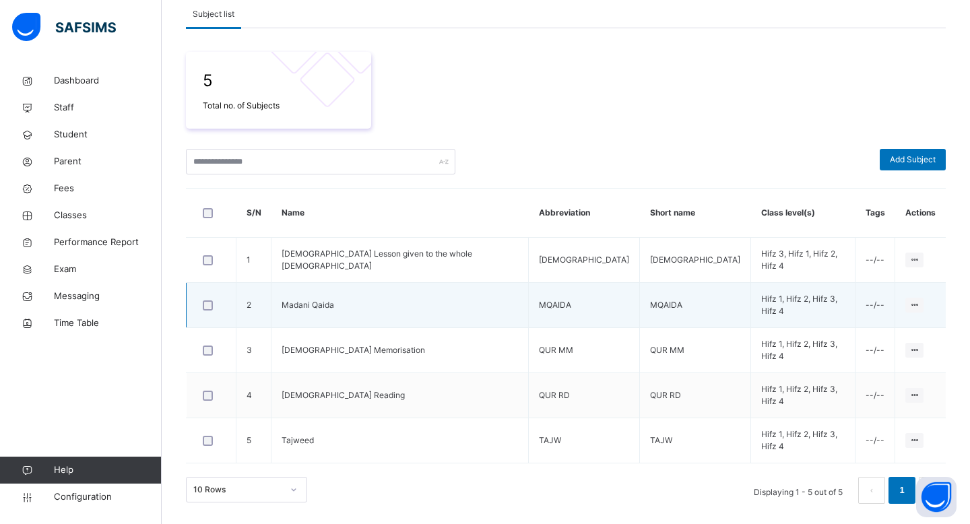
click at [914, 304] on td "Edit Subject Assign to Level Delete Subject" at bounding box center [920, 305] width 51 height 45
click at [909, 304] on div at bounding box center [915, 305] width 18 height 15
click at [882, 325] on ul "Edit Subject Assign to Level Delete Subject" at bounding box center [879, 356] width 90 height 74
click at [879, 329] on div "Edit Subject" at bounding box center [888, 331] width 57 height 13
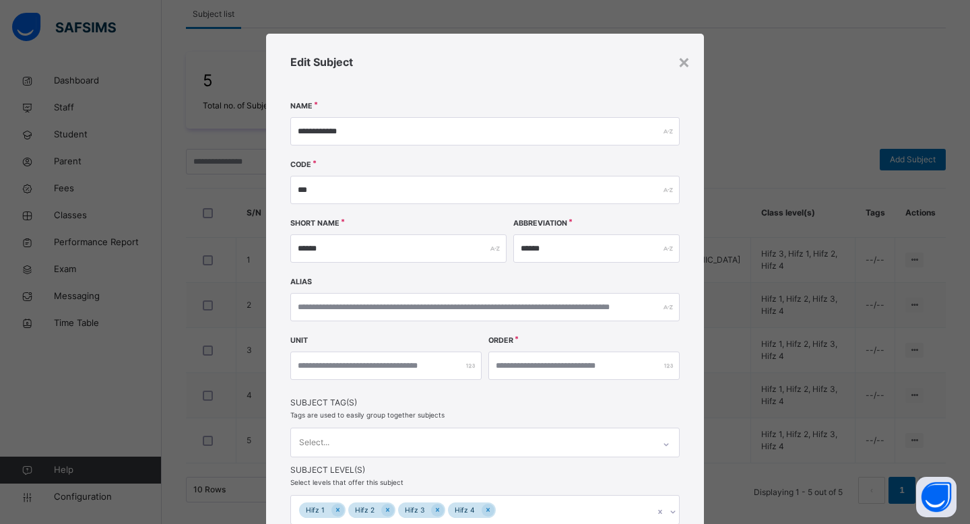
scroll to position [90, 0]
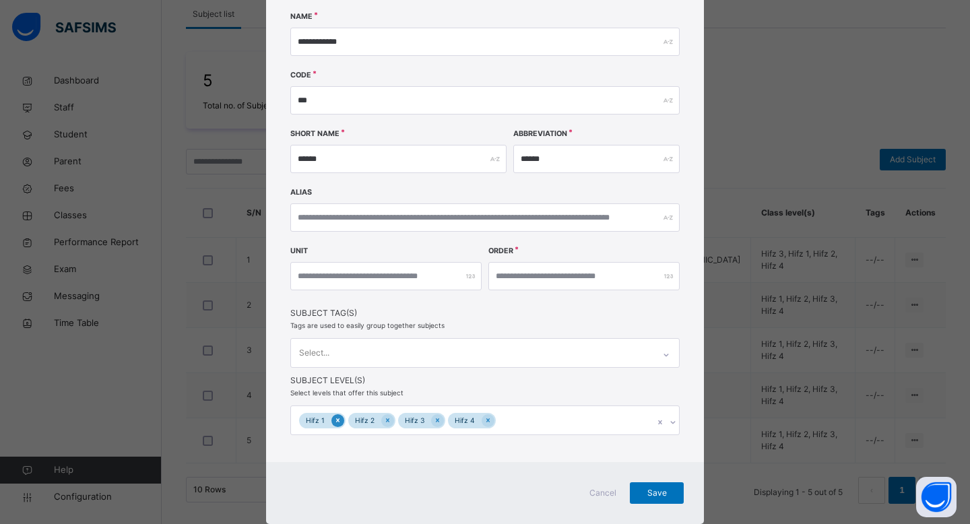
click at [334, 416] on icon at bounding box center [337, 420] width 7 height 9
click at [335, 416] on icon at bounding box center [338, 420] width 7 height 9
click at [661, 492] on span "Save" at bounding box center [657, 493] width 34 height 12
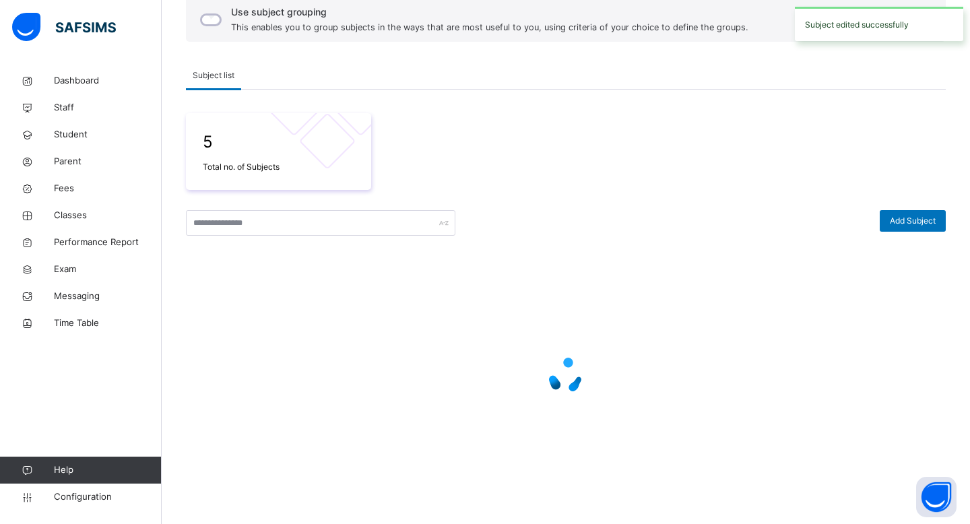
scroll to position [197, 0]
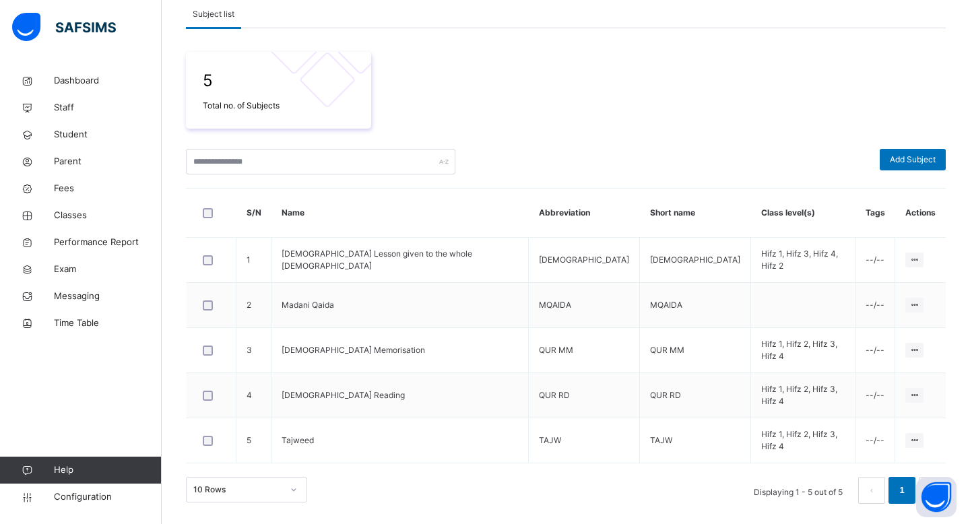
click at [37, 477] on link "Help" at bounding box center [80, 470] width 161 height 27
click at [37, 495] on icon at bounding box center [27, 498] width 54 height 10
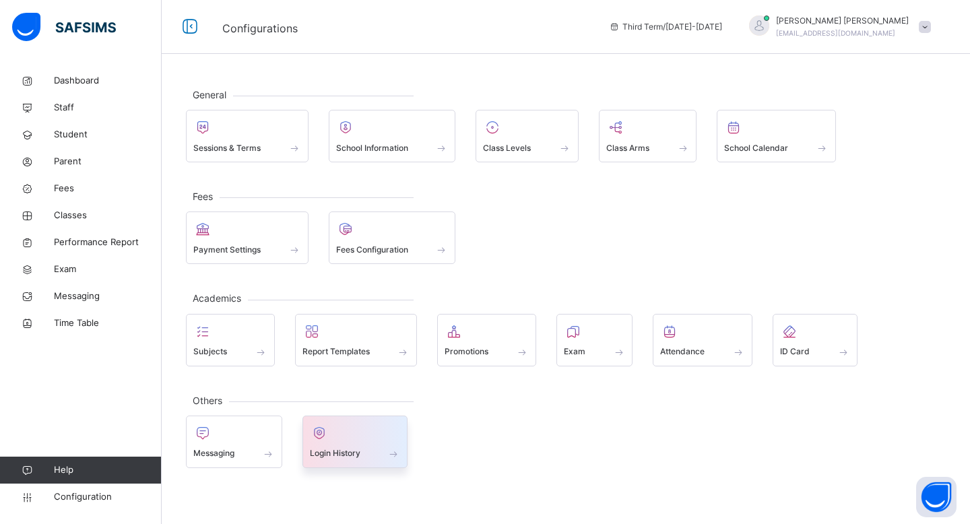
click at [344, 433] on div at bounding box center [355, 433] width 91 height 20
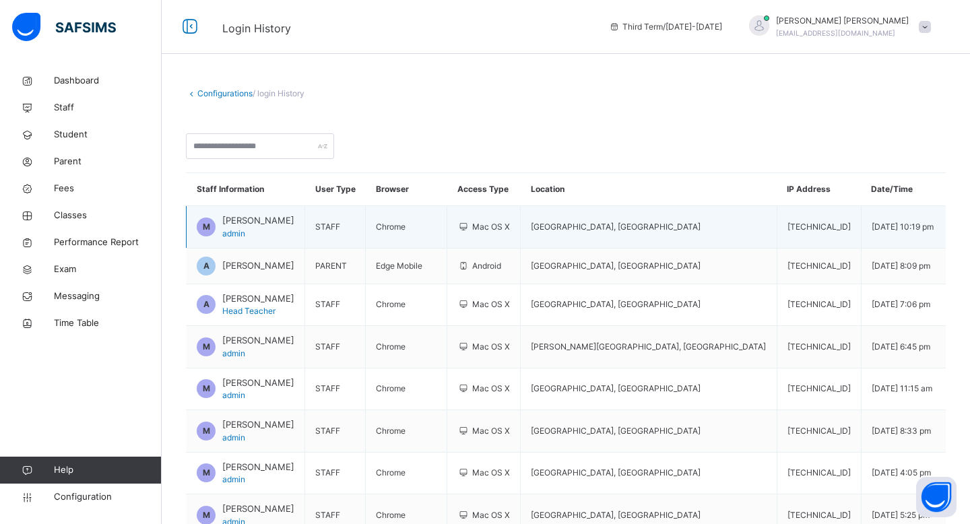
click at [654, 234] on td "Melbourne , Australia" at bounding box center [649, 227] width 256 height 42
click at [641, 228] on span "Melbourne , Australia" at bounding box center [616, 227] width 170 height 10
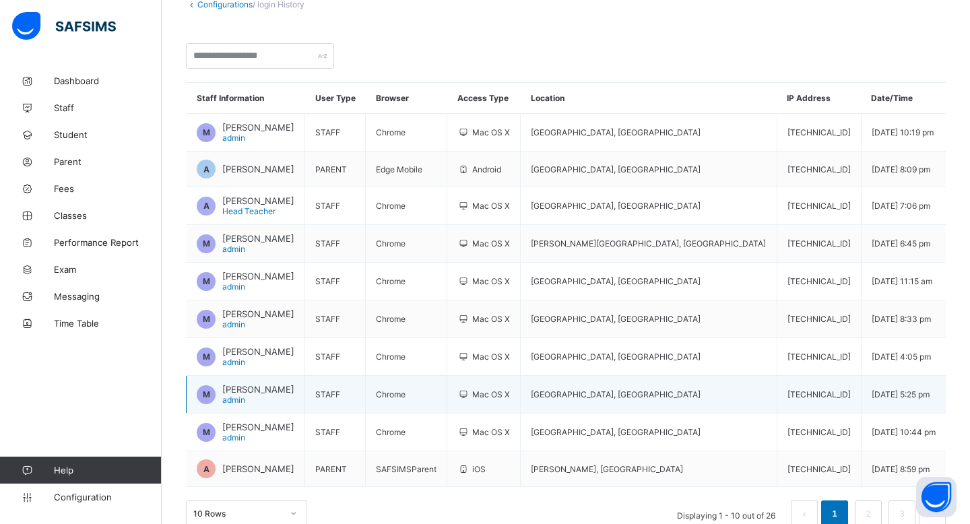
scroll to position [106, 0]
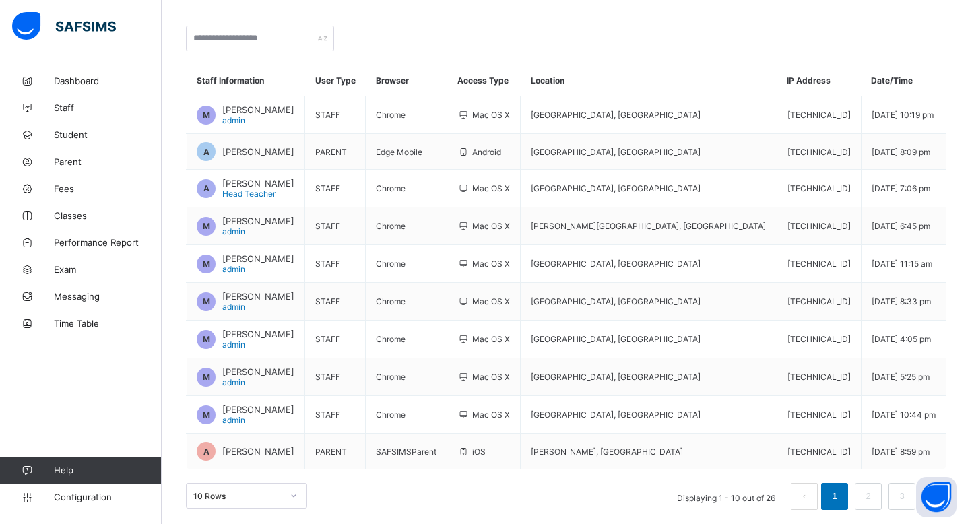
click at [829, 496] on link "1" at bounding box center [834, 497] width 13 height 18
click at [861, 84] on th "Date/Time" at bounding box center [903, 80] width 85 height 31
drag, startPoint x: 896, startPoint y: 257, endPoint x: 460, endPoint y: 149, distance: 449.2
click at [460, 149] on tbody "M [PERSON_NAME] admin STAFF Chrome Mac OS X [GEOGRAPHIC_DATA] , [GEOGRAPHIC_DAT…" at bounding box center [567, 282] width 760 height 373
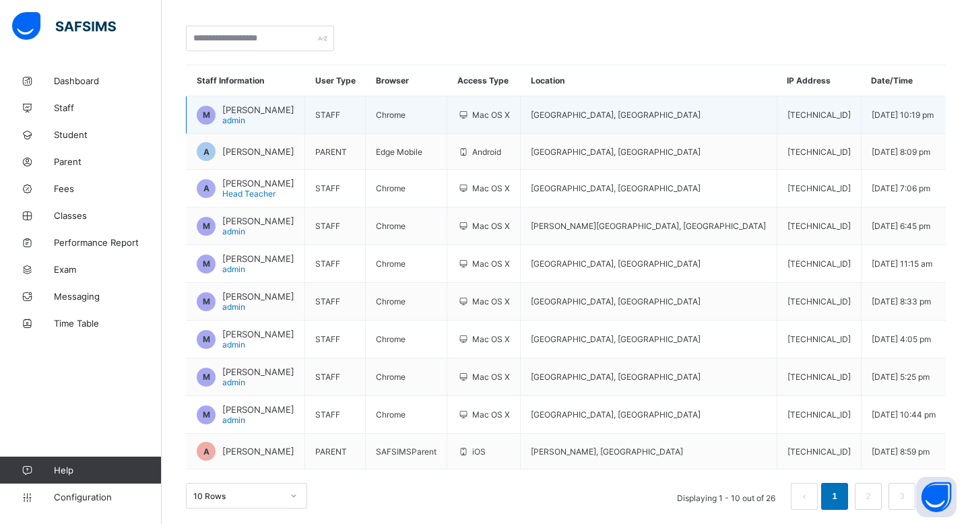
click at [441, 106] on td "Chrome" at bounding box center [407, 115] width 82 height 38
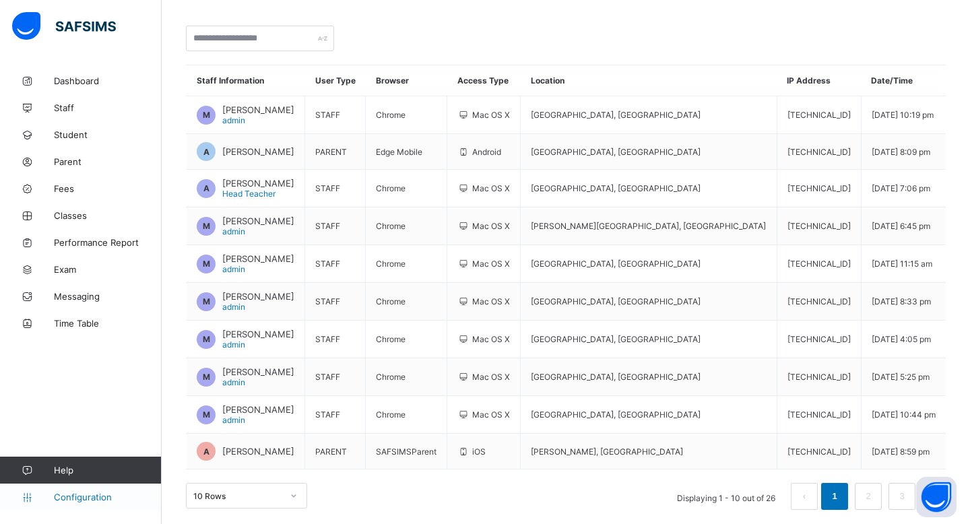
click at [100, 497] on span "Configuration" at bounding box center [107, 497] width 107 height 11
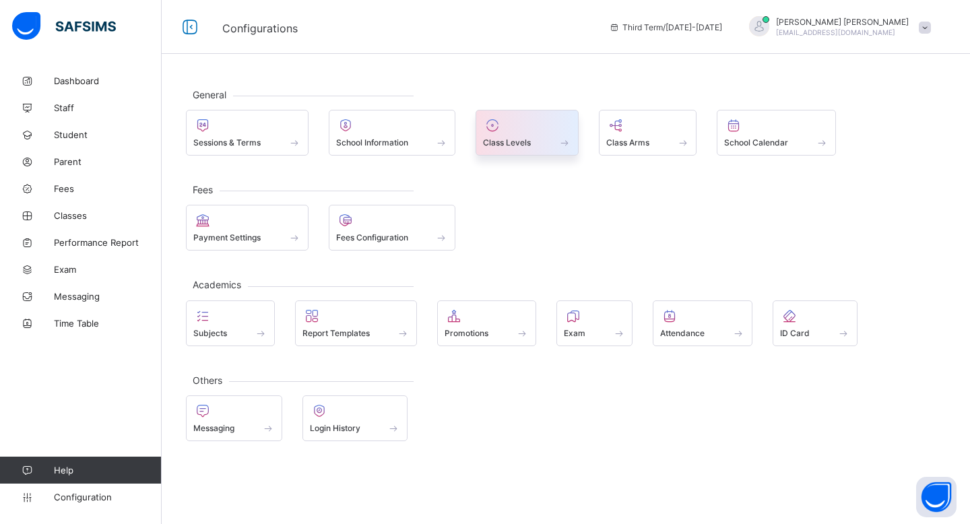
click at [493, 136] on span at bounding box center [527, 134] width 88 height 3
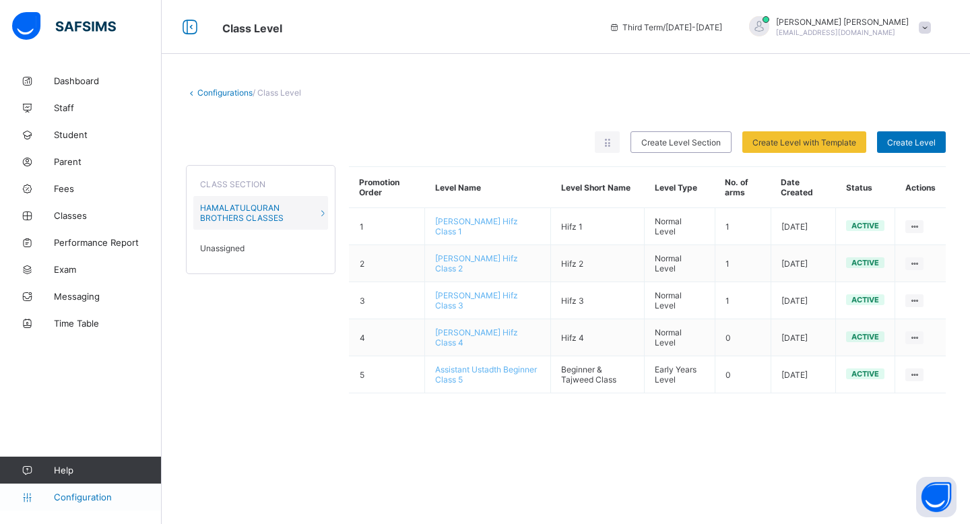
click at [58, 501] on span "Configuration" at bounding box center [107, 497] width 107 height 11
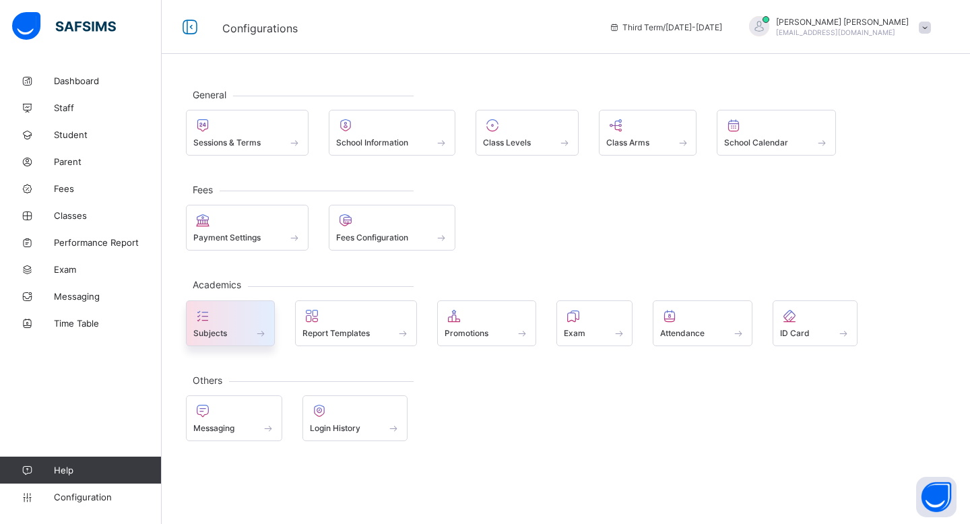
click at [251, 322] on div at bounding box center [230, 316] width 74 height 16
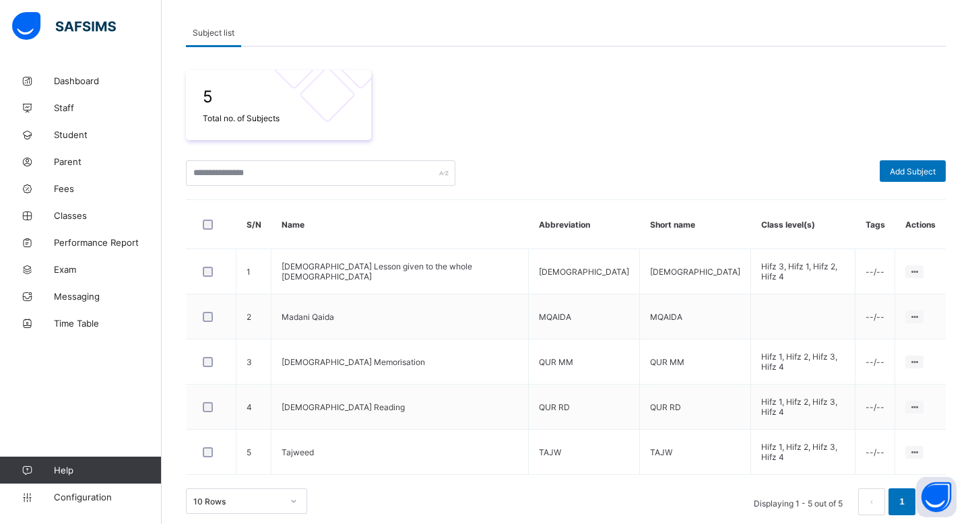
scroll to position [188, 0]
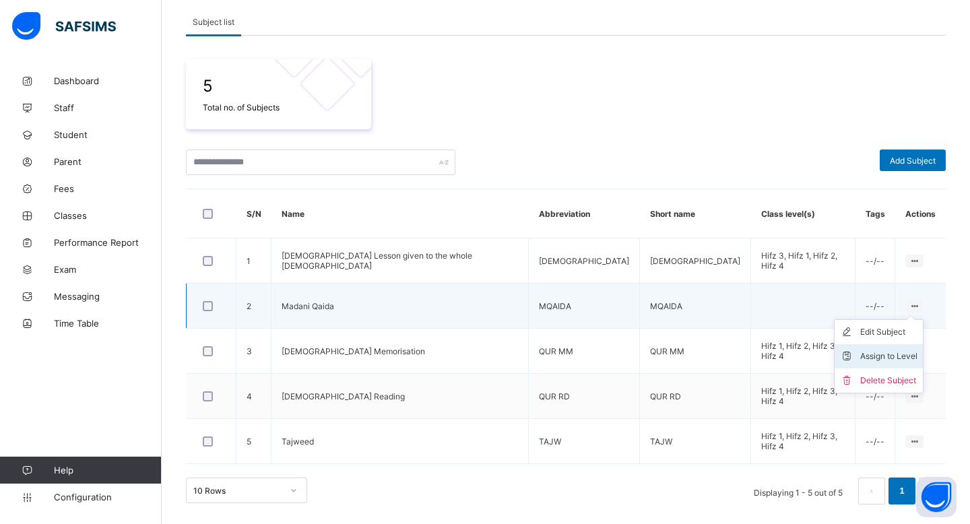
click at [887, 356] on div "Assign to Level" at bounding box center [888, 356] width 57 height 13
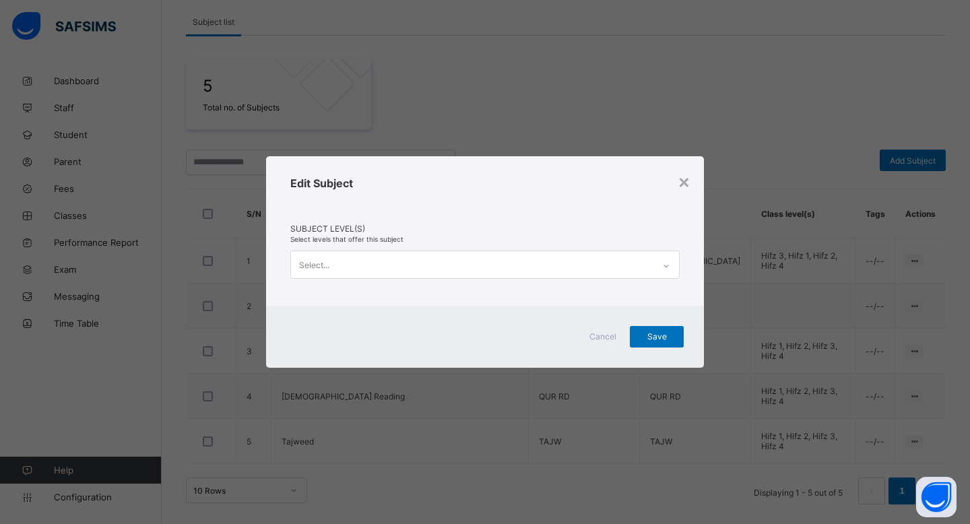
click at [652, 289] on div "Edit Subject Subject Level(s) Select levels that offer this subject Select..." at bounding box center [485, 230] width 438 height 149
click at [652, 275] on div "Select..." at bounding box center [472, 264] width 363 height 26
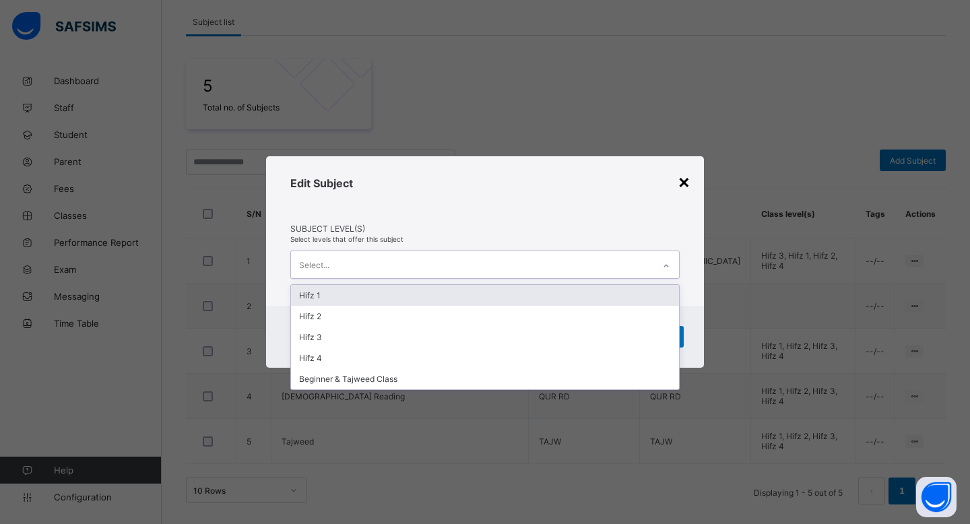
click at [679, 181] on div "×" at bounding box center [684, 181] width 13 height 23
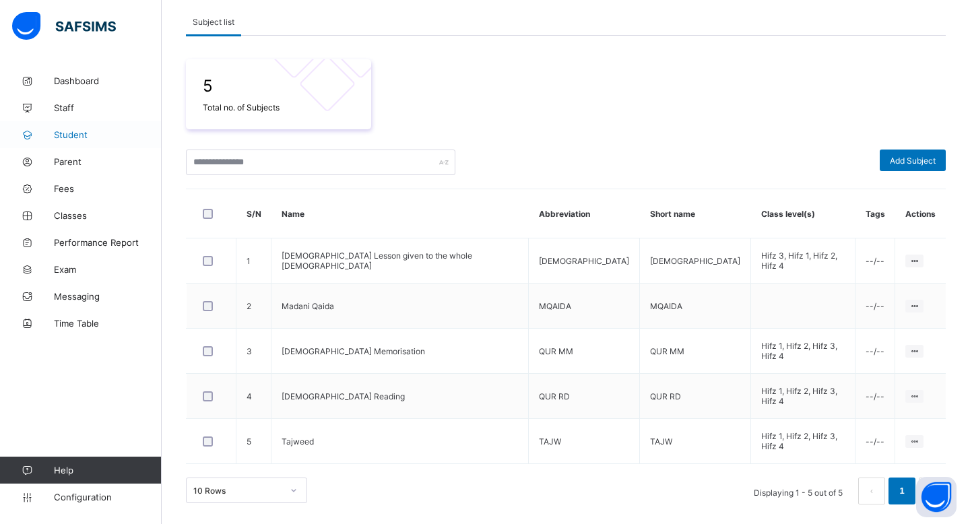
click at [95, 132] on span "Student" at bounding box center [108, 134] width 108 height 11
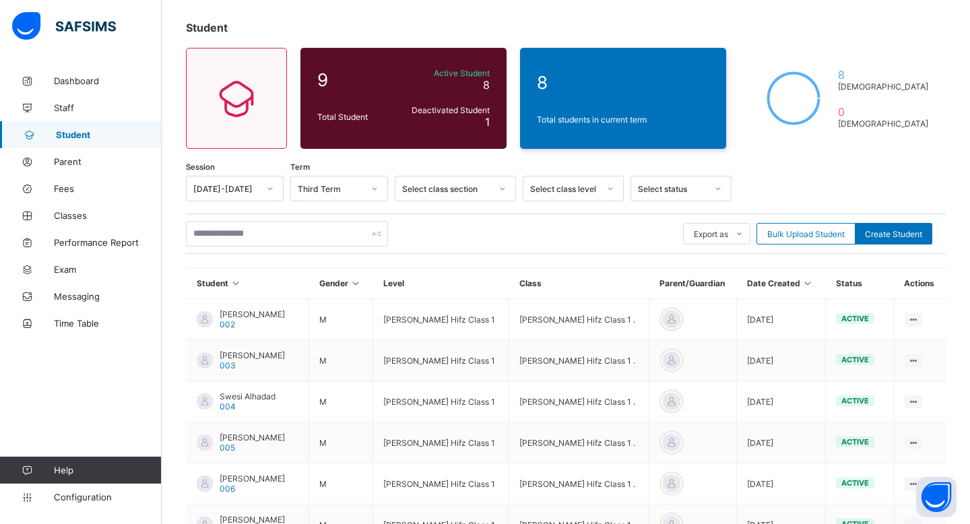
scroll to position [287, 0]
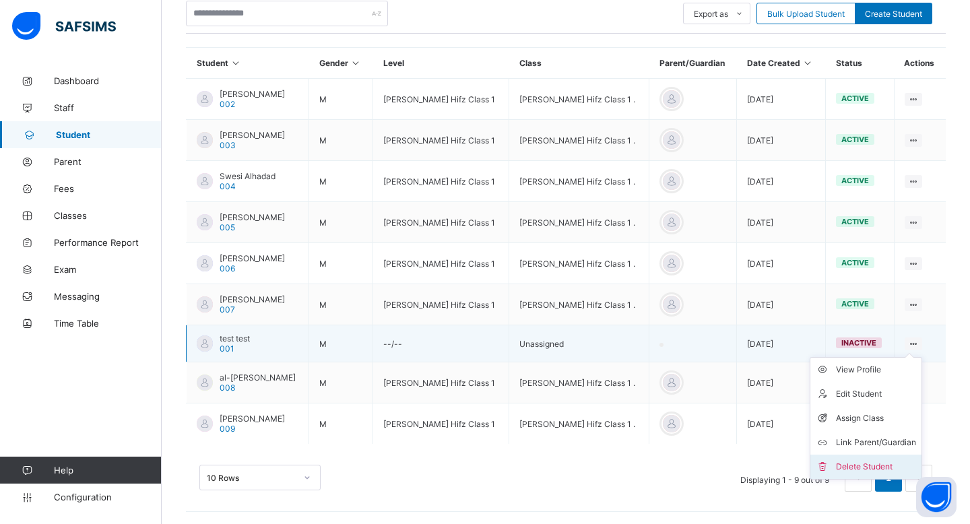
click at [846, 464] on div "Delete Student" at bounding box center [876, 466] width 80 height 13
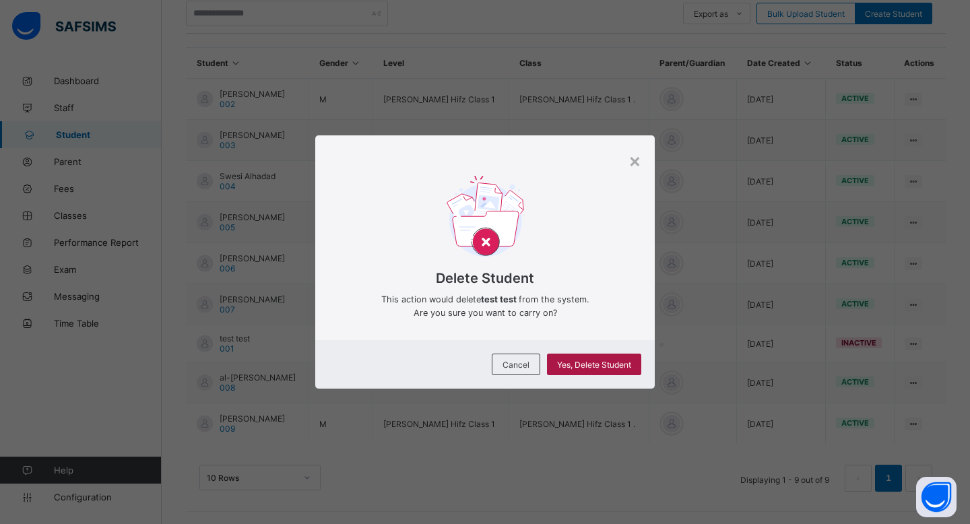
click at [621, 365] on span "Yes, Delete Student" at bounding box center [594, 365] width 74 height 10
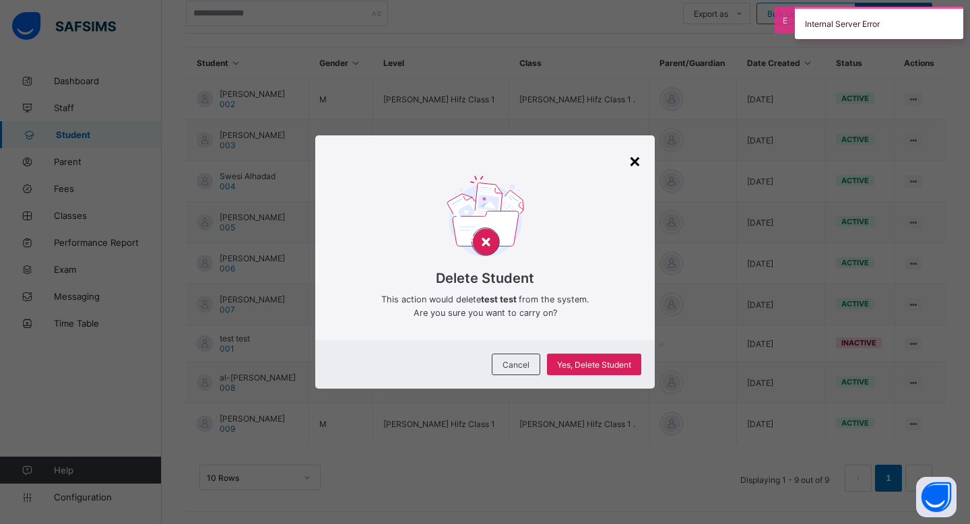
click at [634, 153] on div "×" at bounding box center [635, 160] width 13 height 23
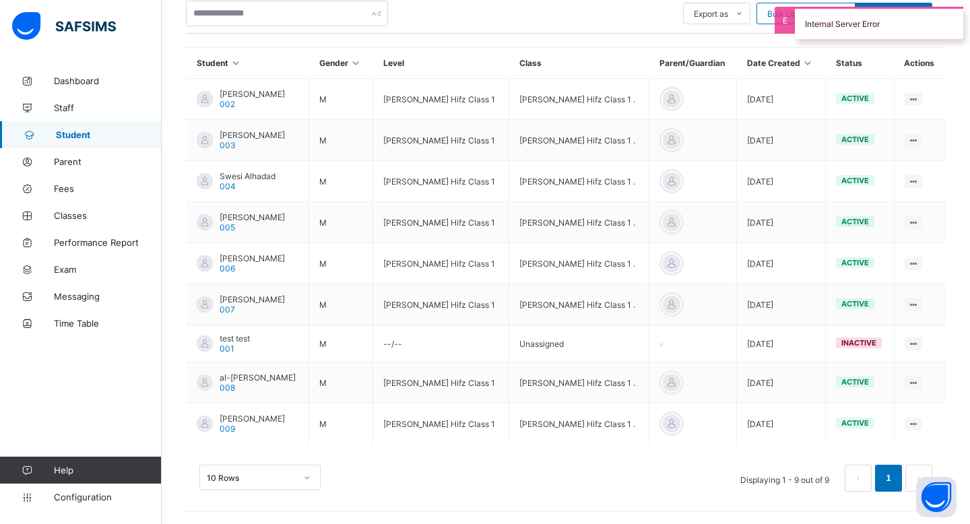
click at [927, 23] on div "Internal Server Error" at bounding box center [879, 23] width 168 height 32
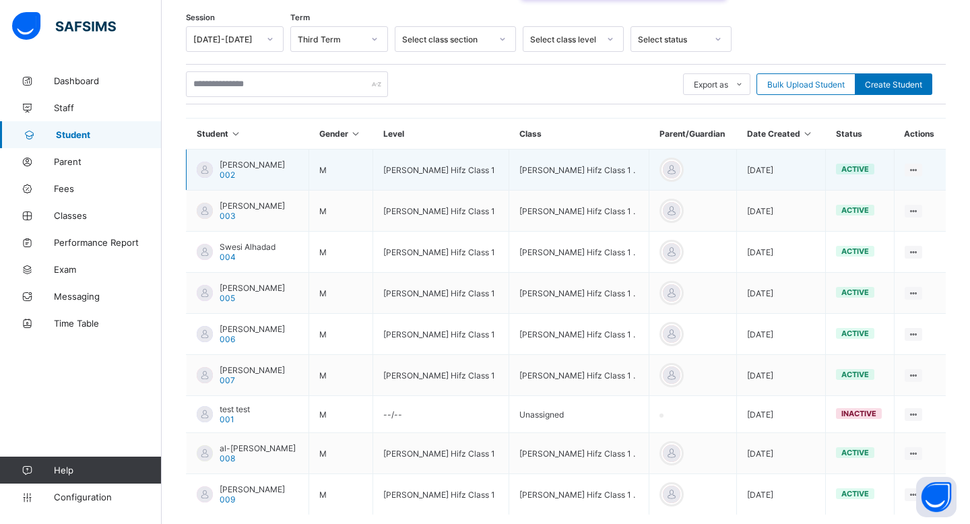
scroll to position [184, 0]
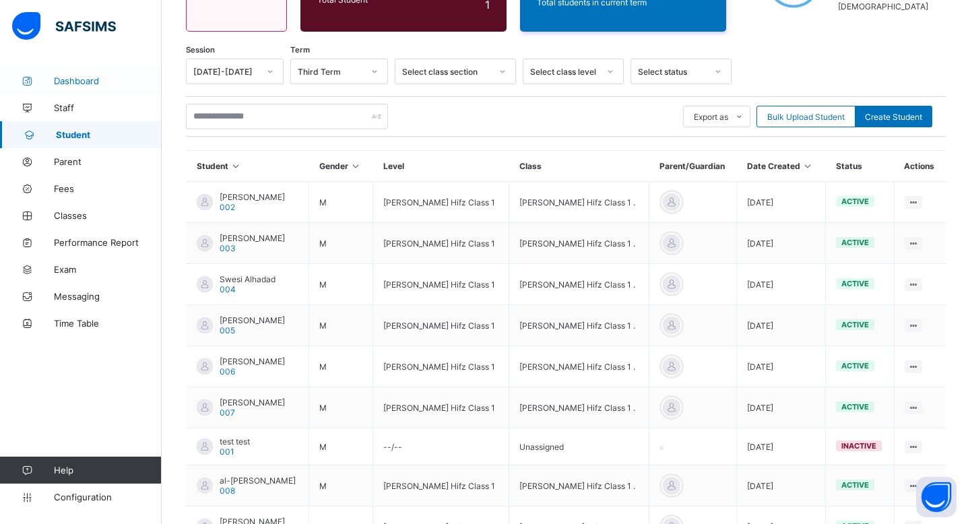
click at [108, 80] on span "Dashboard" at bounding box center [108, 80] width 108 height 11
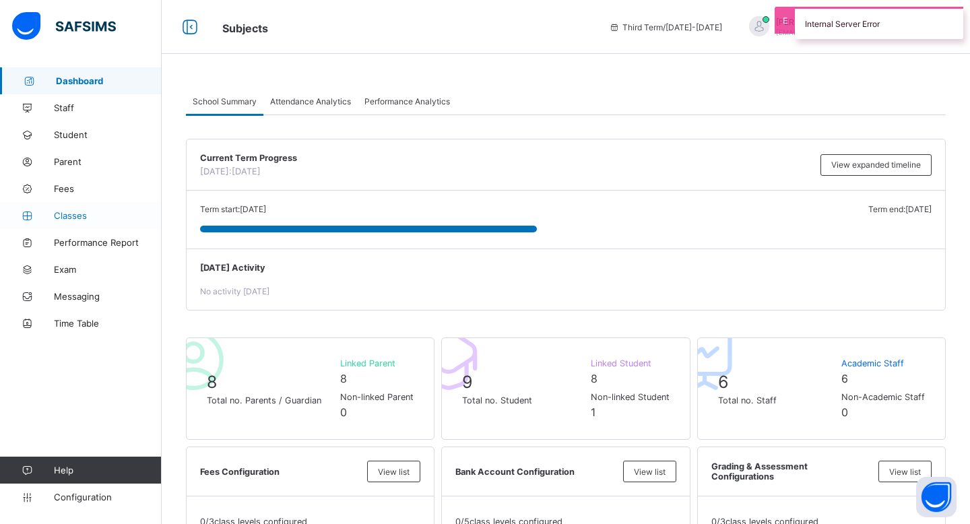
click at [113, 221] on link "Classes" at bounding box center [81, 215] width 162 height 27
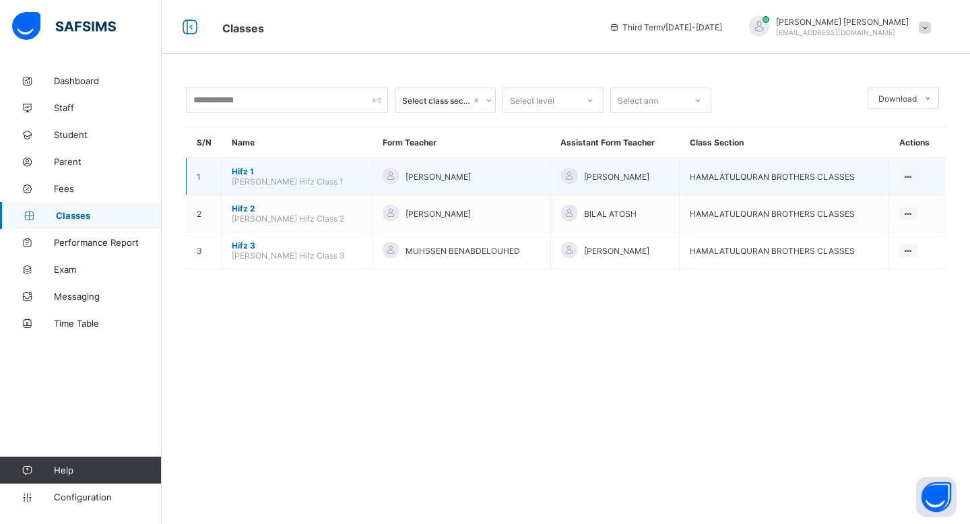
click at [243, 167] on span "Hifz 1" at bounding box center [297, 171] width 130 height 10
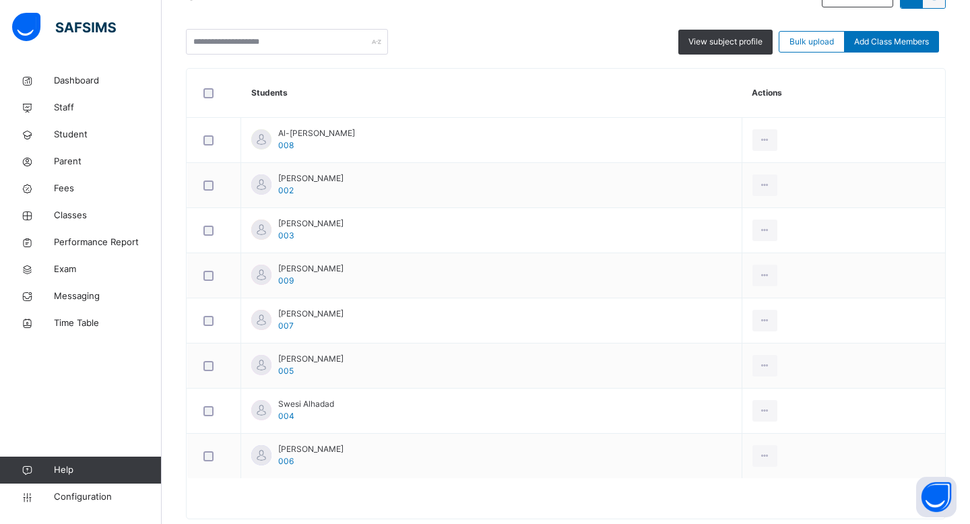
scroll to position [352, 0]
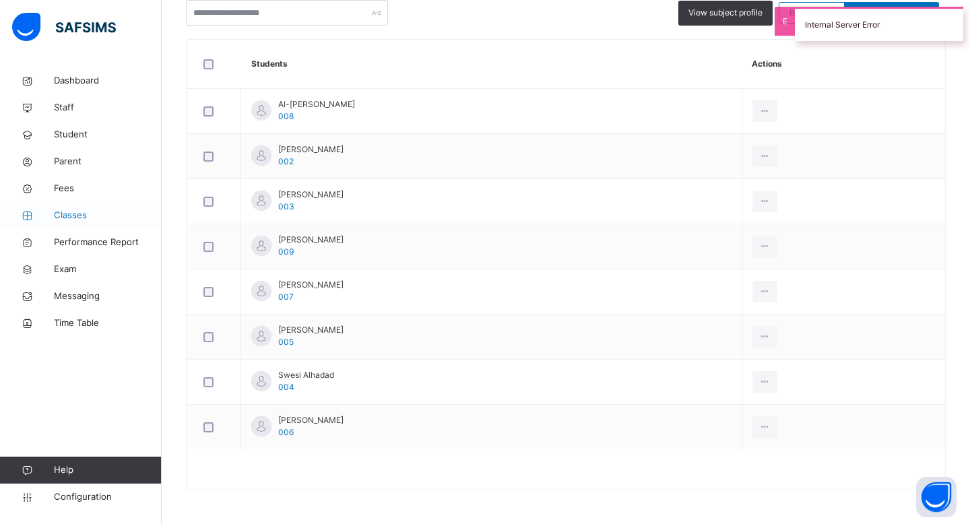
click at [75, 218] on span "Classes" at bounding box center [108, 215] width 108 height 13
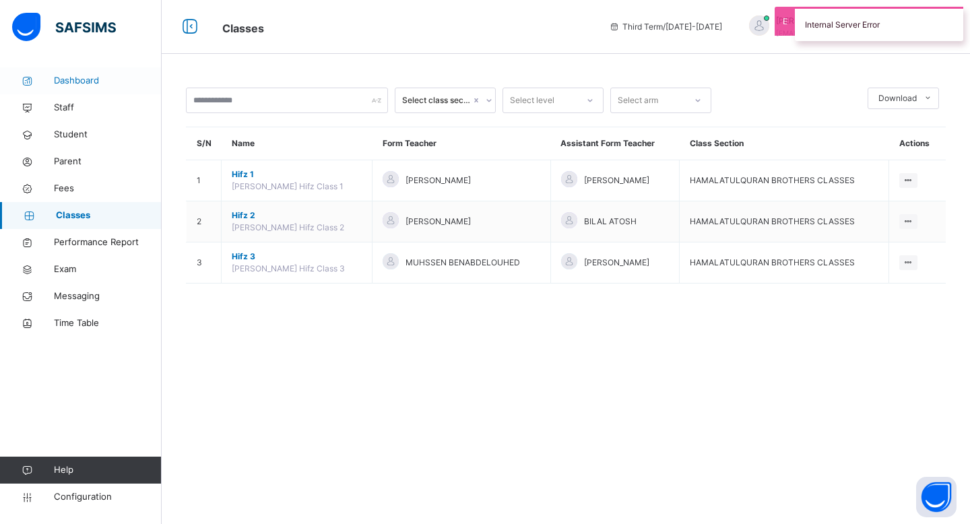
click at [75, 83] on span "Dashboard" at bounding box center [108, 80] width 108 height 13
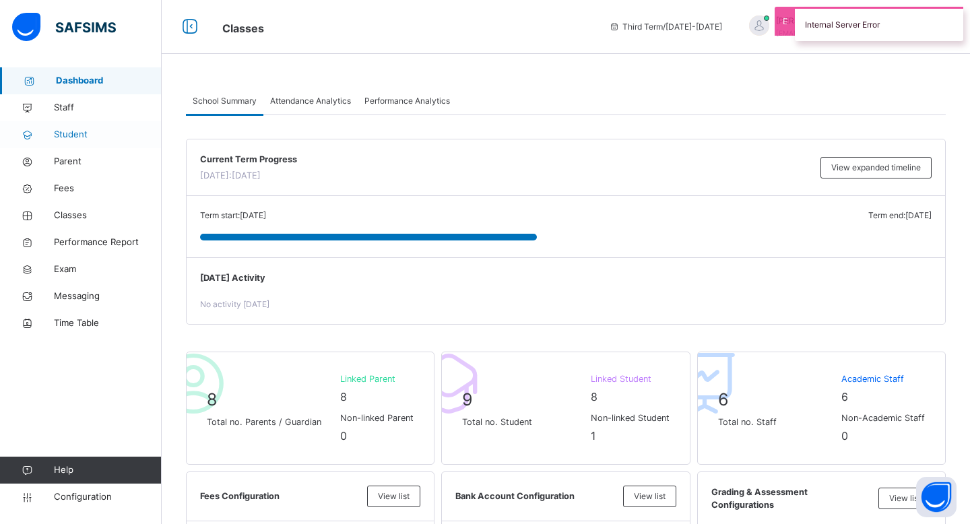
click at [93, 137] on span "Student" at bounding box center [108, 134] width 108 height 13
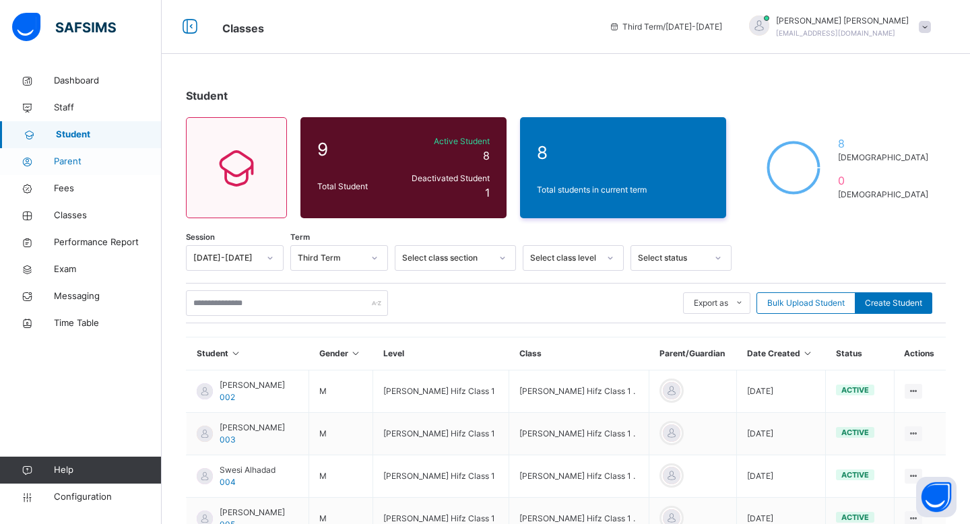
click at [76, 168] on span "Parent" at bounding box center [108, 161] width 108 height 13
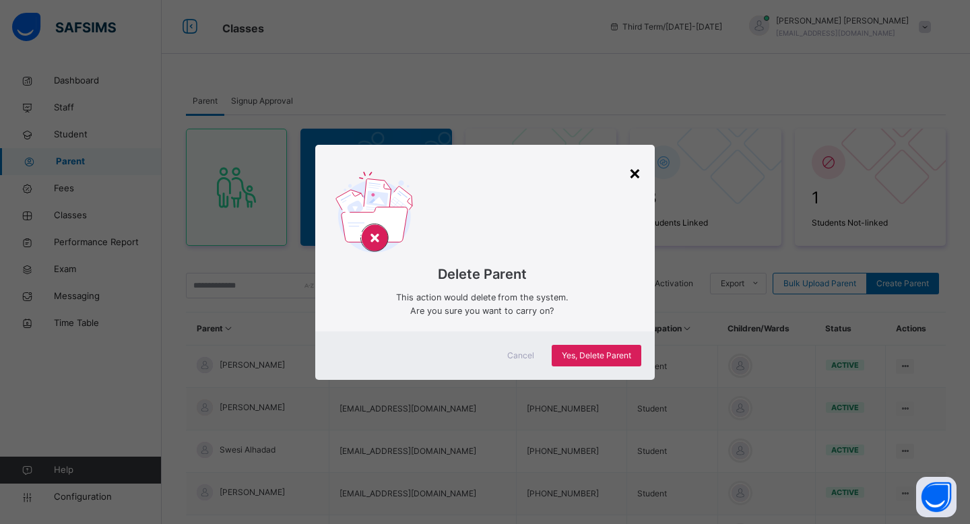
click at [637, 177] on div "×" at bounding box center [635, 172] width 13 height 28
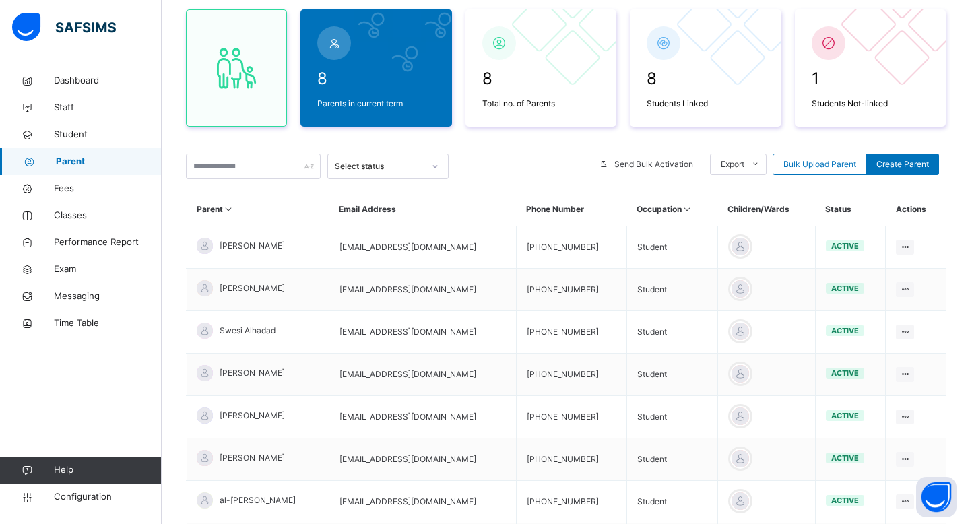
scroll to position [255, 0]
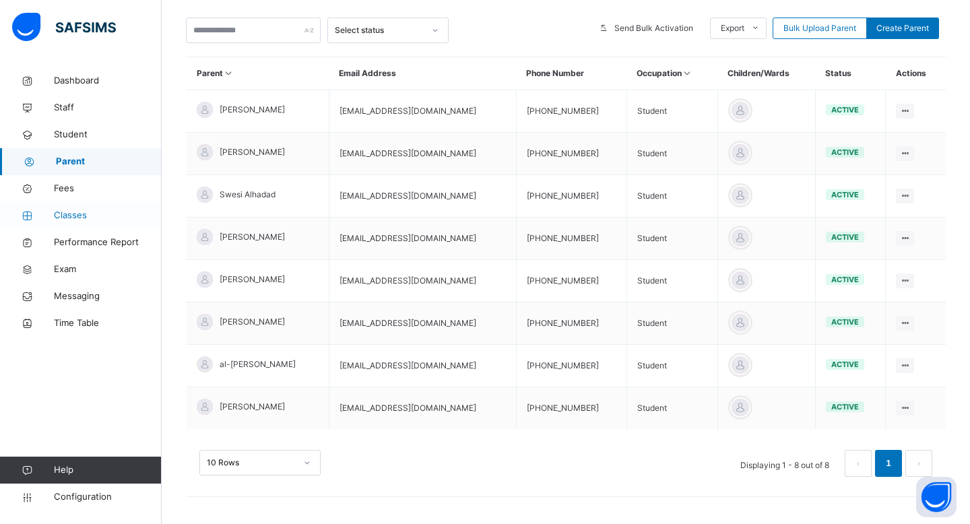
click at [69, 213] on span "Classes" at bounding box center [108, 215] width 108 height 13
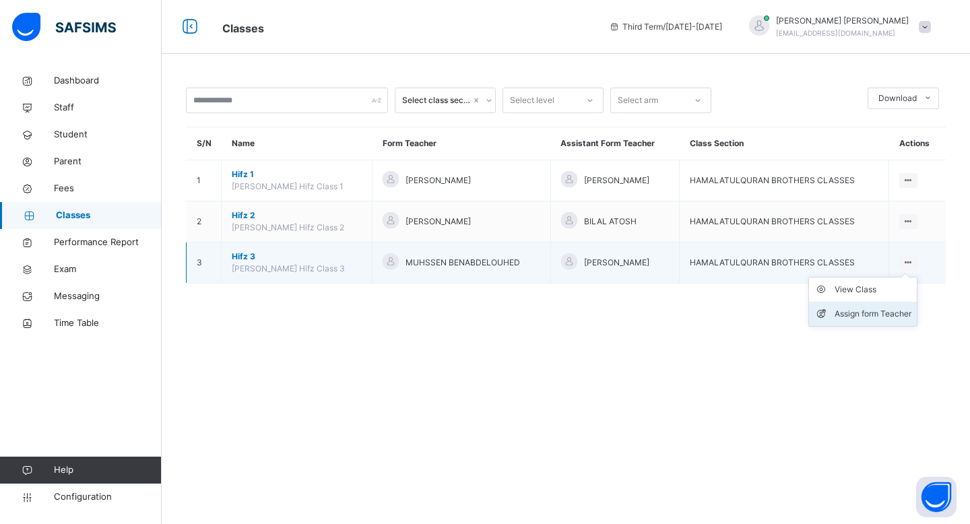
click at [876, 305] on li "Assign form Teacher" at bounding box center [863, 314] width 108 height 24
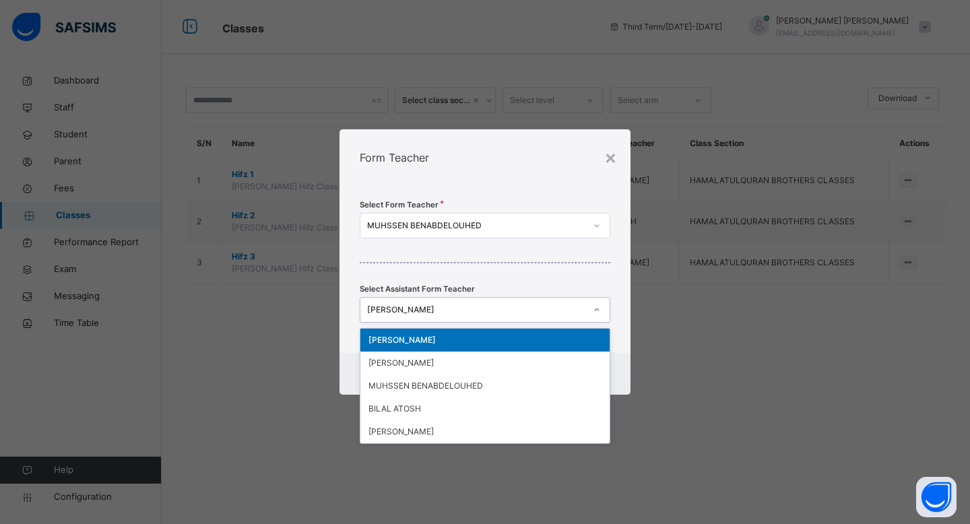
click at [606, 308] on div at bounding box center [597, 310] width 23 height 22
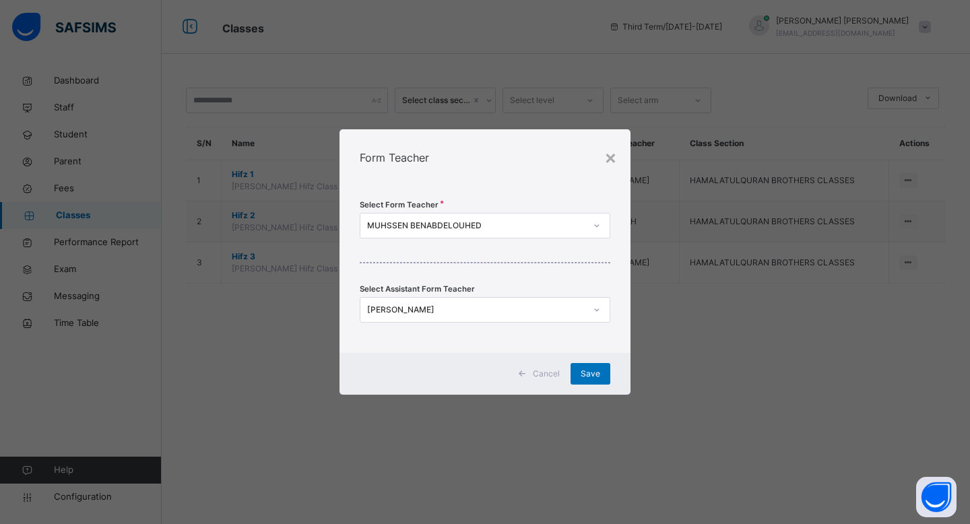
click at [476, 290] on div "Select Form Teacher [PERSON_NAME] Select Assistant Form Teacher [PERSON_NAME]" at bounding box center [485, 269] width 291 height 167
click at [435, 305] on div "[PERSON_NAME]" at bounding box center [476, 310] width 218 height 12
click at [573, 241] on div "Select Form Teacher [PERSON_NAME] Select Assistant Form Teacher [PERSON_NAME]" at bounding box center [485, 269] width 291 height 167
click at [517, 379] on span at bounding box center [522, 374] width 22 height 22
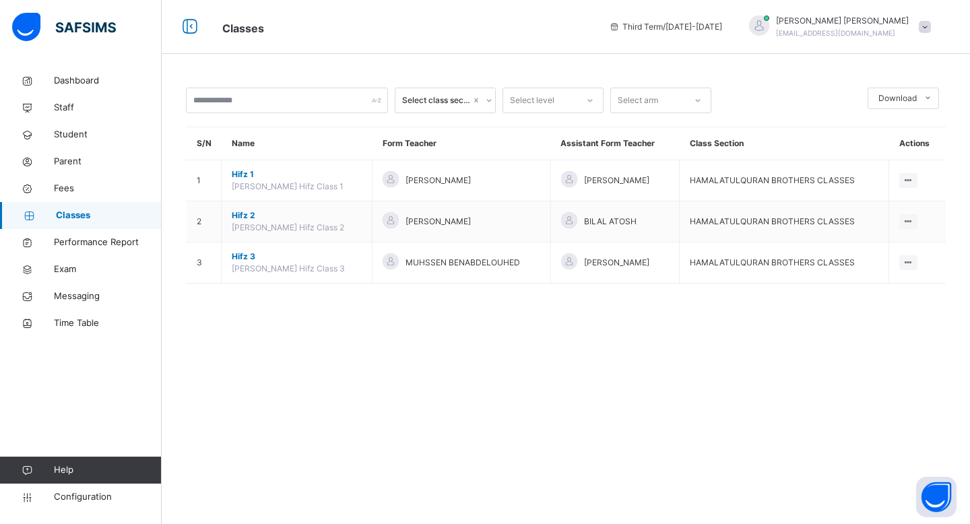
click at [107, 211] on span "Classes" at bounding box center [109, 215] width 106 height 13
click at [81, 499] on span "Configuration" at bounding box center [107, 497] width 107 height 13
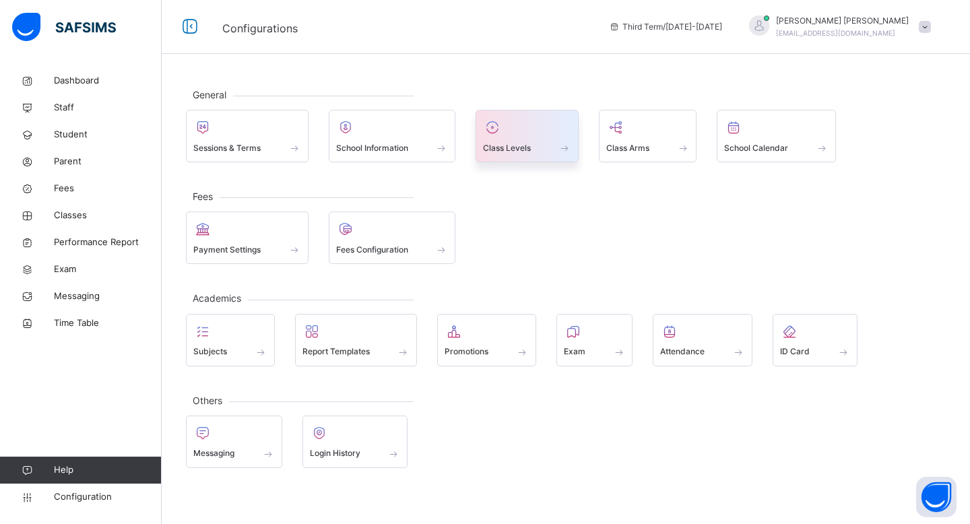
click at [513, 119] on div at bounding box center [527, 127] width 88 height 20
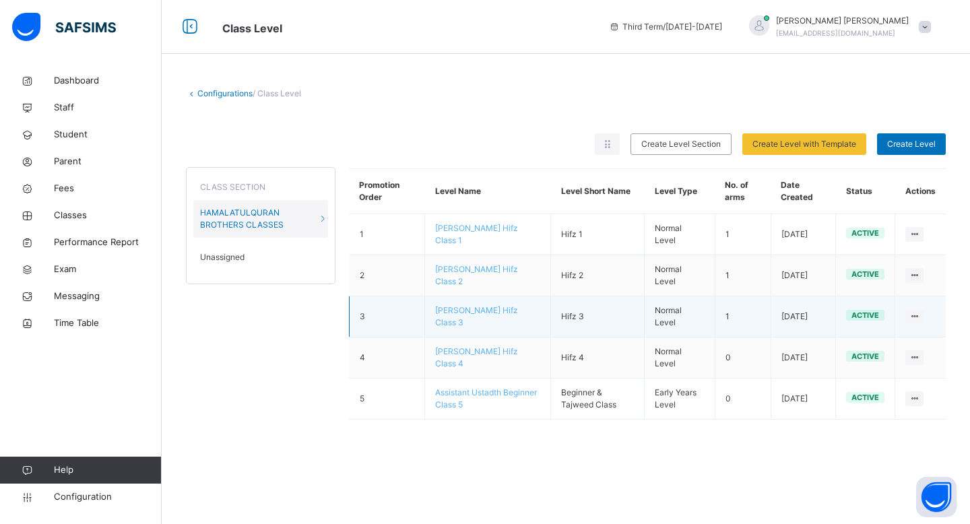
click at [474, 316] on td "[PERSON_NAME] Hifz Class 3" at bounding box center [488, 316] width 126 height 41
click at [461, 307] on span "[PERSON_NAME] Hifz Class 3" at bounding box center [476, 316] width 83 height 22
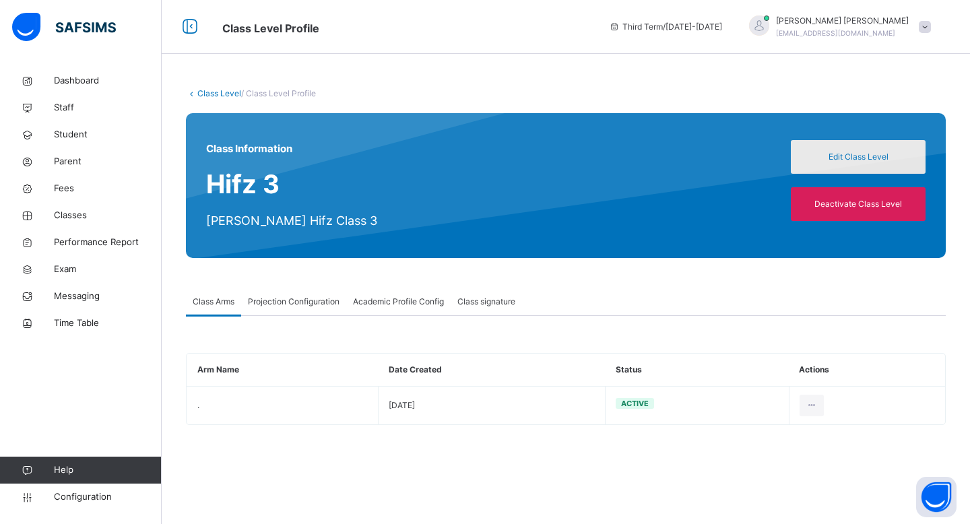
click at [829, 162] on span "Edit Class Level" at bounding box center [858, 157] width 115 height 12
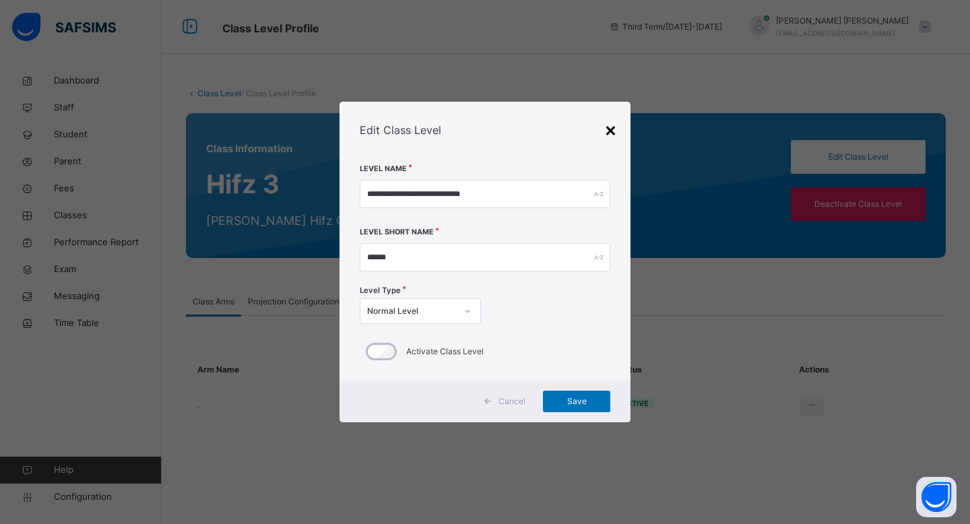
click at [608, 129] on div "×" at bounding box center [610, 129] width 13 height 28
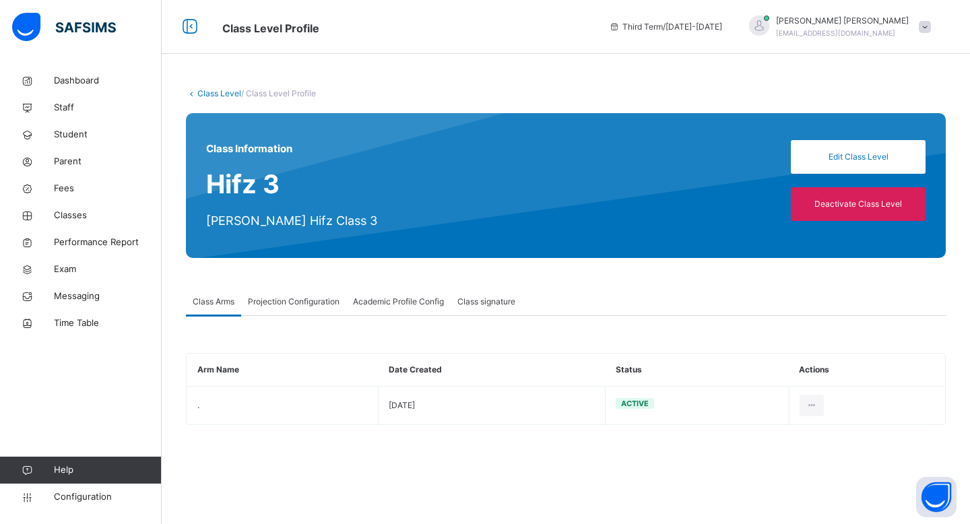
click at [296, 300] on span "Projection Configuration" at bounding box center [294, 302] width 92 height 12
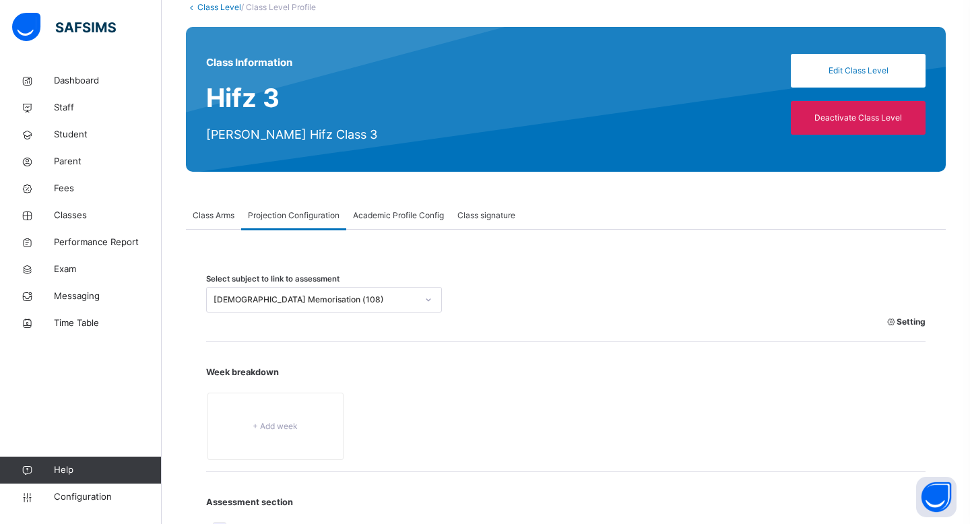
scroll to position [152, 0]
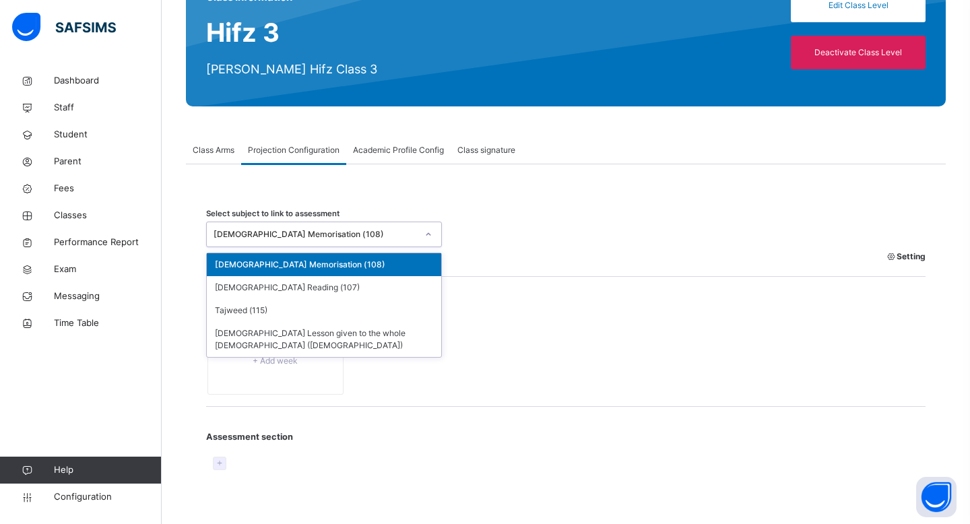
click at [371, 224] on div "[DEMOGRAPHIC_DATA] Memorisation (108)" at bounding box center [311, 234] width 209 height 21
click at [348, 284] on div "[DEMOGRAPHIC_DATA] Reading (107)" at bounding box center [324, 287] width 234 height 23
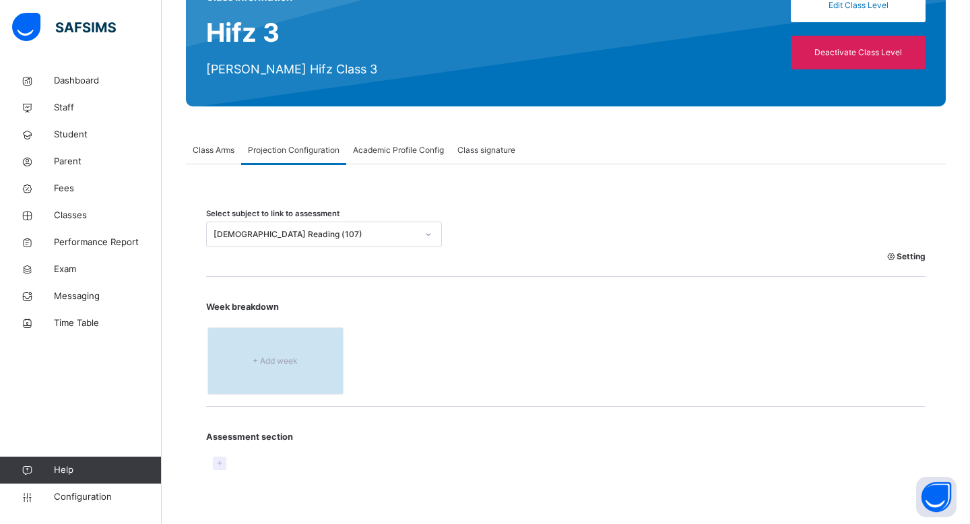
click at [270, 354] on div "+ Add week" at bounding box center [276, 360] width 137 height 67
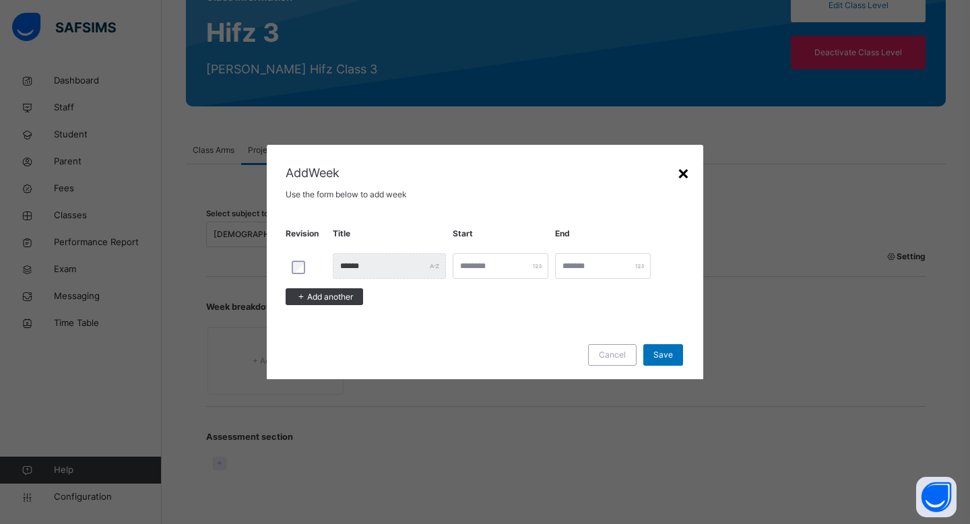
click at [685, 170] on div "×" at bounding box center [683, 172] width 13 height 28
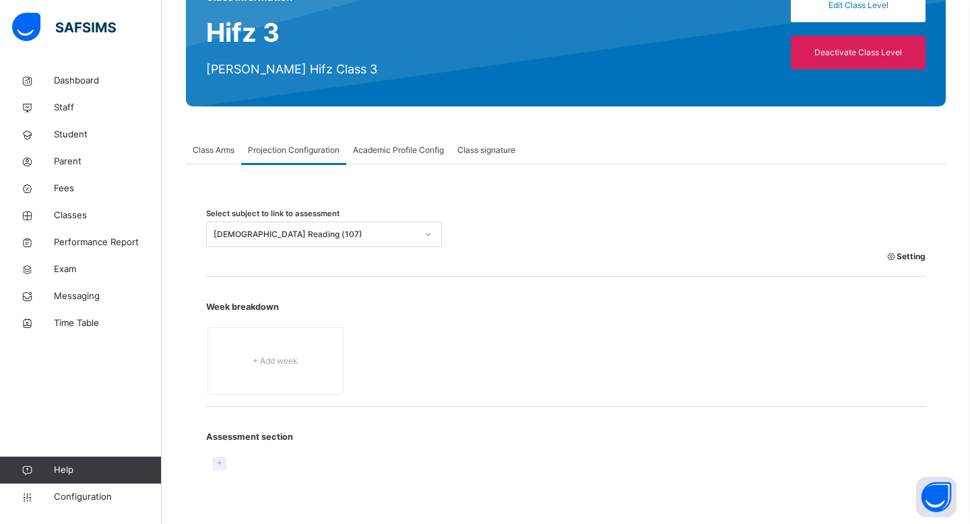
click at [375, 226] on div "[DEMOGRAPHIC_DATA] Reading (107)" at bounding box center [311, 234] width 209 height 21
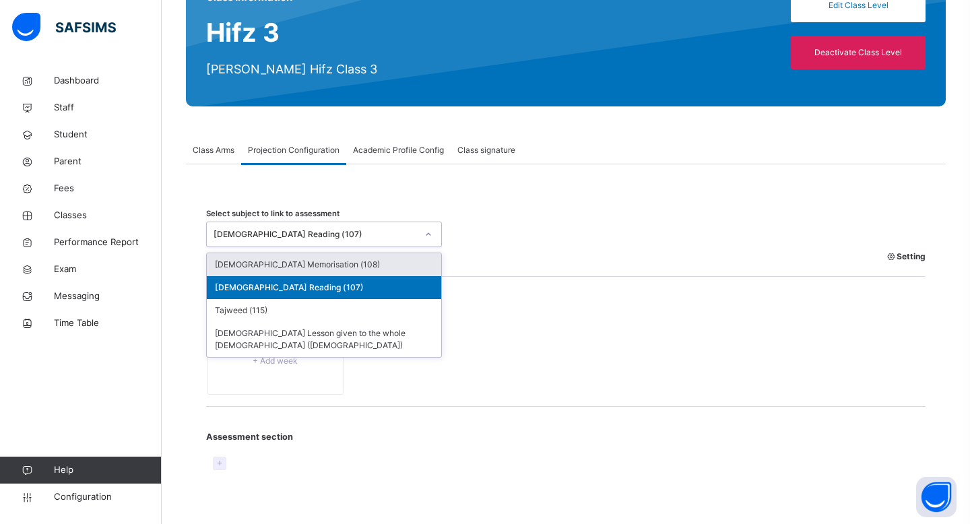
click at [352, 265] on div "[DEMOGRAPHIC_DATA] Memorisation (108)" at bounding box center [324, 264] width 234 height 23
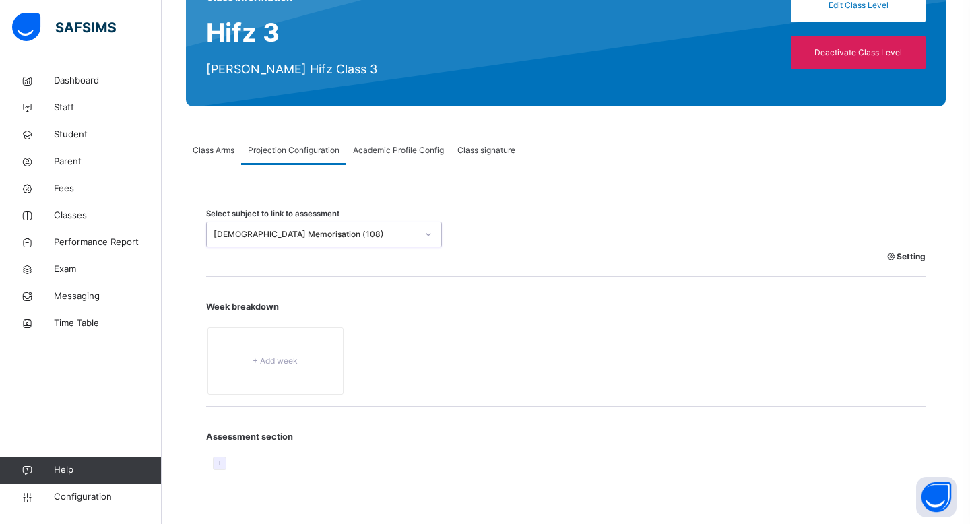
click at [343, 239] on div "[DEMOGRAPHIC_DATA] Memorisation (108)" at bounding box center [315, 234] width 203 height 12
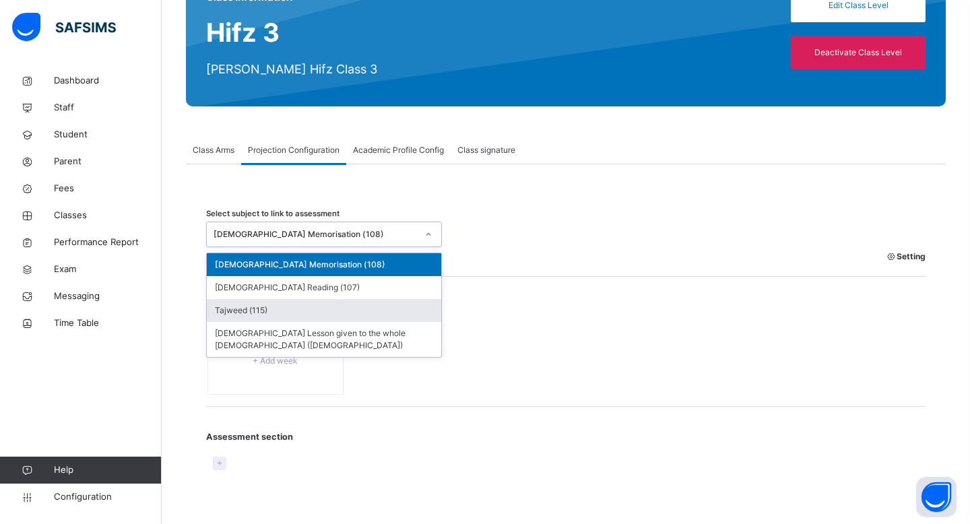
click at [334, 313] on div "Tajweed (115)" at bounding box center [324, 310] width 234 height 23
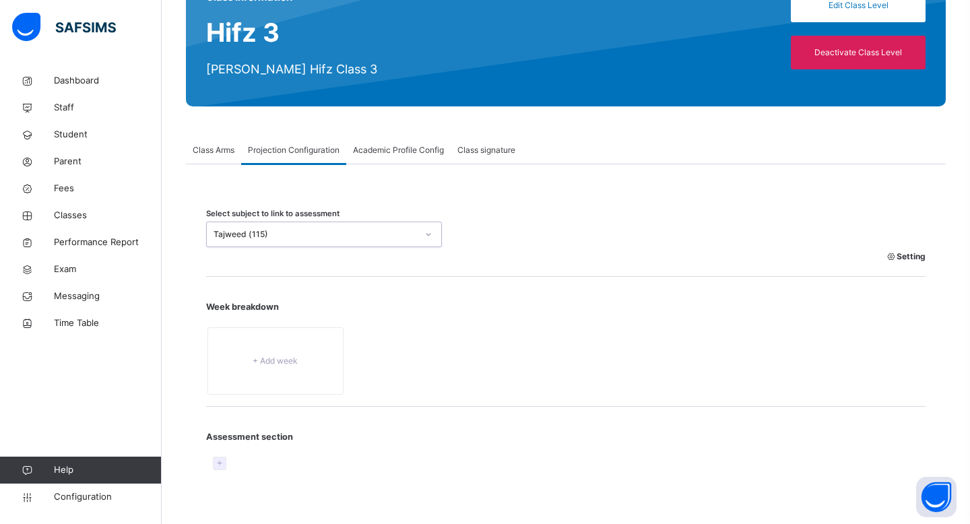
click at [341, 235] on div "Tajweed (115)" at bounding box center [315, 234] width 203 height 12
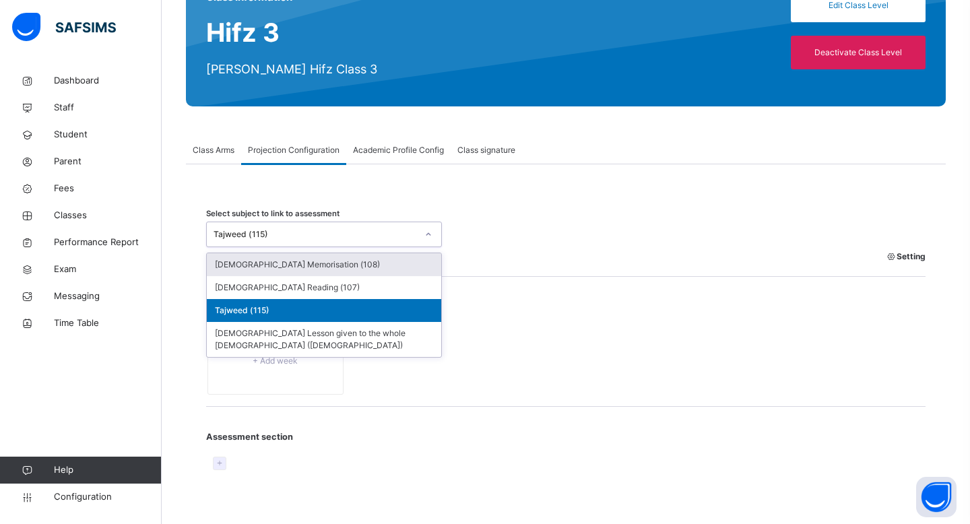
click at [340, 255] on div "[DEMOGRAPHIC_DATA] Memorisation (108)" at bounding box center [324, 264] width 234 height 23
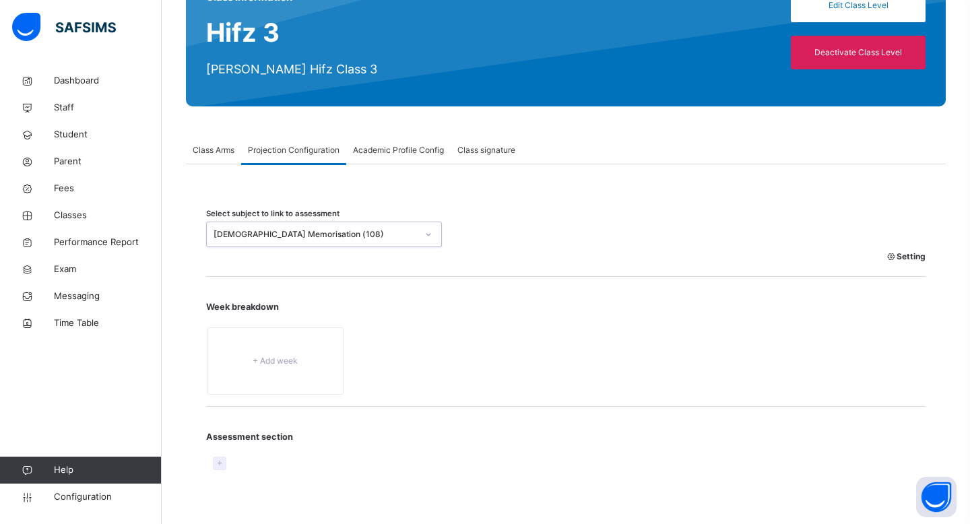
click at [214, 460] on icon at bounding box center [219, 464] width 11 height 12
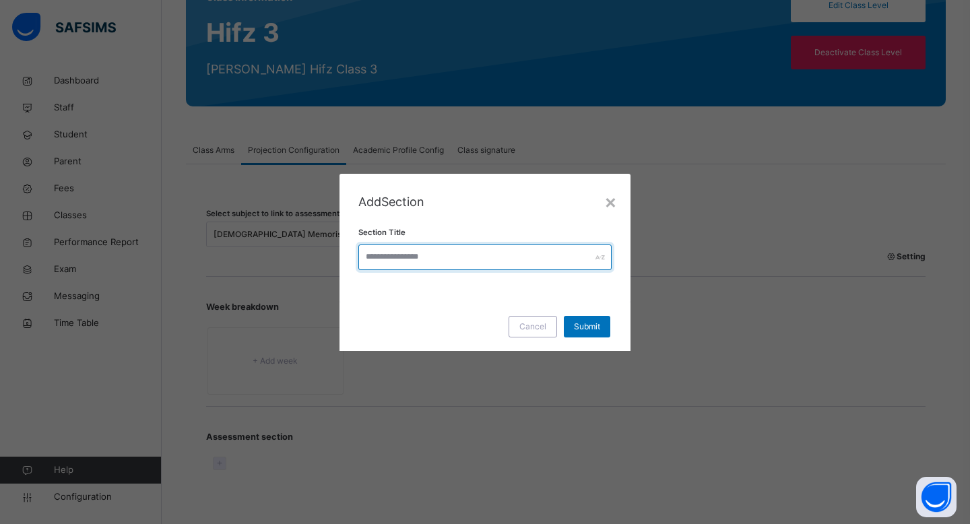
click at [480, 251] on input "text" at bounding box center [484, 258] width 253 height 26
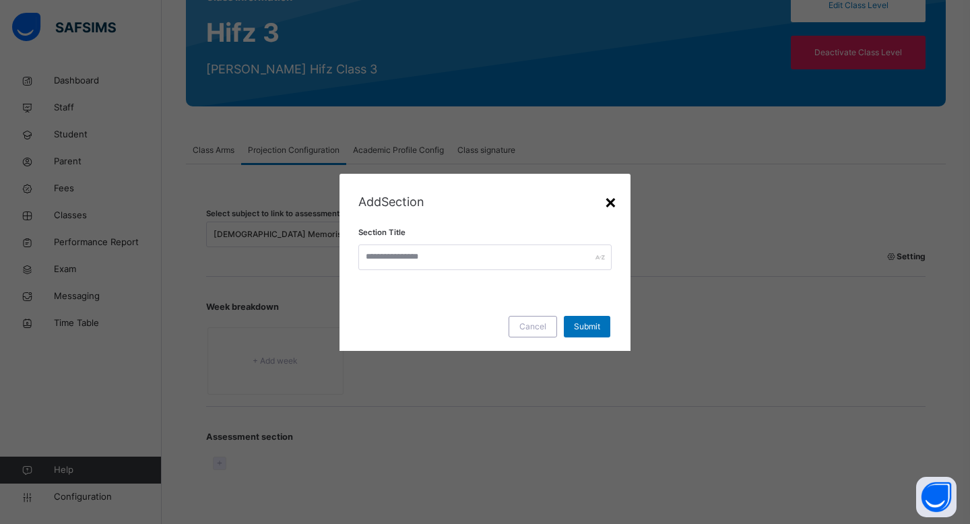
click at [616, 199] on div "×" at bounding box center [610, 201] width 13 height 28
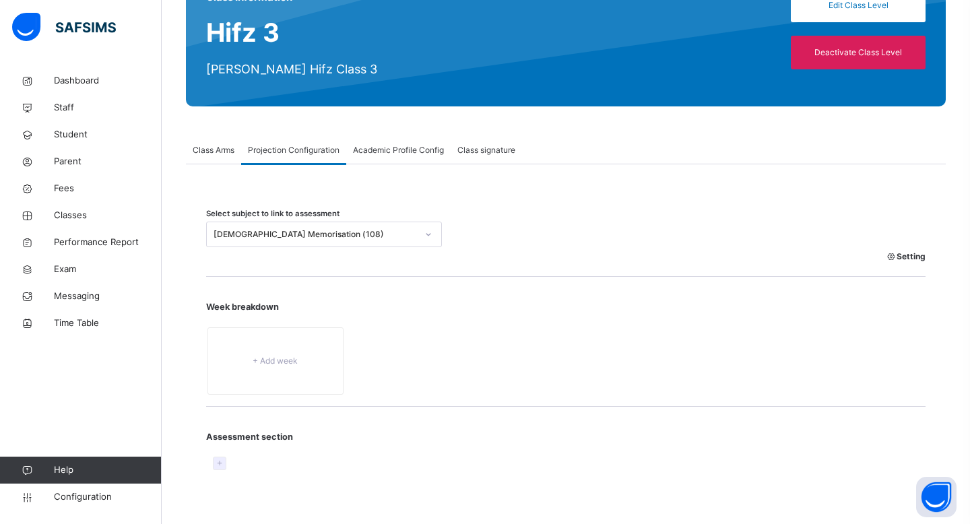
click at [403, 152] on span "Academic Profile Config" at bounding box center [398, 150] width 91 height 12
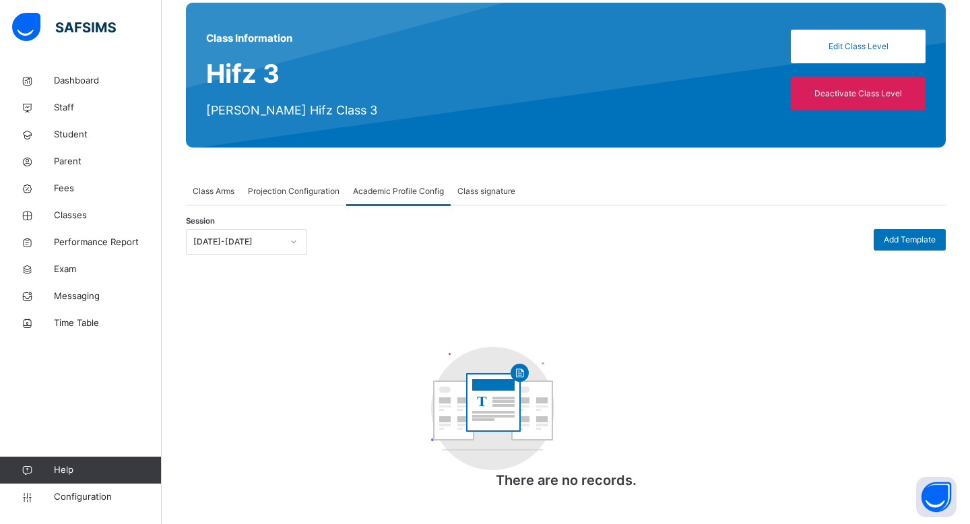
scroll to position [111, 0]
click at [477, 203] on div "Class signature" at bounding box center [486, 191] width 71 height 27
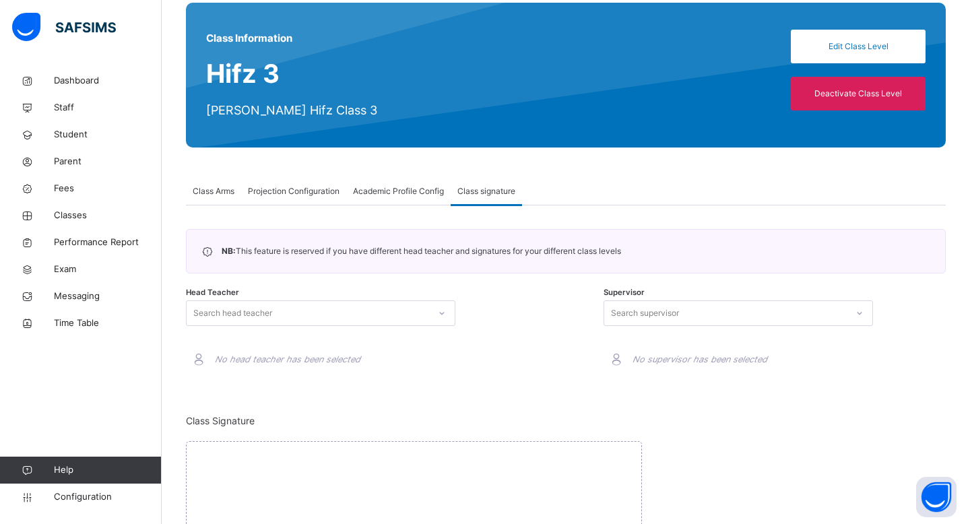
scroll to position [152, 0]
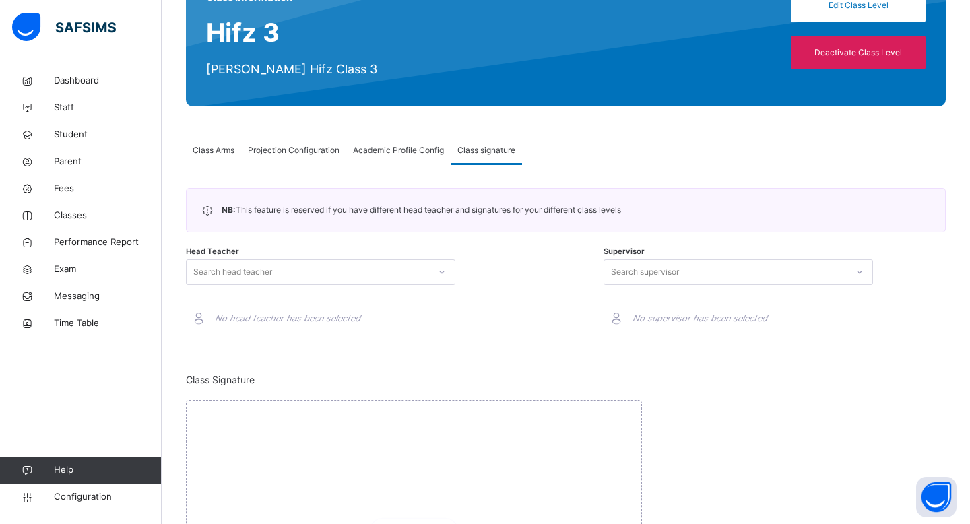
click at [295, 269] on div "Search head teacher" at bounding box center [308, 271] width 243 height 21
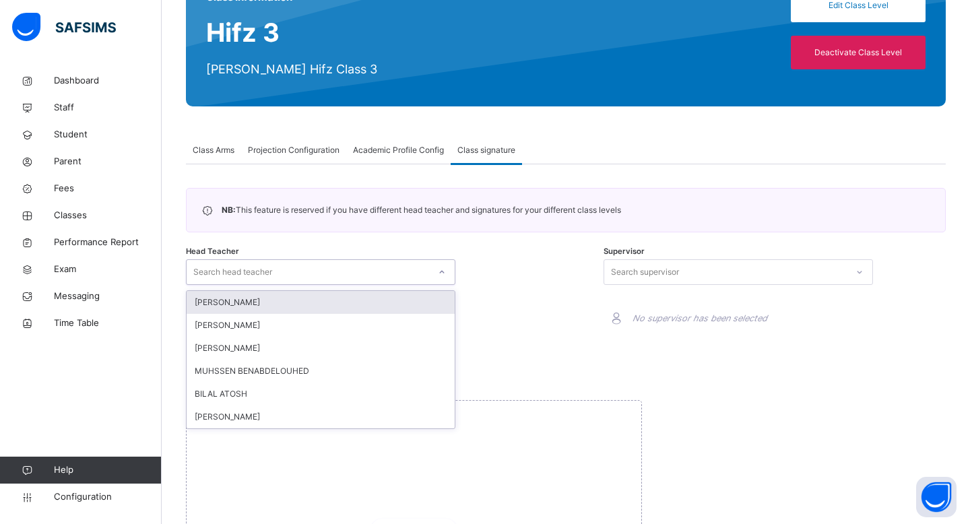
click at [408, 237] on div "NB: This feature is reserved if you have different head teacher and signatures …" at bounding box center [566, 374] width 760 height 373
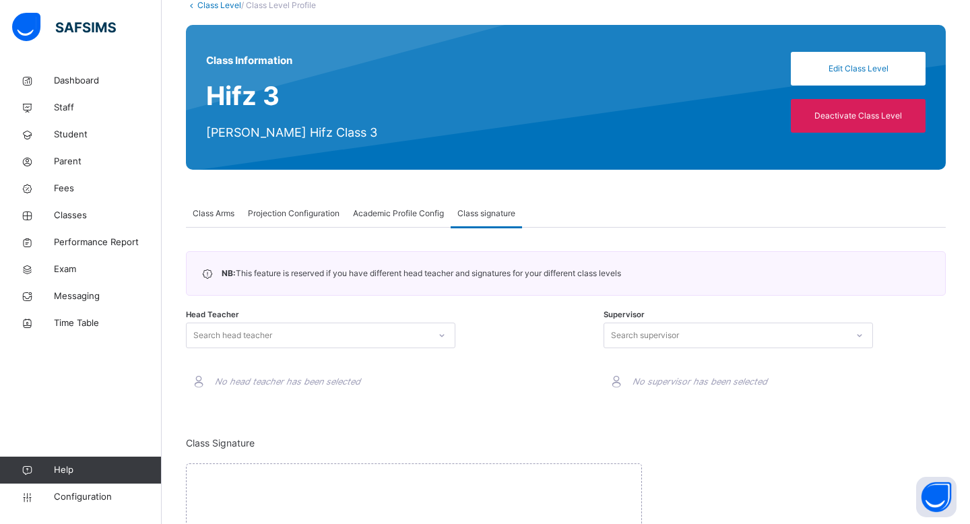
scroll to position [86, 0]
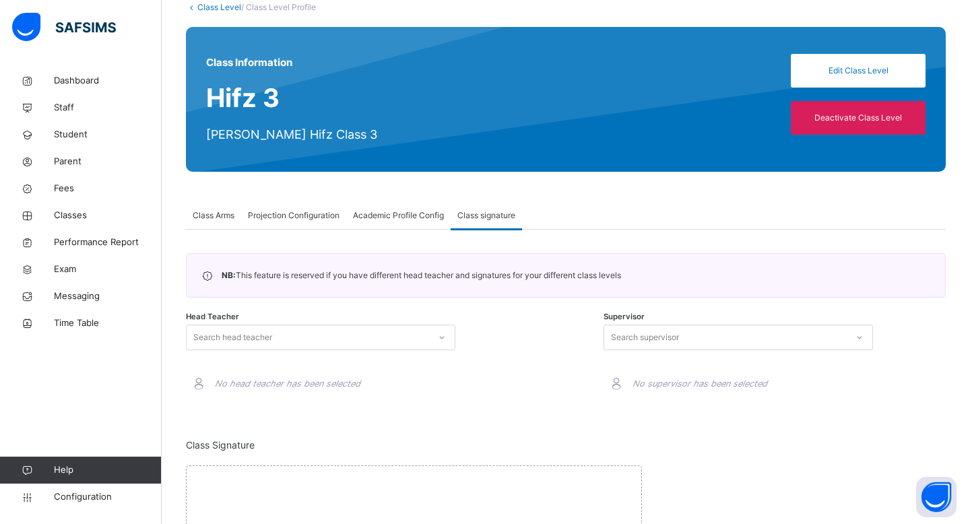
click at [225, 216] on span "Class Arms" at bounding box center [214, 216] width 42 height 12
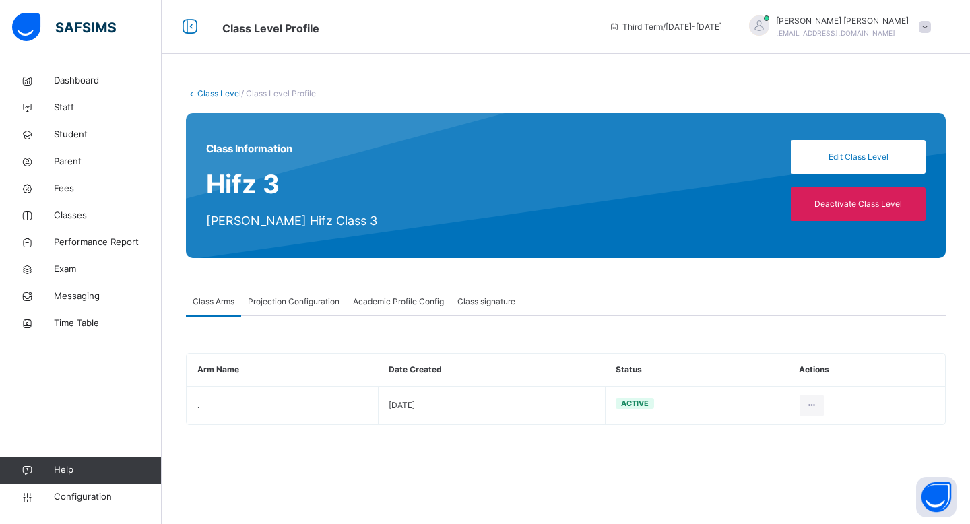
scroll to position [0, 0]
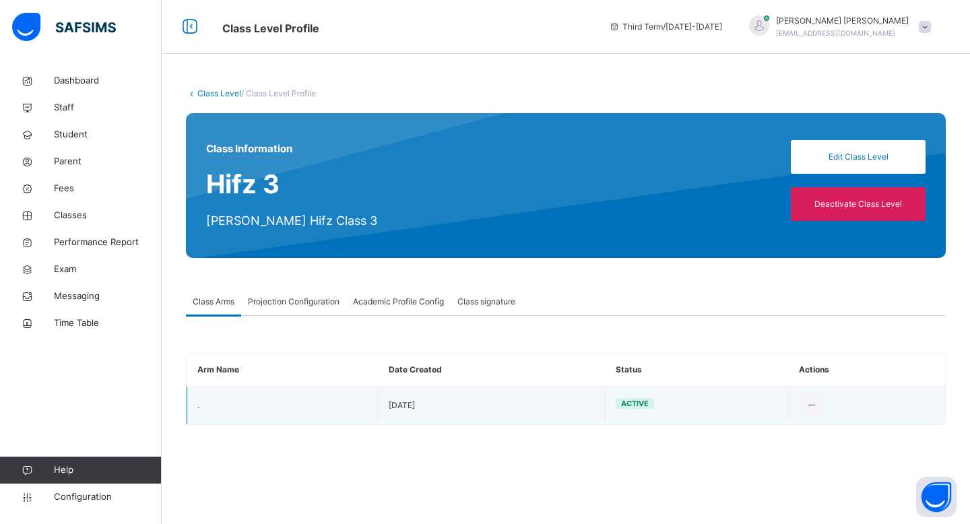
click at [248, 404] on td "." at bounding box center [282, 405] width 191 height 38
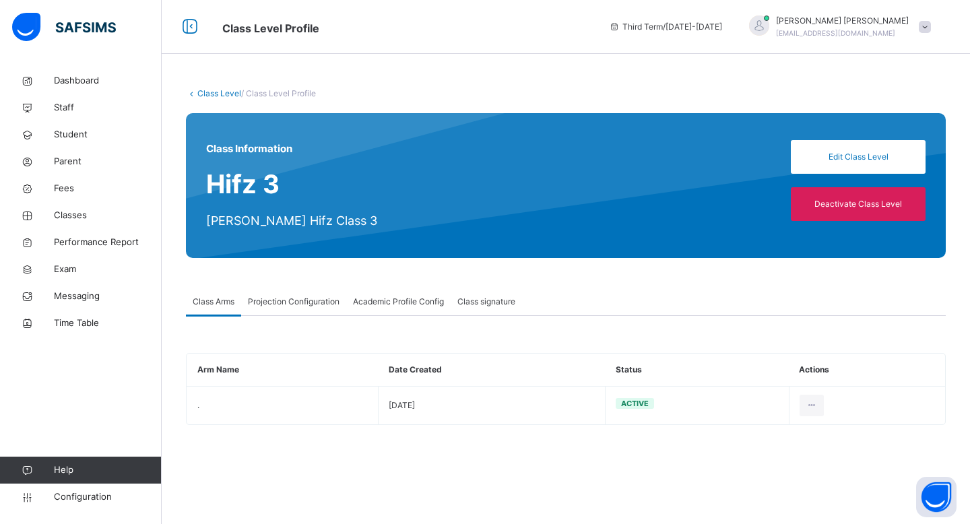
click at [419, 304] on span "Academic Profile Config" at bounding box center [398, 302] width 91 height 12
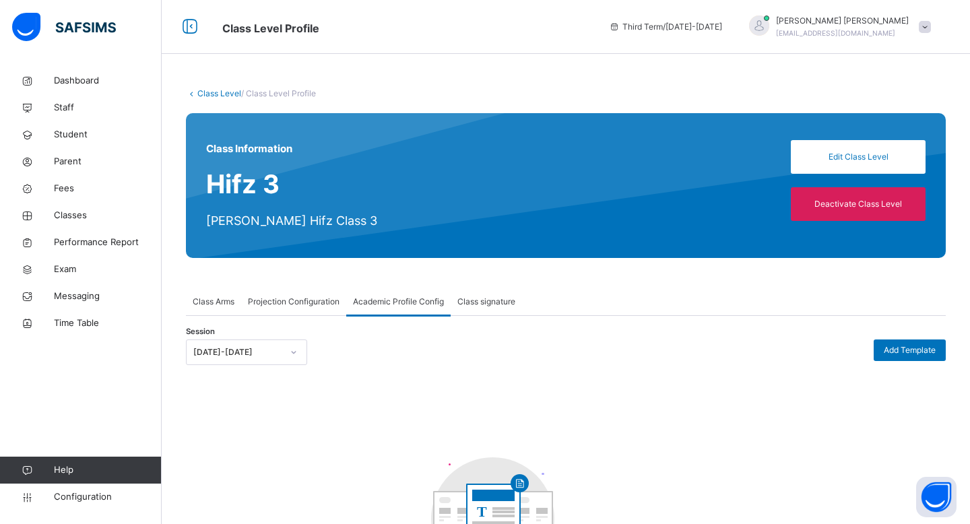
click at [489, 303] on span "Class signature" at bounding box center [487, 302] width 58 height 12
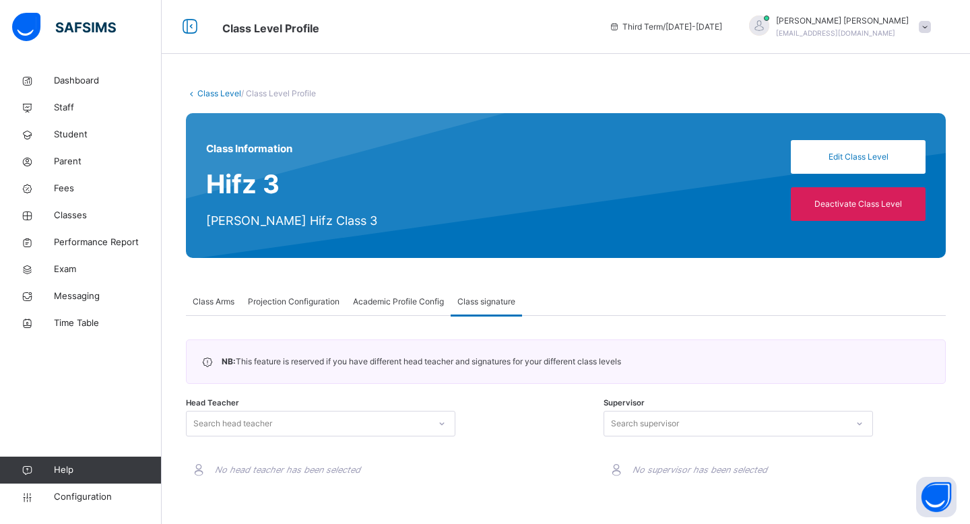
click at [327, 218] on div "Class Information Hifz 3 [PERSON_NAME] Hifz Class 3 Edit Class Level Deactivate…" at bounding box center [566, 185] width 760 height 145
click at [98, 273] on span "Exam" at bounding box center [108, 269] width 108 height 13
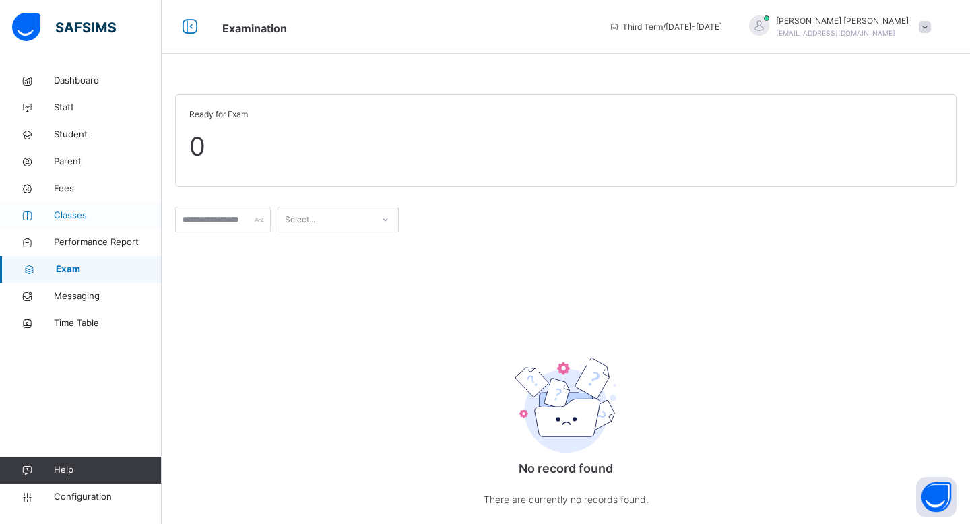
click at [87, 226] on link "Classes" at bounding box center [81, 215] width 162 height 27
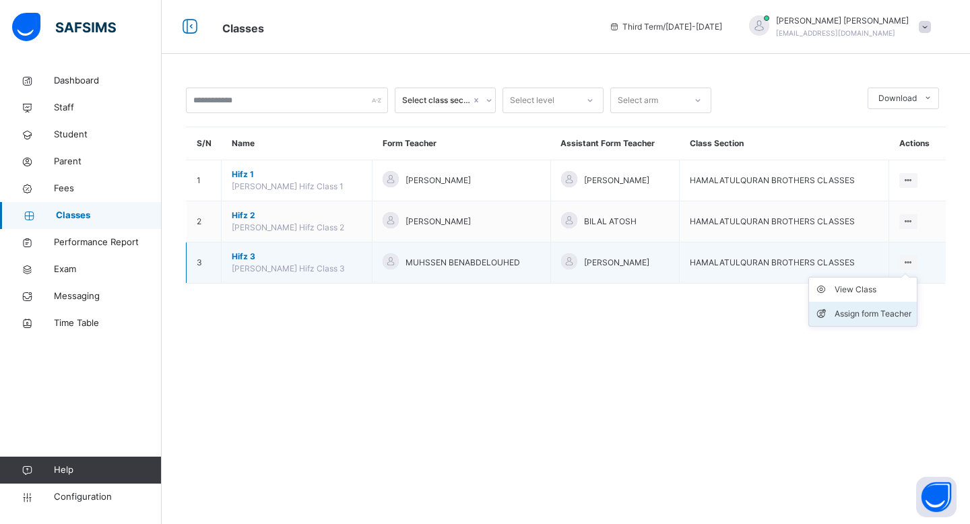
click at [880, 317] on div "Assign form Teacher" at bounding box center [873, 313] width 77 height 13
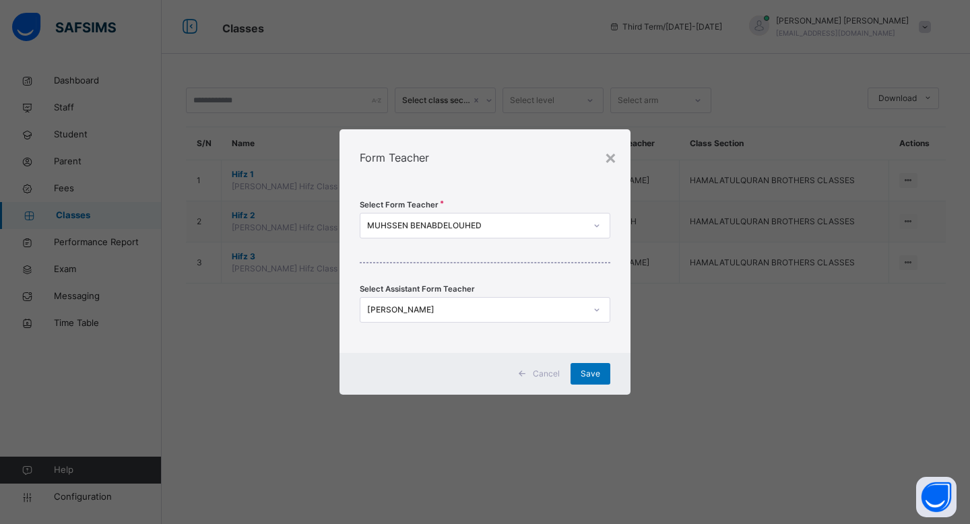
click at [617, 162] on div "Form Teacher" at bounding box center [485, 157] width 291 height 57
click at [606, 158] on div "×" at bounding box center [610, 157] width 13 height 28
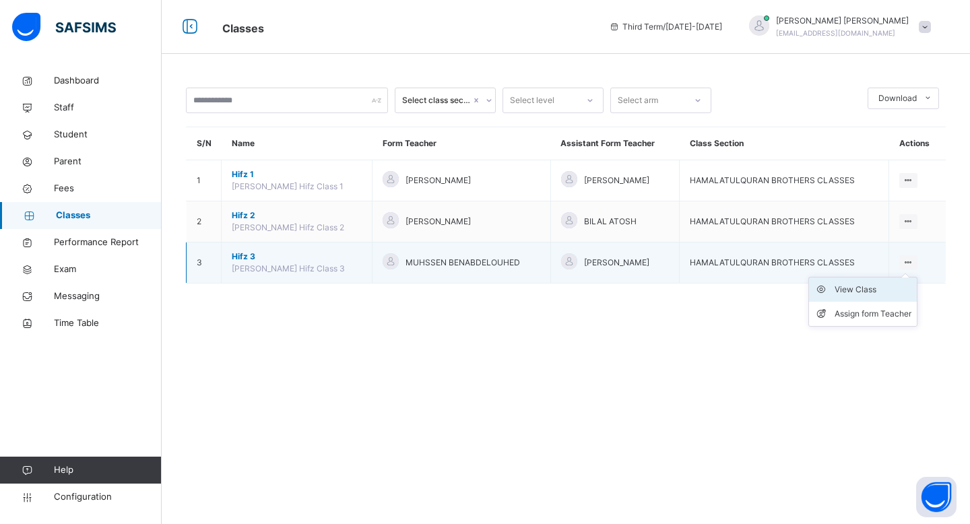
click at [883, 292] on div "View Class" at bounding box center [873, 289] width 77 height 13
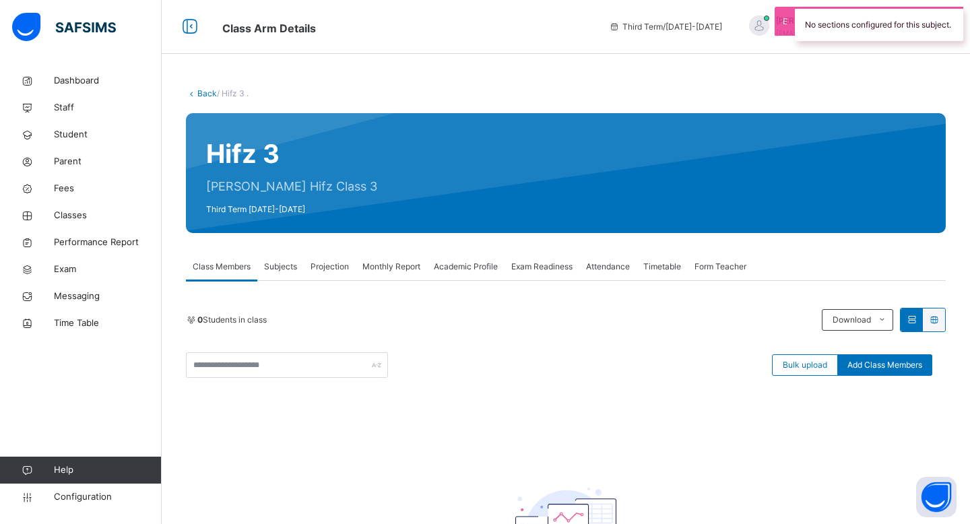
click at [615, 268] on span "Attendance" at bounding box center [608, 267] width 44 height 12
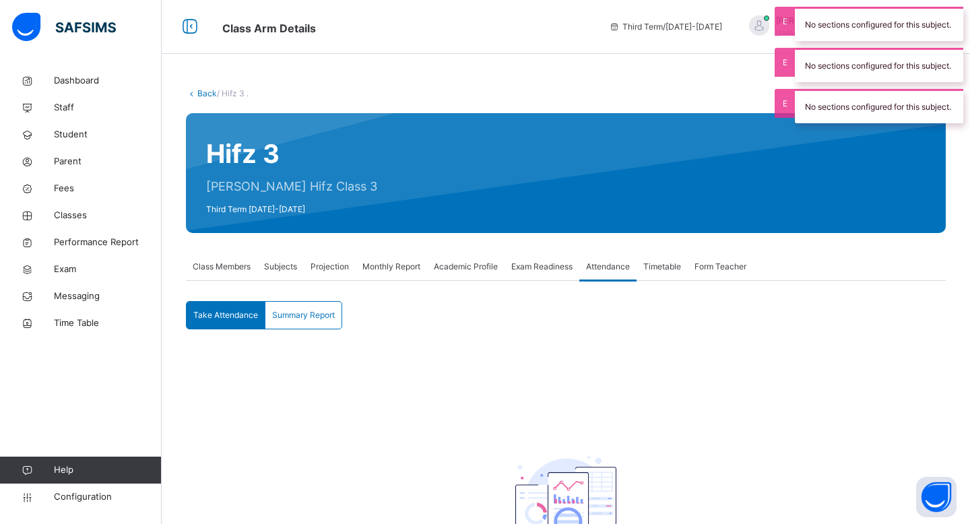
click at [716, 276] on div "Form Teacher" at bounding box center [720, 266] width 65 height 27
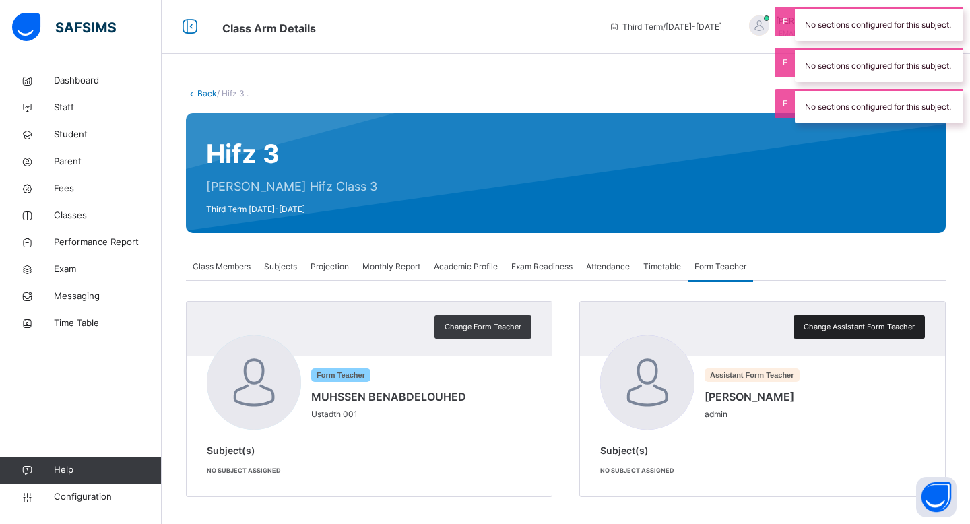
click at [806, 326] on span "Change Assistant Form Teacher" at bounding box center [859, 326] width 111 height 11
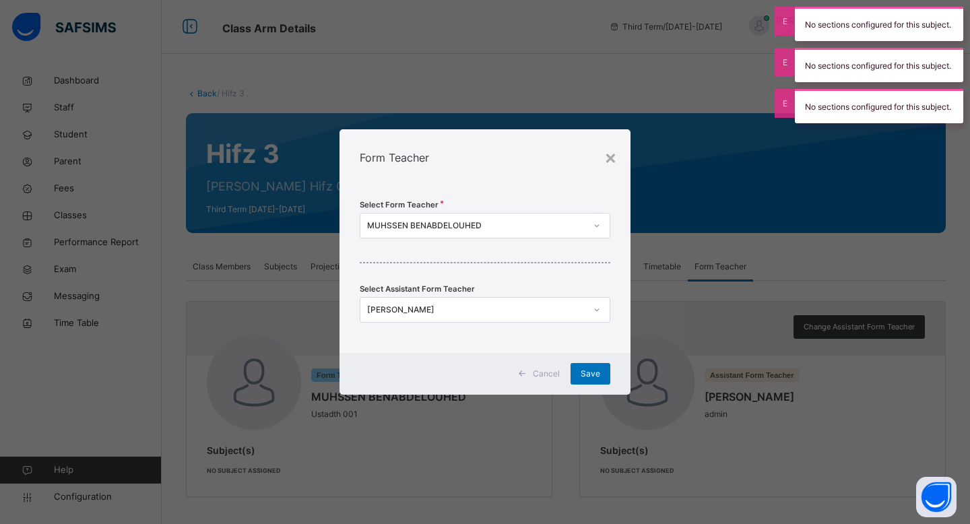
click at [534, 311] on div "[PERSON_NAME]" at bounding box center [476, 310] width 218 height 12
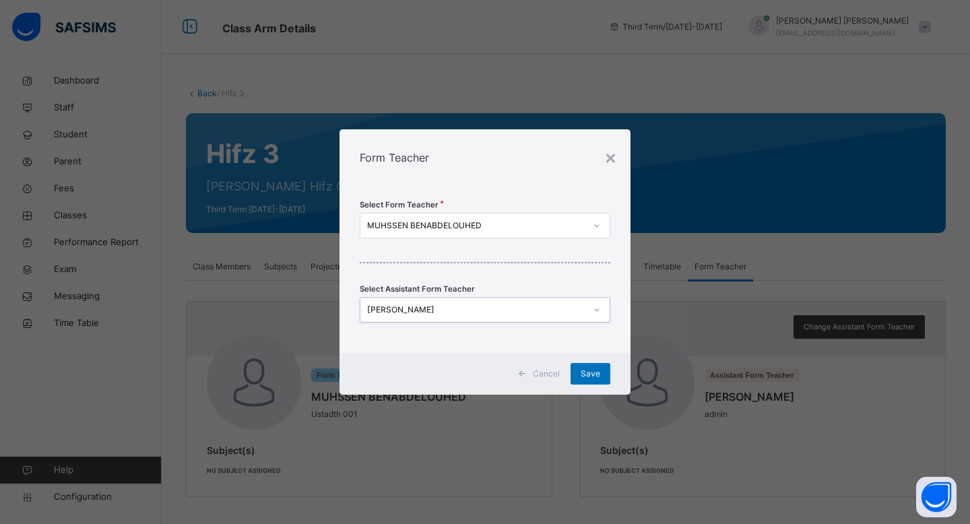
click at [516, 317] on div "[PERSON_NAME]" at bounding box center [472, 310] width 224 height 21
click at [541, 379] on span "Cancel" at bounding box center [546, 374] width 27 height 12
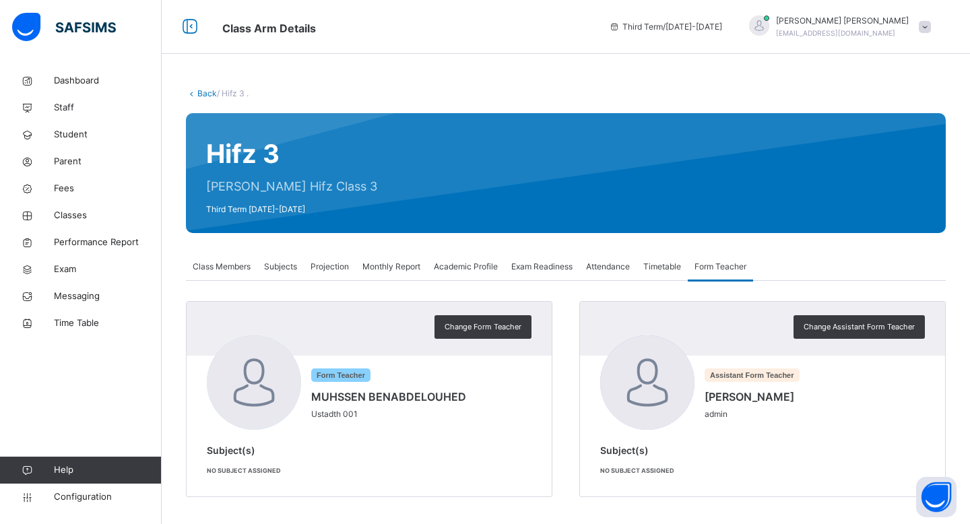
click at [729, 433] on div "Assistant Form Teacher [PERSON_NAME] admin Subject(s) No subject assigned" at bounding box center [762, 426] width 365 height 141
click at [633, 464] on div "Subject(s) No subject assigned" at bounding box center [762, 459] width 325 height 33
click at [74, 137] on span "Student" at bounding box center [108, 134] width 108 height 13
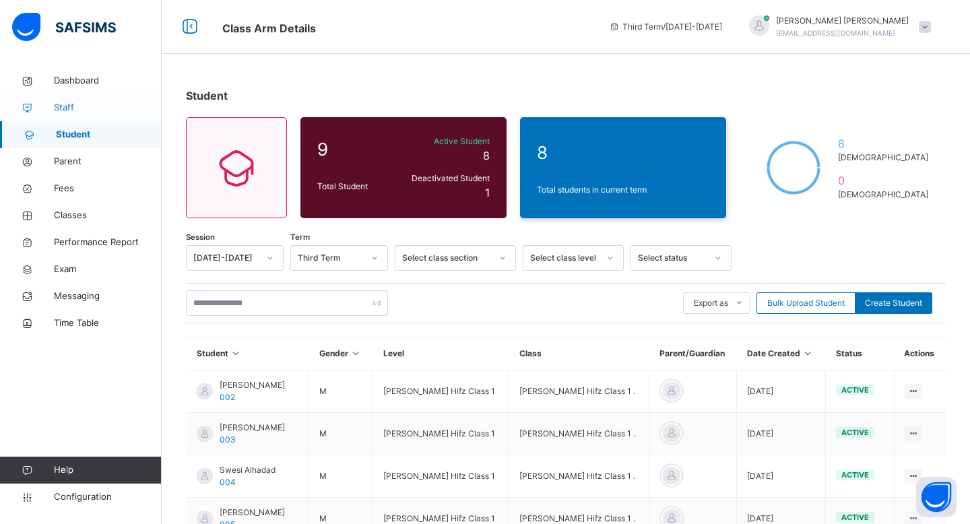
click at [67, 98] on link "Staff" at bounding box center [81, 107] width 162 height 27
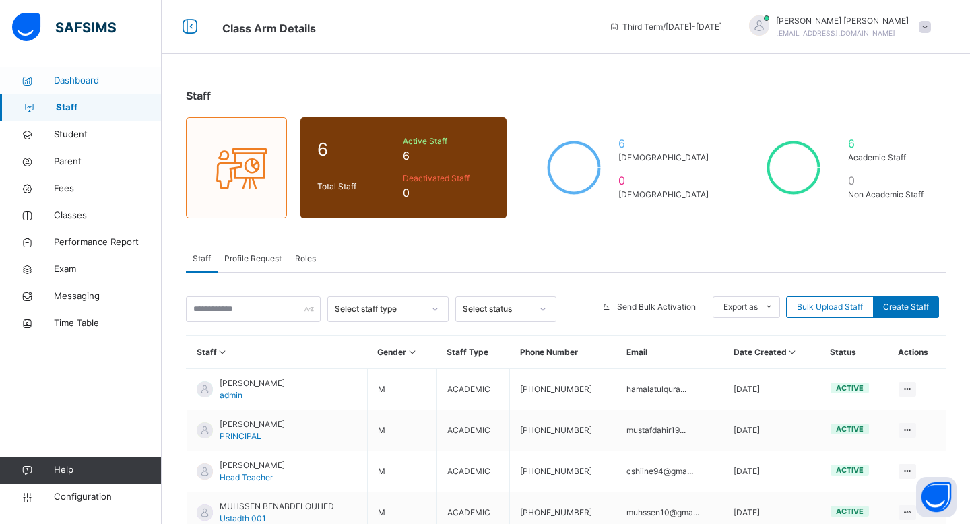
click at [84, 78] on span "Dashboard" at bounding box center [108, 80] width 108 height 13
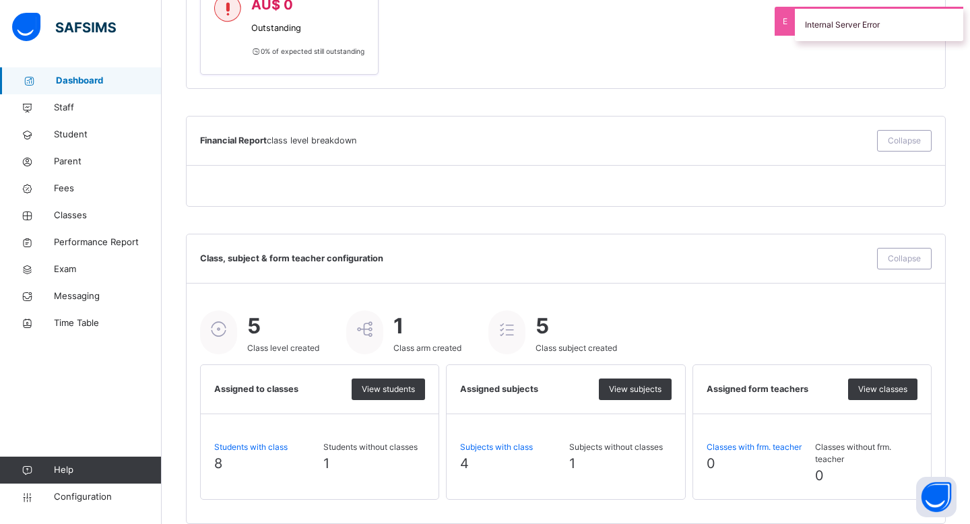
scroll to position [919, 0]
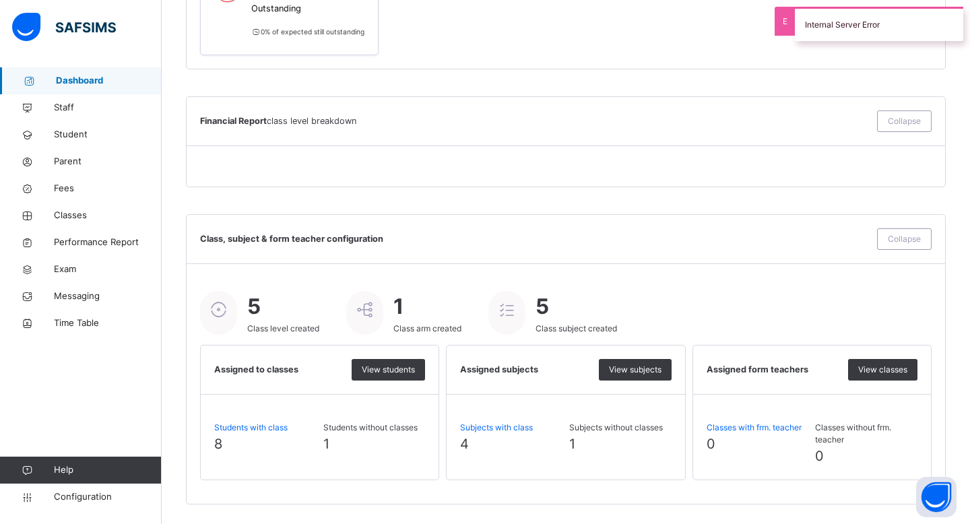
click at [286, 322] on div "5 Class level created" at bounding box center [283, 313] width 72 height 44
click at [375, 320] on div at bounding box center [364, 313] width 37 height 44
click at [505, 307] on icon at bounding box center [507, 310] width 24 height 20
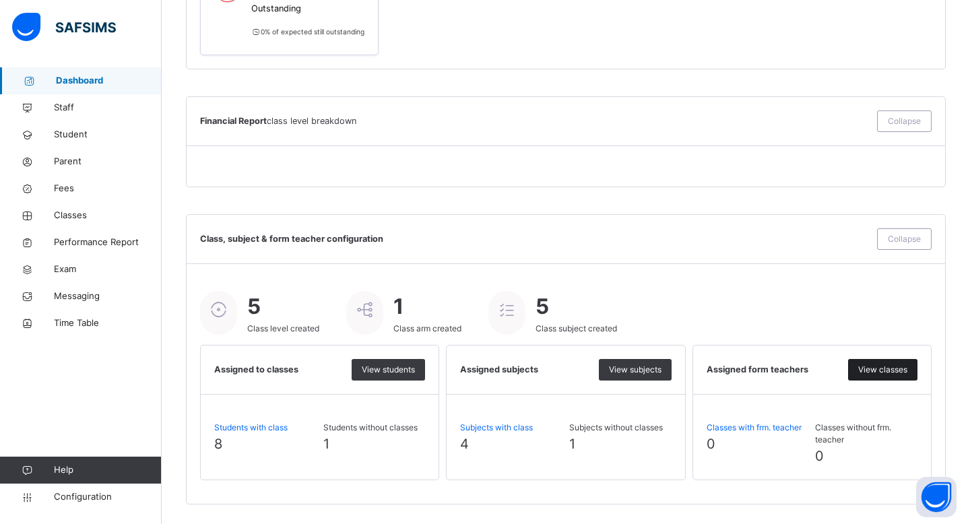
click at [883, 372] on span "View classes" at bounding box center [882, 370] width 49 height 12
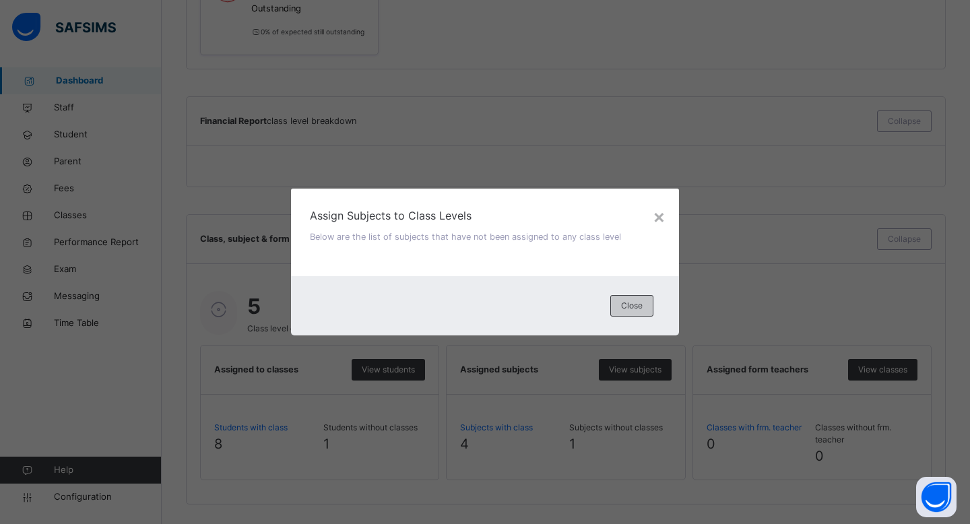
click at [641, 310] on span "Close" at bounding box center [632, 306] width 22 height 12
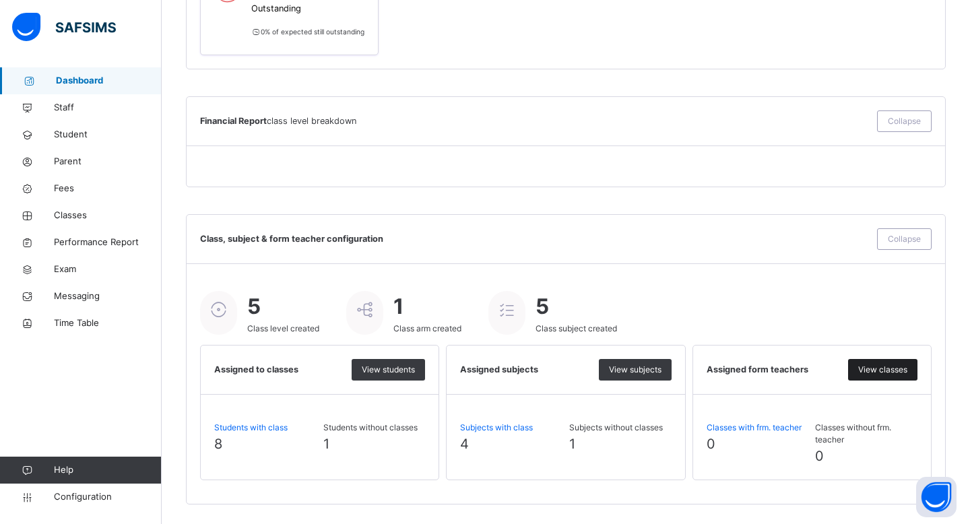
click at [883, 369] on span "View classes" at bounding box center [882, 370] width 49 height 12
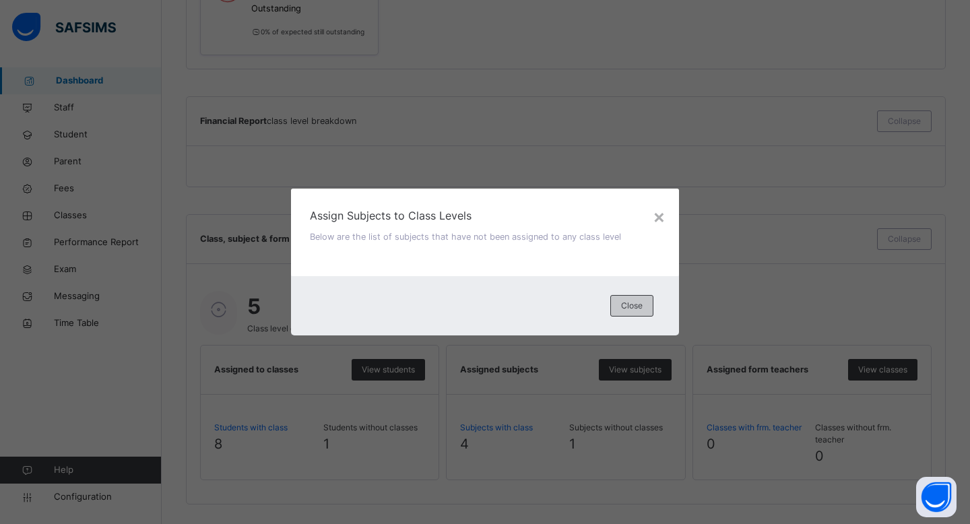
click at [625, 306] on span "Close" at bounding box center [632, 306] width 22 height 12
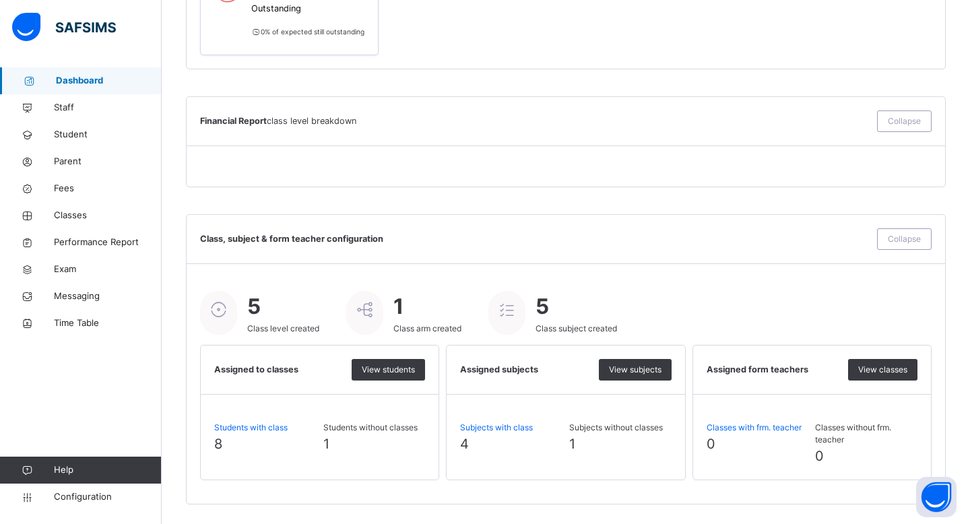
click at [68, 34] on img at bounding box center [64, 27] width 104 height 28
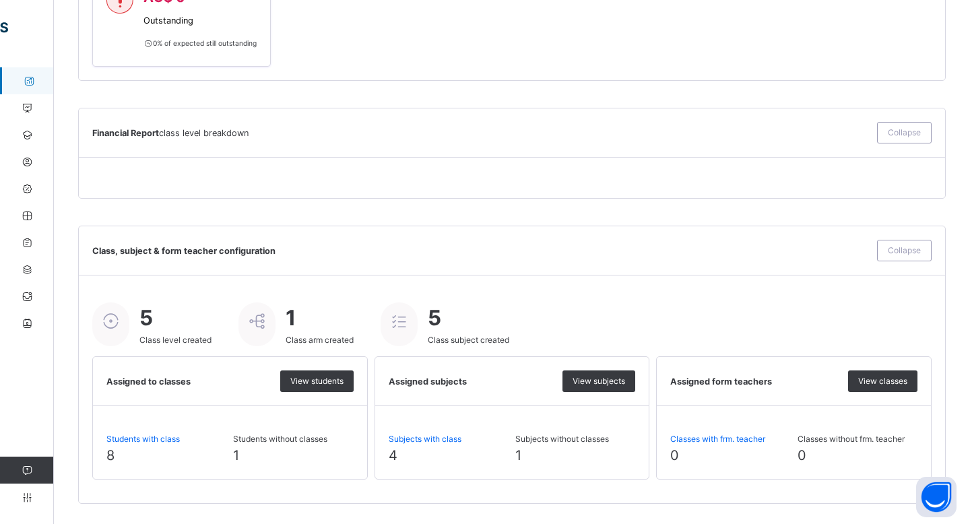
scroll to position [903, 0]
